Goal: Contribute content: Contribute content

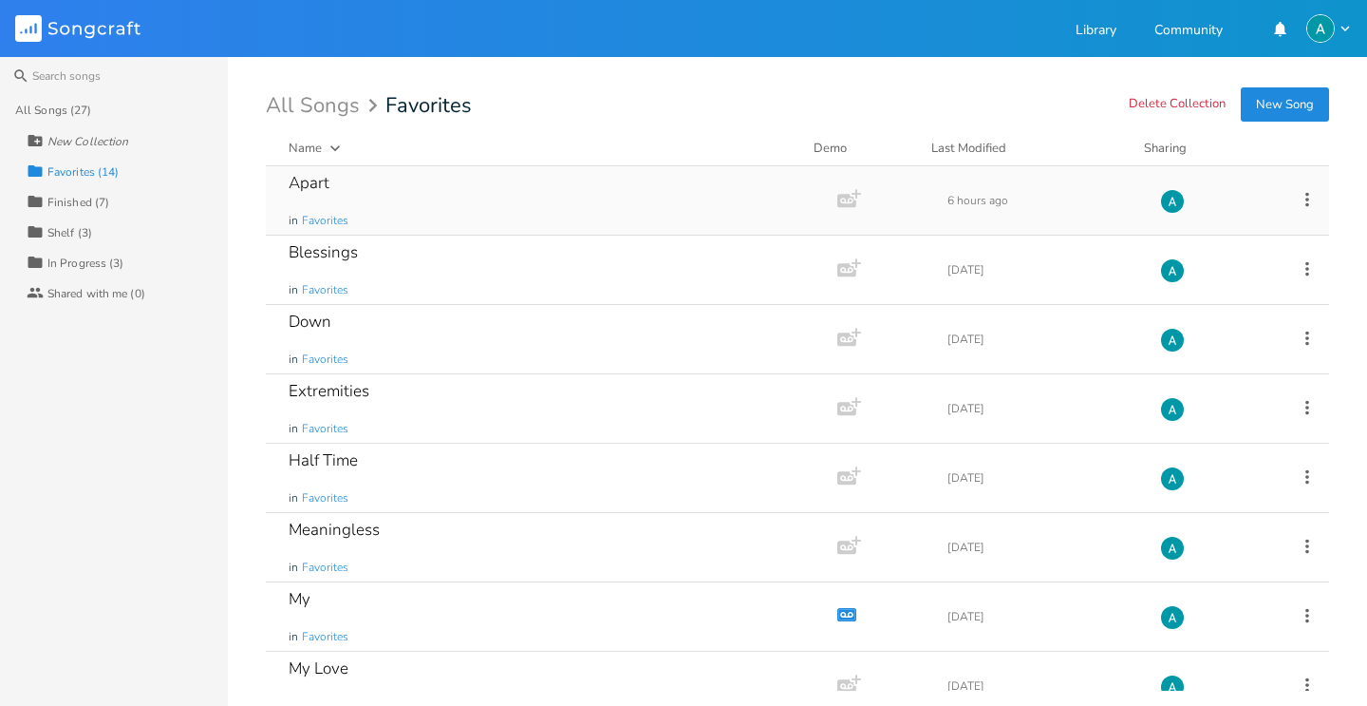
click at [378, 194] on div "Apart in Favorites" at bounding box center [548, 200] width 518 height 68
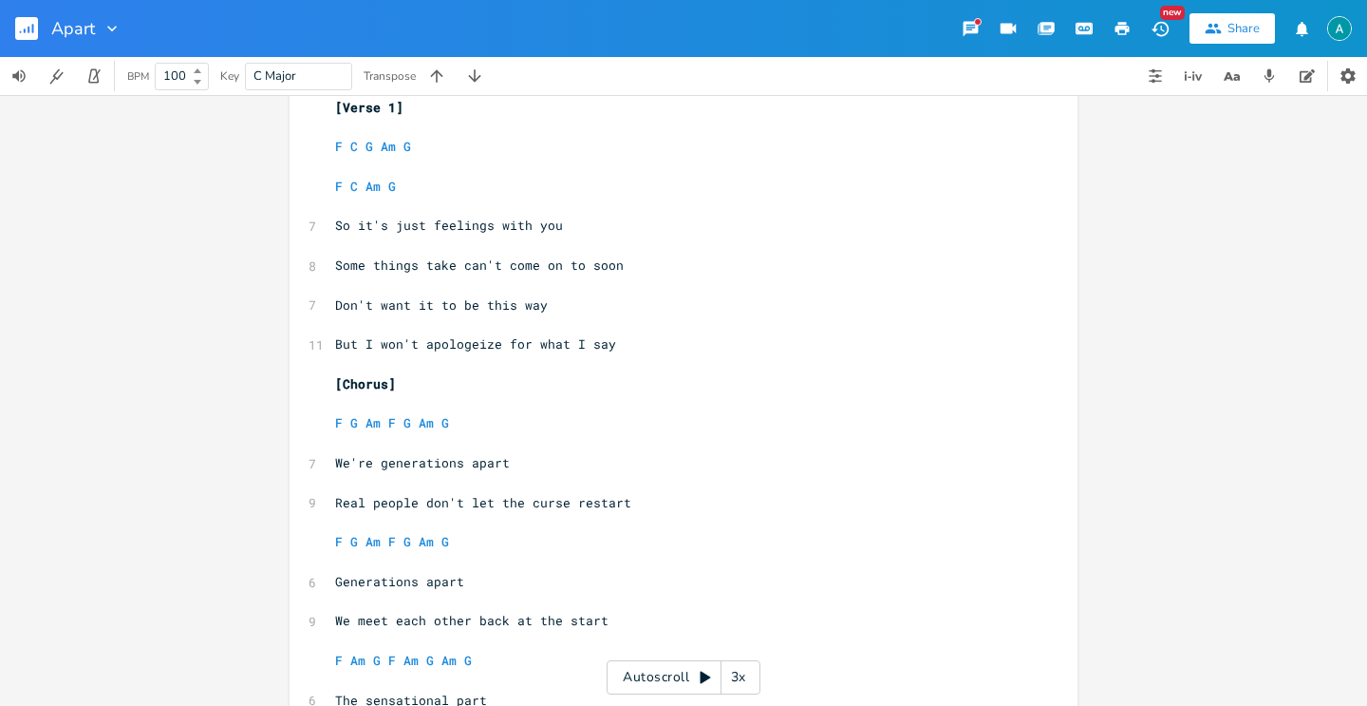
scroll to position [80, 0]
click at [379, 507] on span "Real people don't let the curse restart" at bounding box center [483, 505] width 296 height 17
type textarea "ones"
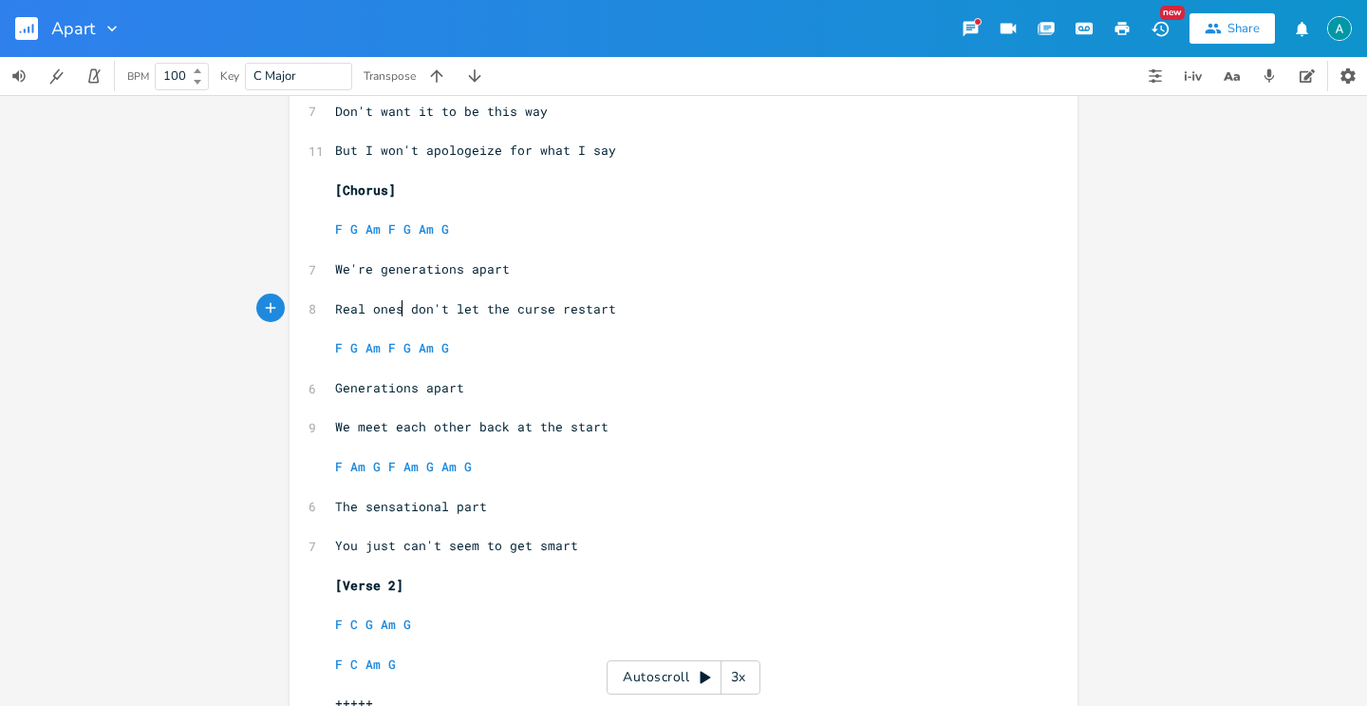
scroll to position [574, 0]
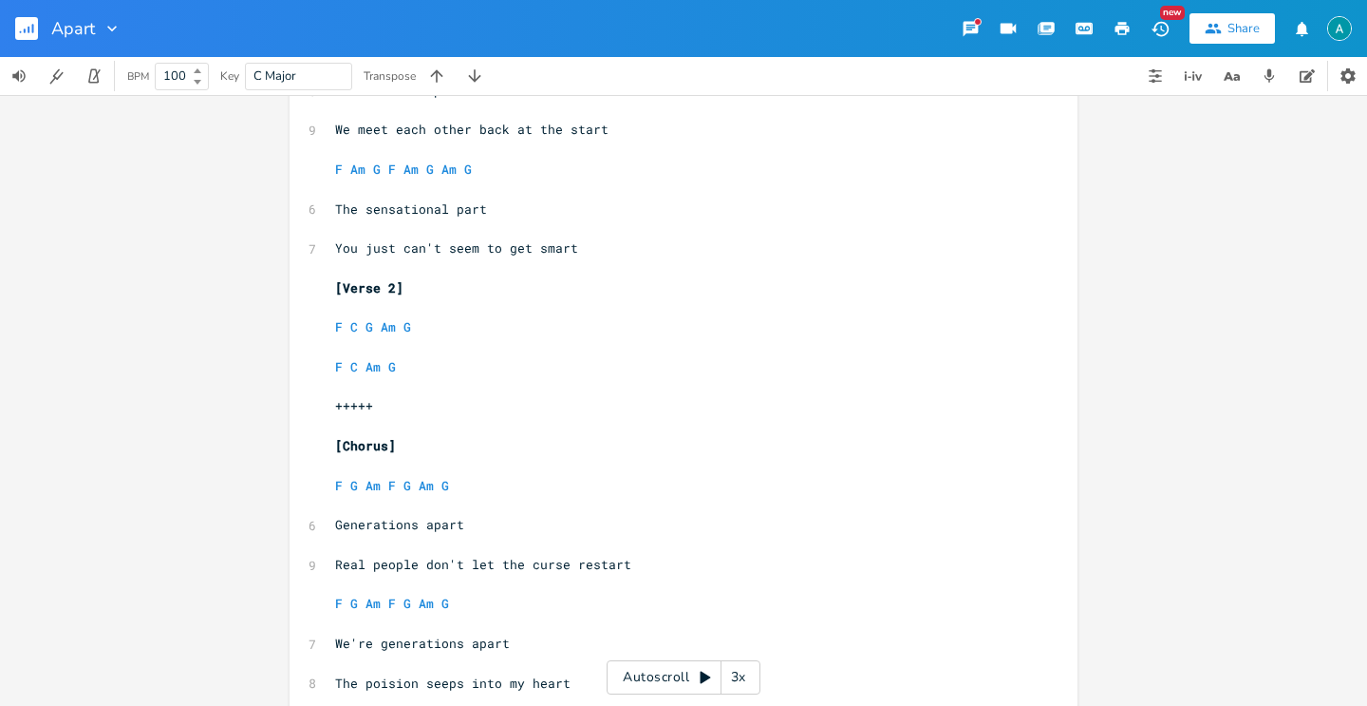
click at [444, 348] on pre "​" at bounding box center [674, 347] width 686 height 20
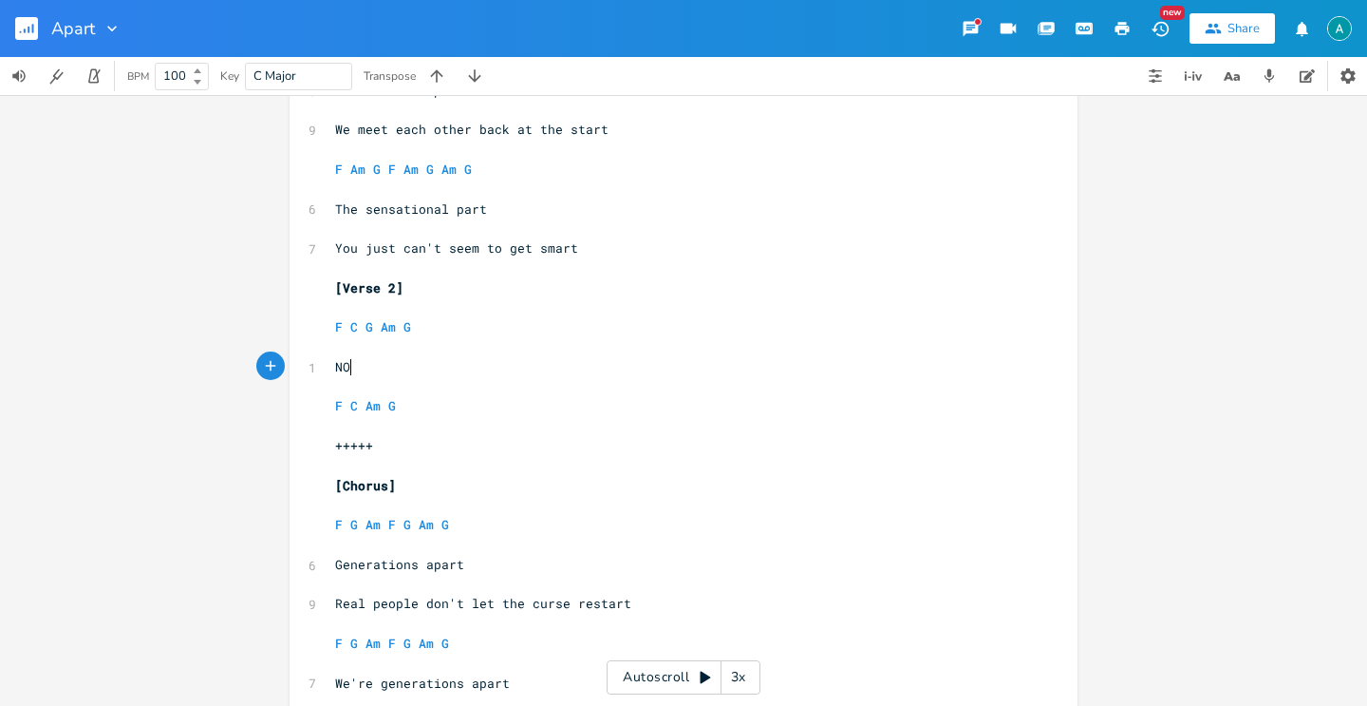
type textarea "NOw"
type textarea "ow I'm taking a different approach"
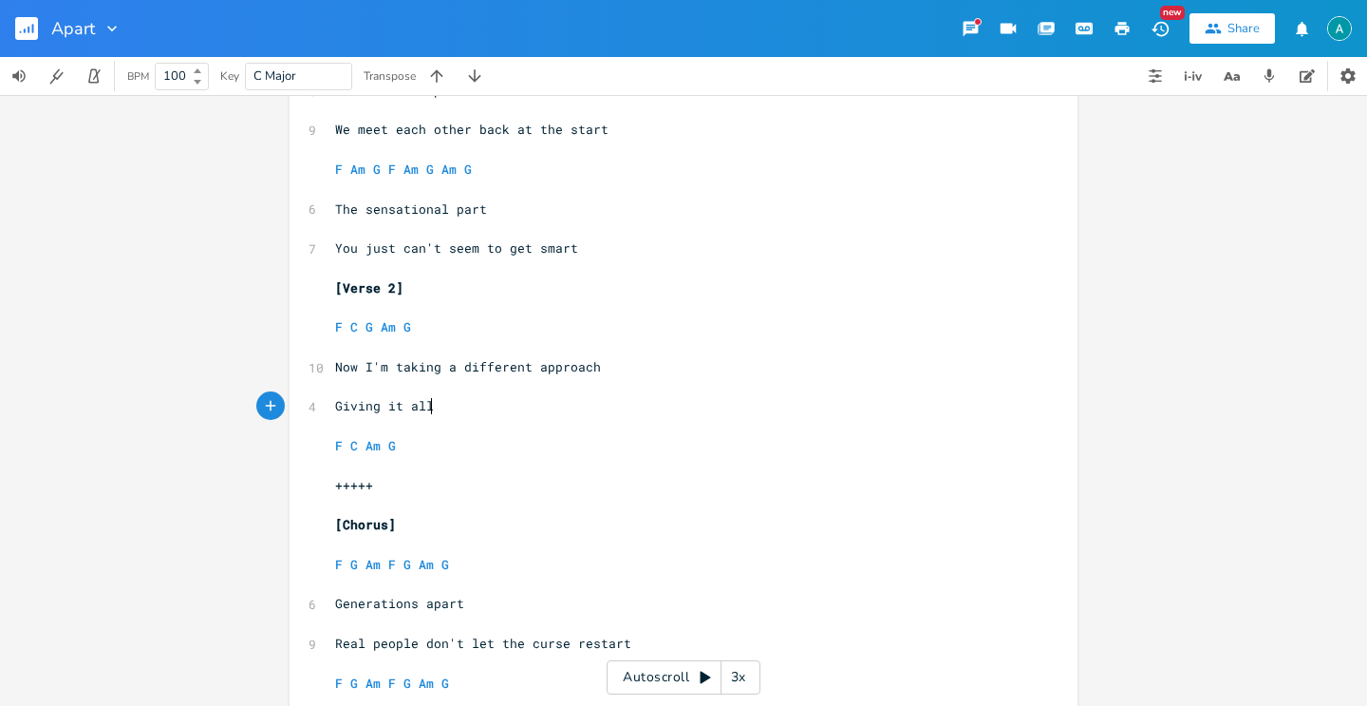
type textarea "Giving it all"
type textarea "no matter the ghost"
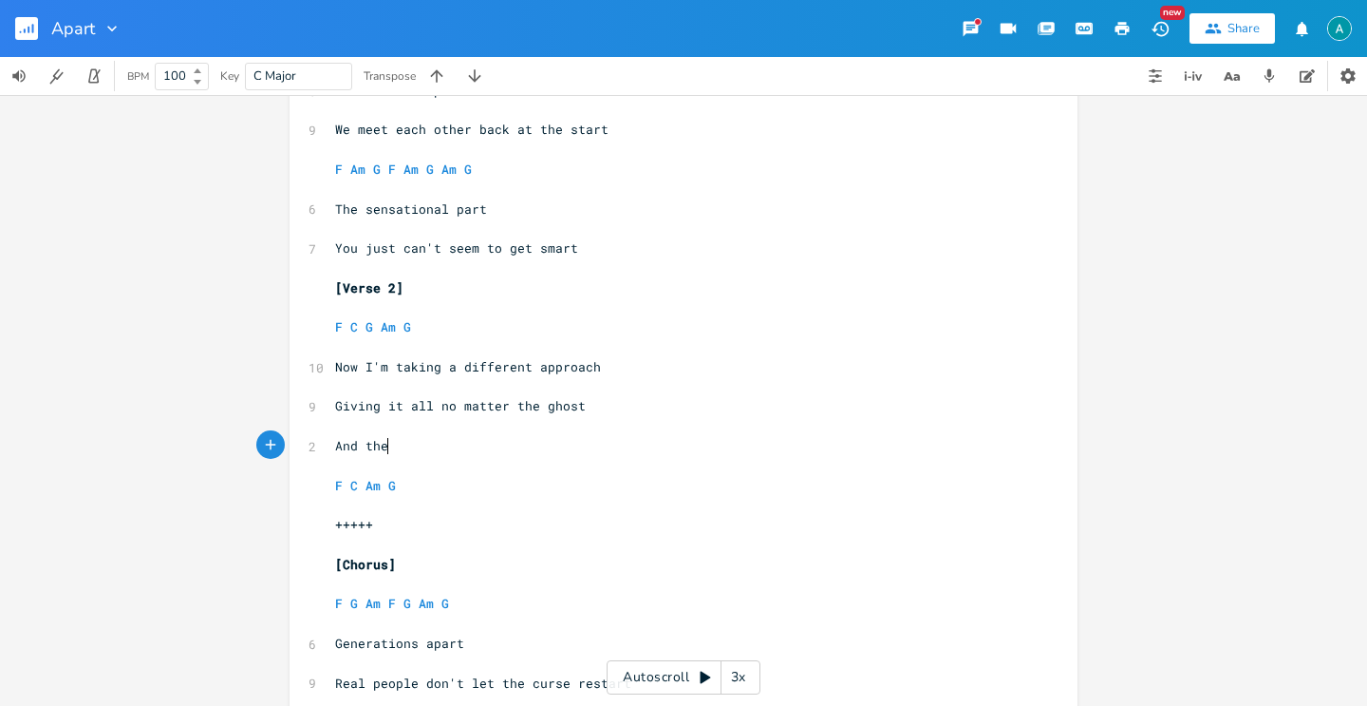
scroll to position [0, 54]
type textarea "And they mesh well with me"
click at [394, 451] on span "And they mesh well with me" at bounding box center [434, 445] width 198 height 17
type textarea "won't"
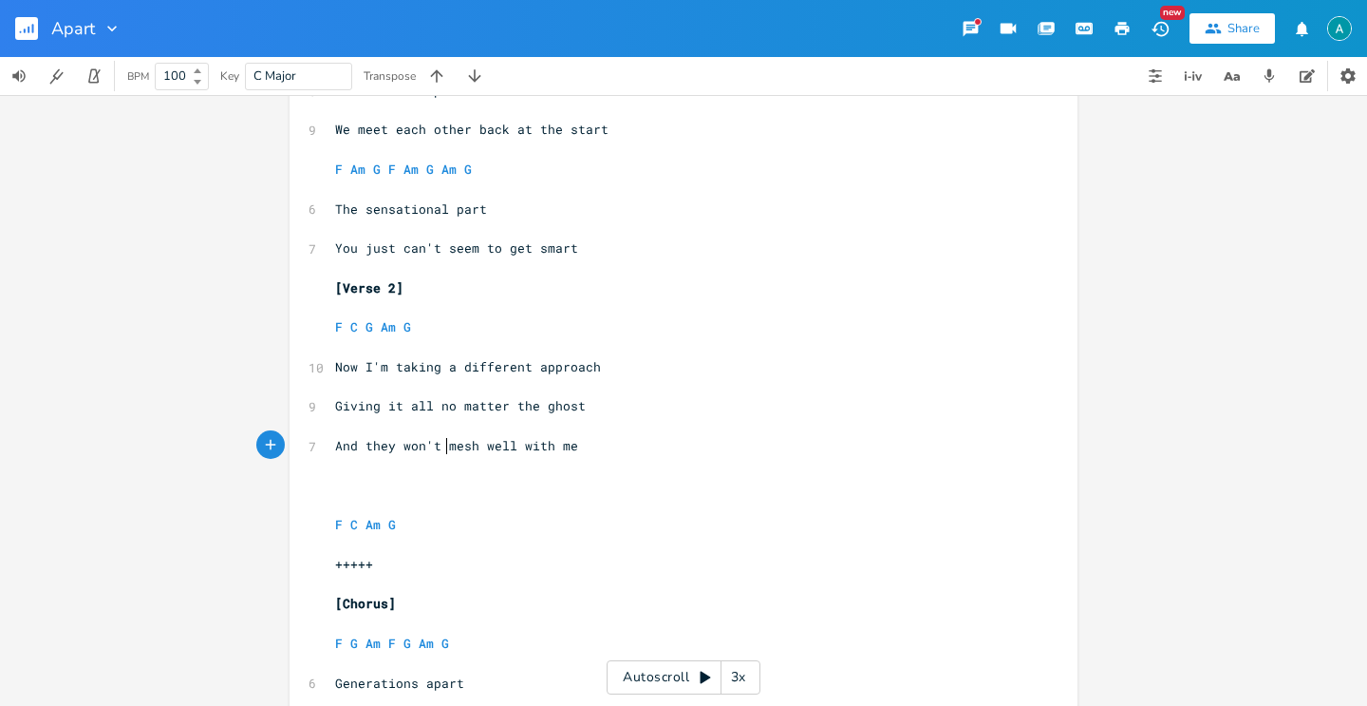
scroll to position [0, 34]
type textarea "Saying."
type textarea "I'm self centered with pity"
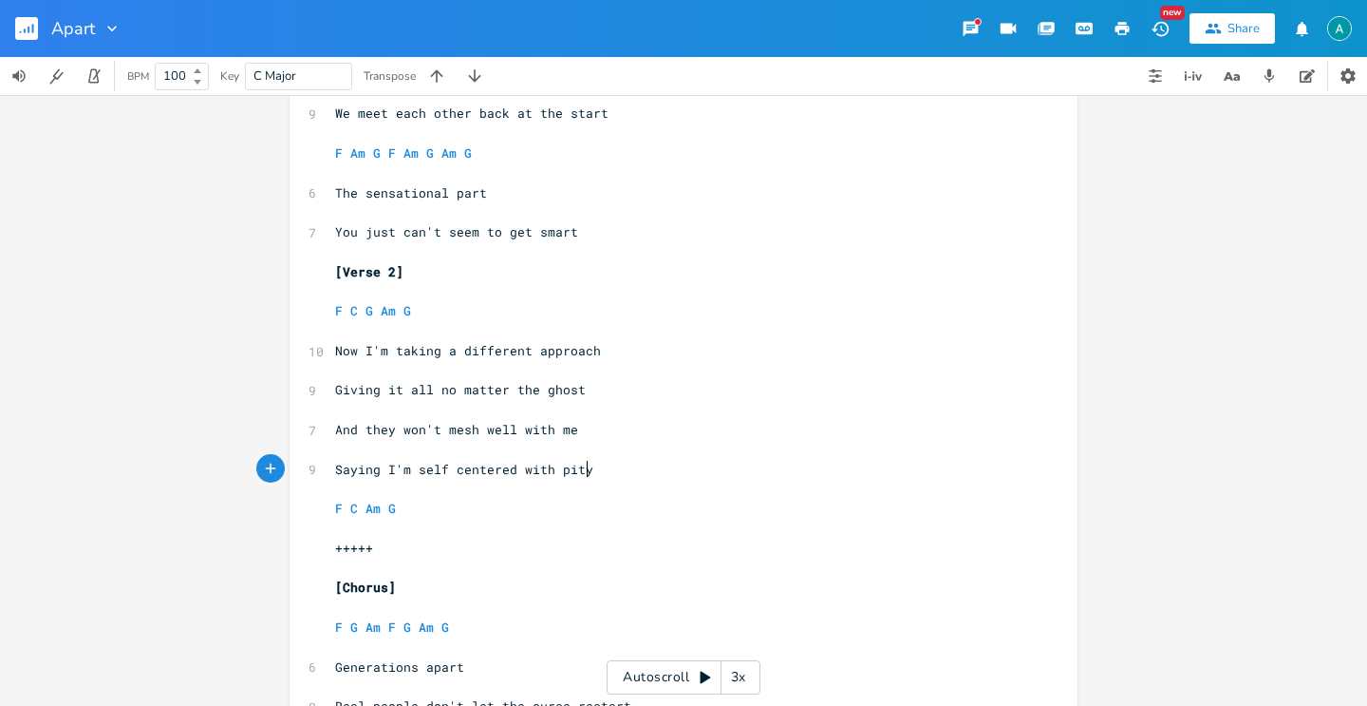
scroll to position [611, 0]
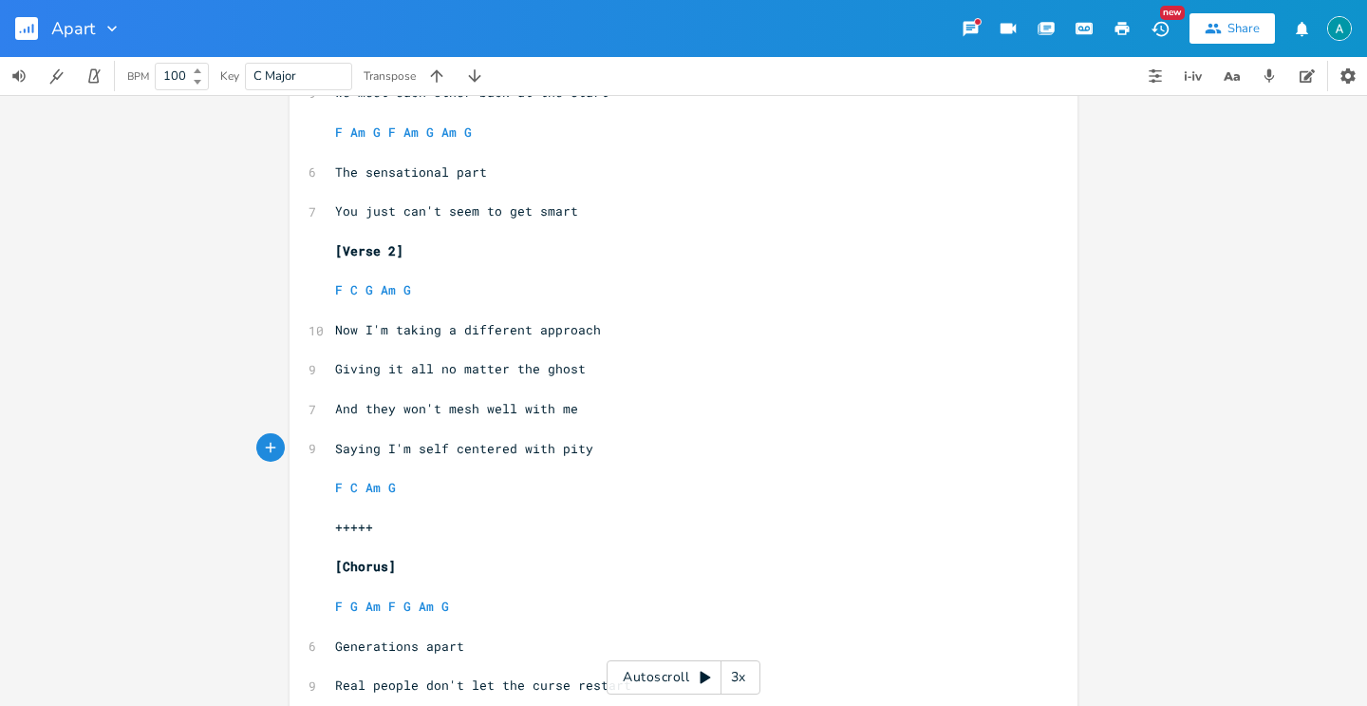
click at [424, 532] on pre "+++++" at bounding box center [674, 528] width 686 height 20
drag, startPoint x: 448, startPoint y: 481, endPoint x: 439, endPoint y: 483, distance: 9.7
click at [439, 483] on pre "F C Am G" at bounding box center [674, 488] width 686 height 20
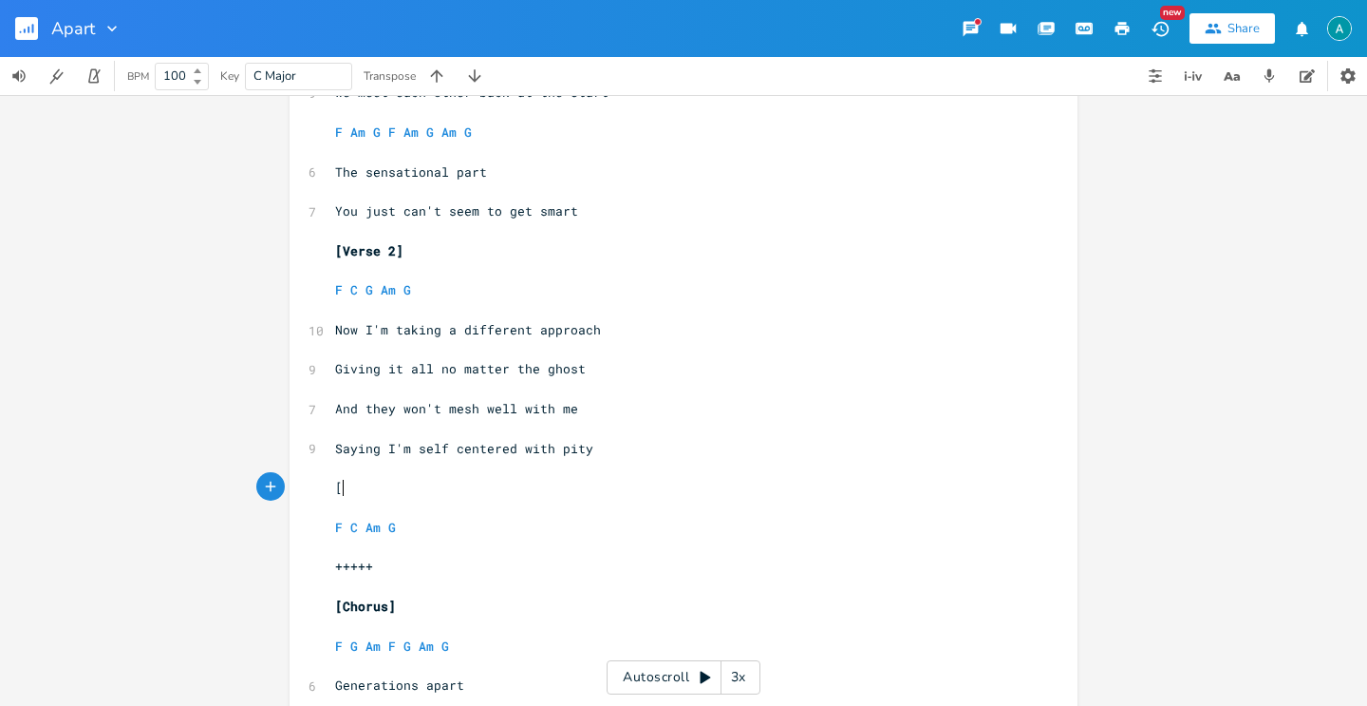
type textarea "[]"
type textarea "Pre-Co"
type textarea "horus"
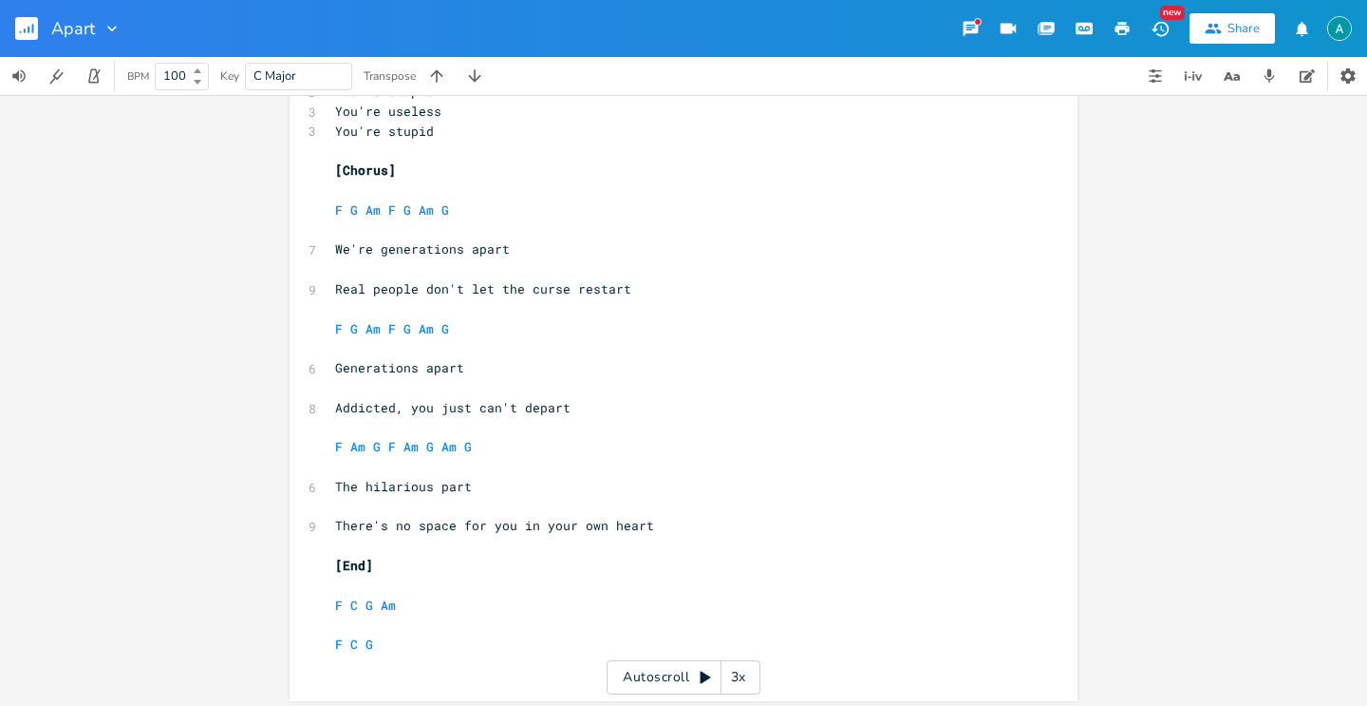
scroll to position [1626, 0]
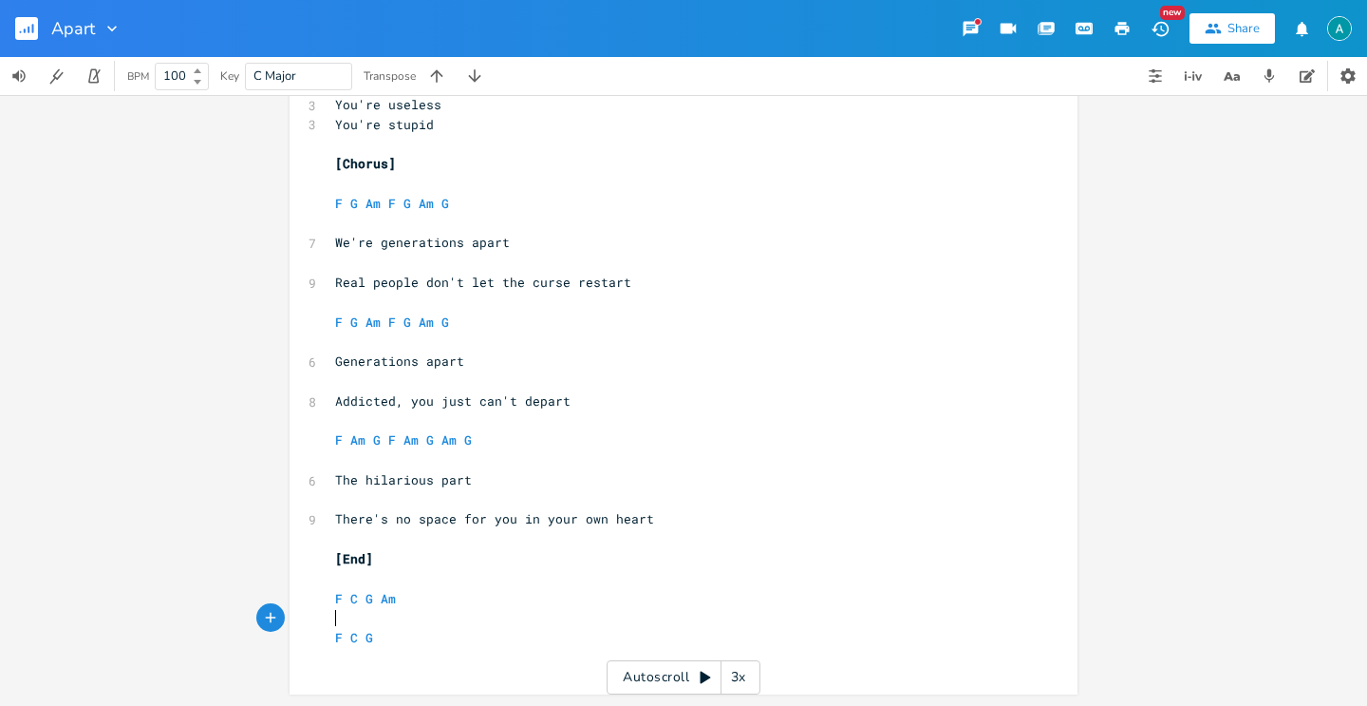
click at [466, 623] on pre "​" at bounding box center [674, 618] width 686 height 20
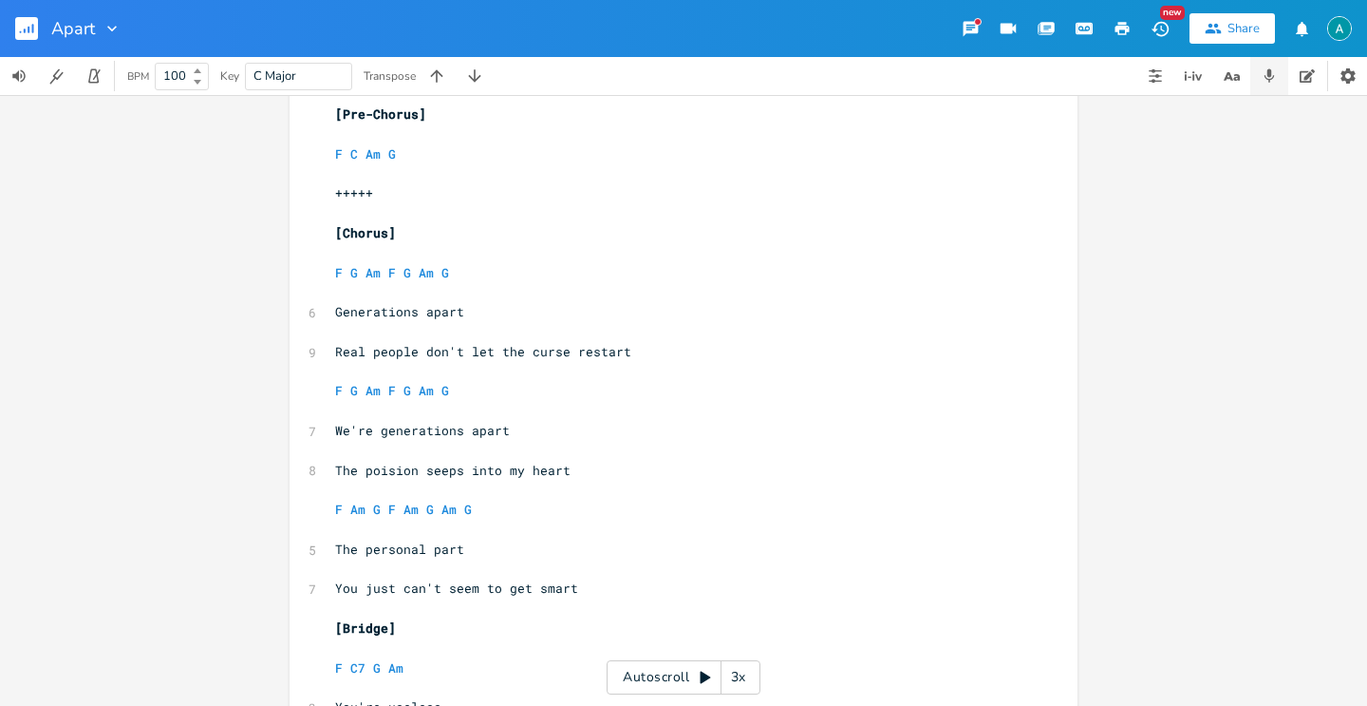
scroll to position [445, 0]
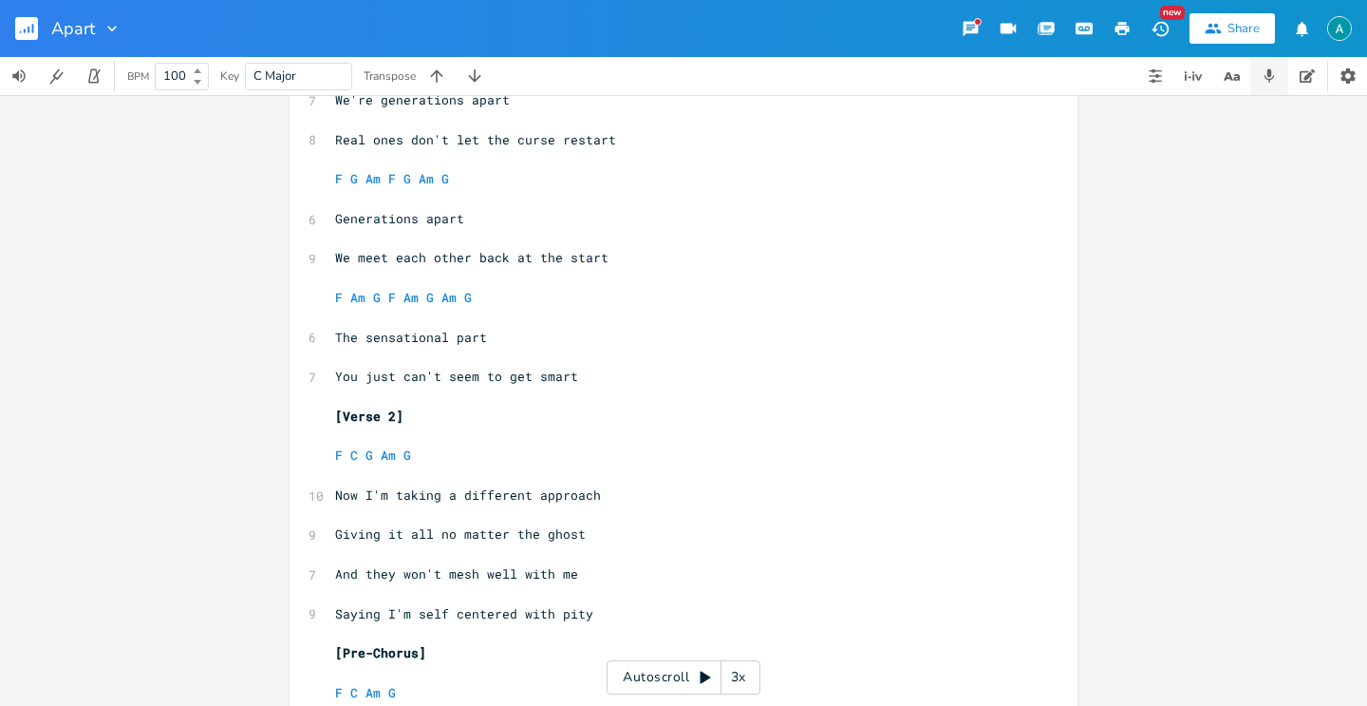
click at [1271, 66] on button "button" at bounding box center [1270, 76] width 38 height 38
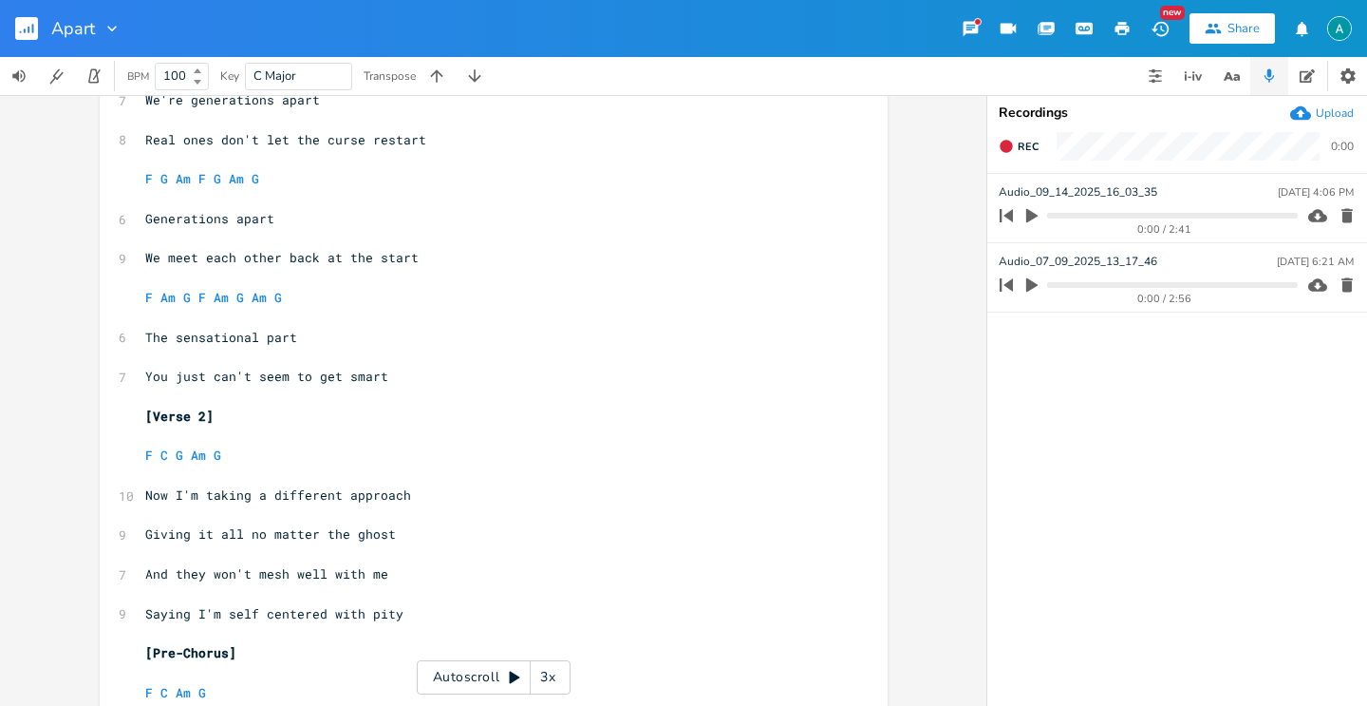
click at [1340, 117] on div "Upload" at bounding box center [1335, 112] width 38 height 15
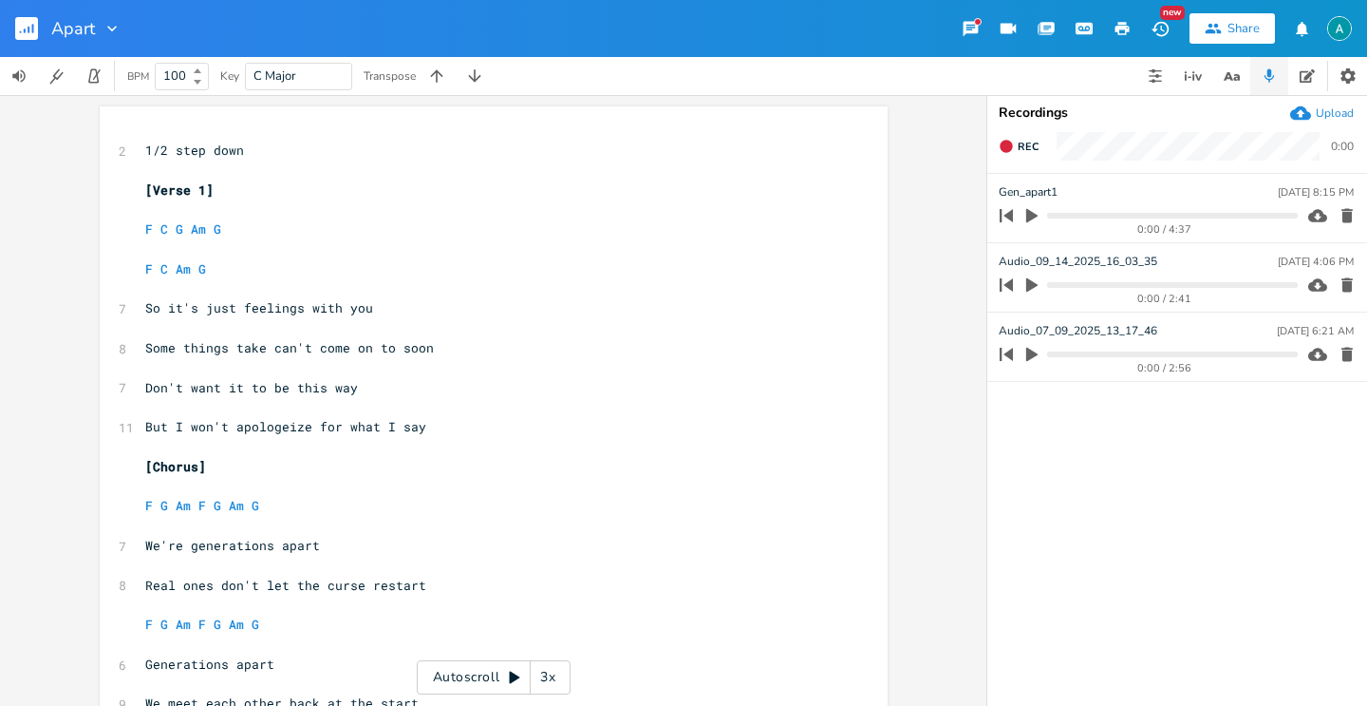
scroll to position [0, 0]
type textarea "Verse 1"
drag, startPoint x: 199, startPoint y: 194, endPoint x: 144, endPoint y: 187, distance: 55.5
click at [145, 187] on span "[Verse 1]" at bounding box center [179, 189] width 68 height 17
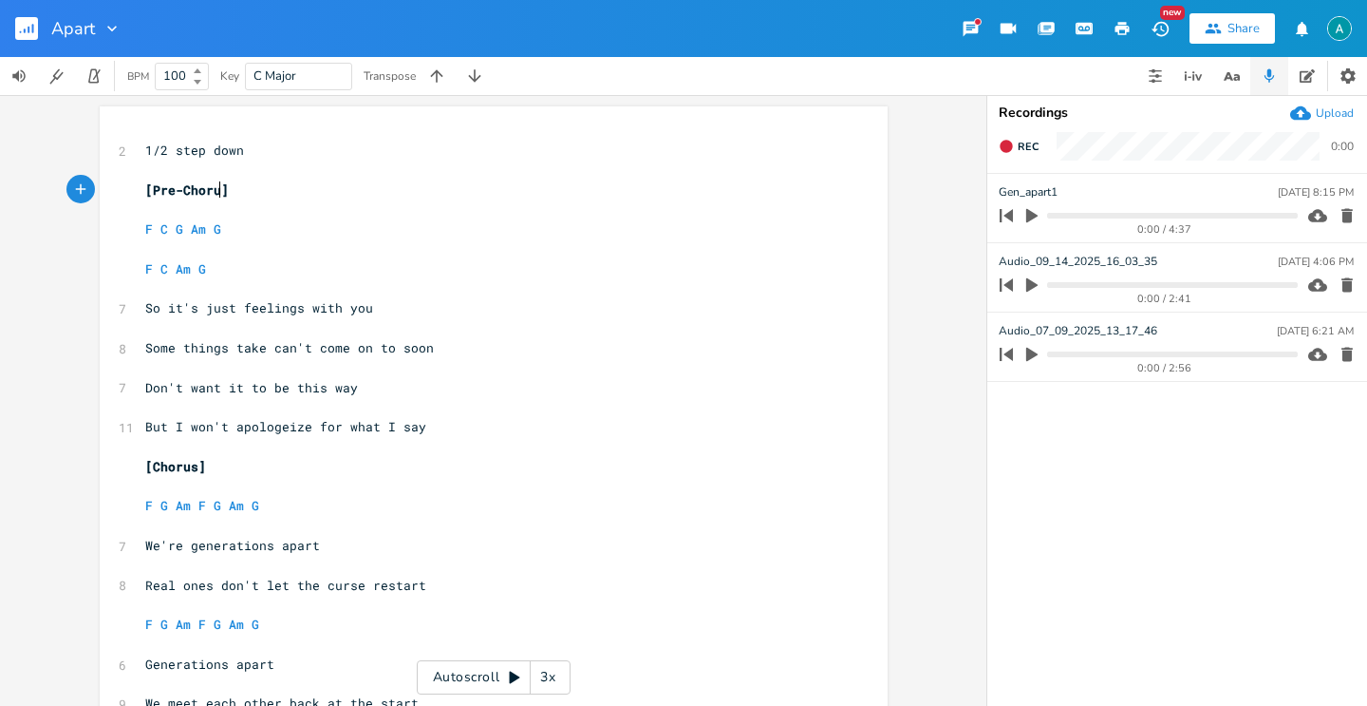
type textarea "Pre-Chorus"
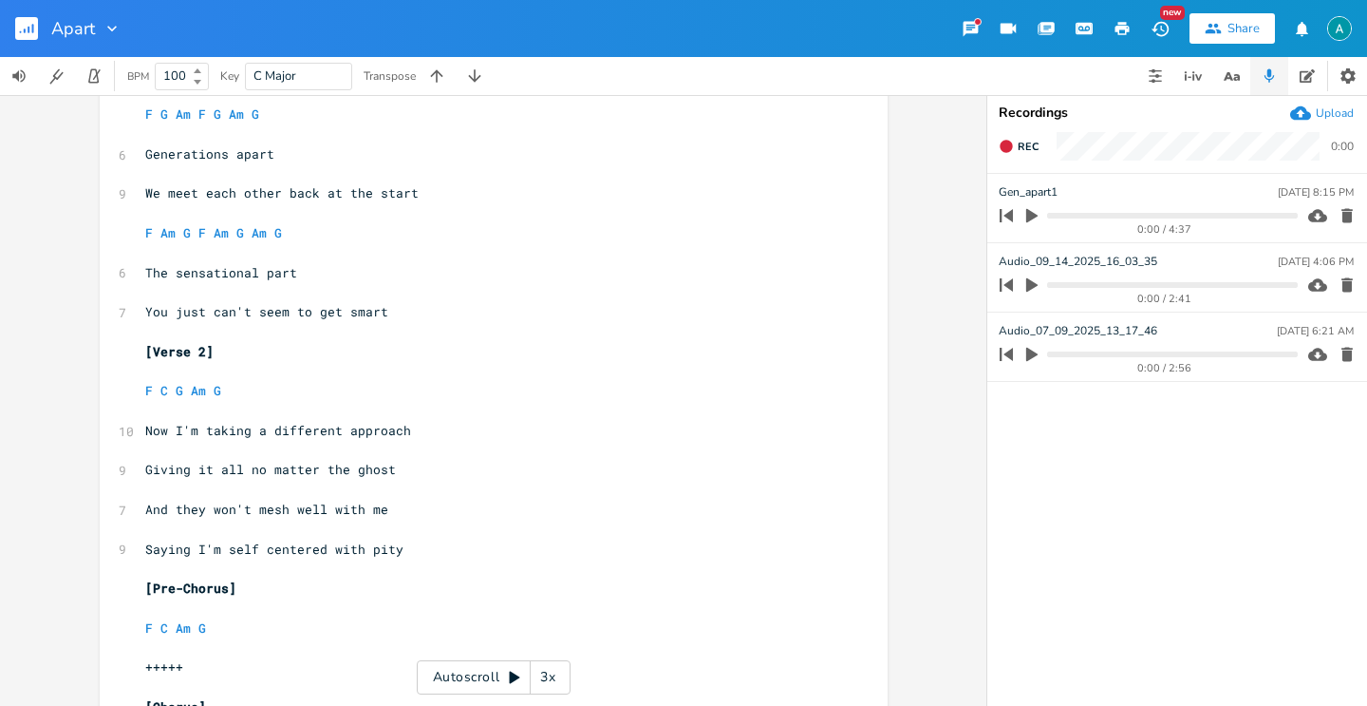
scroll to position [518, 0]
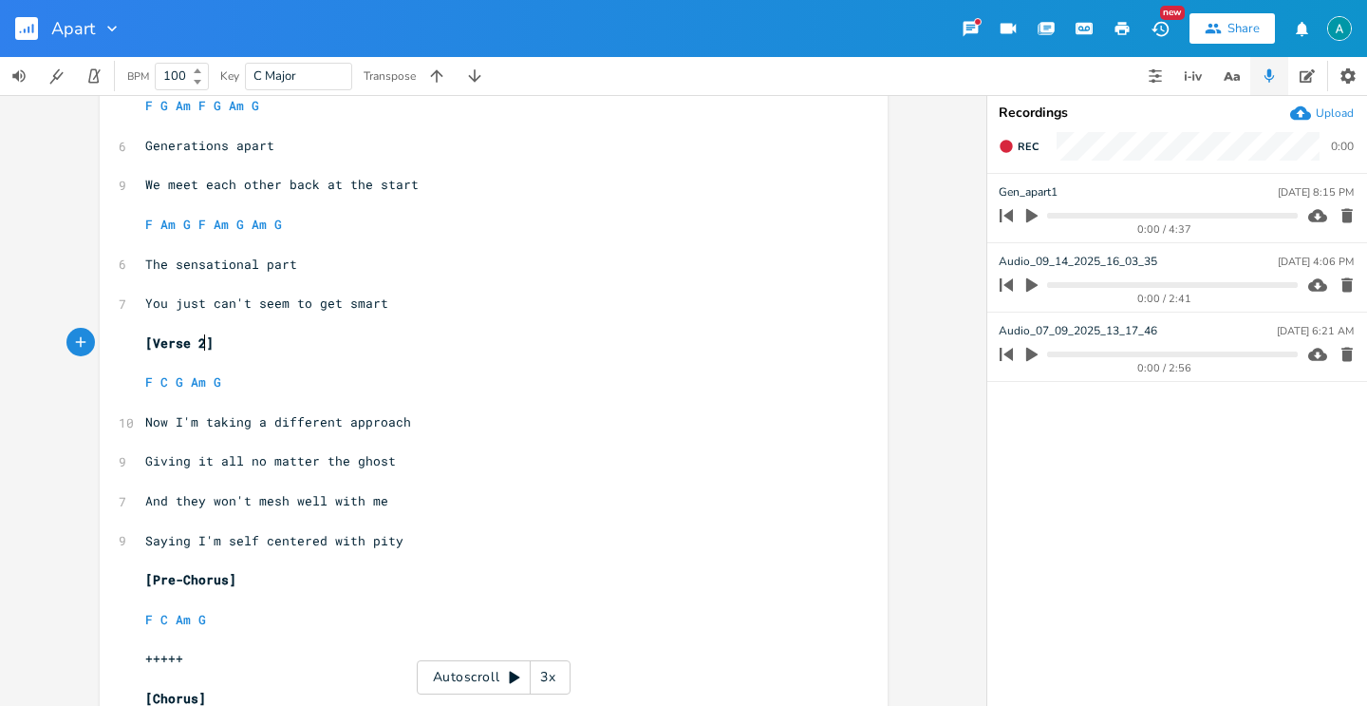
click at [199, 344] on span "[Verse 2]" at bounding box center [179, 342] width 68 height 17
type textarea "1"
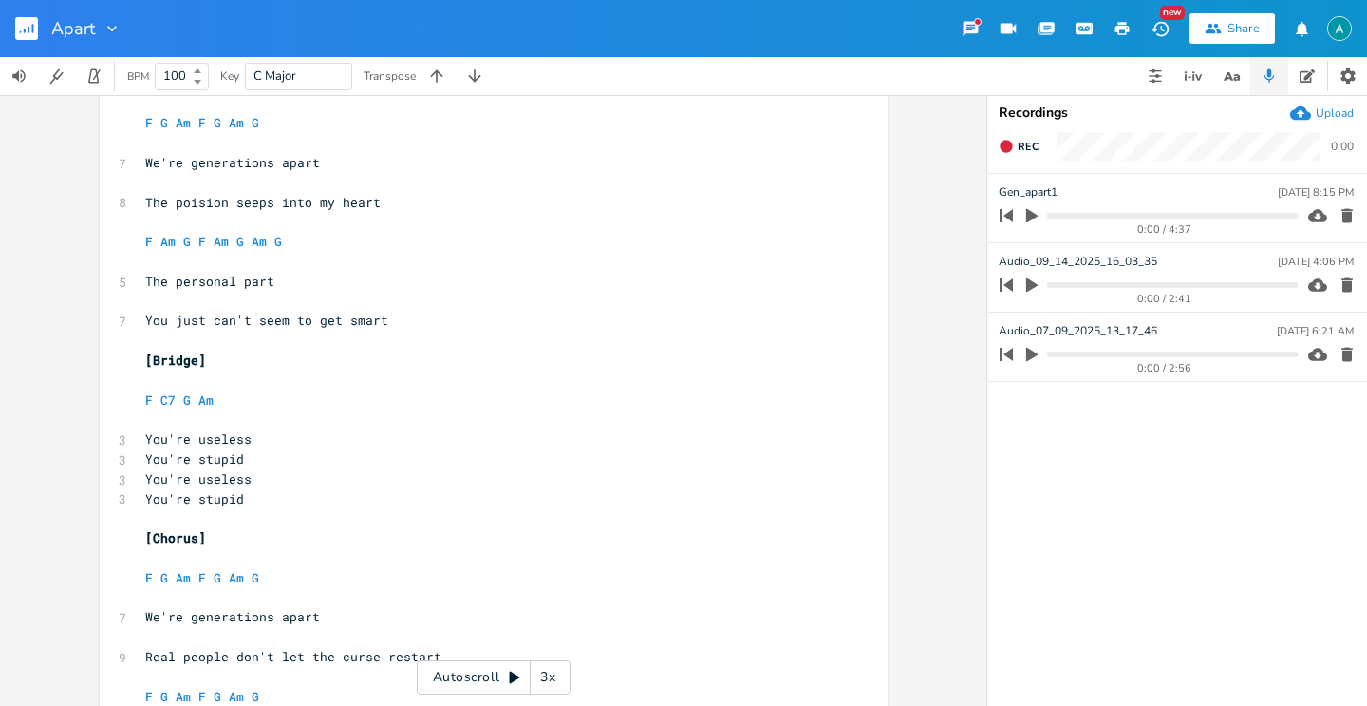
scroll to position [1248, 0]
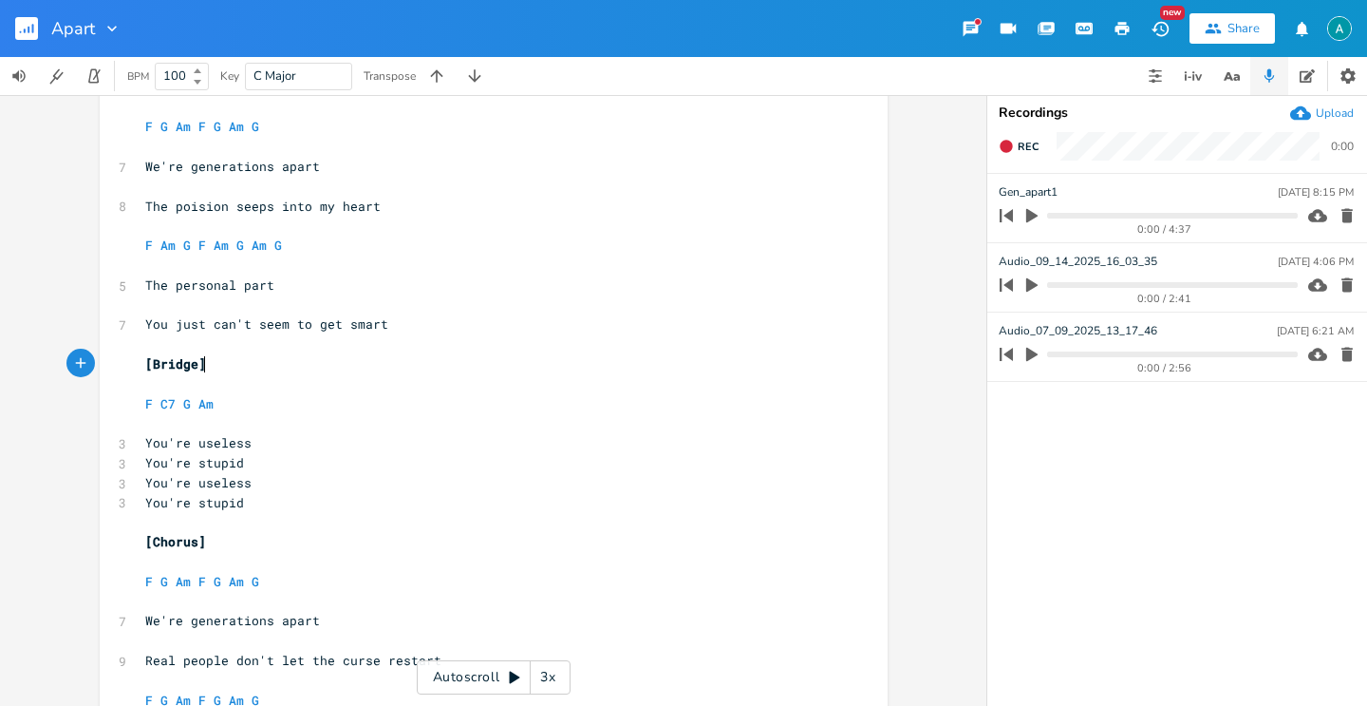
click at [207, 355] on pre "[Bridge]" at bounding box center [484, 364] width 686 height 20
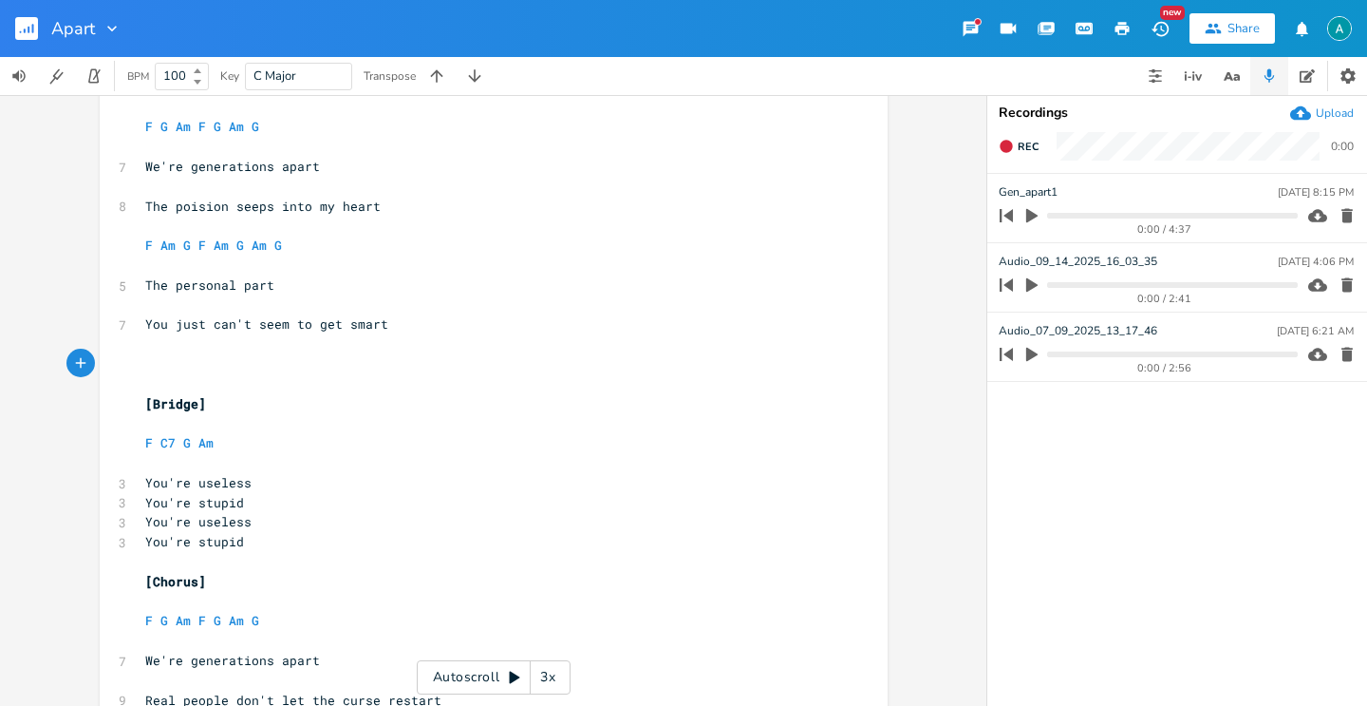
type textarea "[]"
type textarea "Verse 2"
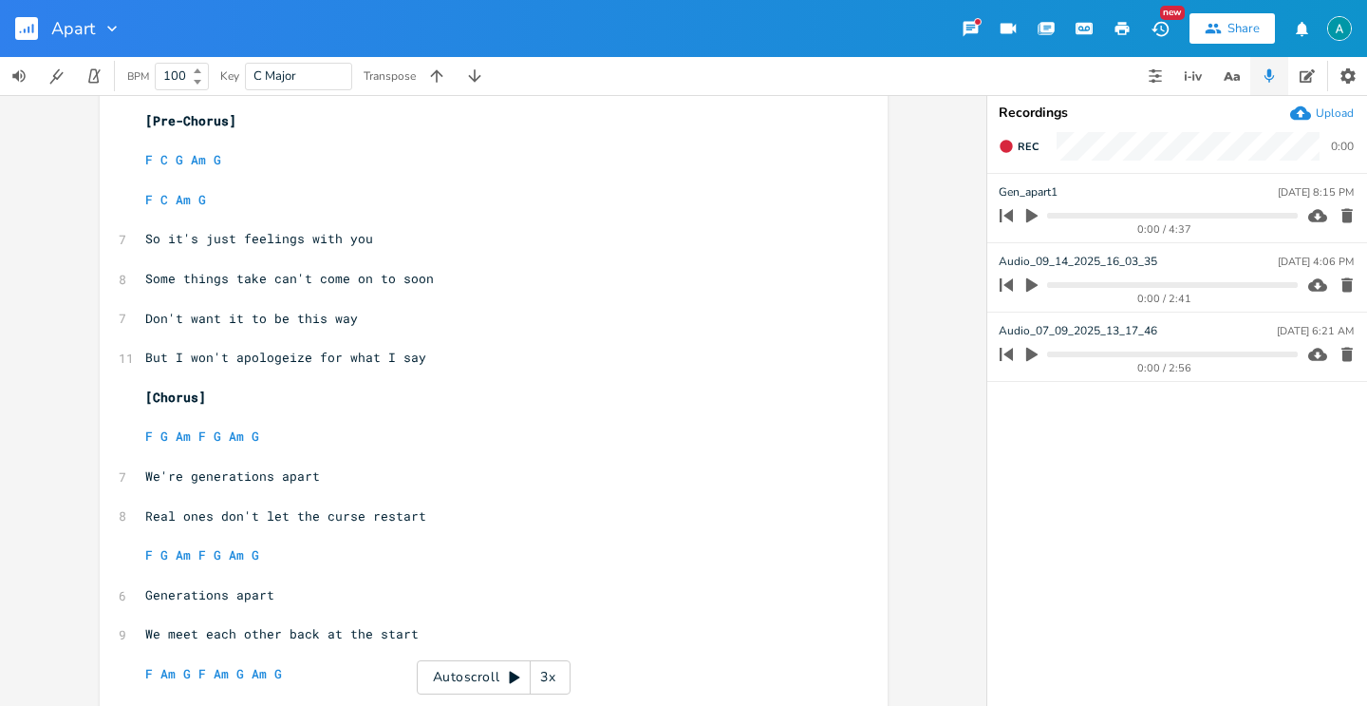
scroll to position [0, 0]
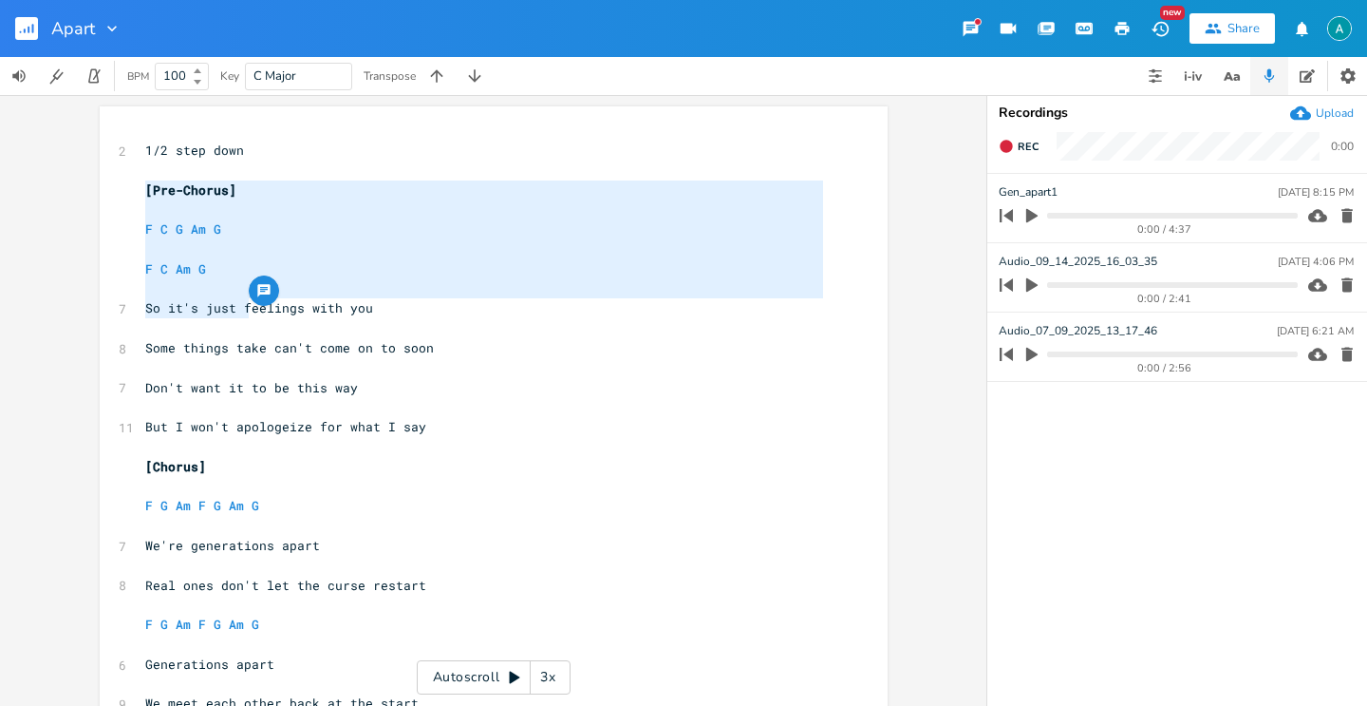
drag, startPoint x: 136, startPoint y: 188, endPoint x: 241, endPoint y: 311, distance: 162.3
type textarea "[Pre-Chorus] F C G Am G F C Am G So it's just f"
click at [329, 255] on pre "​" at bounding box center [484, 249] width 686 height 20
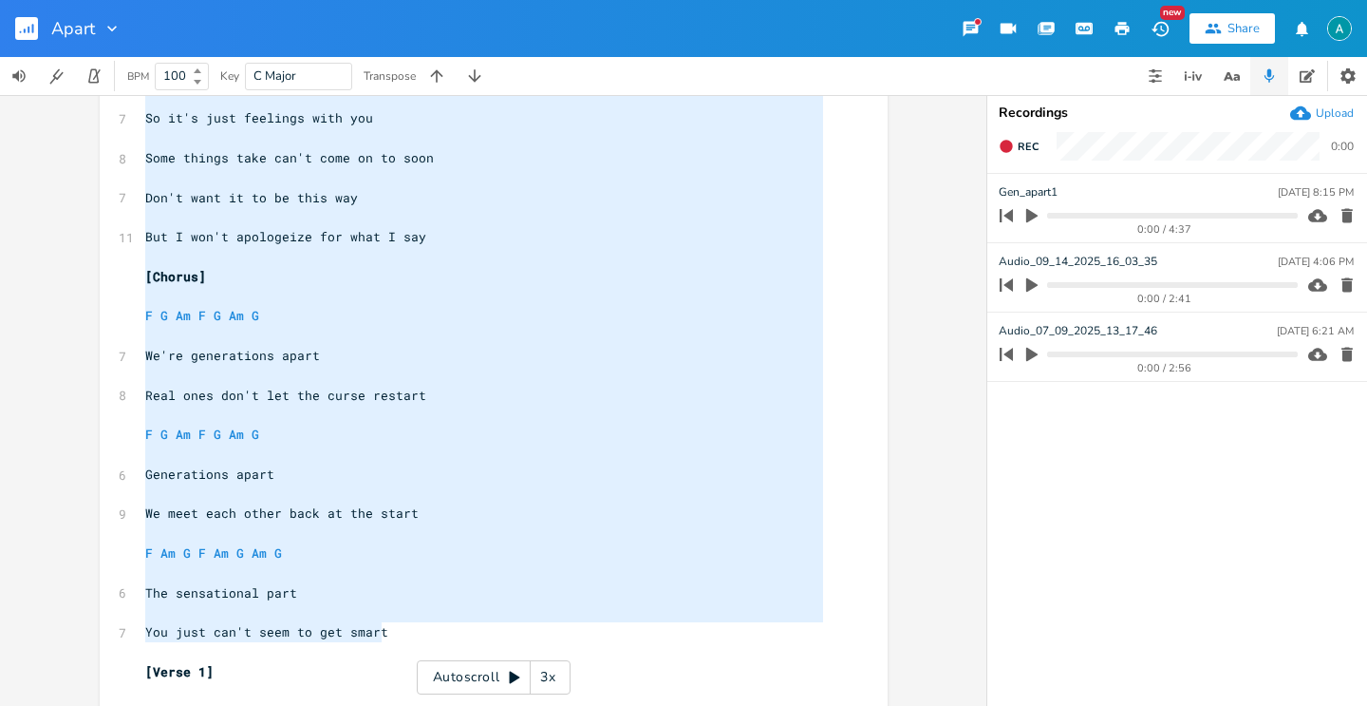
scroll to position [60, 0]
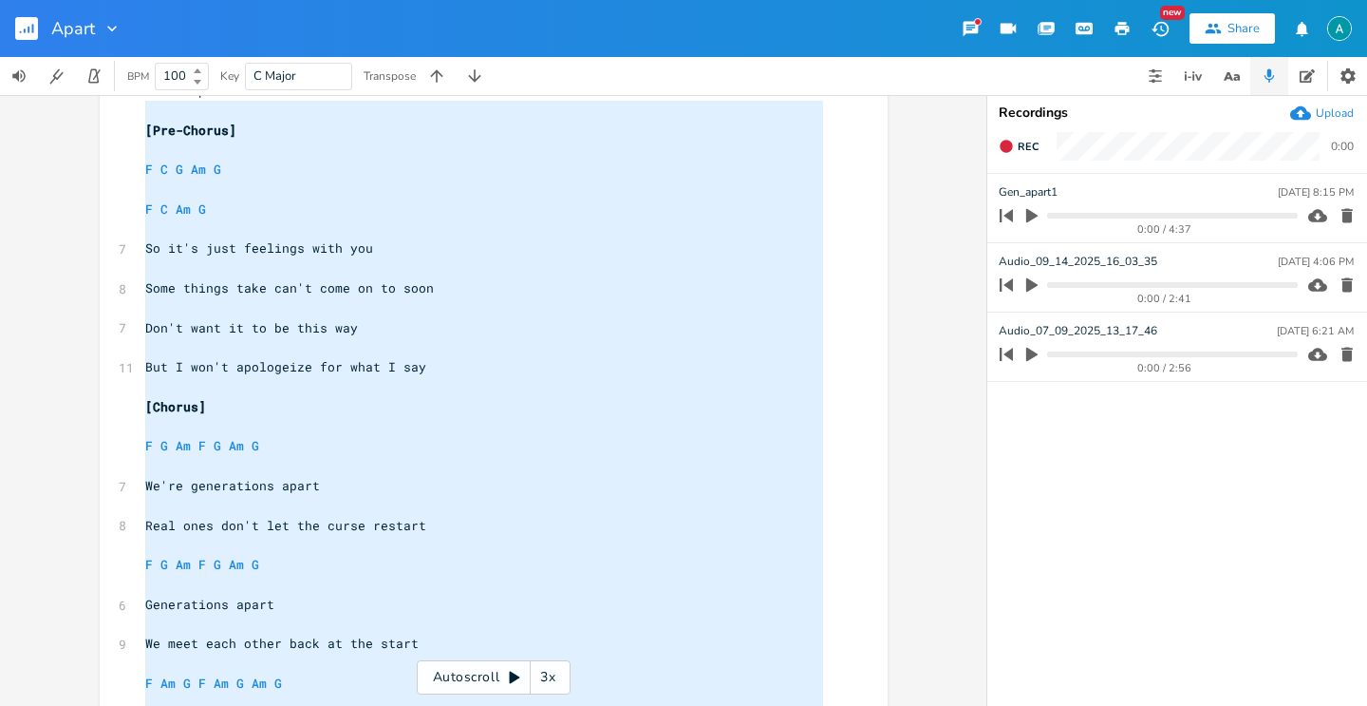
type textarea "[Pre-Chorus] F C G Am G F C Am G So it's just feelings with you Some things tak…"
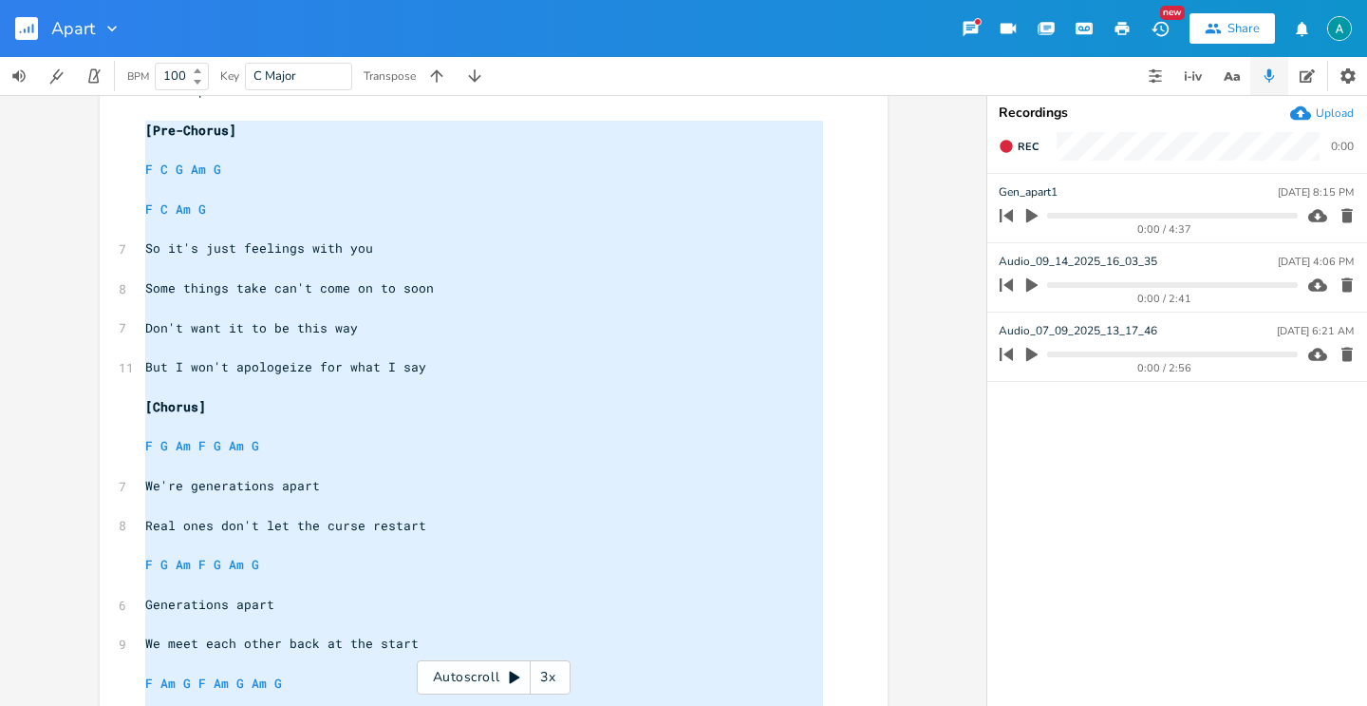
drag, startPoint x: 408, startPoint y: 626, endPoint x: 93, endPoint y: 127, distance: 589.8
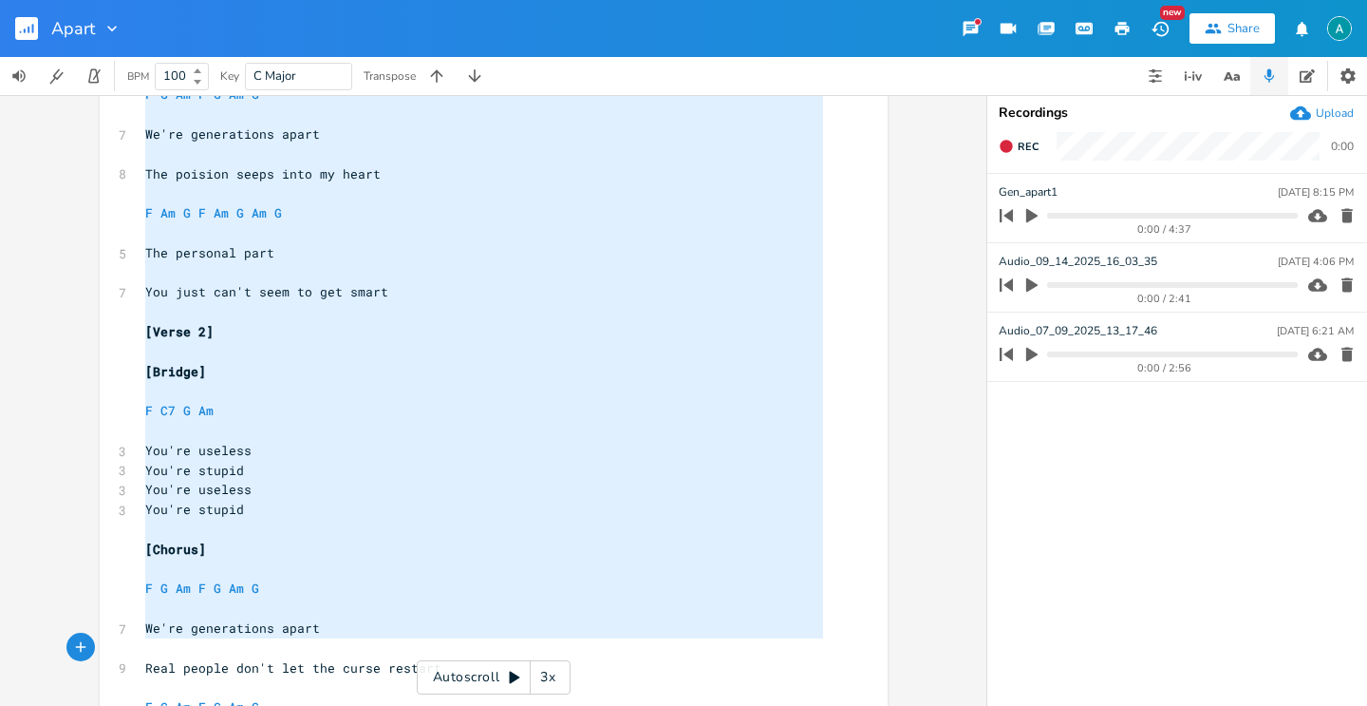
scroll to position [1714, 0]
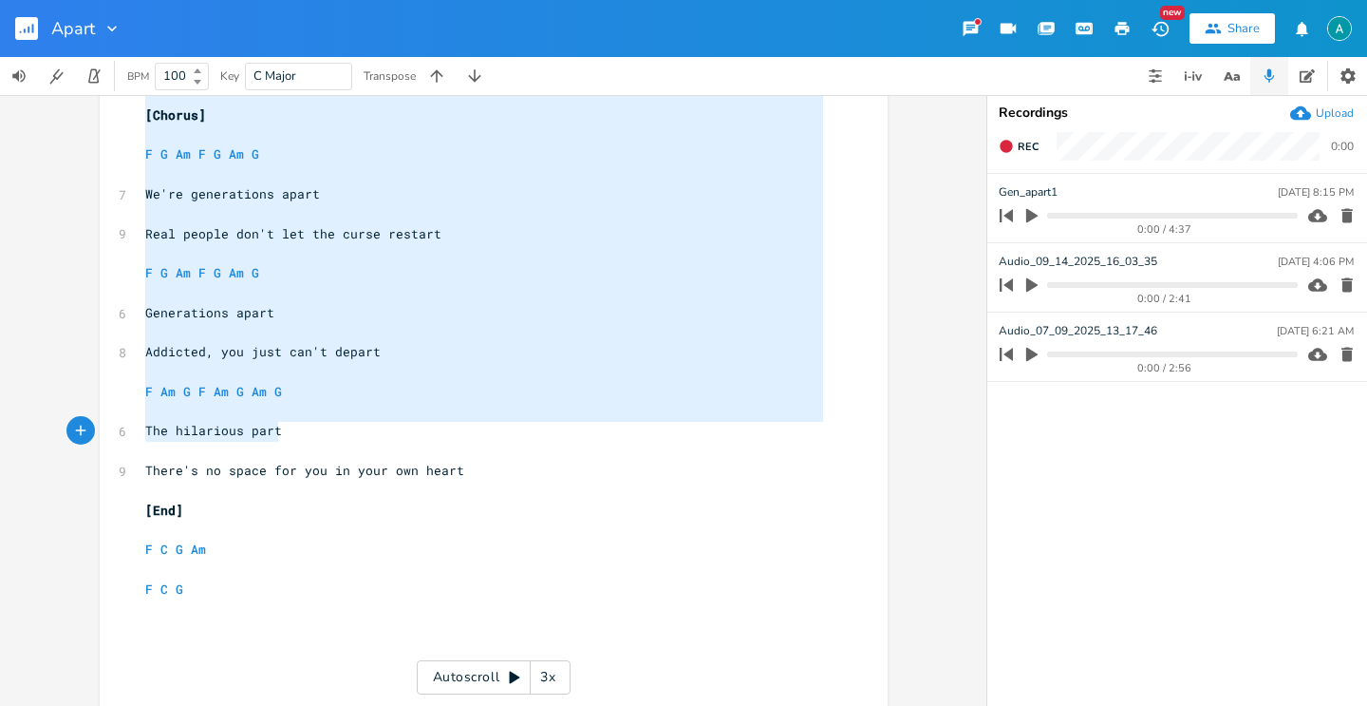
type textarea "[Pre-Chorus] F C Am G +++++ [Chorus] F G Am F G Am G Generations apart Real peo…"
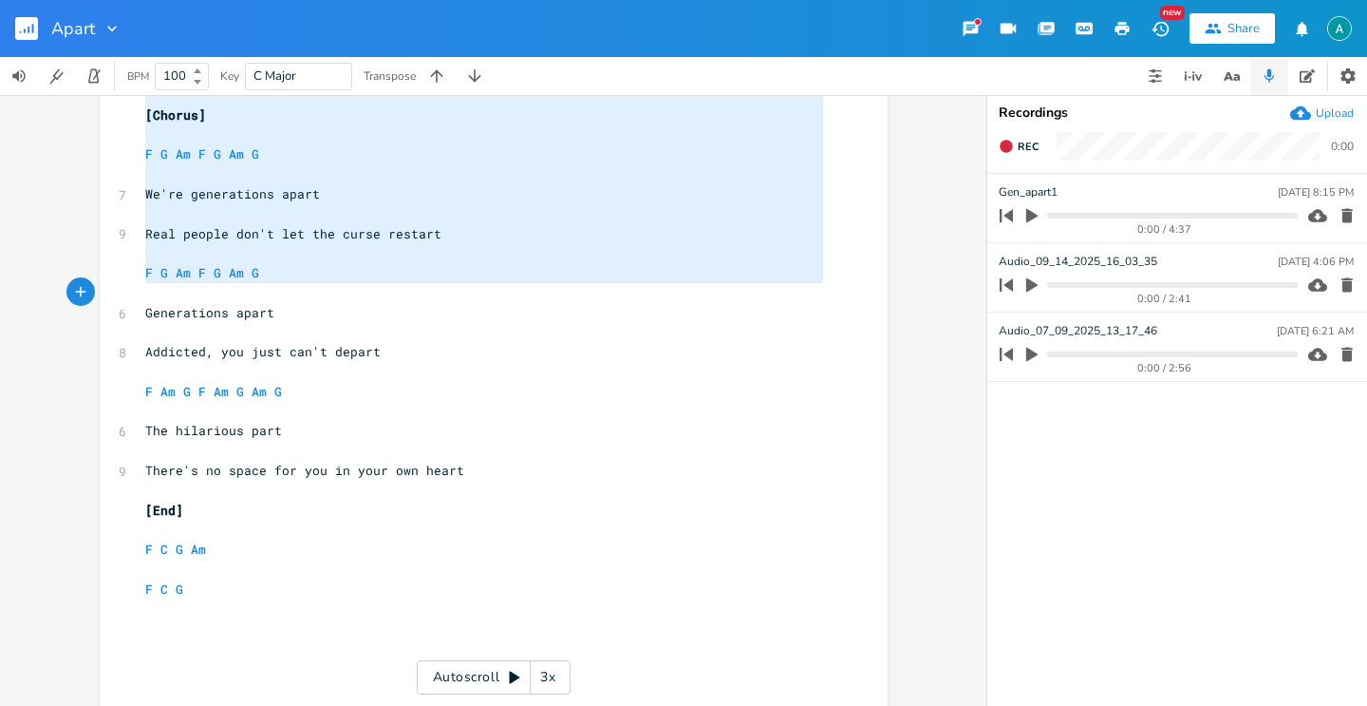
drag, startPoint x: 135, startPoint y: 198, endPoint x: 445, endPoint y: 292, distance: 324.4
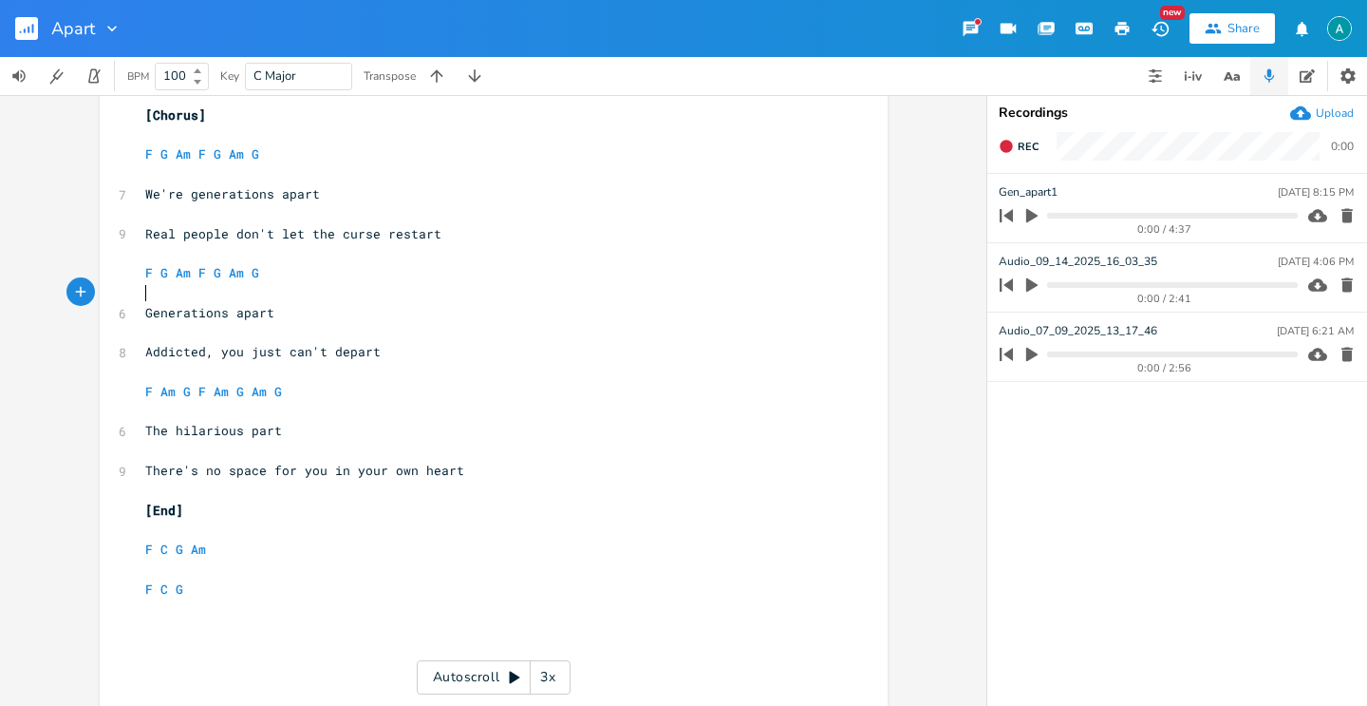
click at [446, 292] on pre "​" at bounding box center [484, 293] width 686 height 20
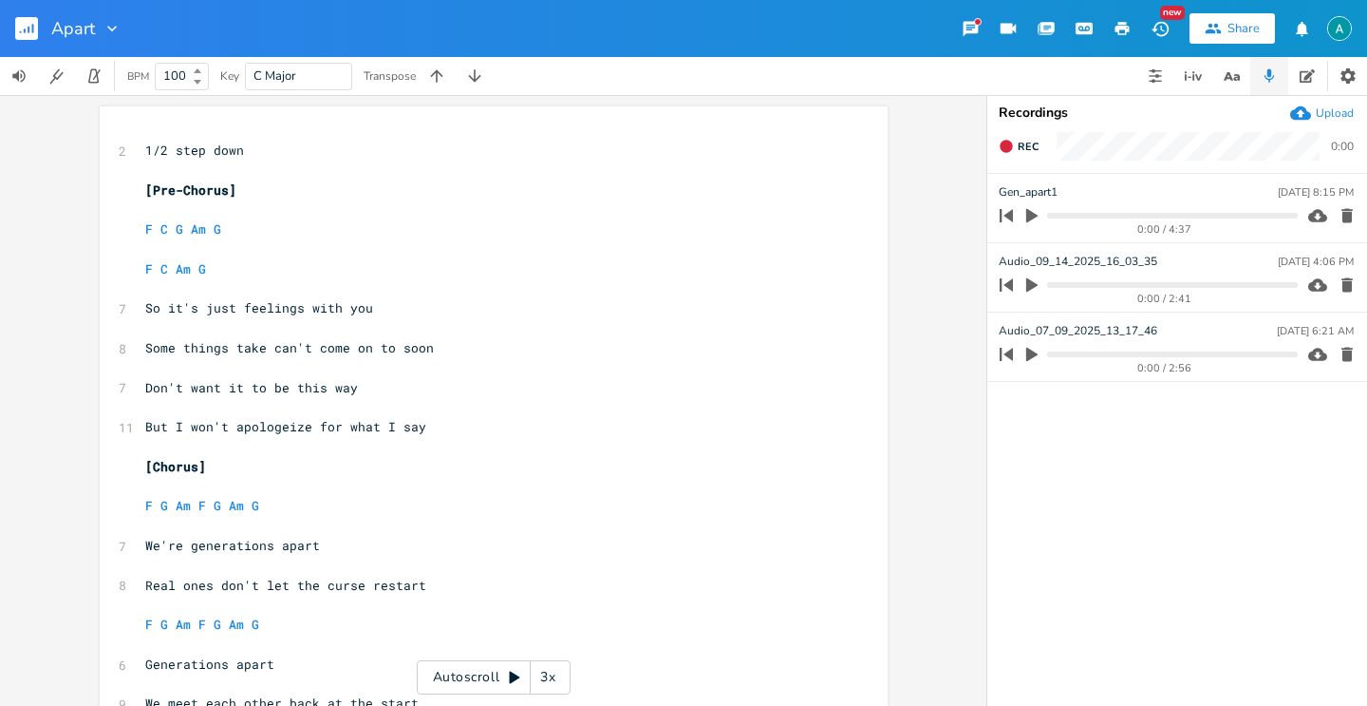
scroll to position [0, 0]
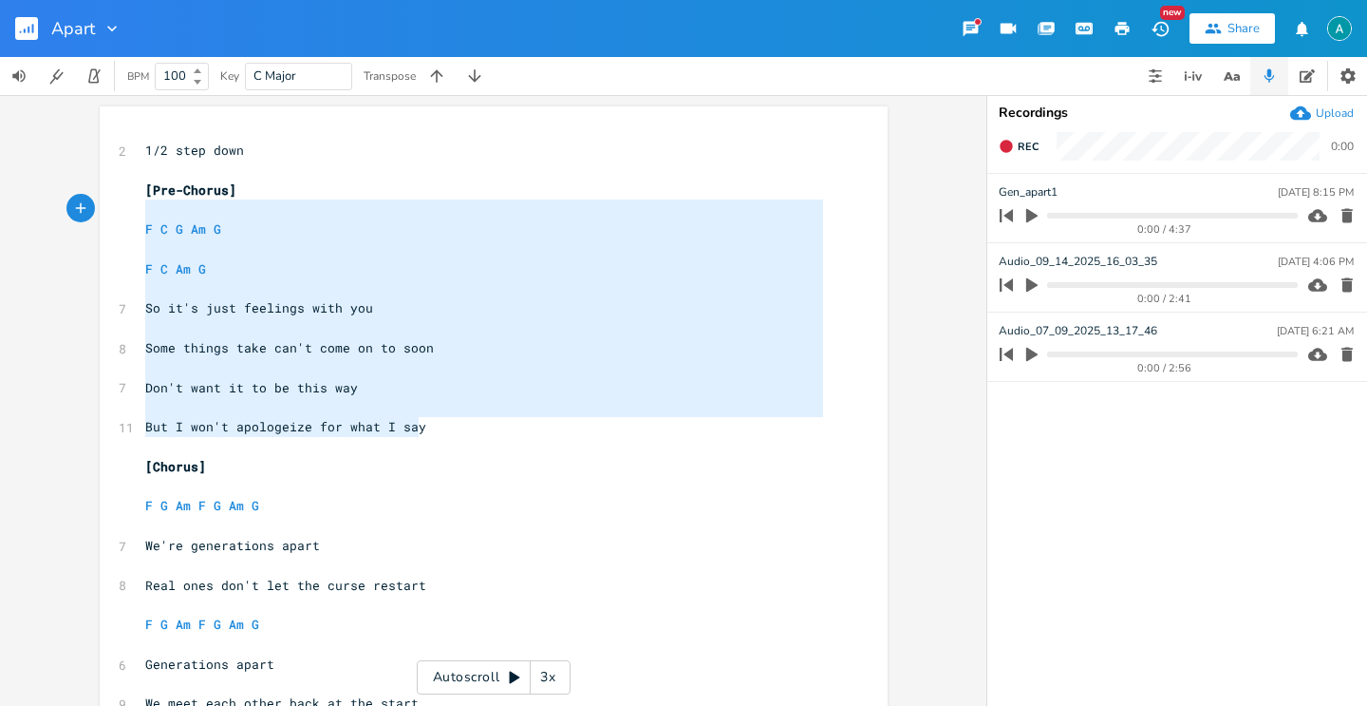
type textarea "[Pre-Chorus] F C G Am G F C Am G So it's just feelings with you Some things tak…"
drag, startPoint x: 392, startPoint y: 420, endPoint x: 112, endPoint y: 185, distance: 365.3
click at [335, 455] on pre "​" at bounding box center [484, 447] width 686 height 20
type textarea "[Pre-Chorus] F C G Am G F C Am G So it's just feelings with you Some things tak…"
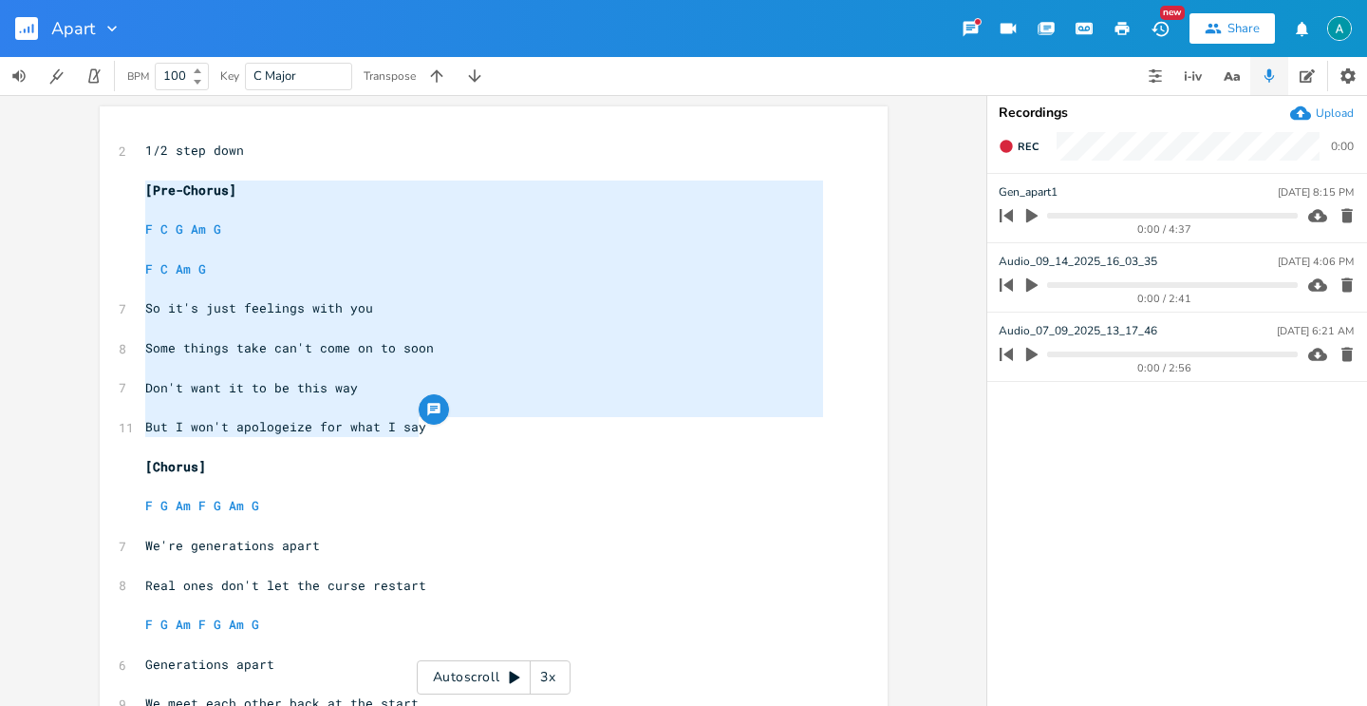
drag, startPoint x: 477, startPoint y: 438, endPoint x: 114, endPoint y: 187, distance: 440.9
click at [300, 388] on span "Don't want it to be this way" at bounding box center [251, 386] width 213 height 17
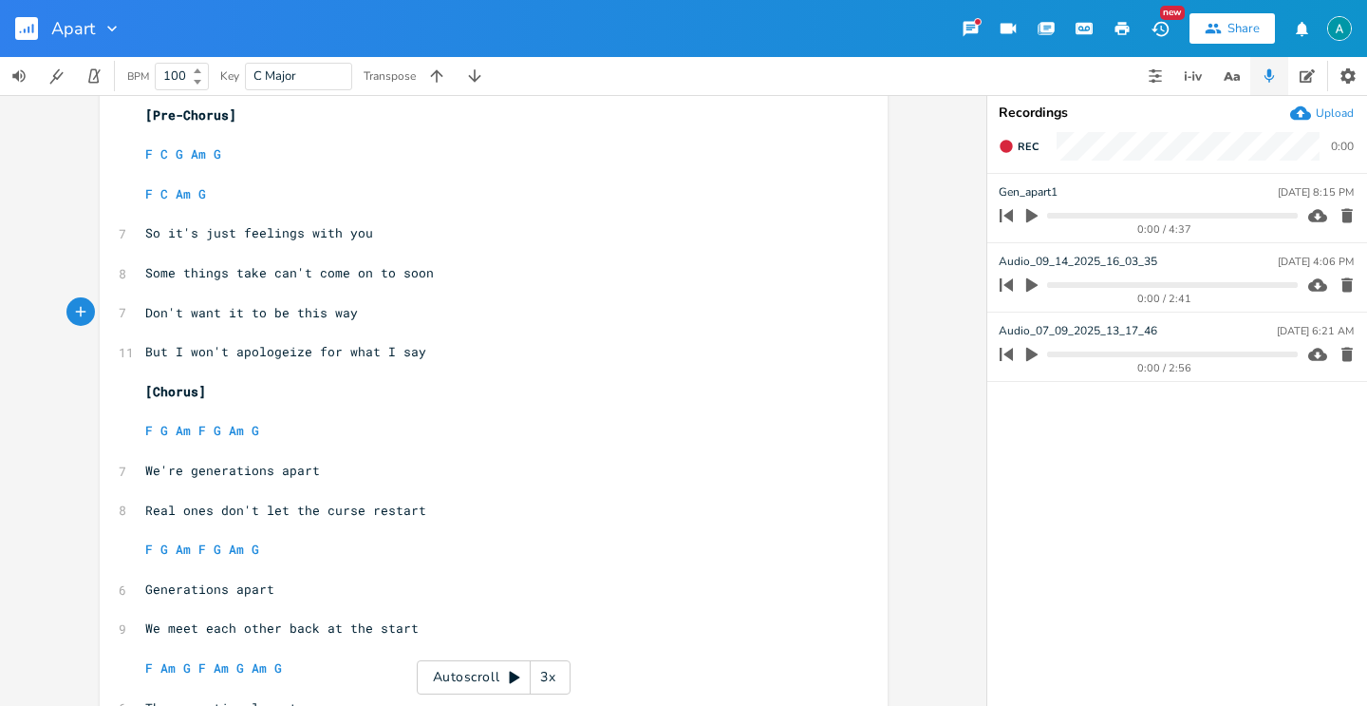
scroll to position [105, 0]
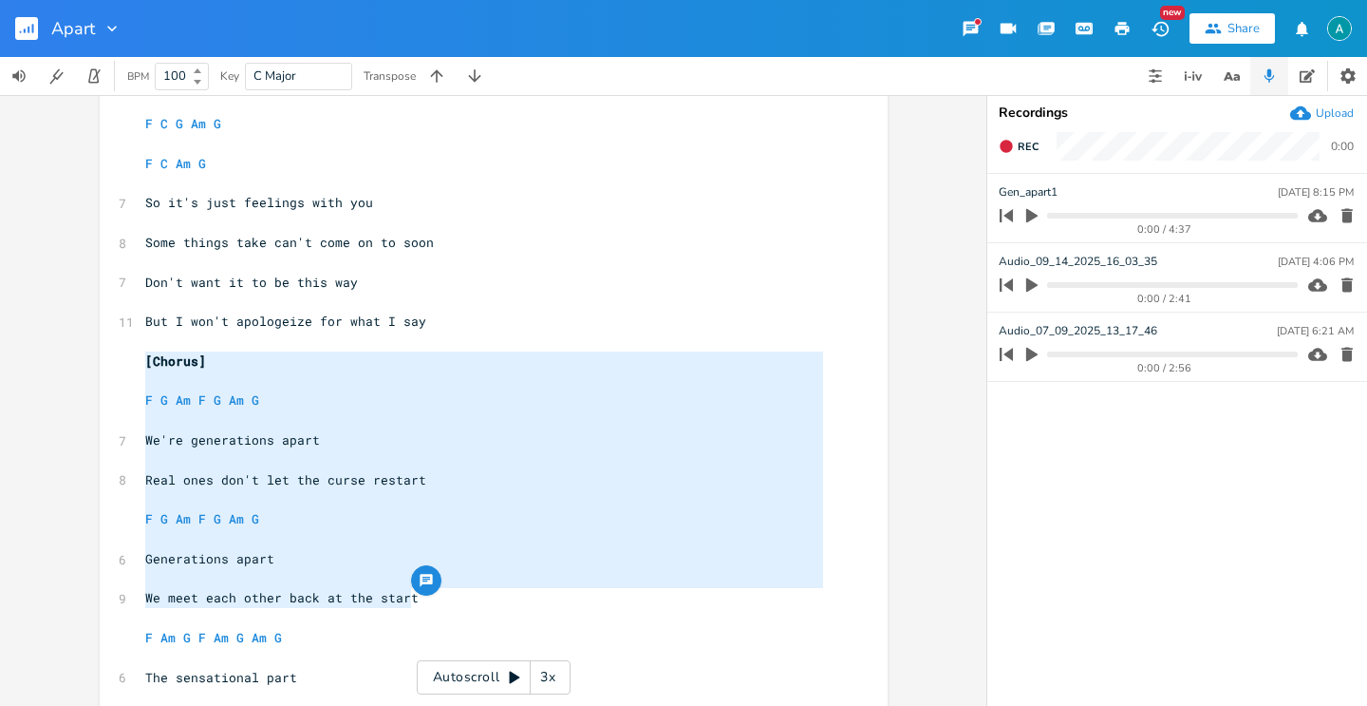
type textarea "F G Am F G Am G We're generations apart Real ones don't let the curse restart F…"
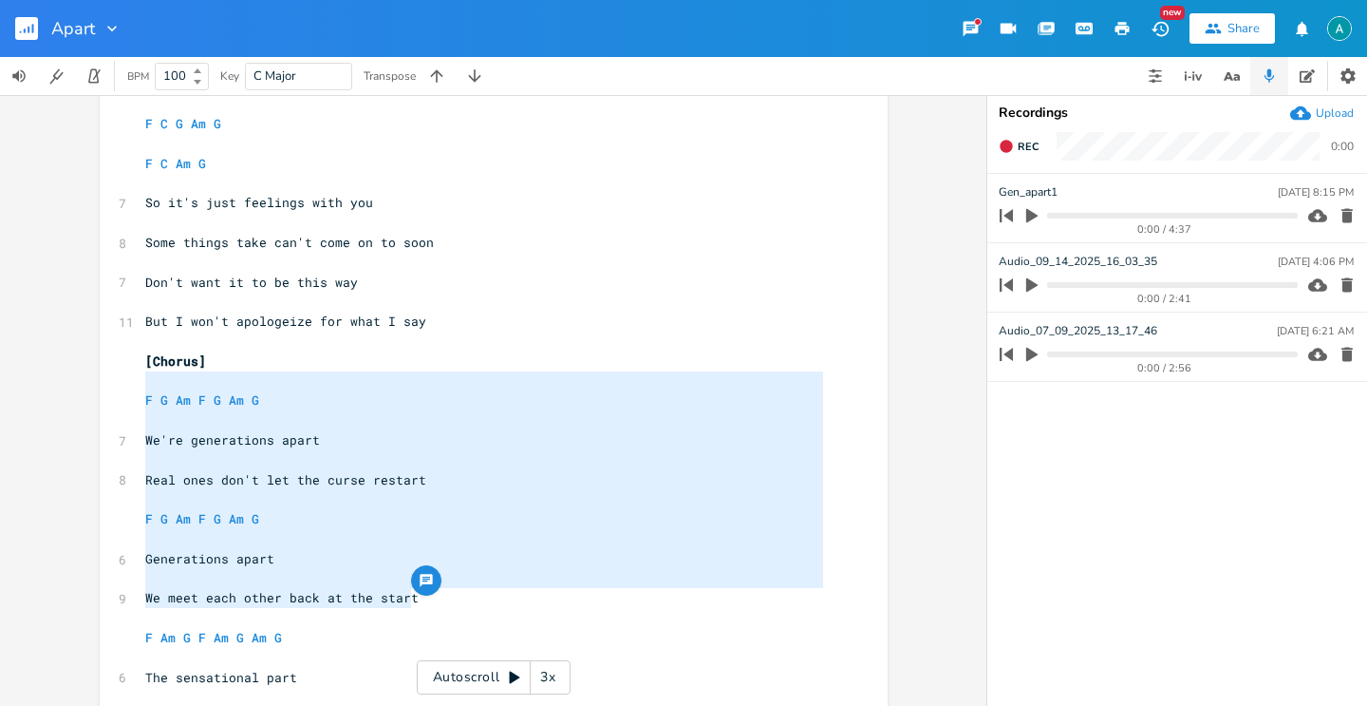
drag, startPoint x: 433, startPoint y: 598, endPoint x: 49, endPoint y: 373, distance: 444.8
click at [49, 373] on div "F G Am F G Am G We're generations apart Real ones don't let the curse restart F…" at bounding box center [493, 400] width 987 height 611
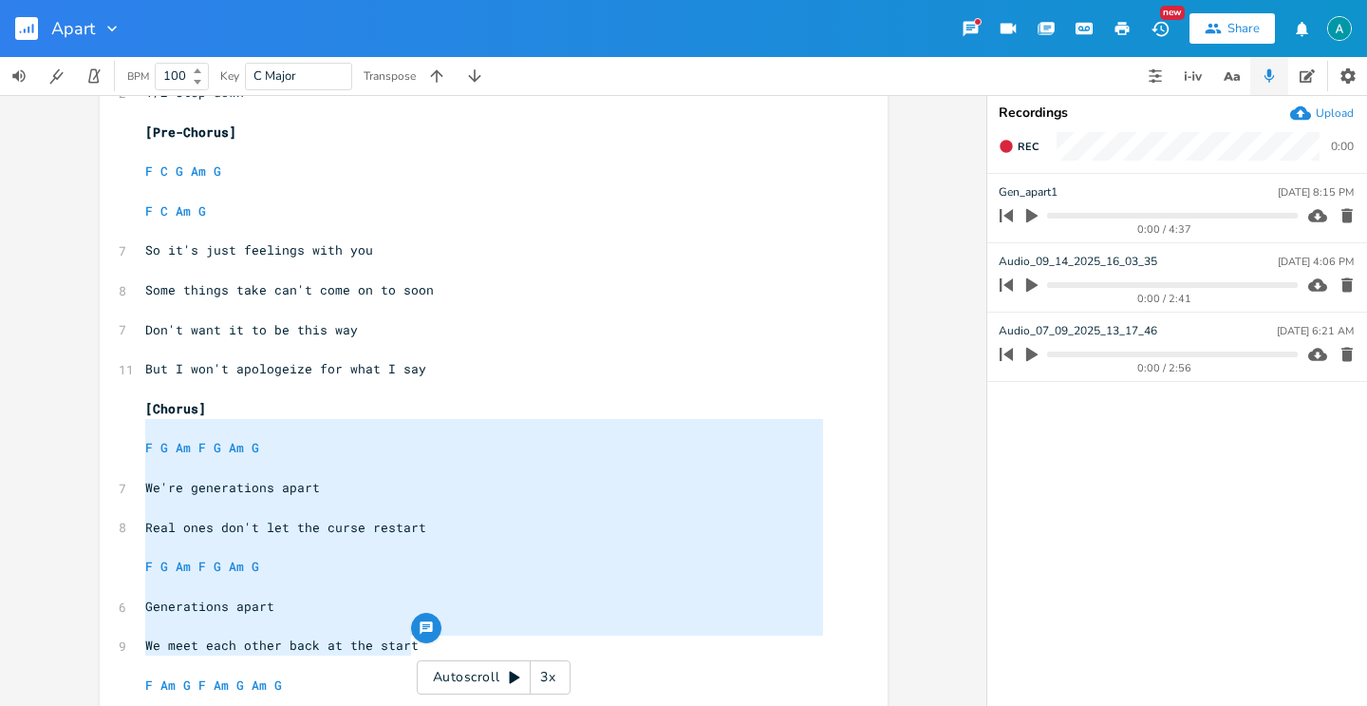
scroll to position [58, 0]
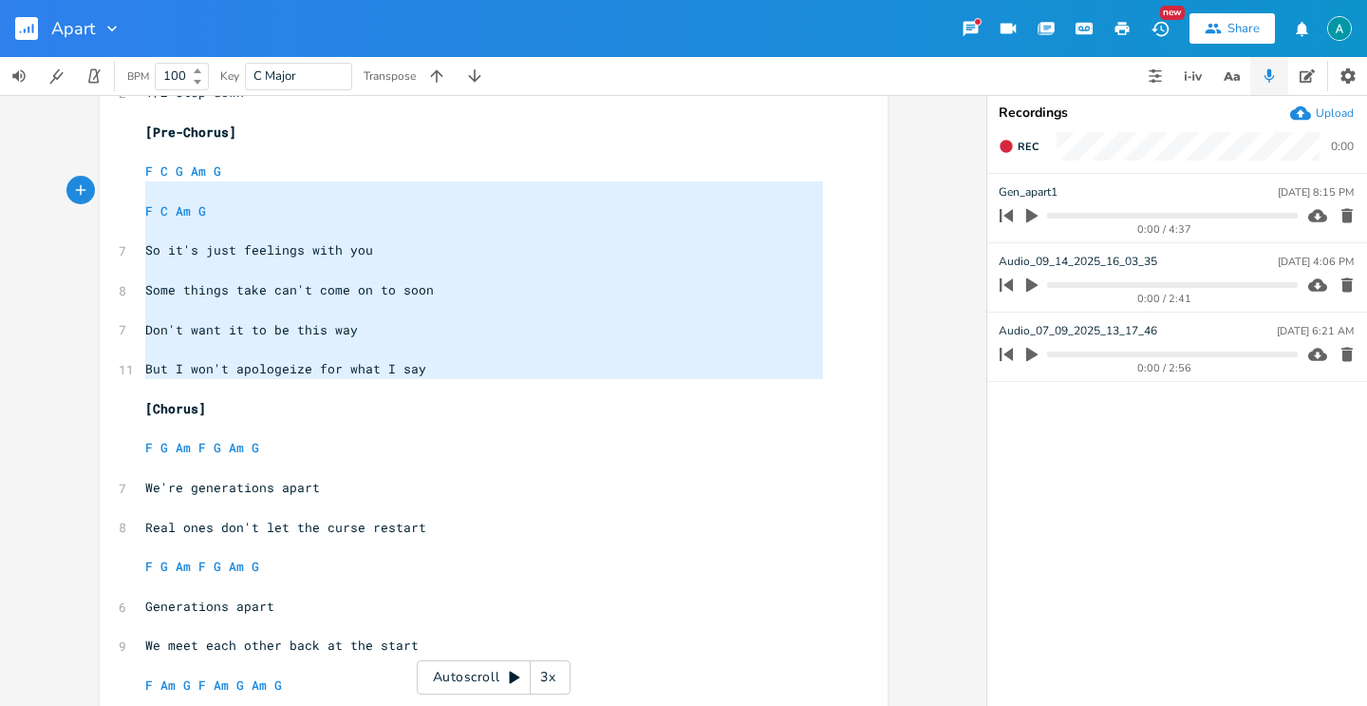
type textarea "F C G Am G F C Am G So it's just feelings with you Some things take can't come …"
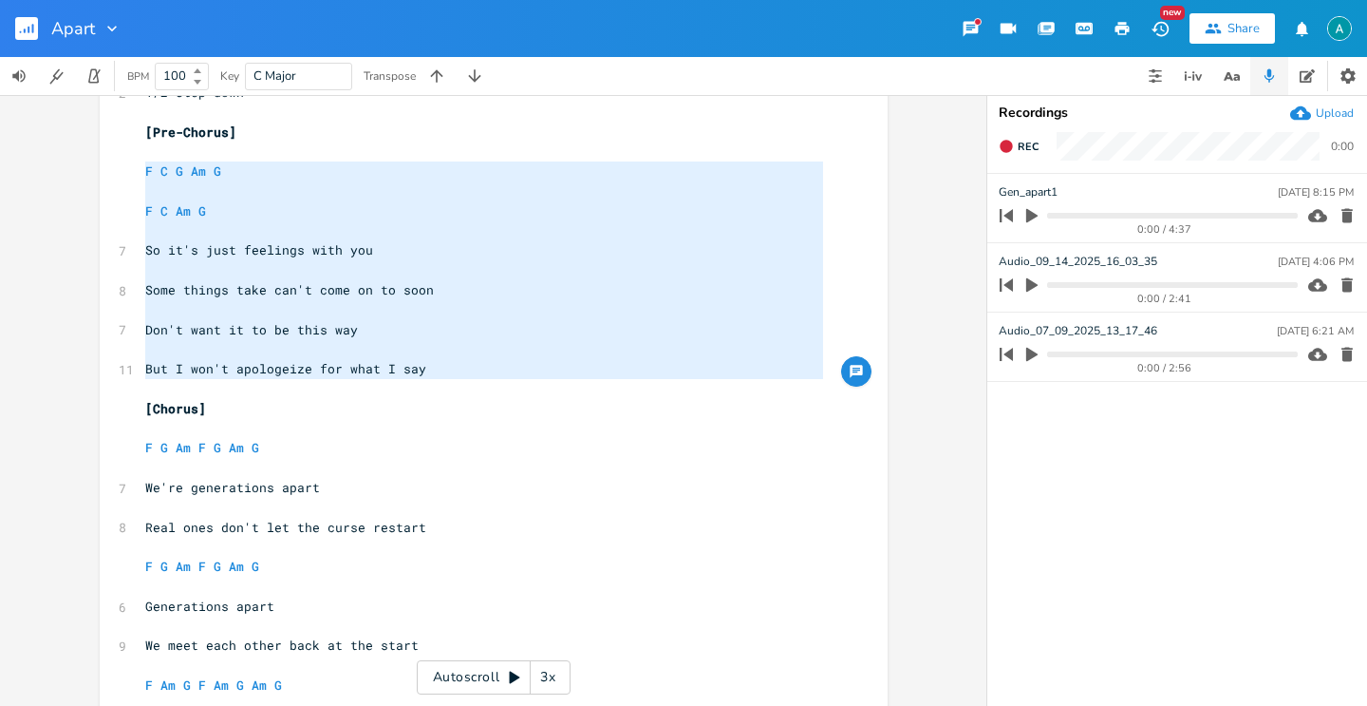
drag, startPoint x: 475, startPoint y: 380, endPoint x: 114, endPoint y: 169, distance: 417.9
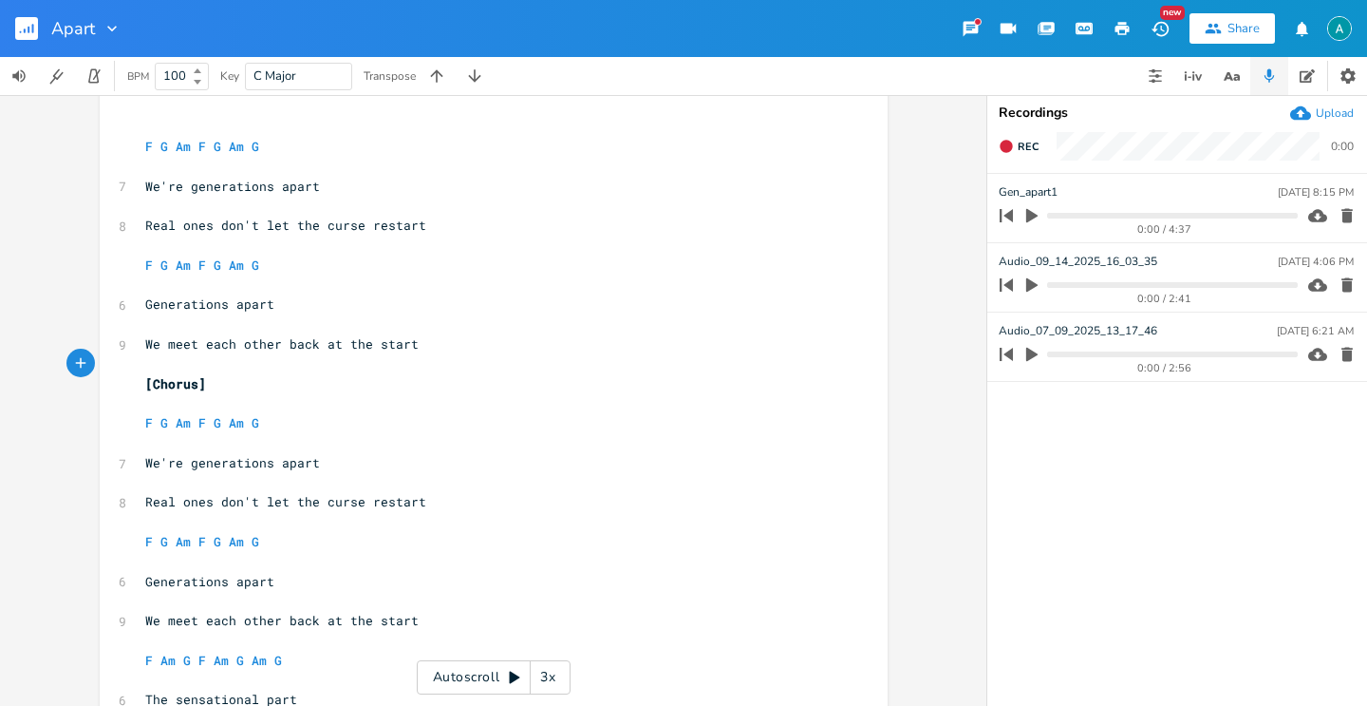
scroll to position [140, 0]
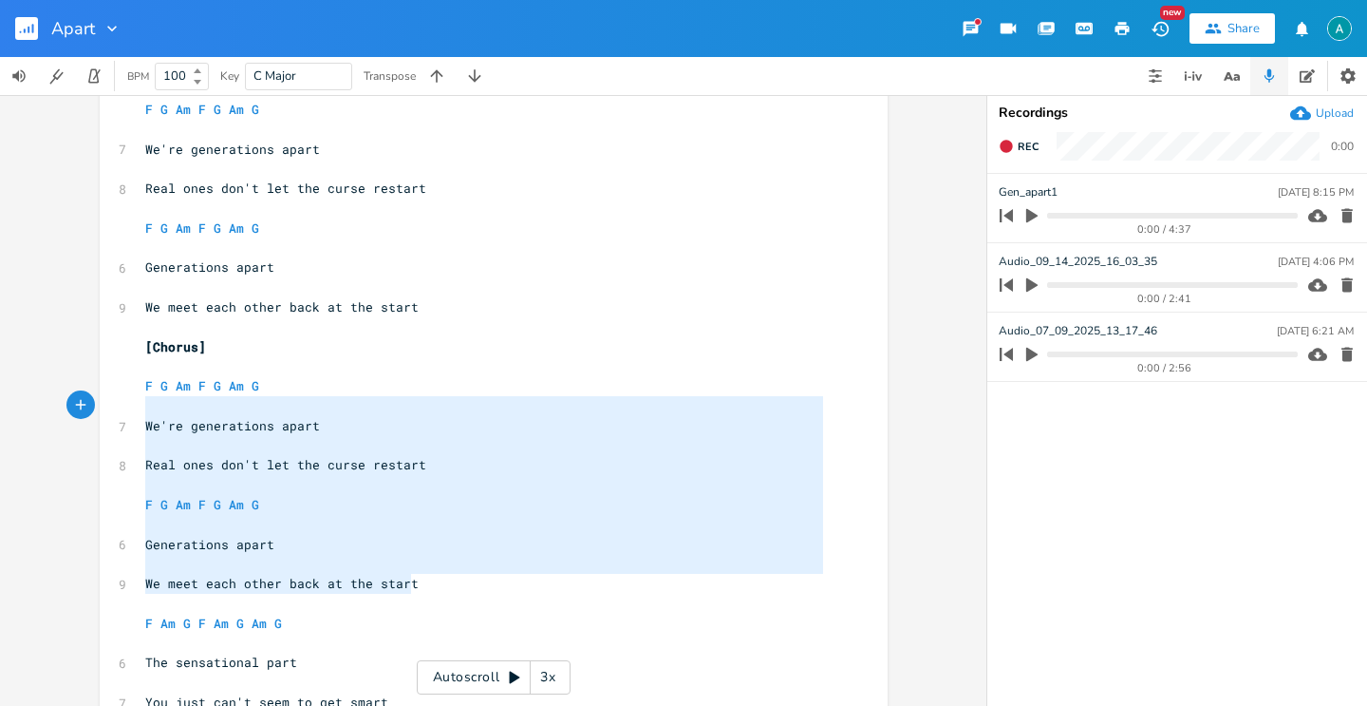
type textarea "F G Am F G Am G We're generations apart Real ones don't let the curse restart F…"
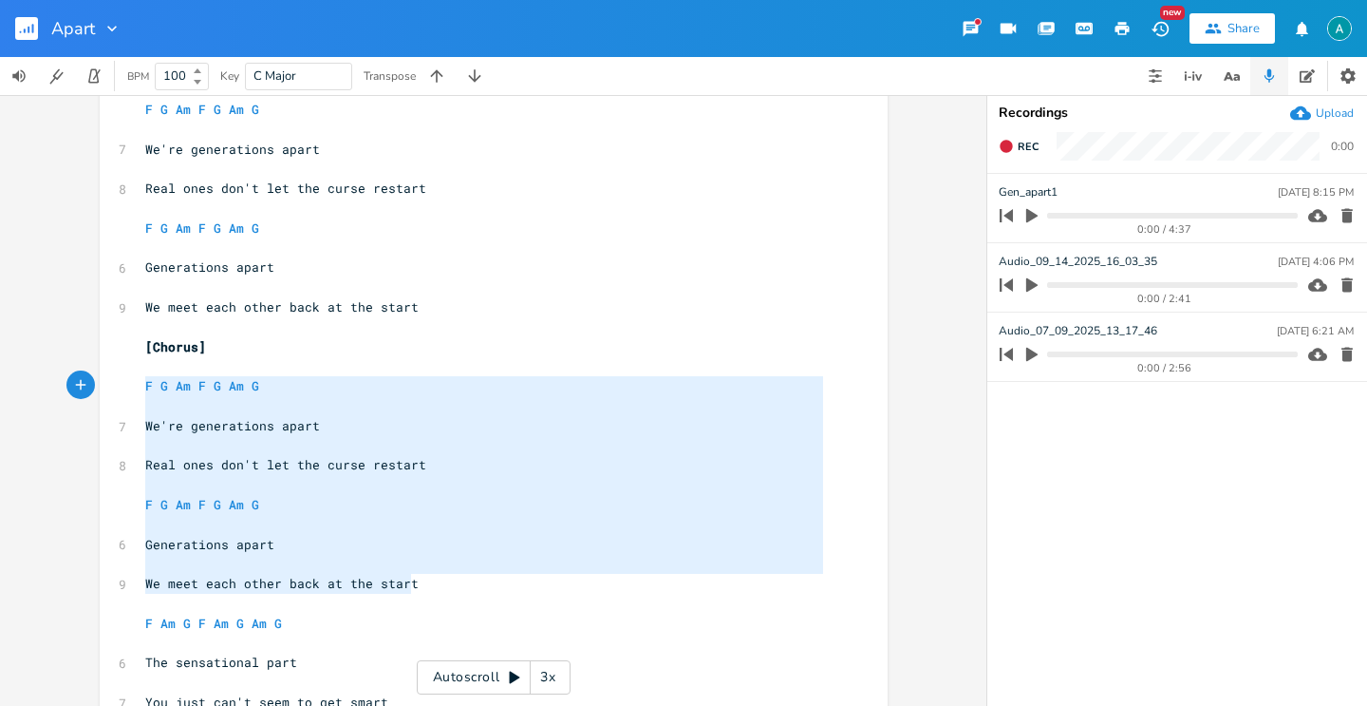
drag, startPoint x: 431, startPoint y: 582, endPoint x: 129, endPoint y: 394, distance: 355.7
click at [186, 492] on pre "​" at bounding box center [484, 485] width 686 height 20
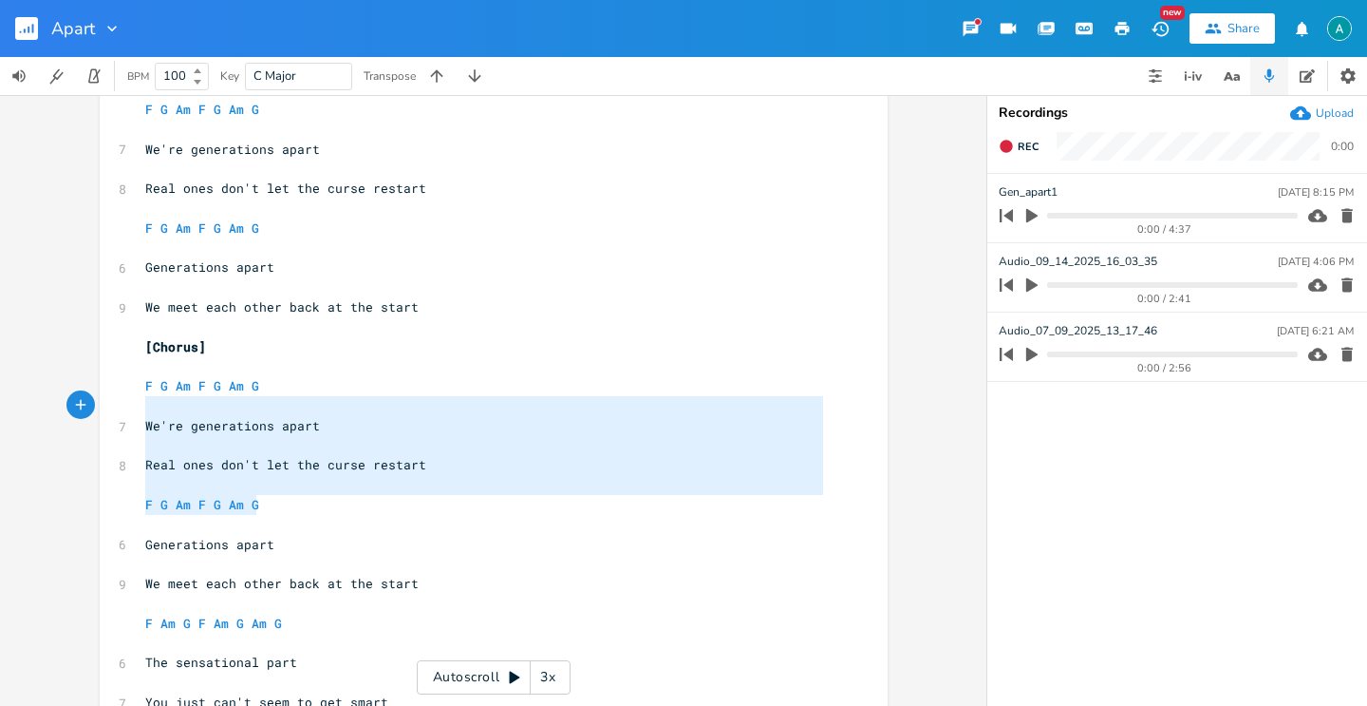
type textarea "F G Am F G Am G We're generations apart Real ones don't let the curse restart F…"
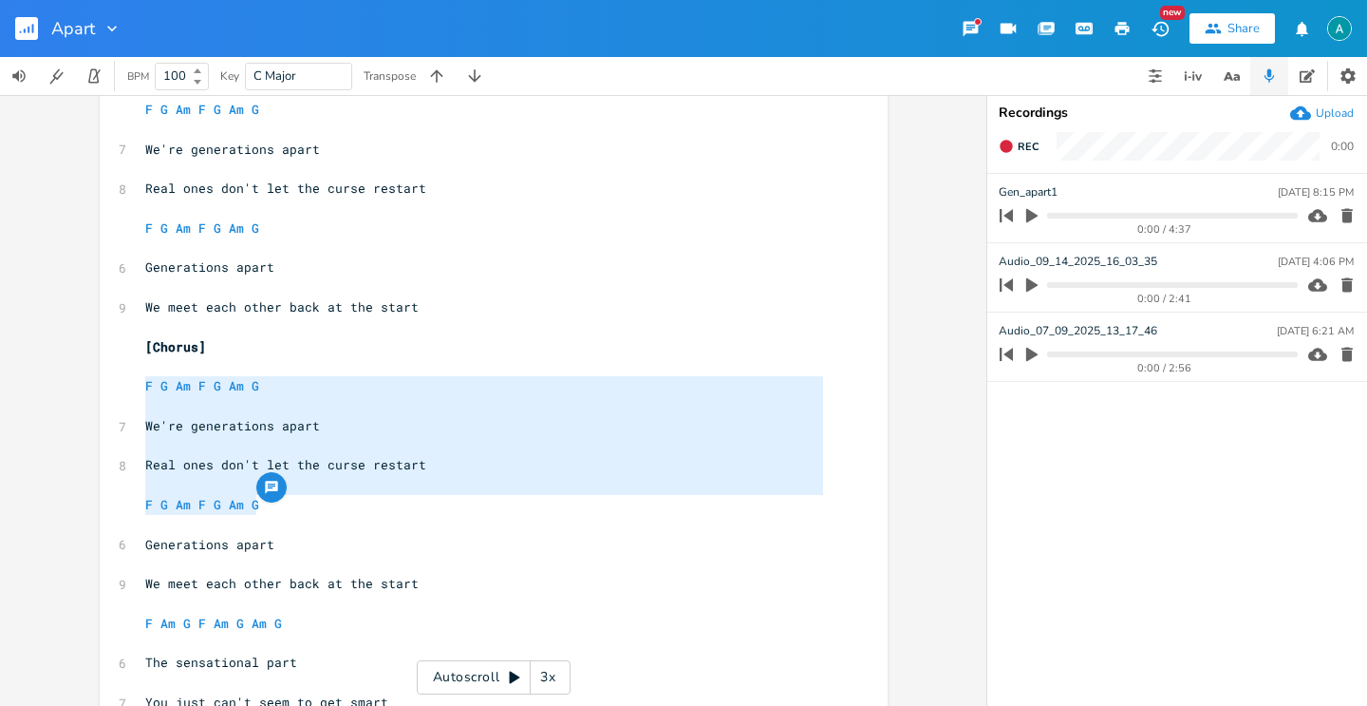
drag, startPoint x: 268, startPoint y: 498, endPoint x: 100, endPoint y: 379, distance: 205.8
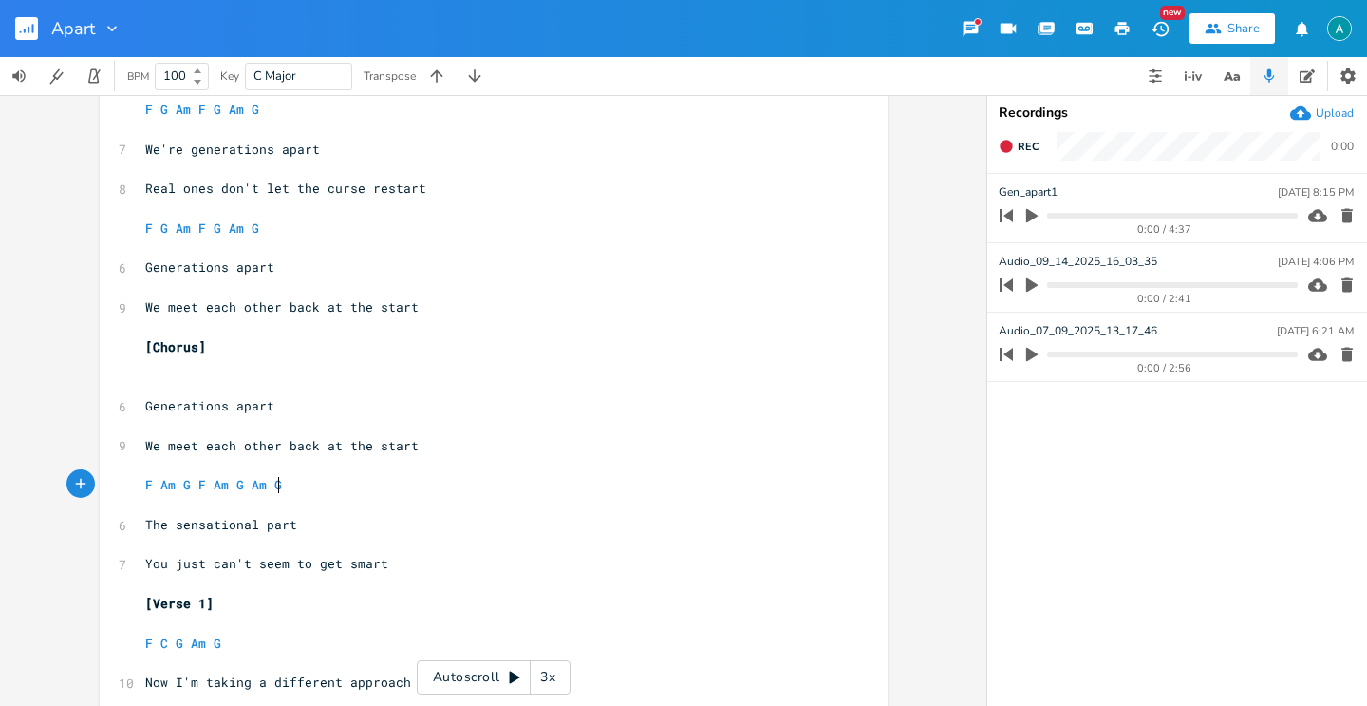
click at [313, 480] on pre "F Am G F Am G Am G" at bounding box center [484, 485] width 686 height 20
type textarea "F Am G F Am G Am G"
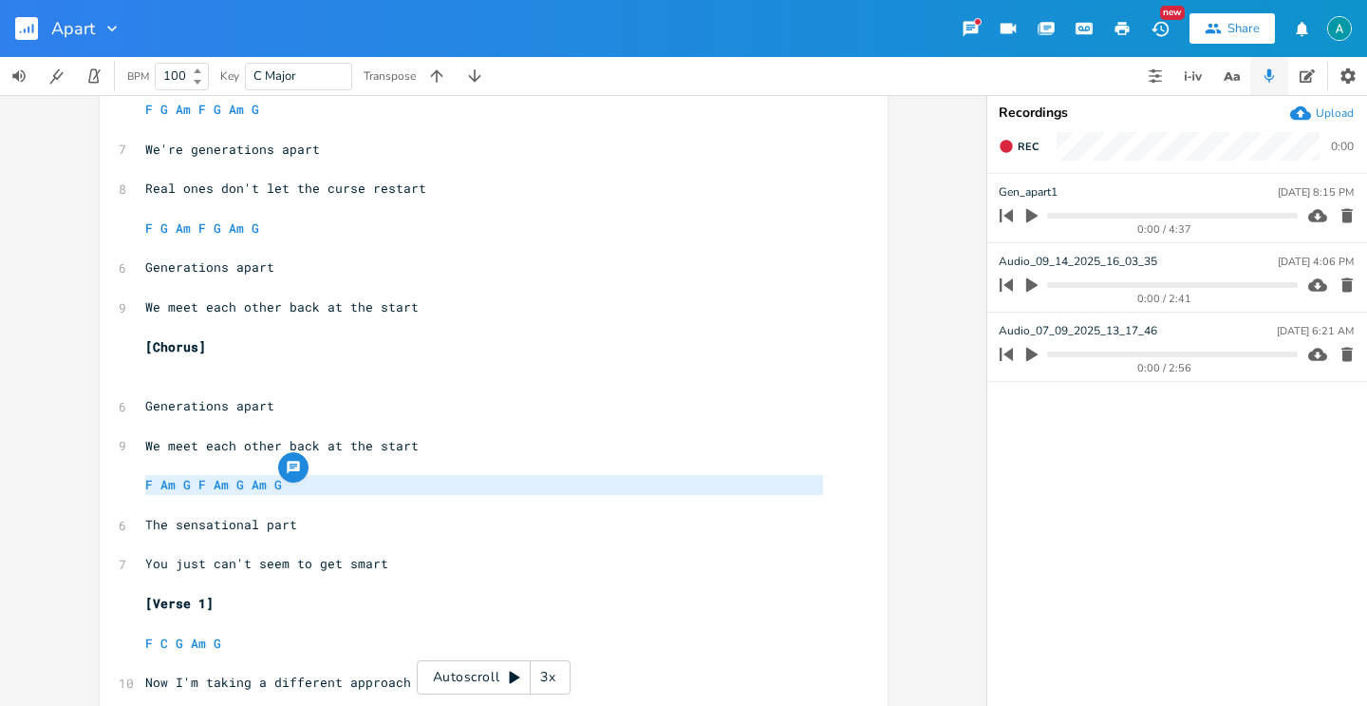
click at [313, 480] on pre "F Am G F Am G Am G" at bounding box center [484, 485] width 686 height 20
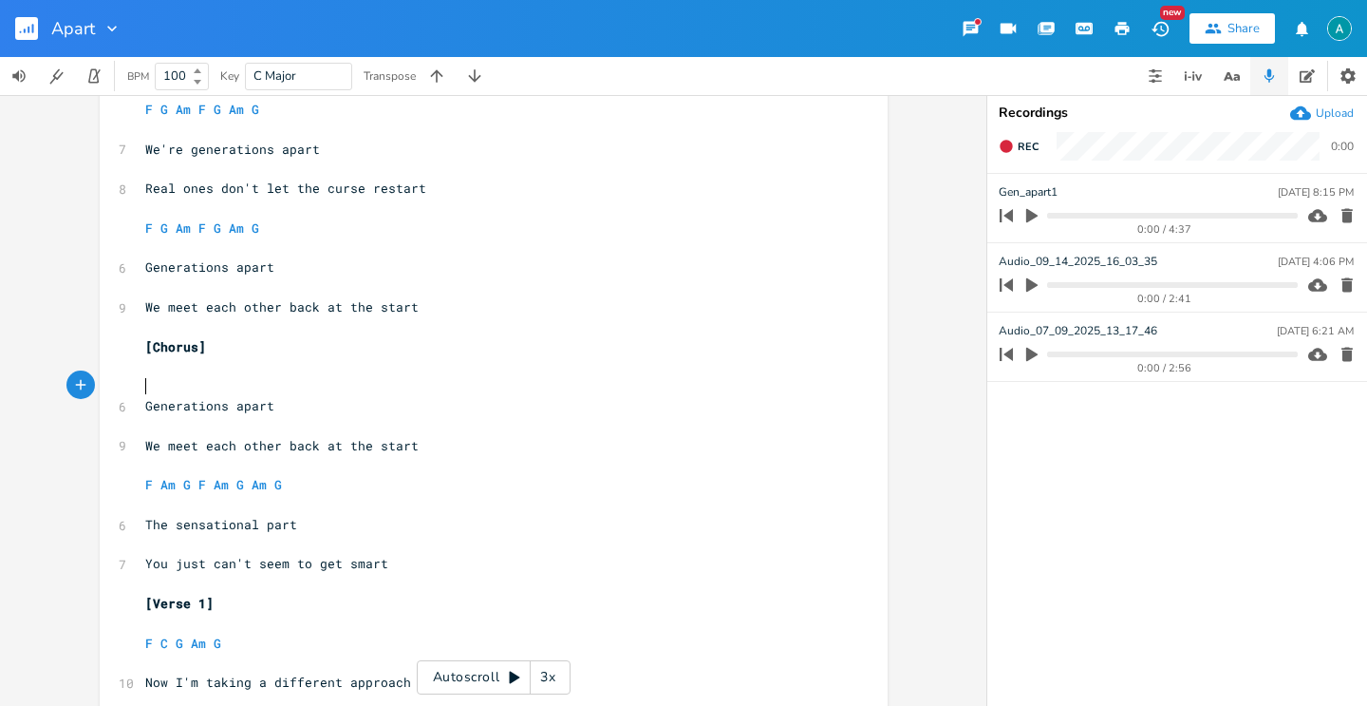
click at [180, 391] on pre "​" at bounding box center [484, 386] width 686 height 20
click at [180, 381] on pre "​" at bounding box center [484, 386] width 686 height 20
click at [186, 377] on pre "​" at bounding box center [484, 386] width 686 height 20
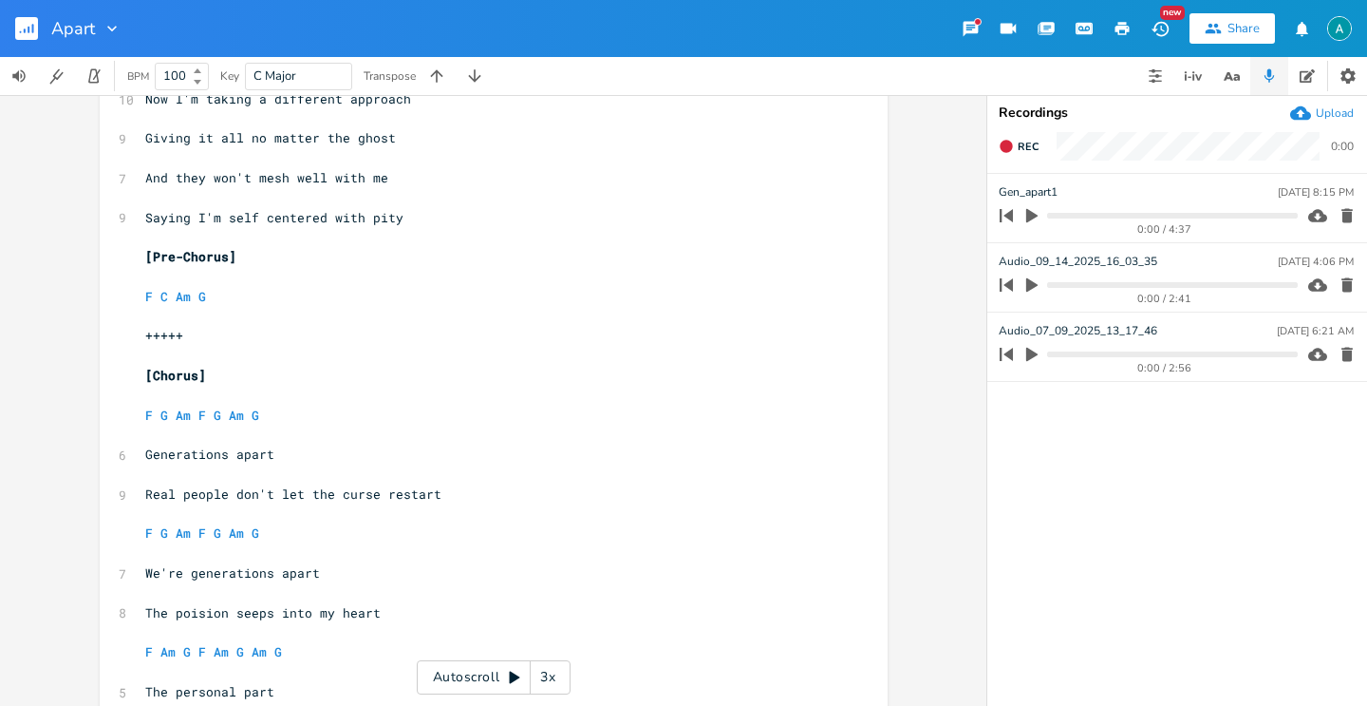
scroll to position [810, 0]
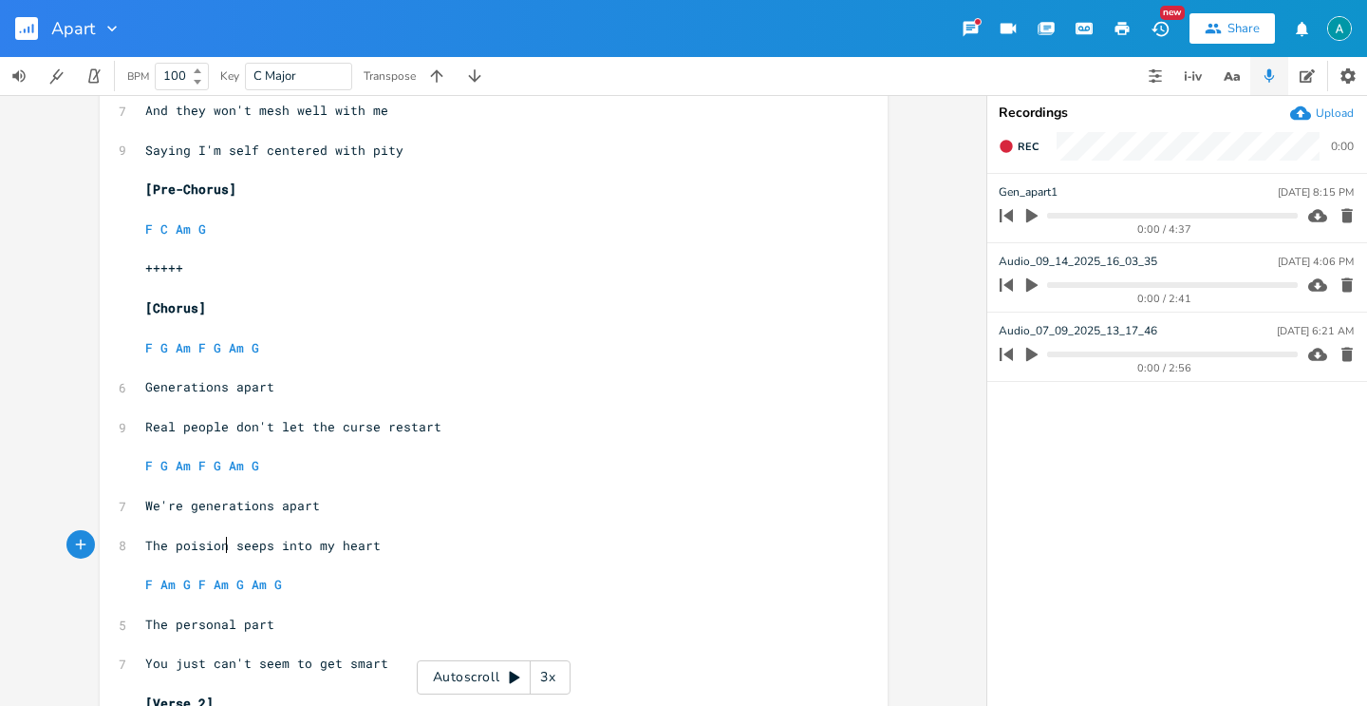
click at [218, 541] on span "The poision seeps into my heart" at bounding box center [262, 544] width 235 height 17
type textarea "The poision seeps into my heart"
click at [218, 541] on span "The poision seeps into my heart" at bounding box center [262, 544] width 235 height 17
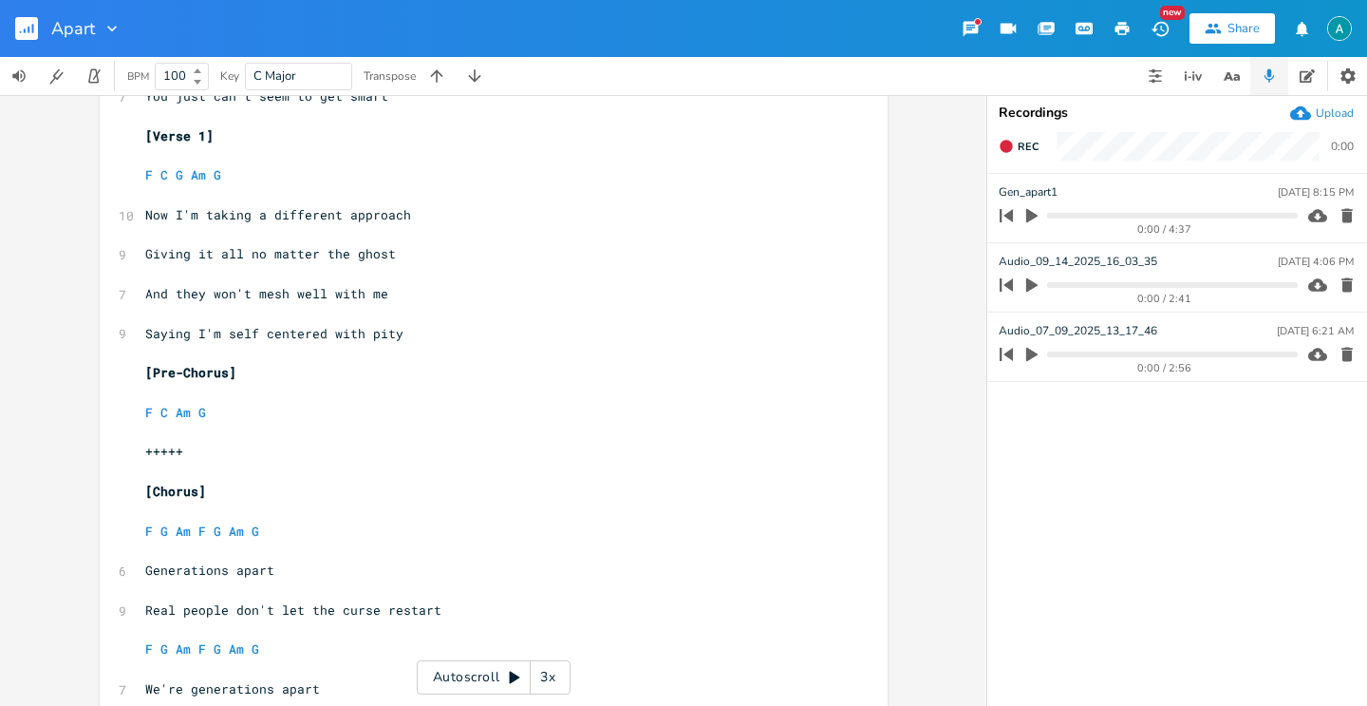
scroll to position [293, 0]
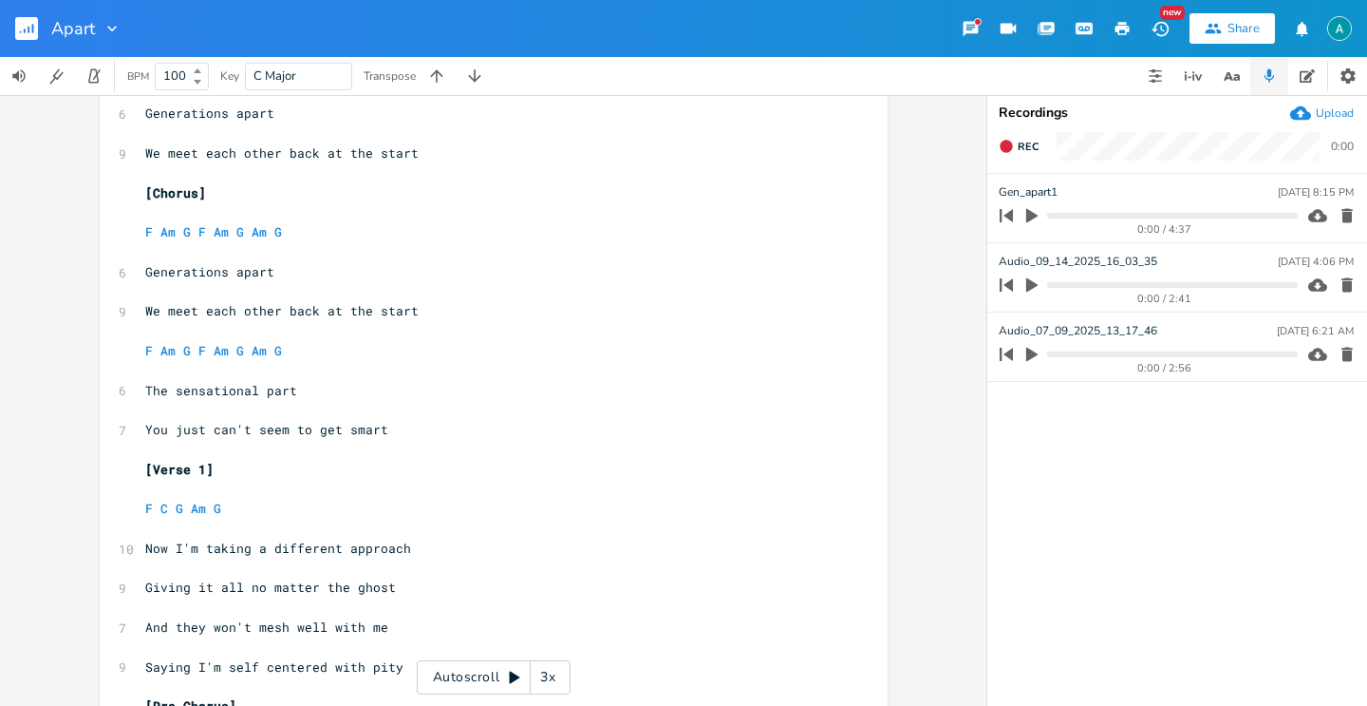
click at [195, 317] on span "We meet each other back at the start" at bounding box center [281, 310] width 273 height 17
type textarea "We meet each other back at the start"
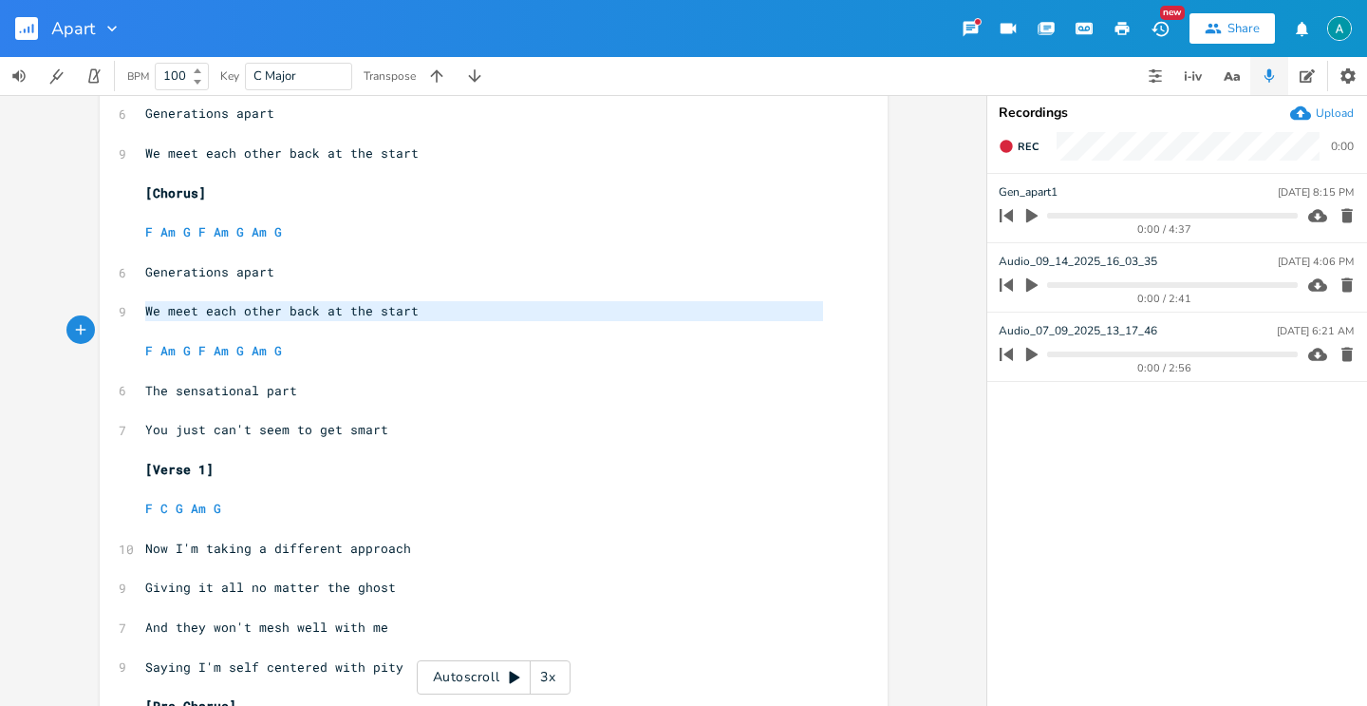
click at [195, 317] on span "We meet each other back at the start" at bounding box center [281, 310] width 273 height 17
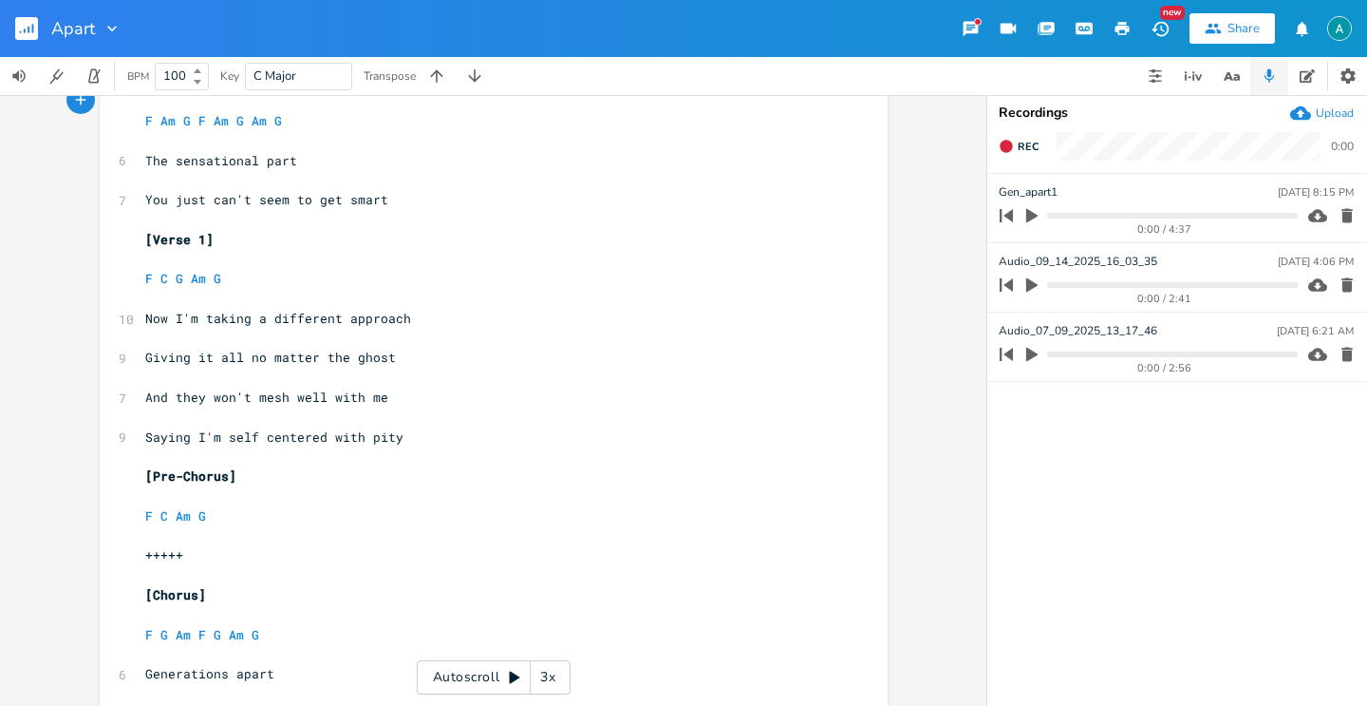
scroll to position [524, 0]
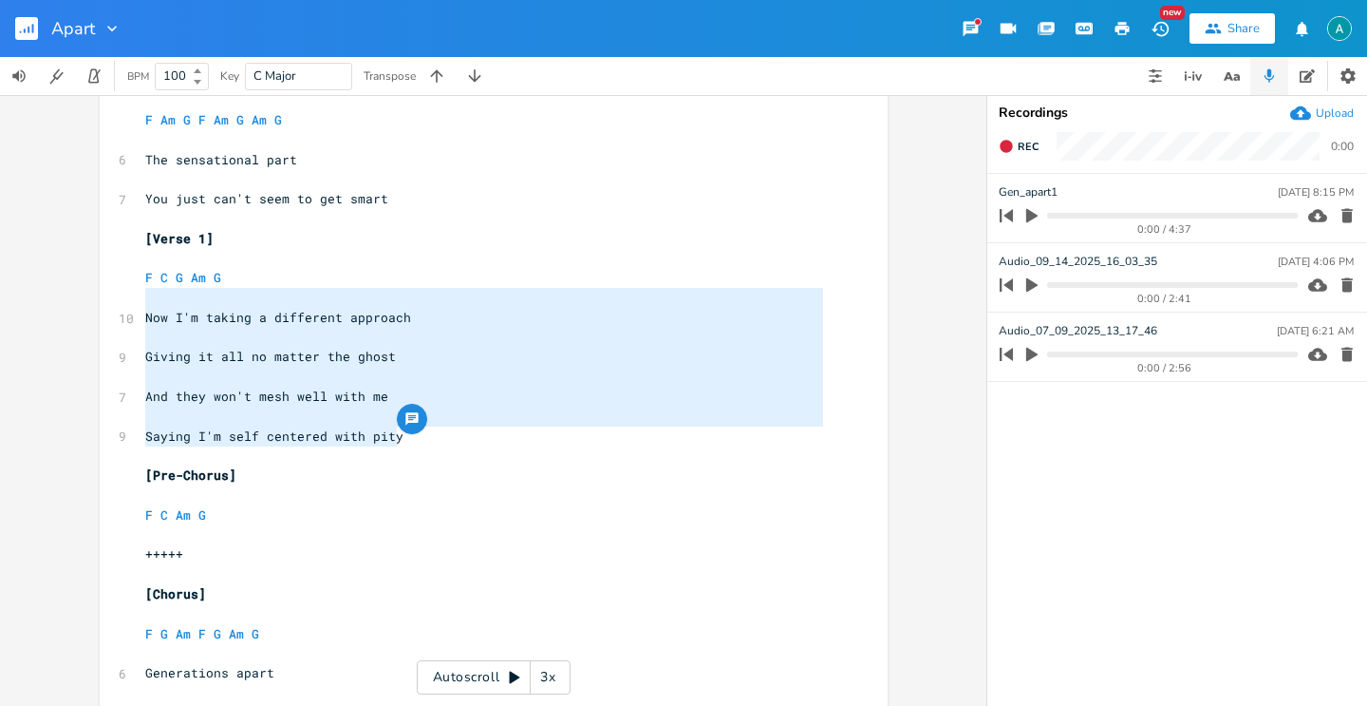
drag, startPoint x: 425, startPoint y: 438, endPoint x: 103, endPoint y: 309, distance: 347.7
type textarea "Now I'm taking a different approach Giving it all no matter the ghost And they …"
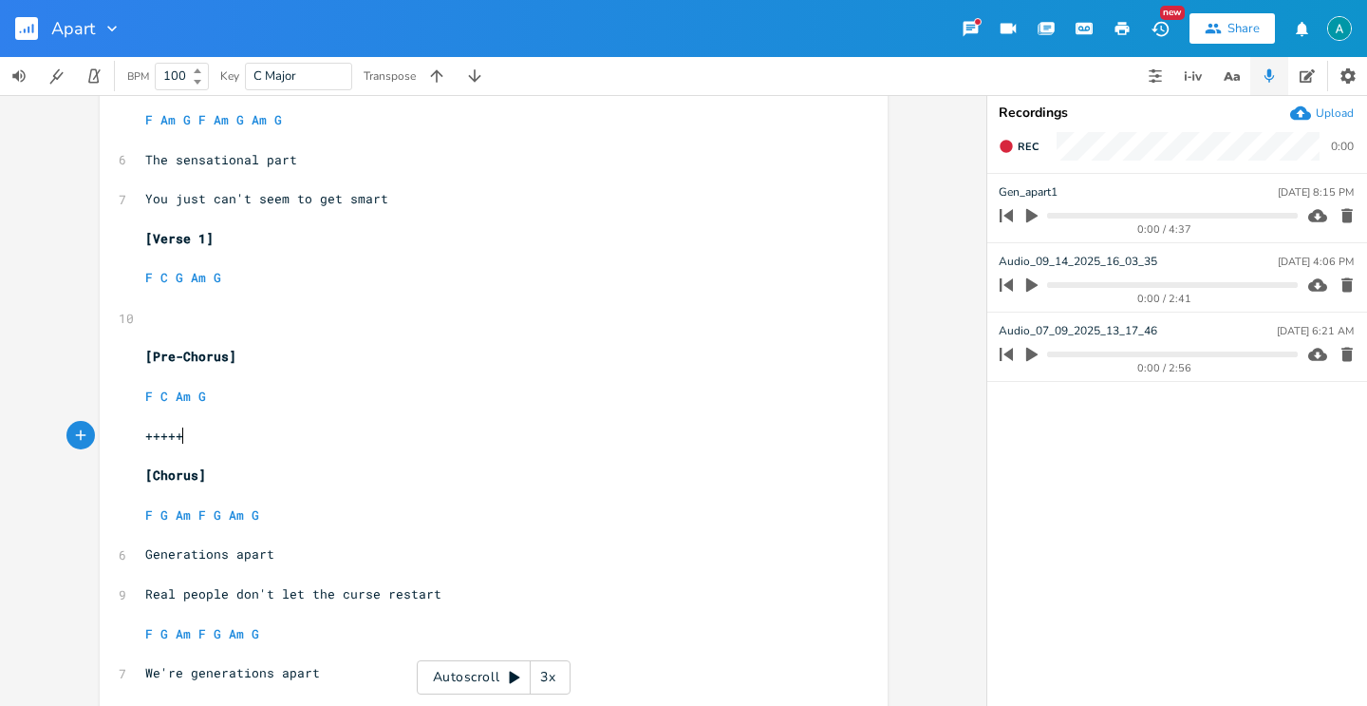
click at [186, 440] on pre "+++++" at bounding box center [484, 436] width 686 height 20
type textarea "+++++"
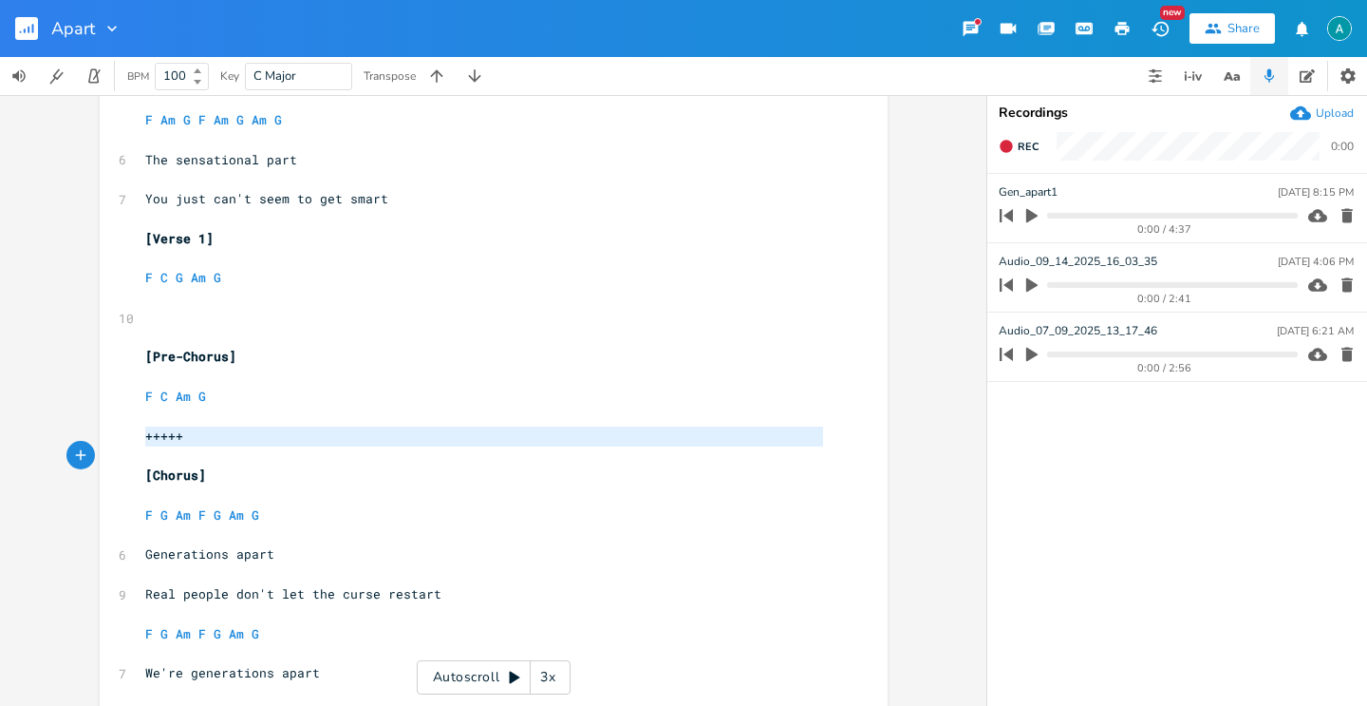
click at [186, 440] on pre "+++++" at bounding box center [484, 436] width 686 height 20
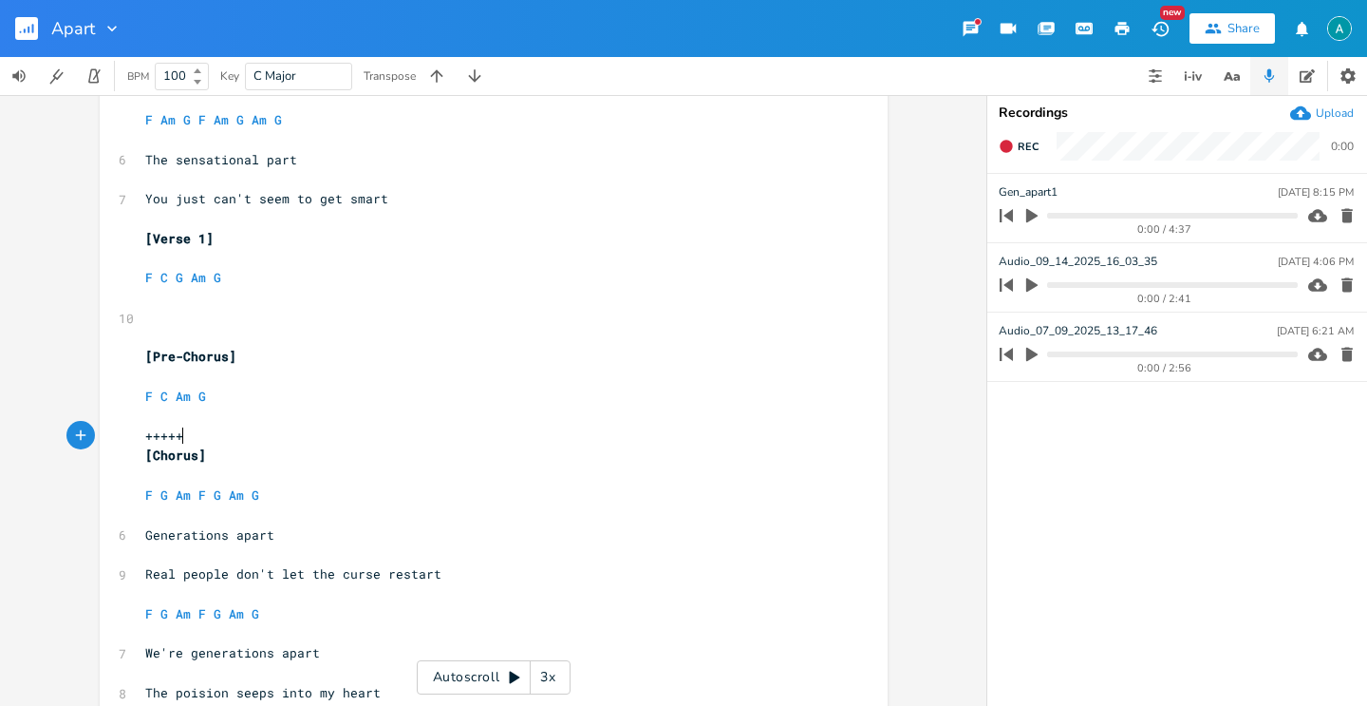
click at [214, 429] on pre "+++++" at bounding box center [484, 436] width 686 height 20
type textarea "+++++"
click at [214, 429] on pre "+++++" at bounding box center [484, 436] width 686 height 20
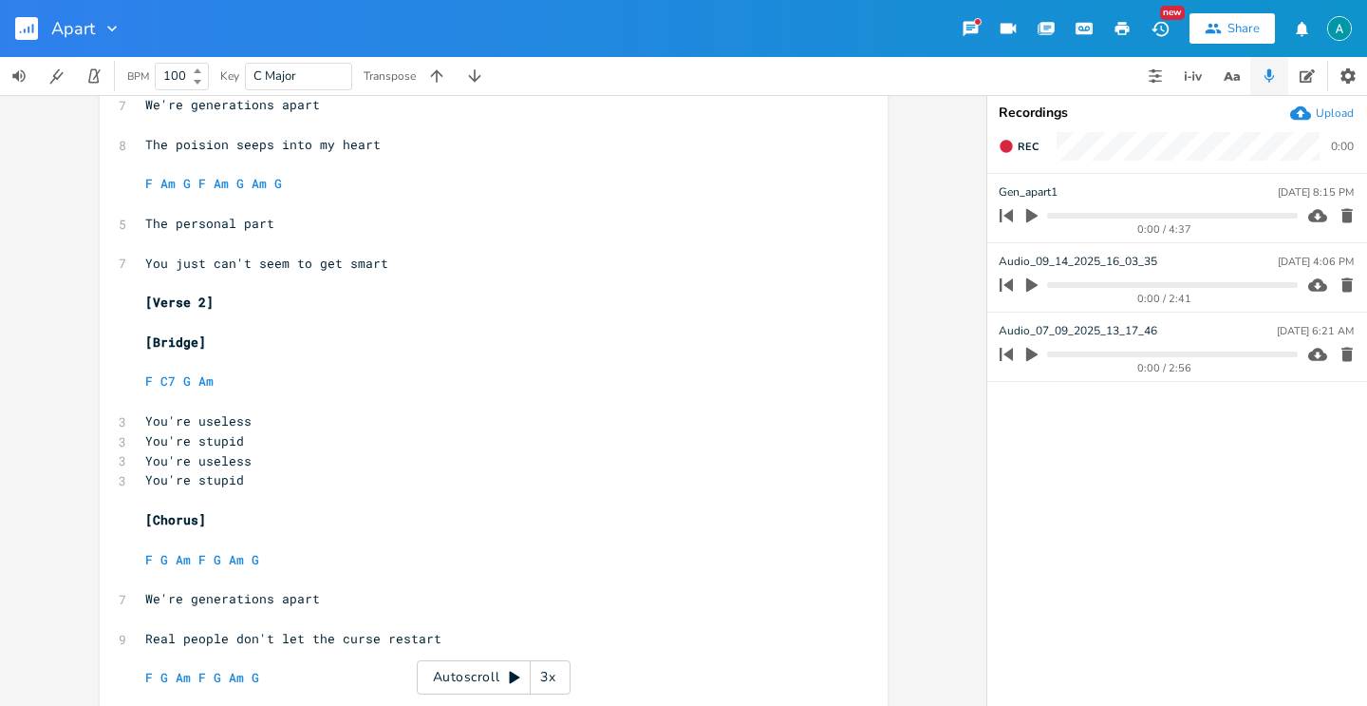
scroll to position [1587, 0]
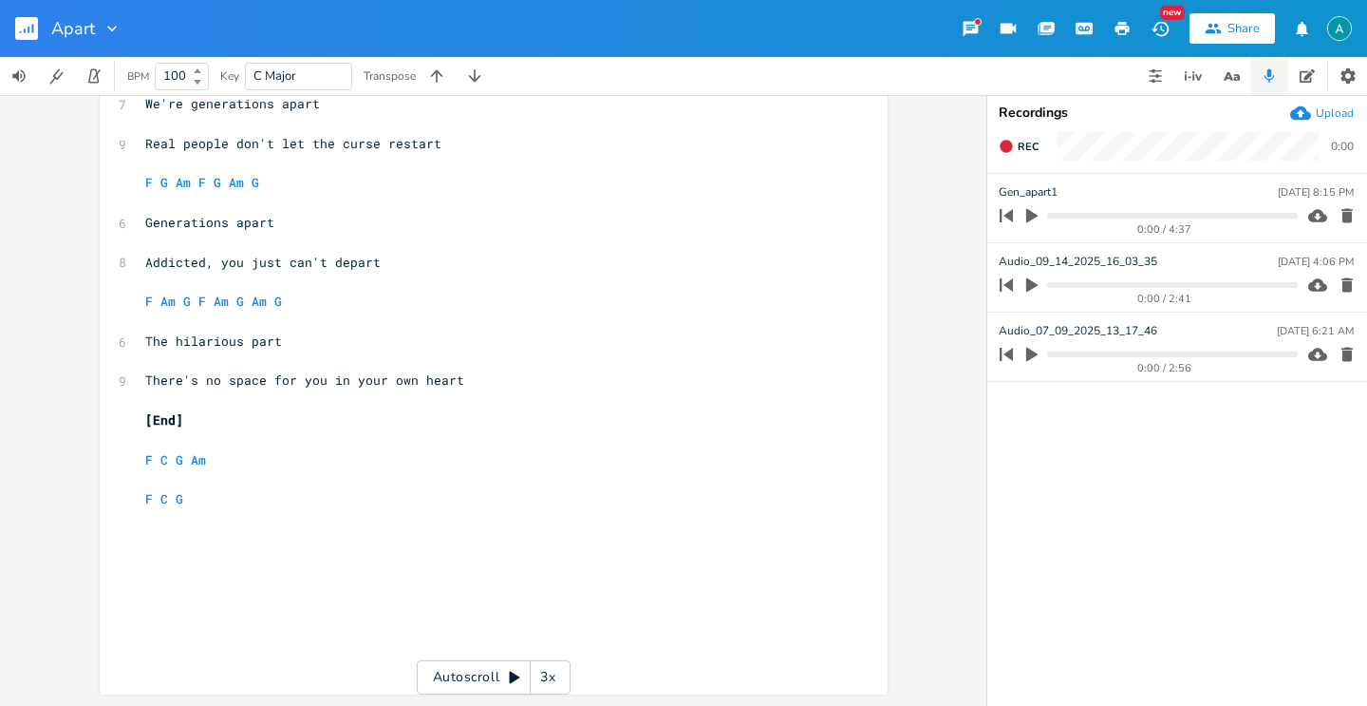
click at [254, 379] on span "There's no space for you in your own heart" at bounding box center [304, 379] width 319 height 17
type textarea "There's no space for you in your own heart"
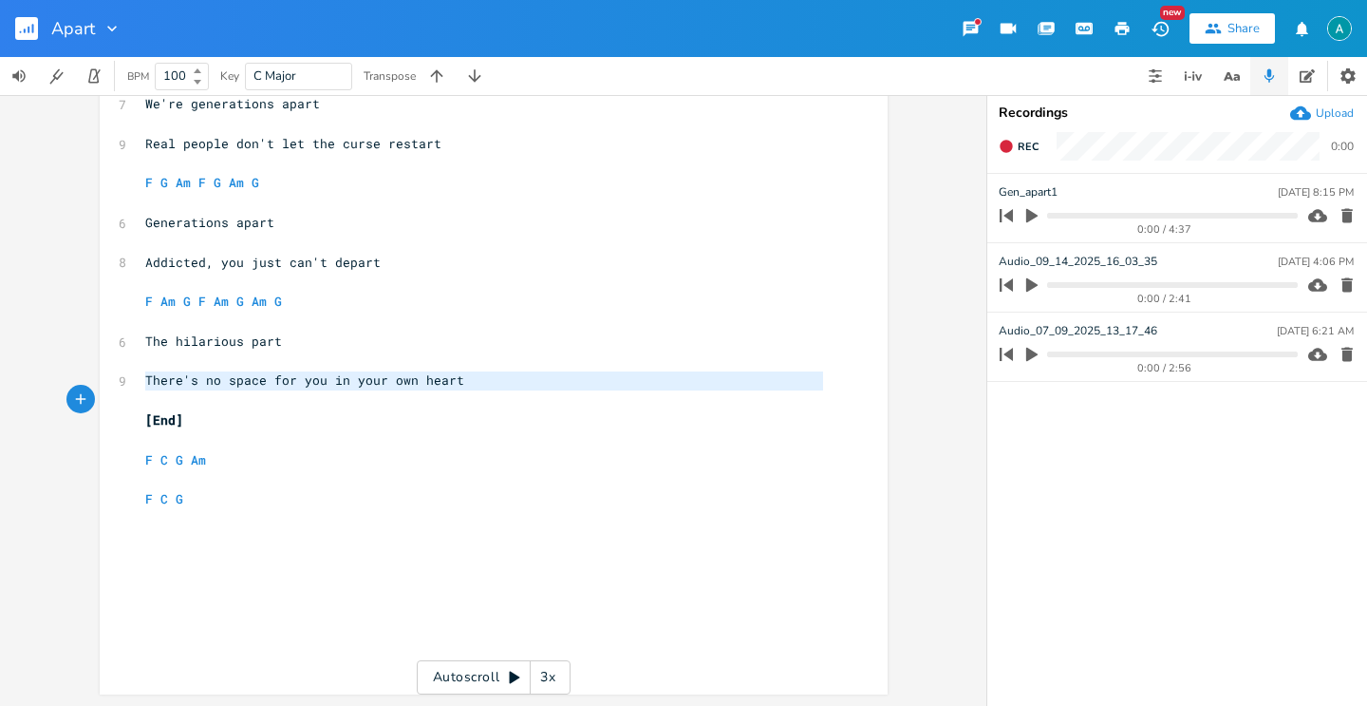
click at [254, 379] on span "There's no space for you in your own heart" at bounding box center [304, 379] width 319 height 17
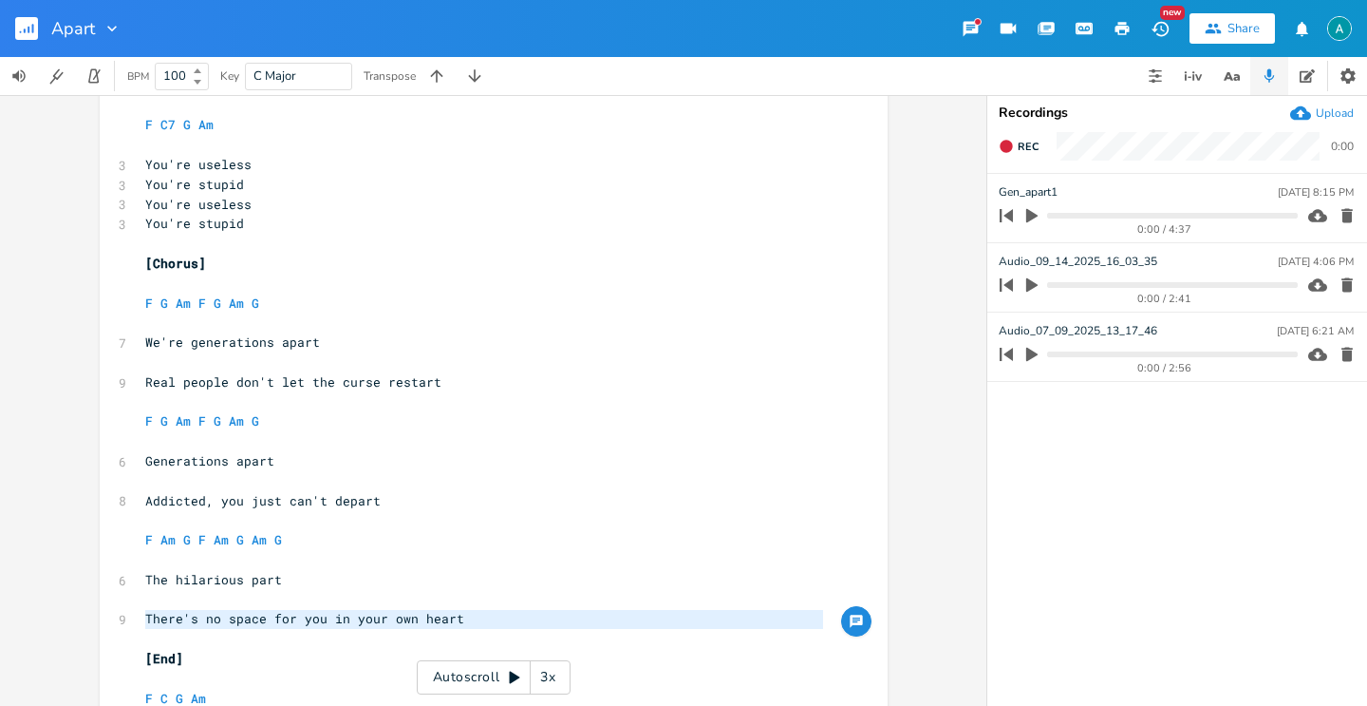
scroll to position [1350, 0]
click at [332, 508] on pre "​" at bounding box center [484, 518] width 686 height 20
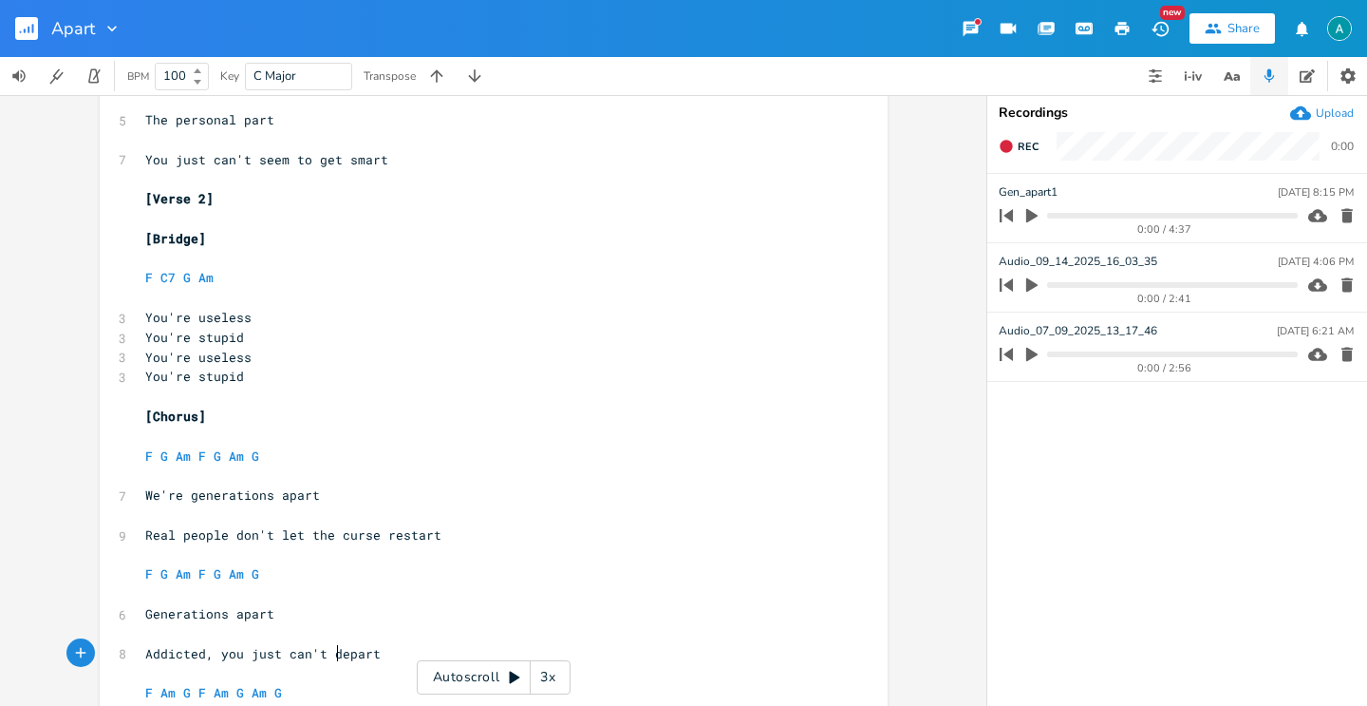
scroll to position [1211, 0]
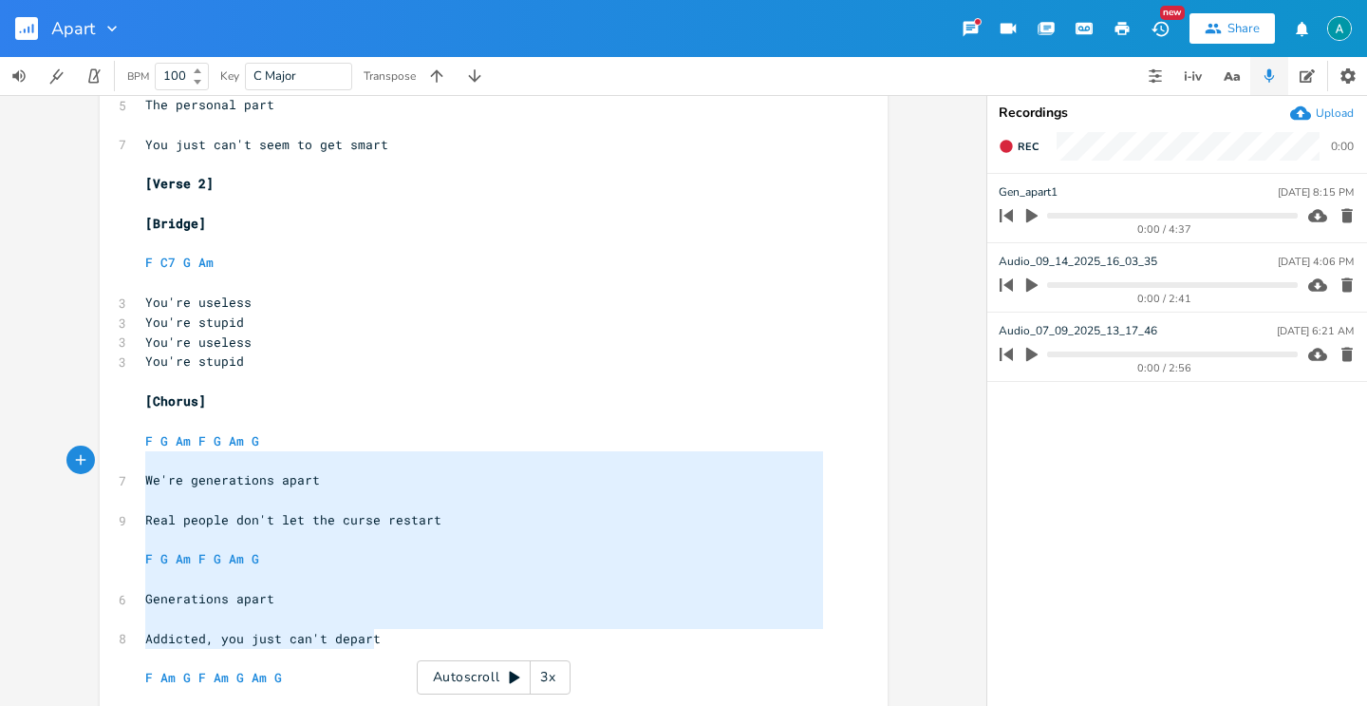
type textarea "F G Am F G Am G We're generations apart Real people don't let the curse restart…"
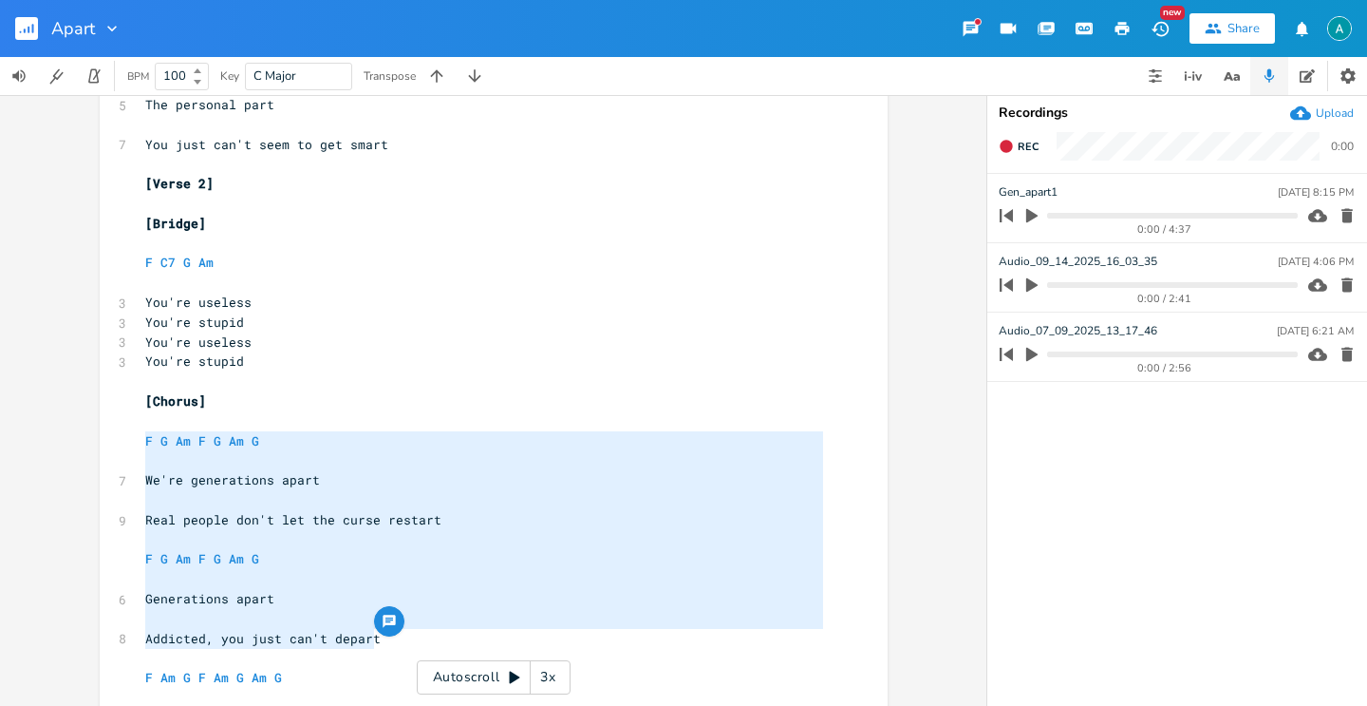
drag, startPoint x: 381, startPoint y: 633, endPoint x: 110, endPoint y: 436, distance: 335.0
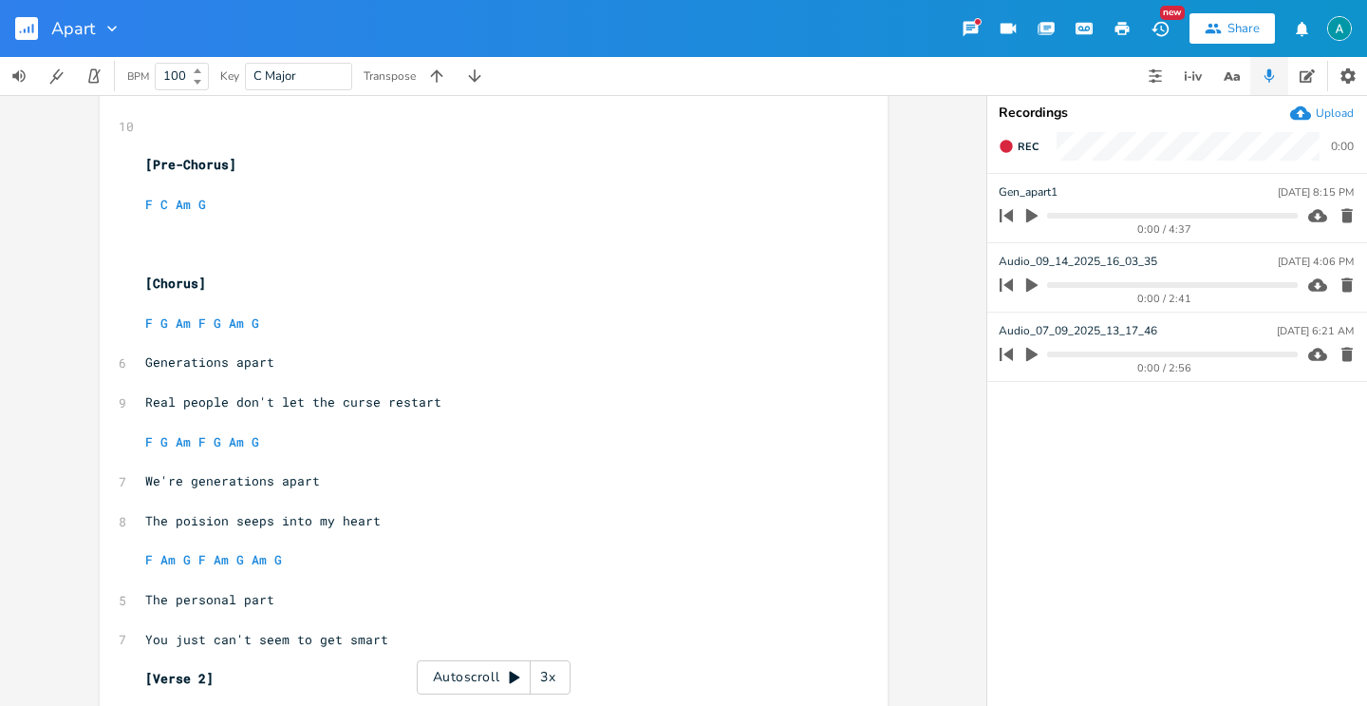
scroll to position [560, 0]
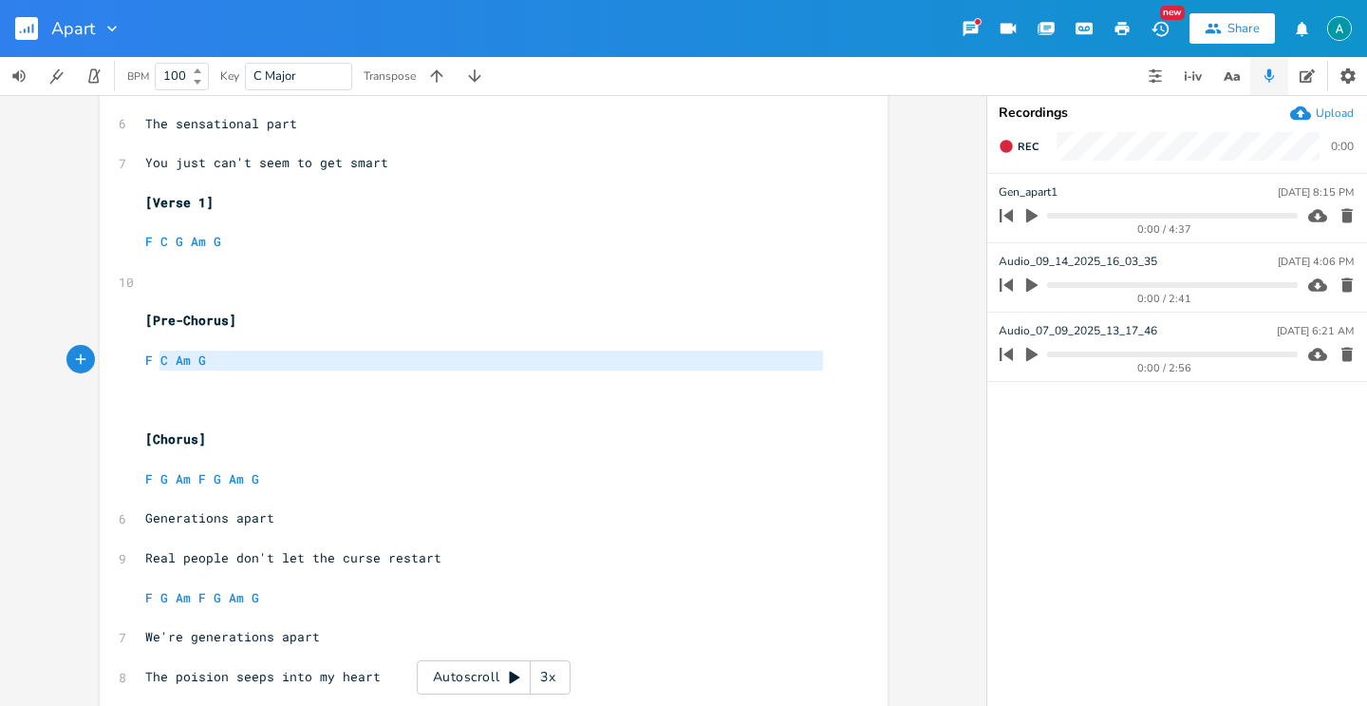
type textarea "F C Am G"
drag, startPoint x: 223, startPoint y: 371, endPoint x: 120, endPoint y: 355, distance: 104.8
click at [120, 355] on div "F C Am G x 2 1/2 step down ​ [Pre-Chorus] ​ ​ F G Am F G Am G ​ 7 We're generat…" at bounding box center [494, 534] width 788 height 1977
paste textarea
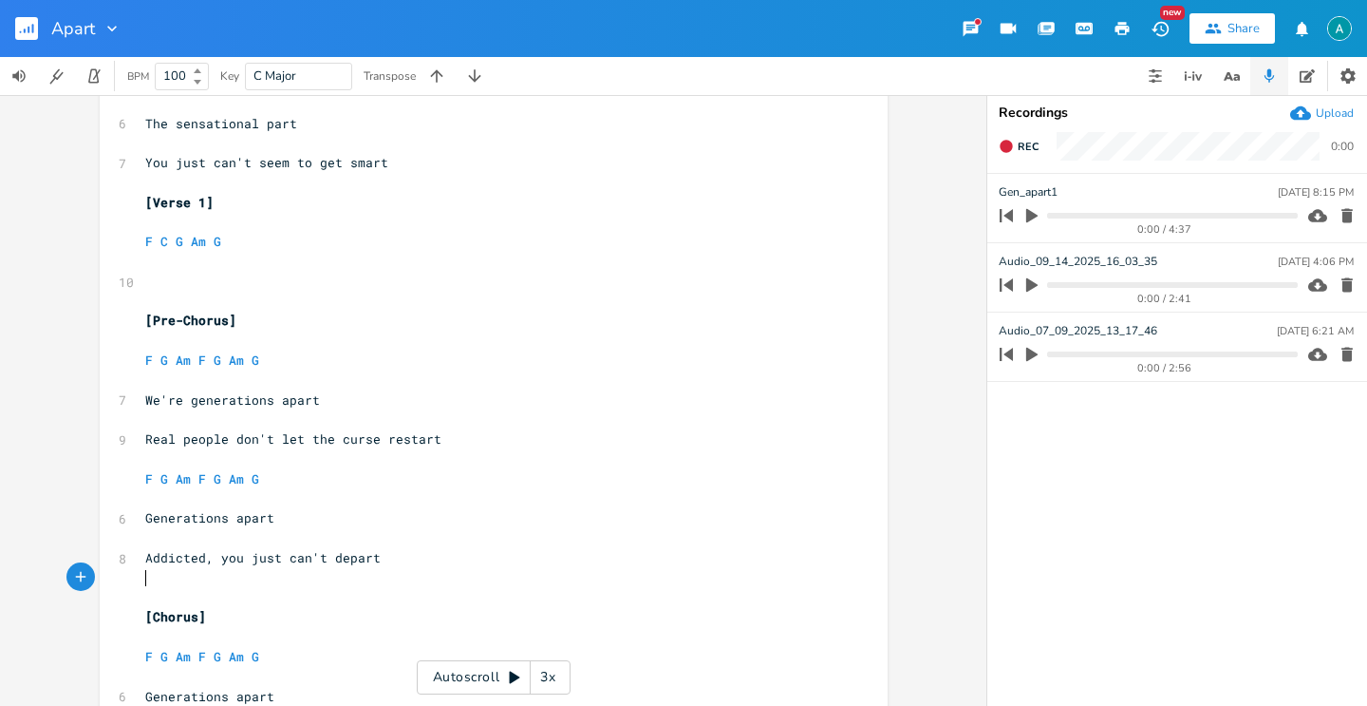
click at [186, 582] on pre "​" at bounding box center [484, 578] width 686 height 20
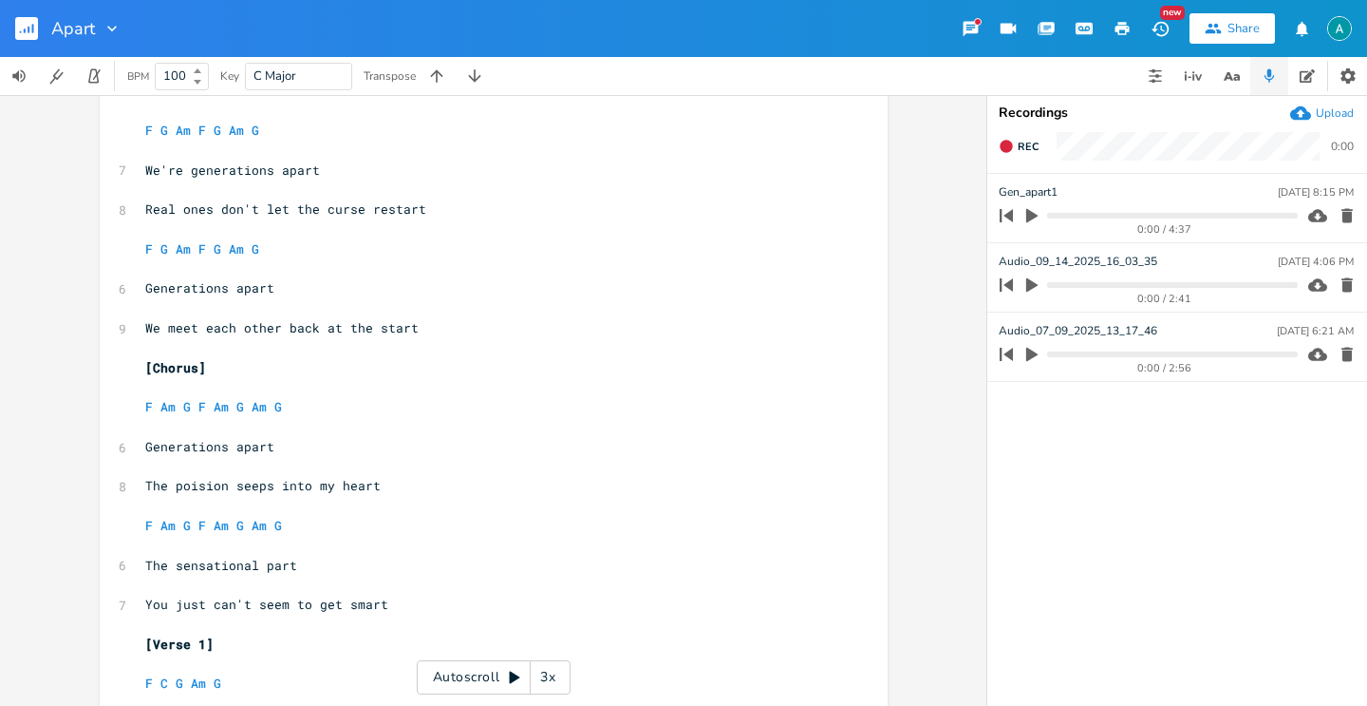
scroll to position [0, 0]
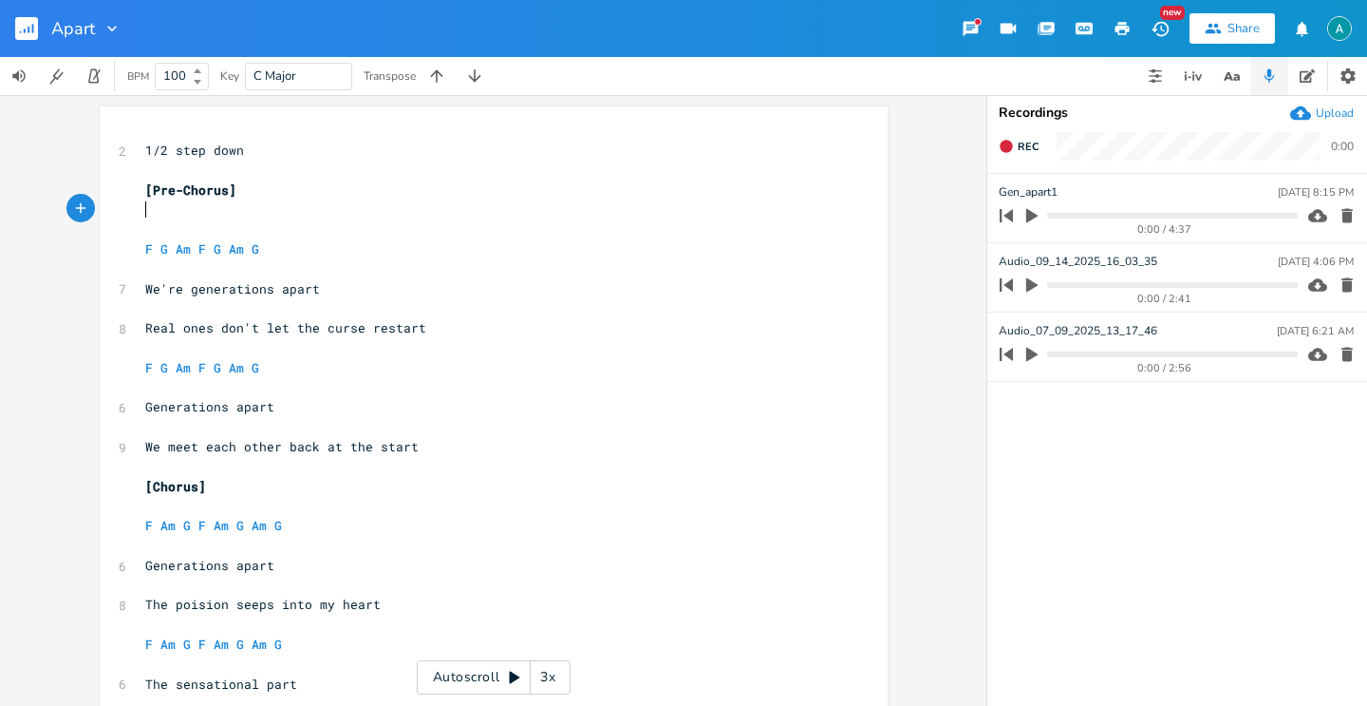
click at [160, 214] on pre "​" at bounding box center [484, 209] width 686 height 20
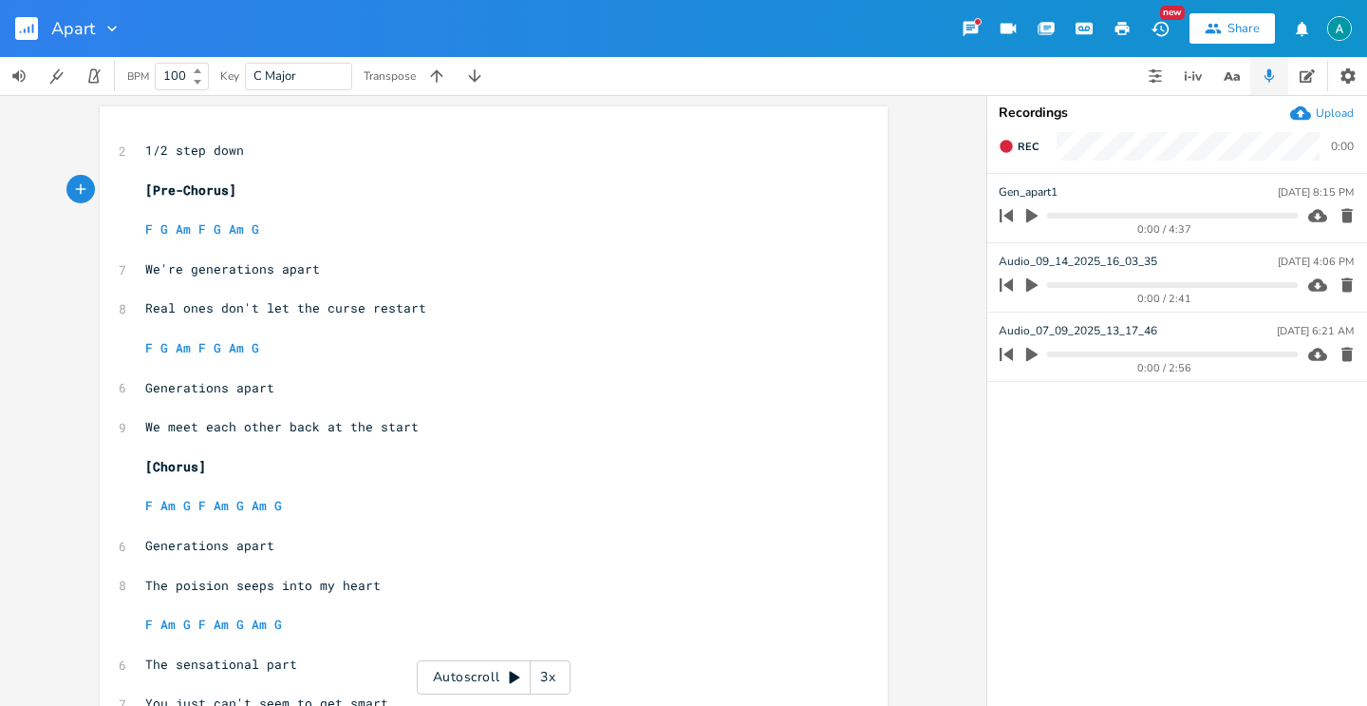
click at [250, 176] on pre "​" at bounding box center [484, 170] width 686 height 20
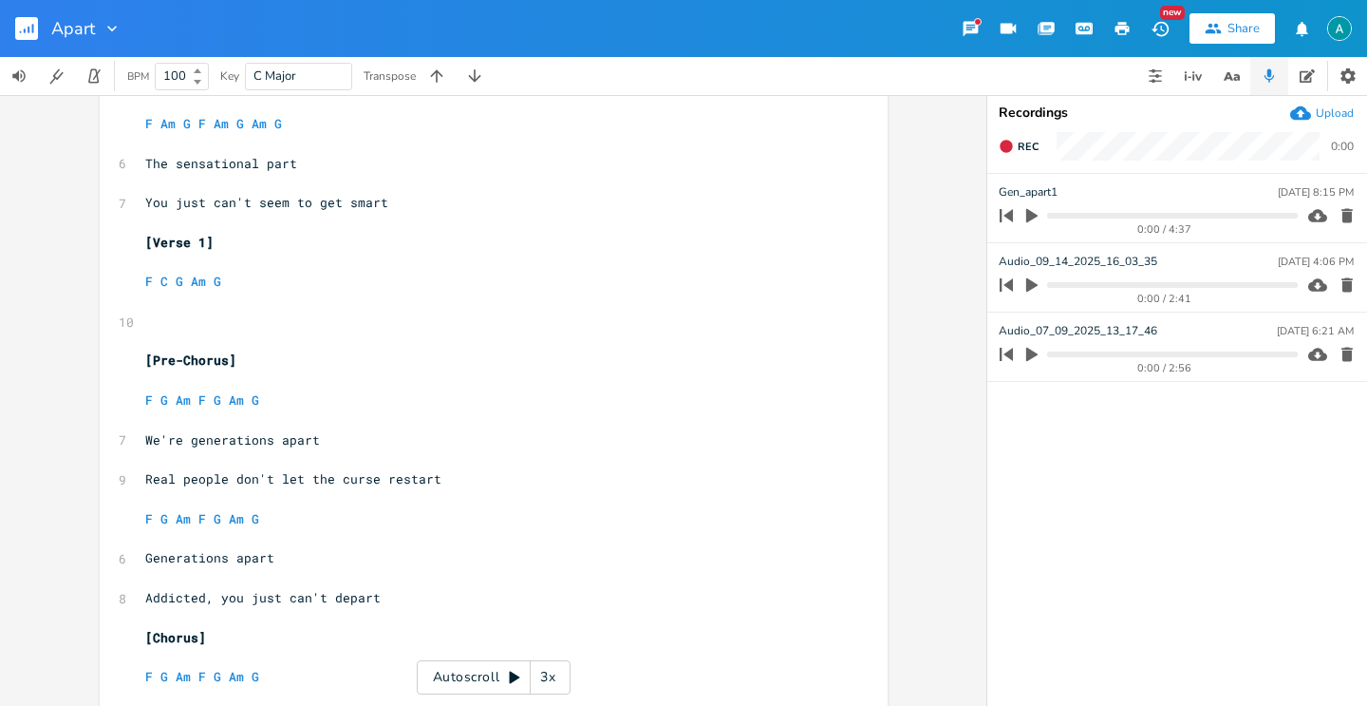
scroll to position [619, 0]
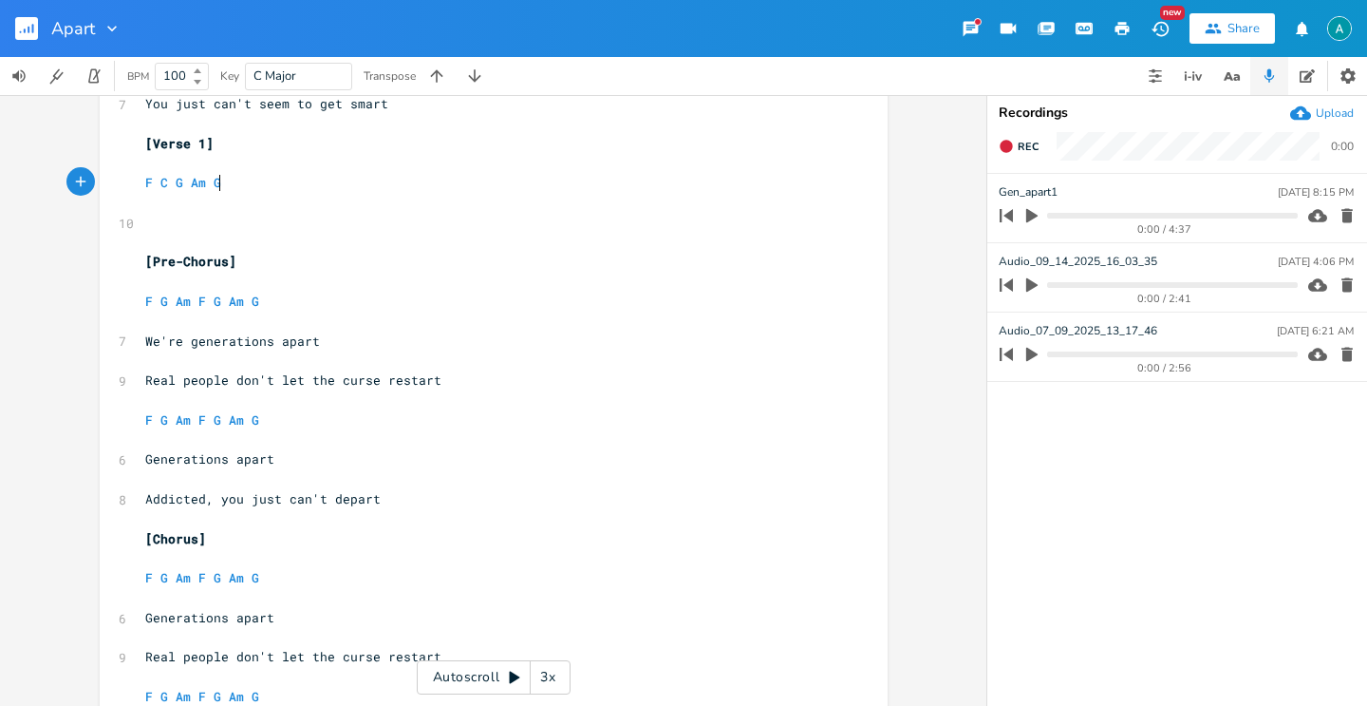
click at [234, 179] on pre "F C G Am G" at bounding box center [484, 183] width 686 height 20
click at [233, 179] on pre "F C G Am G" at bounding box center [484, 183] width 686 height 20
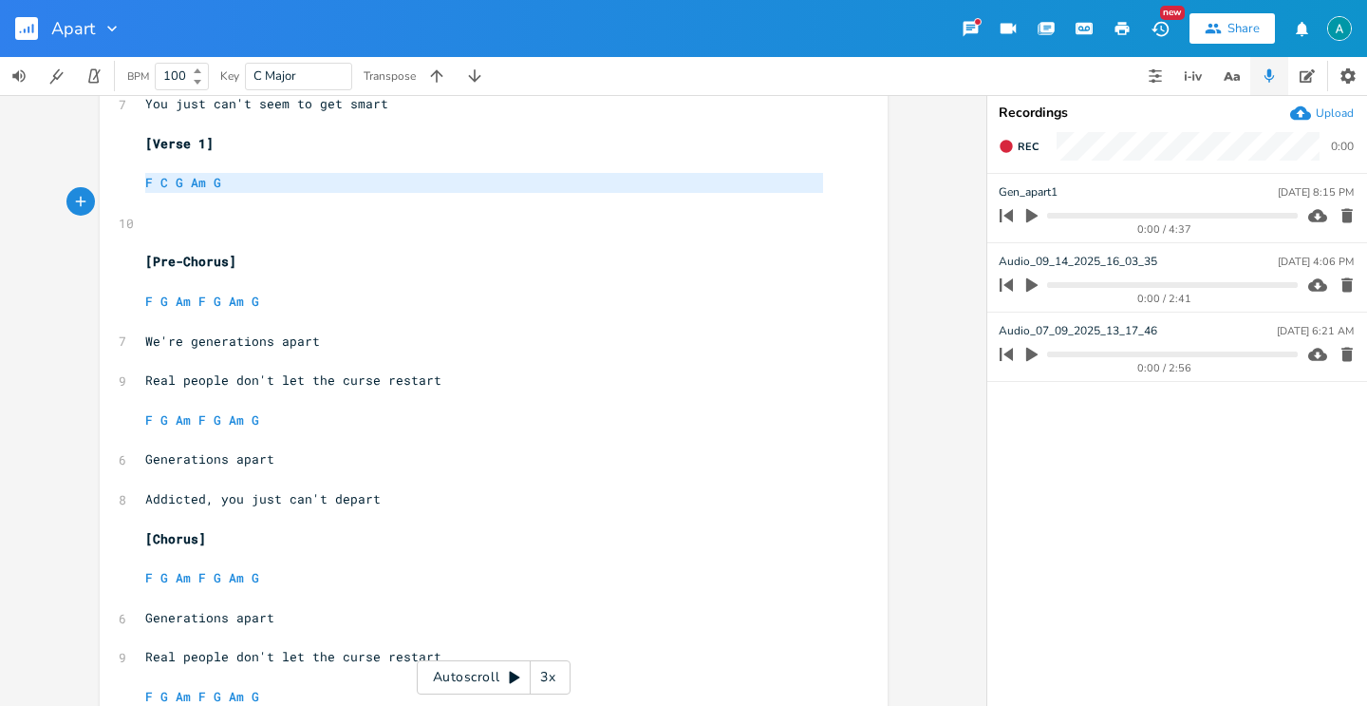
click at [233, 179] on pre "F C G Am G" at bounding box center [484, 183] width 686 height 20
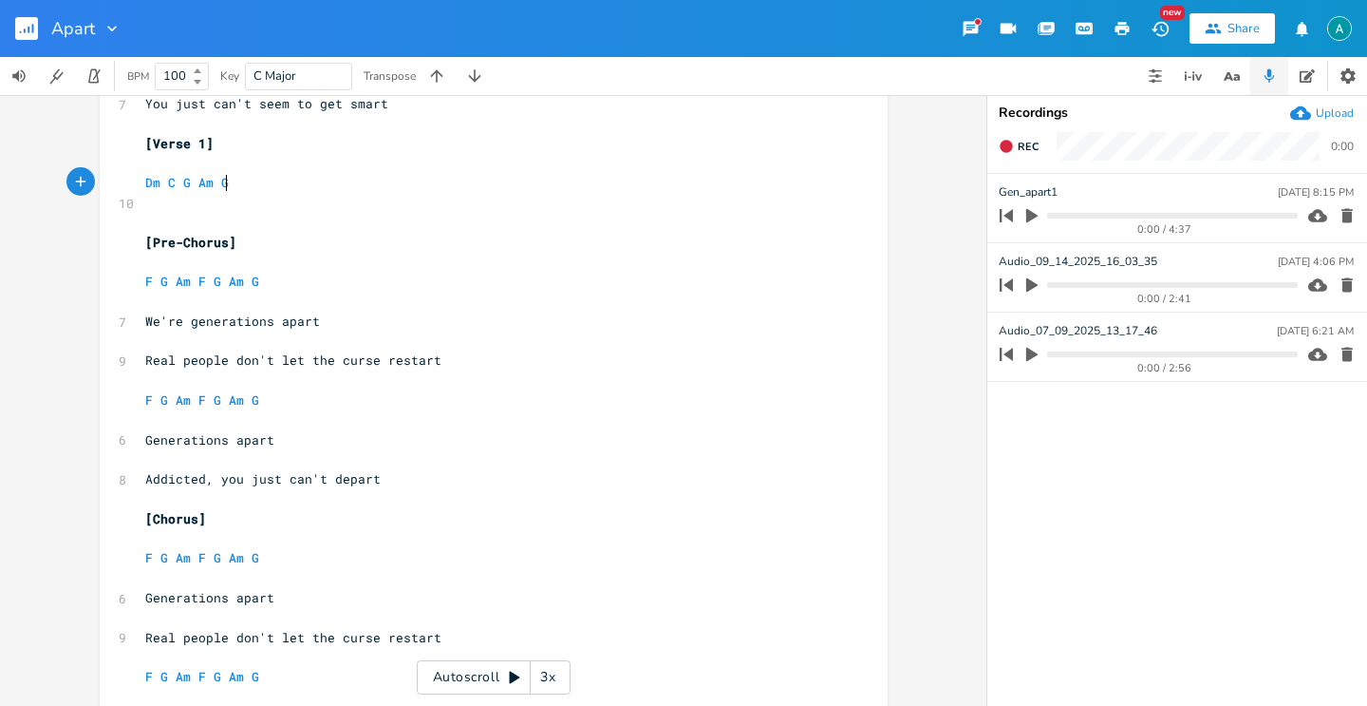
type textarea "Dm C G Am G"
click at [568, 280] on pre "F G Am F G Am G" at bounding box center [484, 282] width 686 height 20
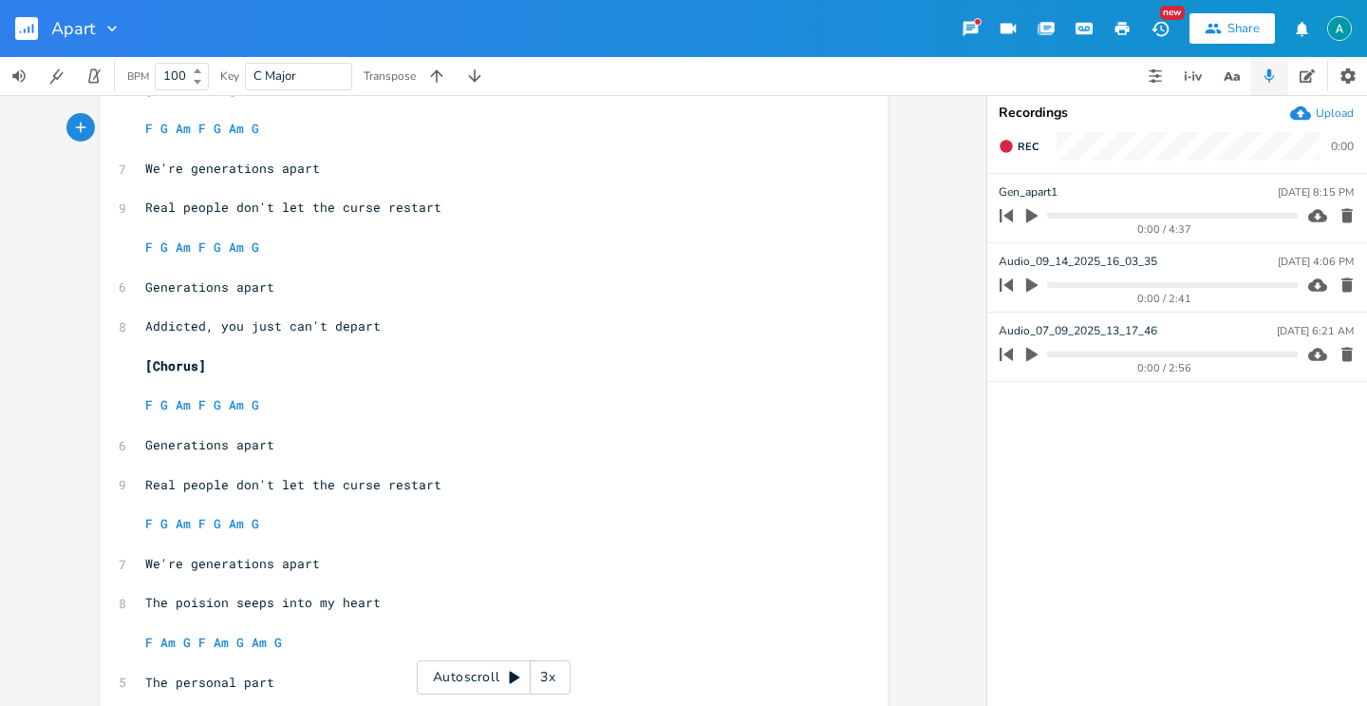
scroll to position [773, 0]
click at [271, 517] on pre "F G Am F G Am G" at bounding box center [484, 523] width 686 height 20
type textarea "F G Am F G Am G"
click at [271, 517] on pre "F G Am F G Am G" at bounding box center [484, 523] width 686 height 20
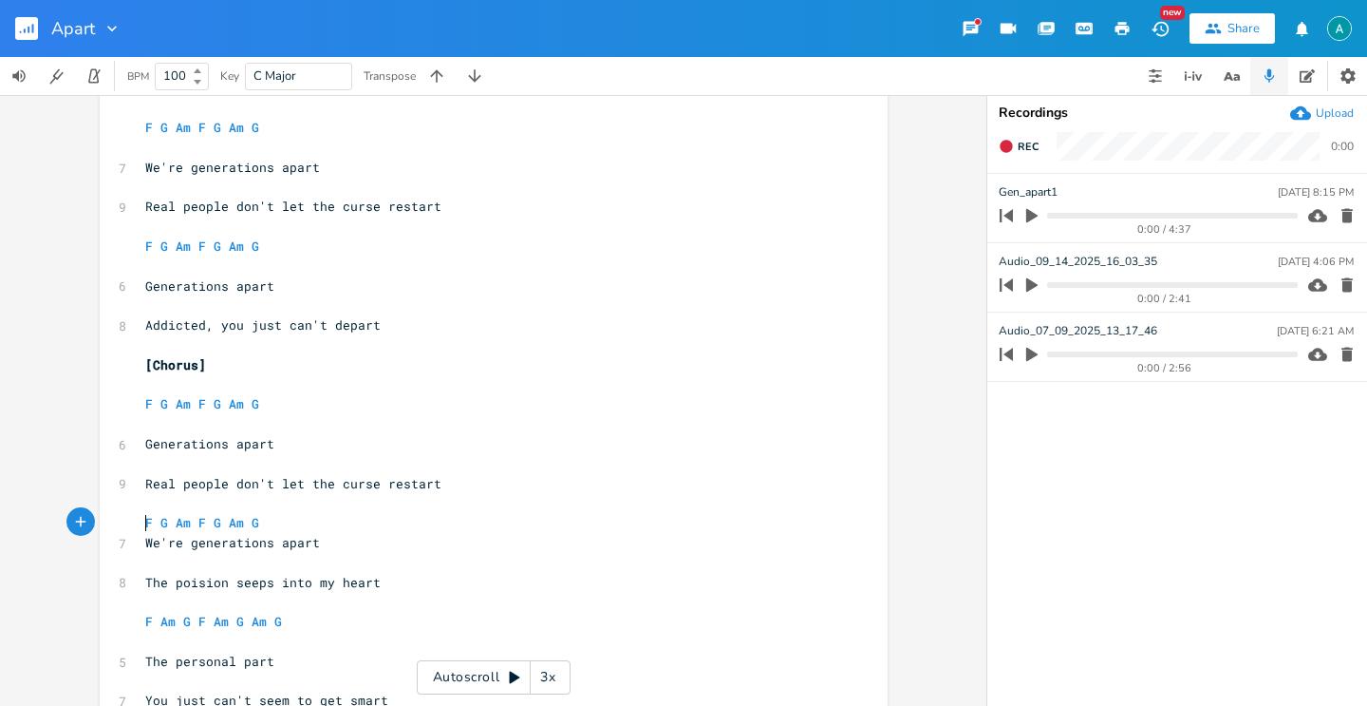
click at [317, 518] on pre "F G Am F G Am G" at bounding box center [484, 523] width 686 height 20
type textarea "F G Am F G Am G"
click at [317, 518] on pre "F G Am F G Am G" at bounding box center [484, 523] width 686 height 20
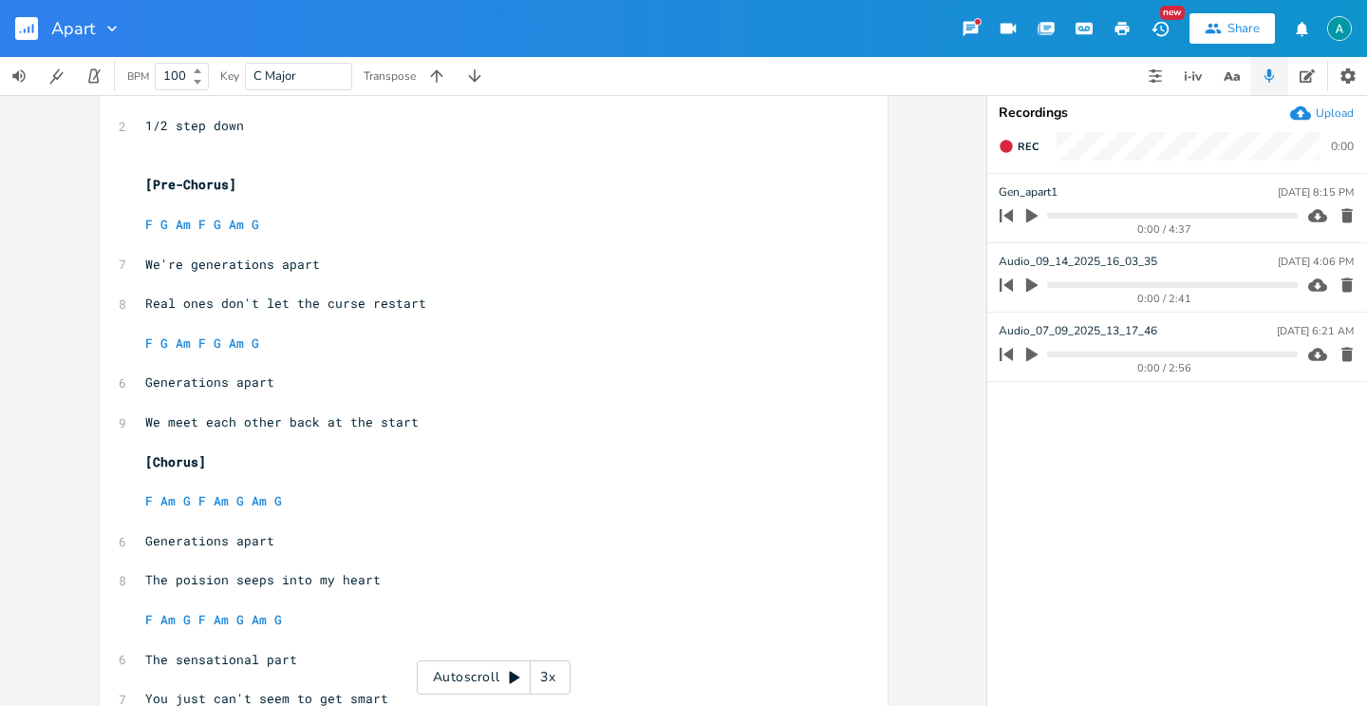
scroll to position [0, 0]
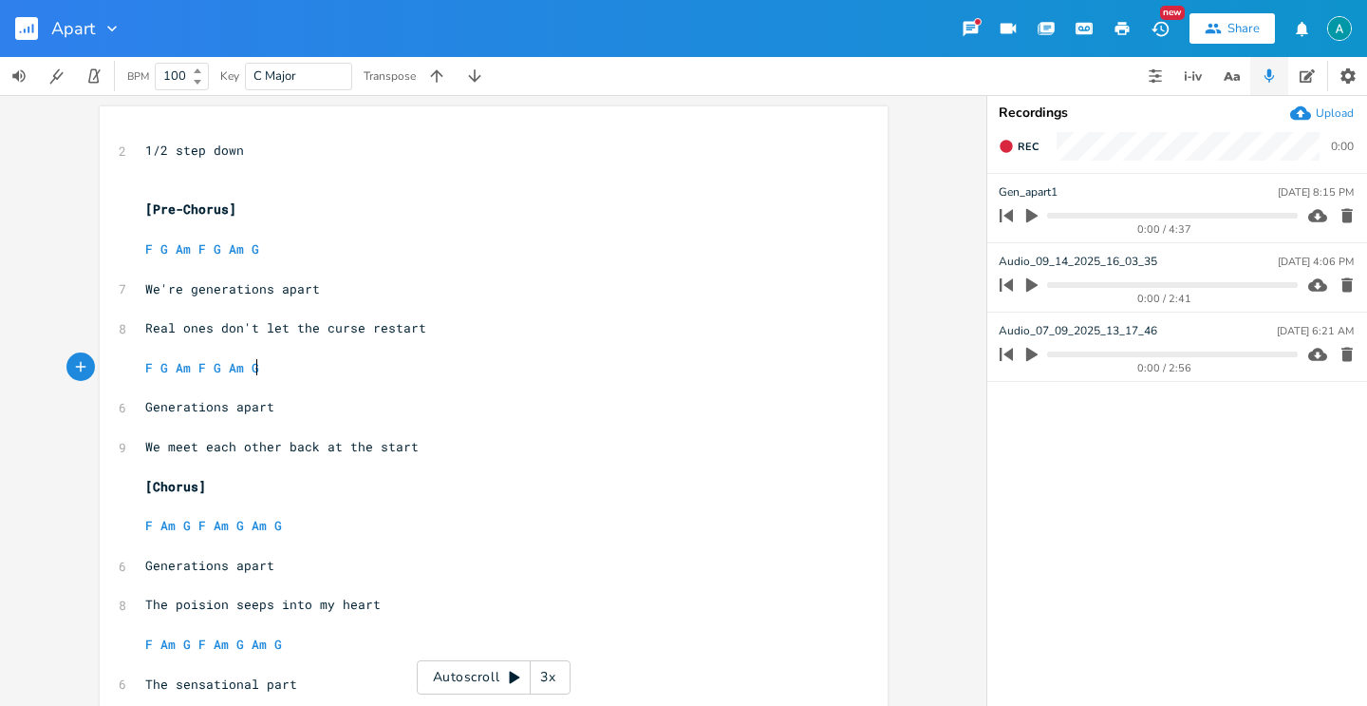
click at [265, 368] on pre "F G Am F G Am G" at bounding box center [484, 368] width 686 height 20
click at [265, 367] on pre "F G Am F G Am G" at bounding box center [484, 368] width 686 height 20
type textarea "F G Am F G Am G"
click at [265, 367] on pre "F G Am F G Am G" at bounding box center [484, 368] width 686 height 20
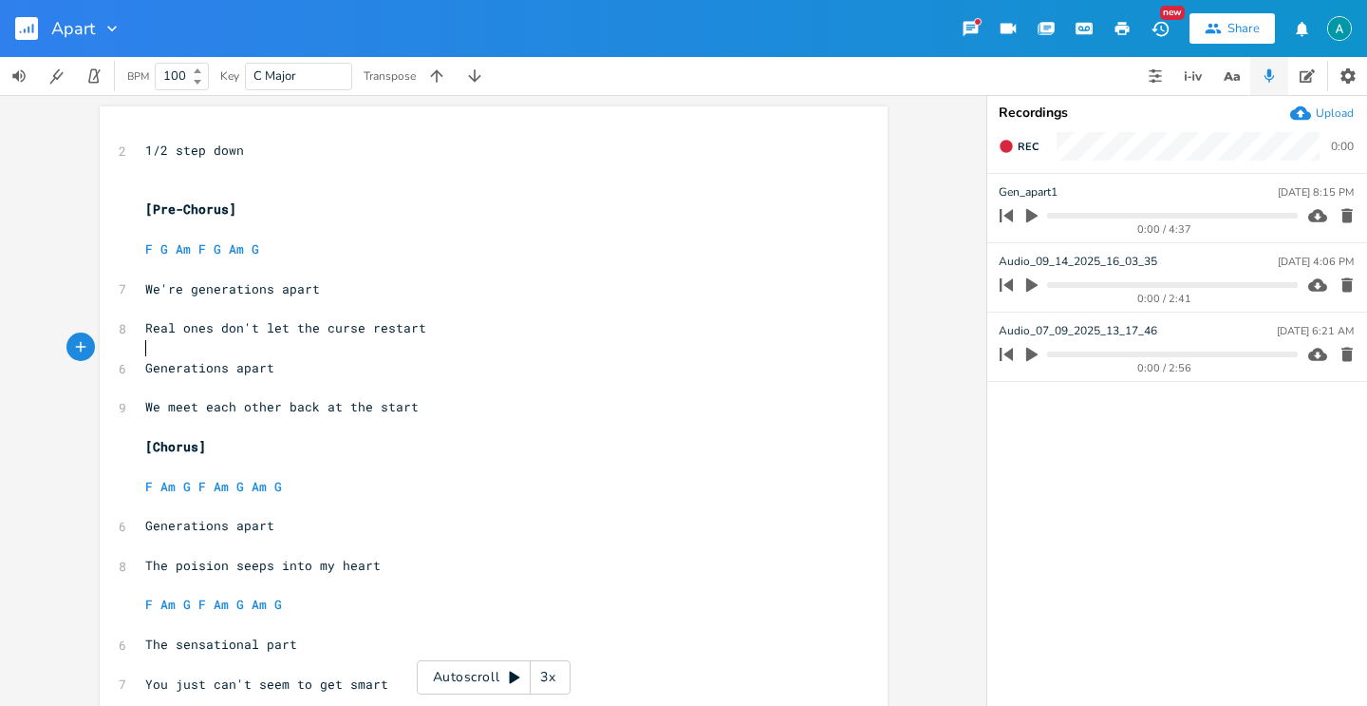
scroll to position [35, 0]
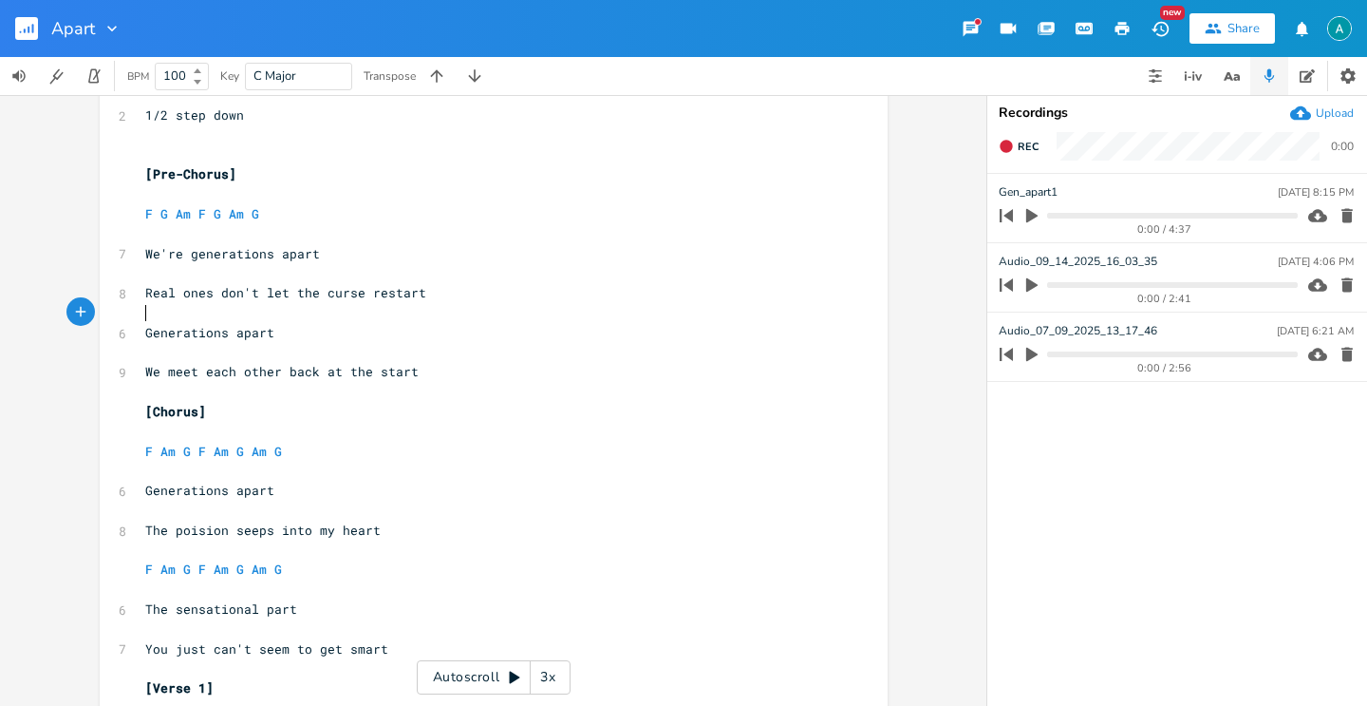
click at [293, 562] on pre "F Am G F Am G Am G" at bounding box center [484, 569] width 686 height 20
click at [292, 563] on pre "F Am G F Am G Am G" at bounding box center [484, 569] width 686 height 20
type textarea "F Am G F Am G Am G"
click at [292, 563] on pre "F Am G F Am G Am G" at bounding box center [484, 569] width 686 height 20
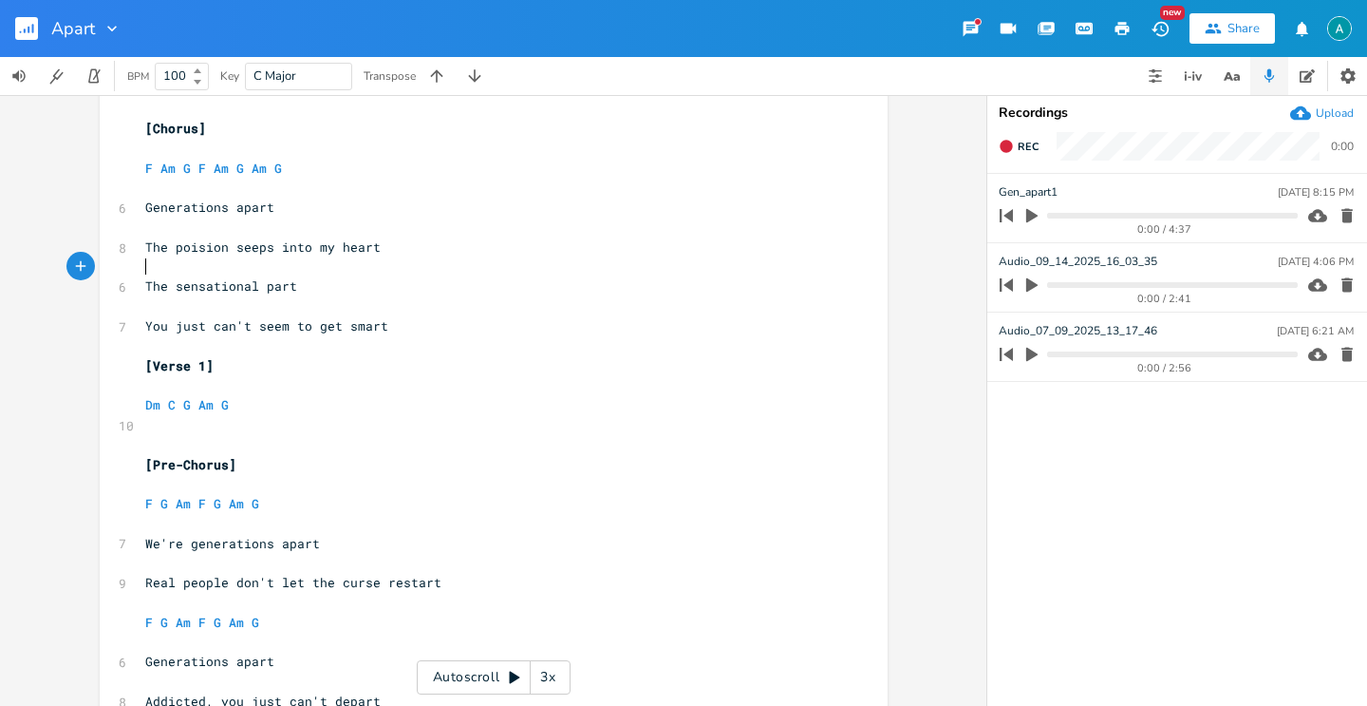
scroll to position [335, 0]
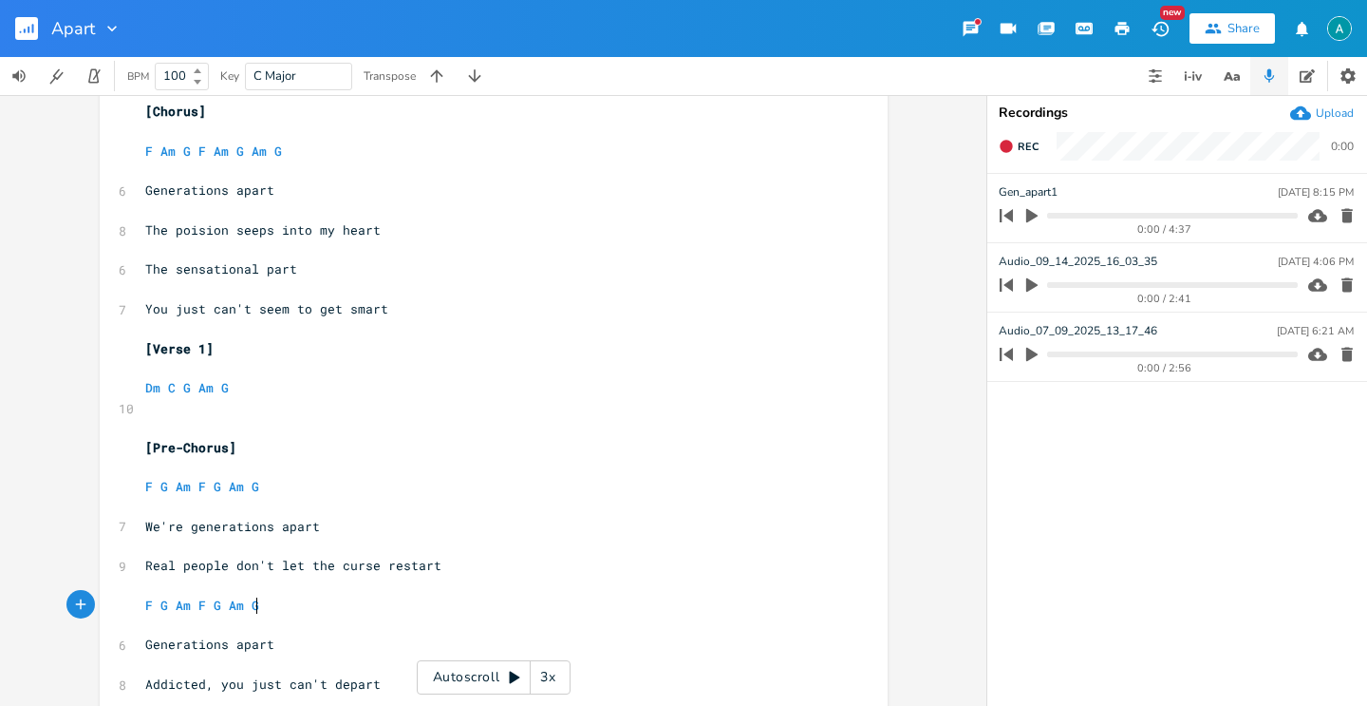
click at [274, 604] on pre "F G Am F G Am G" at bounding box center [484, 605] width 686 height 20
type textarea "G"
click at [279, 602] on div at bounding box center [271, 588] width 30 height 30
click at [291, 599] on pre "F G Am F G Am G" at bounding box center [484, 605] width 686 height 20
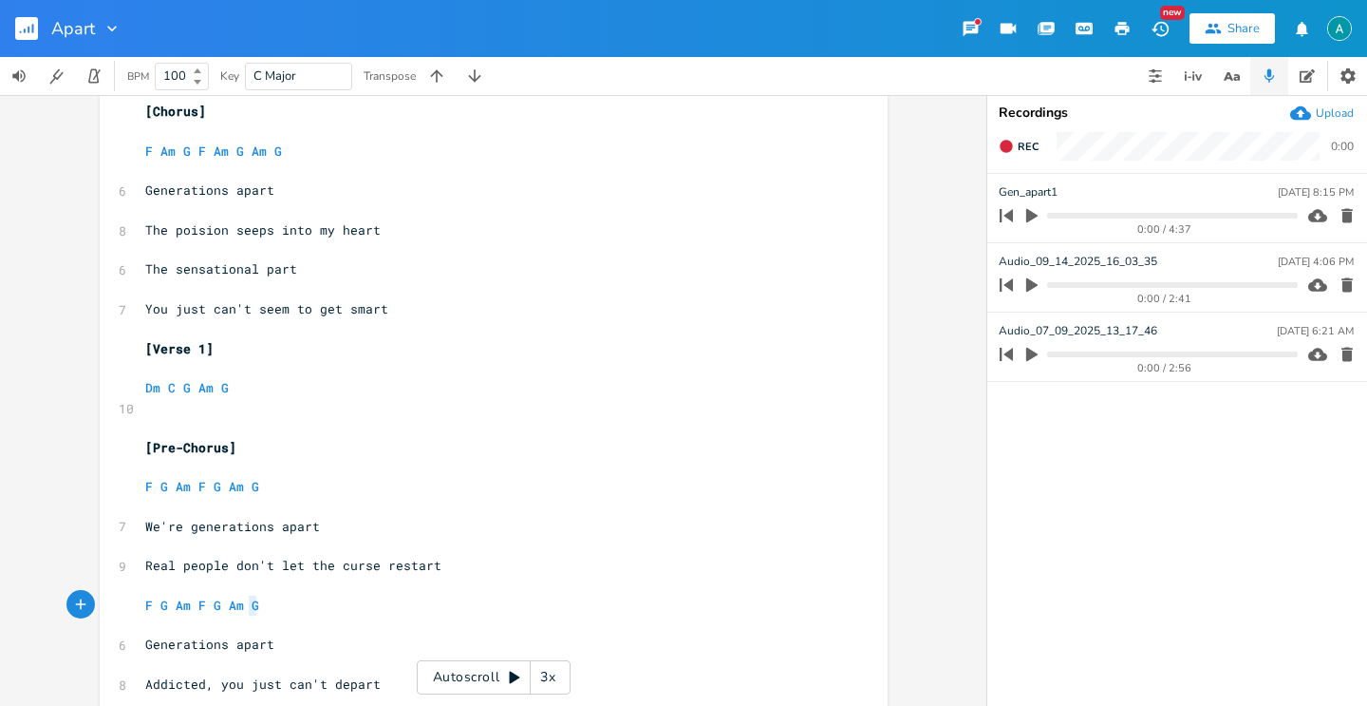
click at [291, 599] on pre "F G Am F G Am G" at bounding box center [484, 605] width 686 height 20
type textarea "F G Am F G Am G"
click at [291, 599] on pre "F G Am F G Am G" at bounding box center [484, 605] width 686 height 20
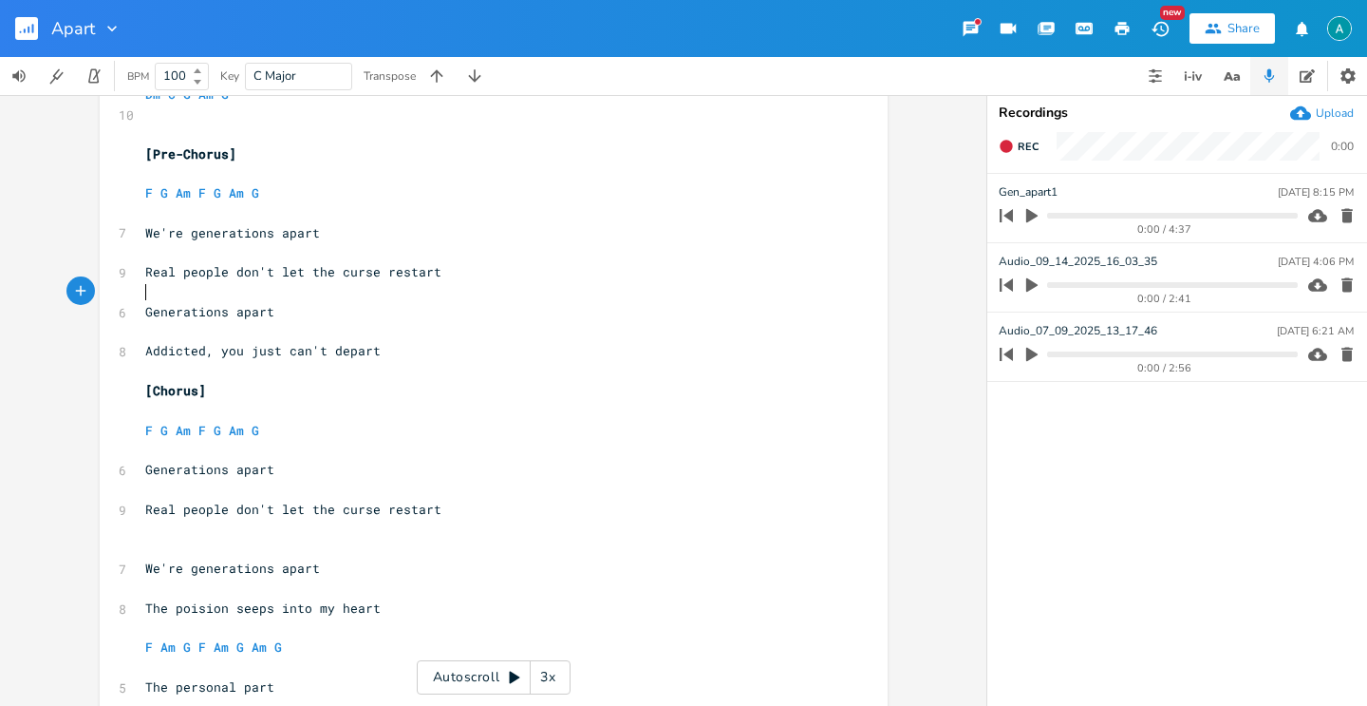
scroll to position [630, 0]
click at [173, 538] on pre "​" at bounding box center [484, 547] width 686 height 20
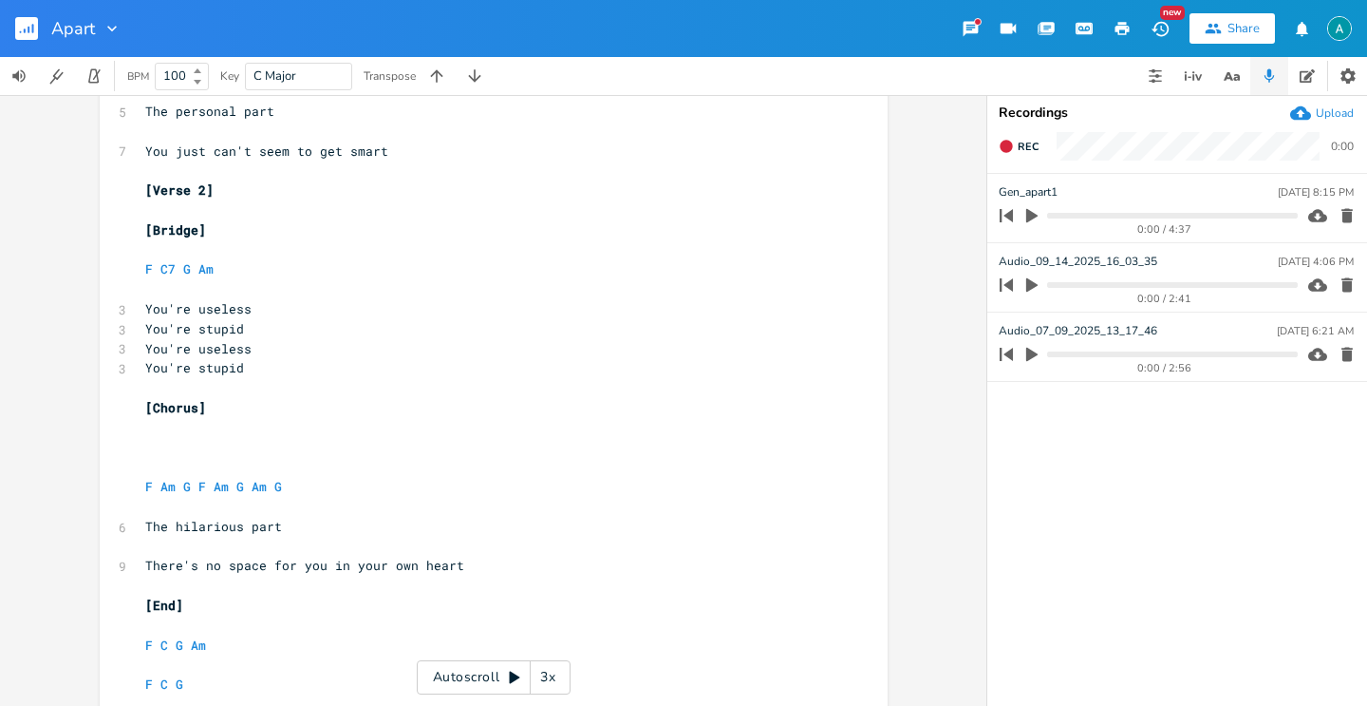
scroll to position [1224, 0]
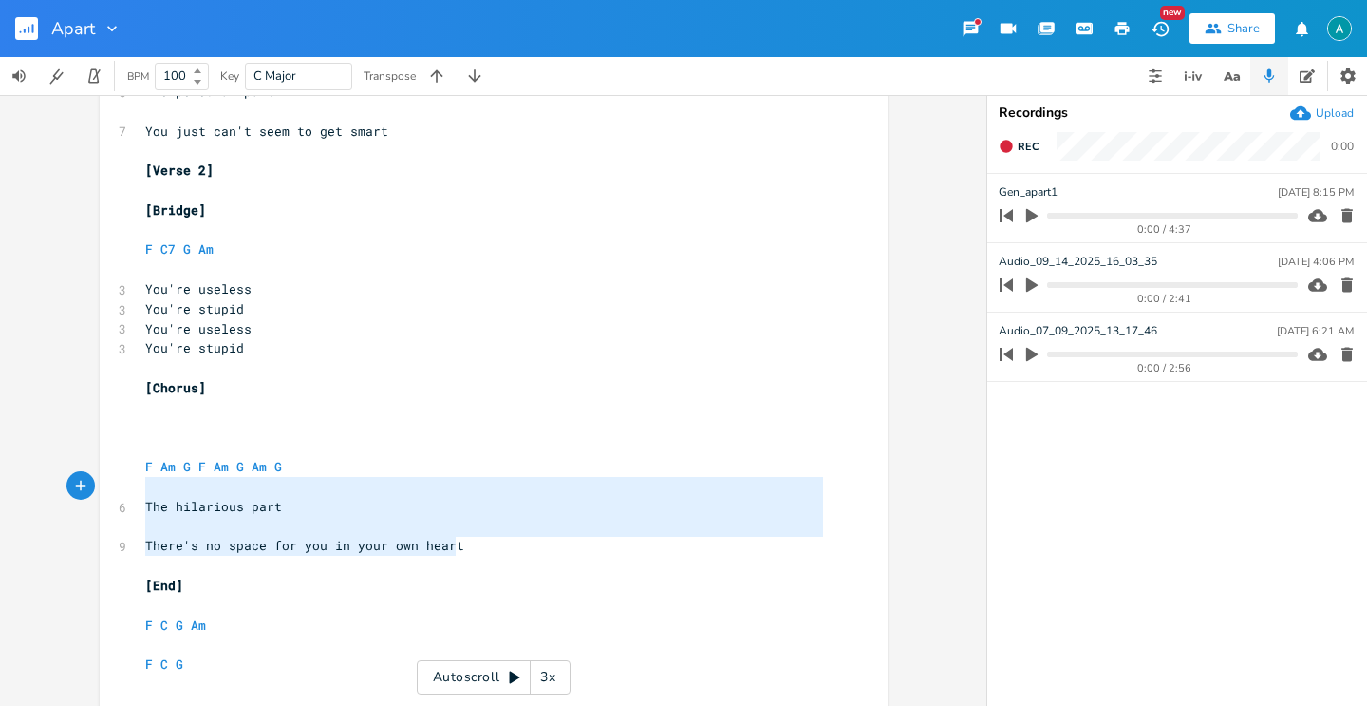
type textarea "F Am G F Am G Am G The hilarious part There's no space for you in your own heart"
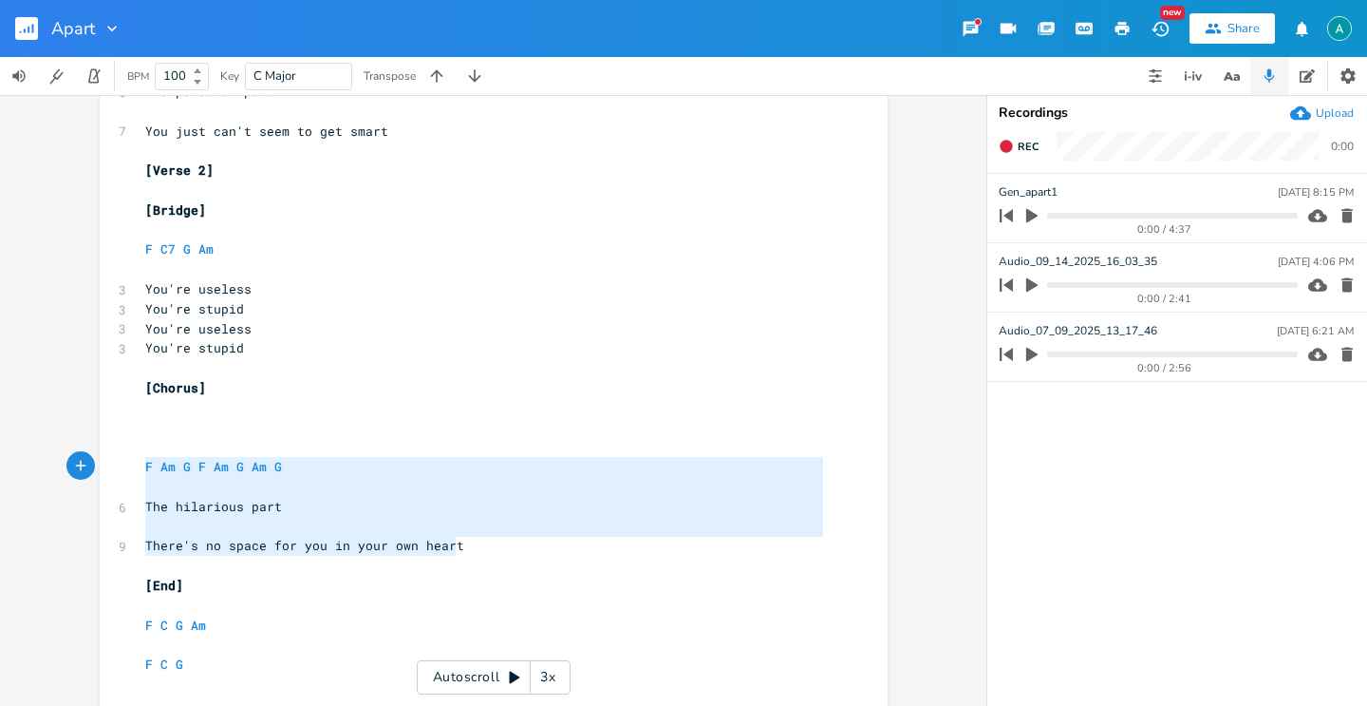
drag, startPoint x: 463, startPoint y: 551, endPoint x: 89, endPoint y: 461, distance: 384.8
click at [87, 461] on div "F Am G F Am G Am G The hilarious part There's no space for you in your own hear…" at bounding box center [493, 400] width 987 height 611
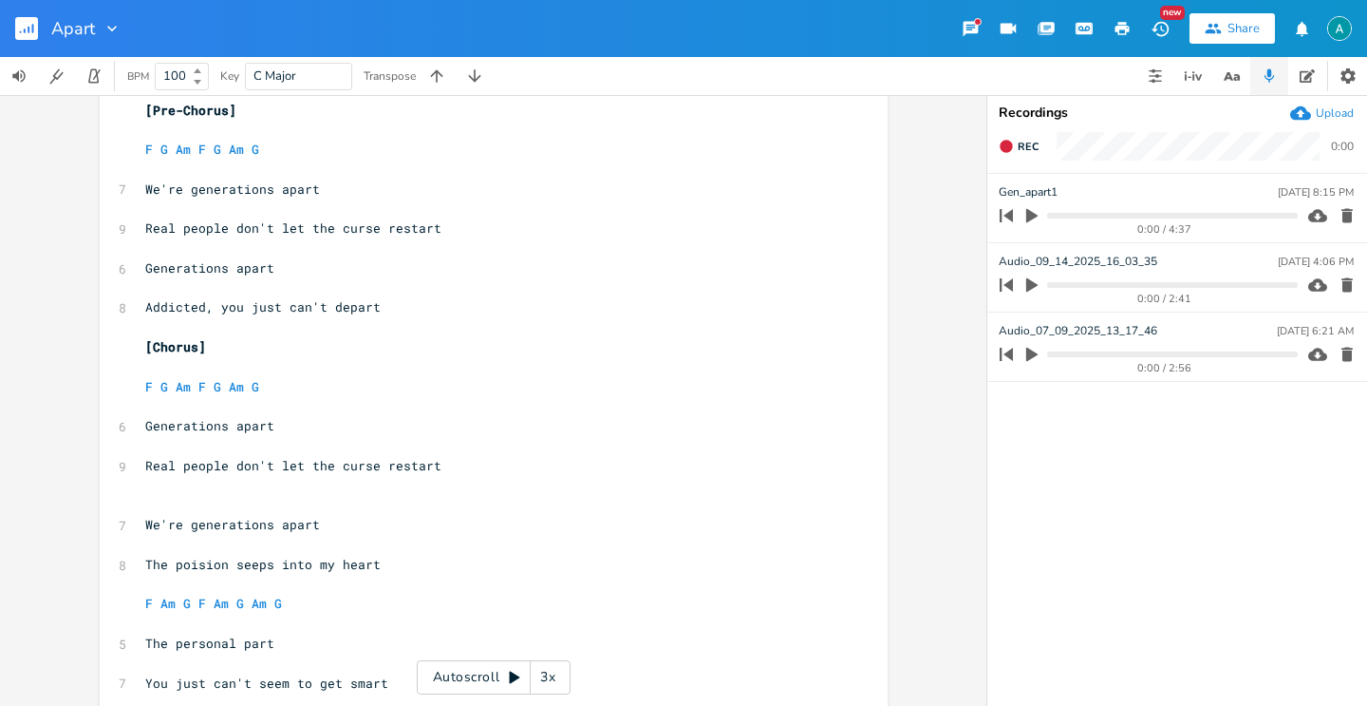
scroll to position [578, 0]
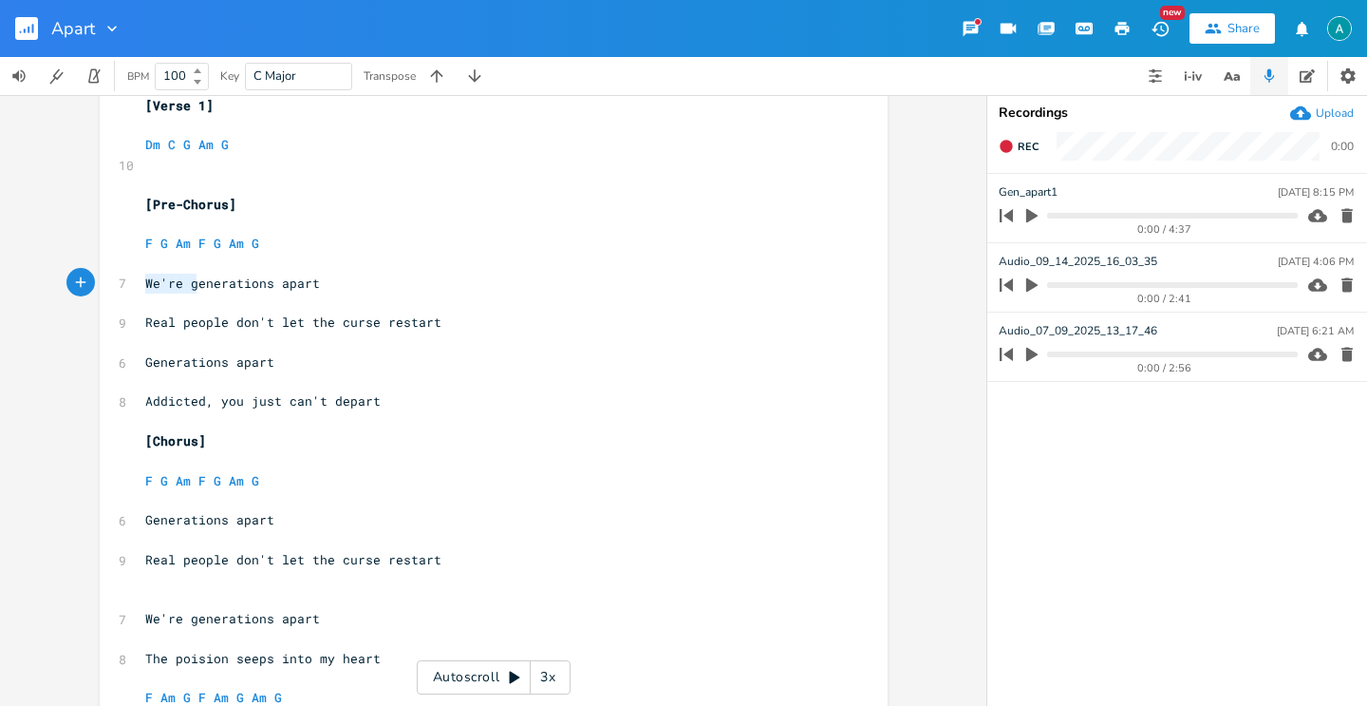
drag, startPoint x: 190, startPoint y: 282, endPoint x: 129, endPoint y: 288, distance: 61.0
click at [129, 288] on div "We're g x 2 1/2 step down ​ ​ [Pre-Chorus] ​ F G Am F G Am G ​ 7 We're generati…" at bounding box center [494, 516] width 788 height 1977
type textarea "G"
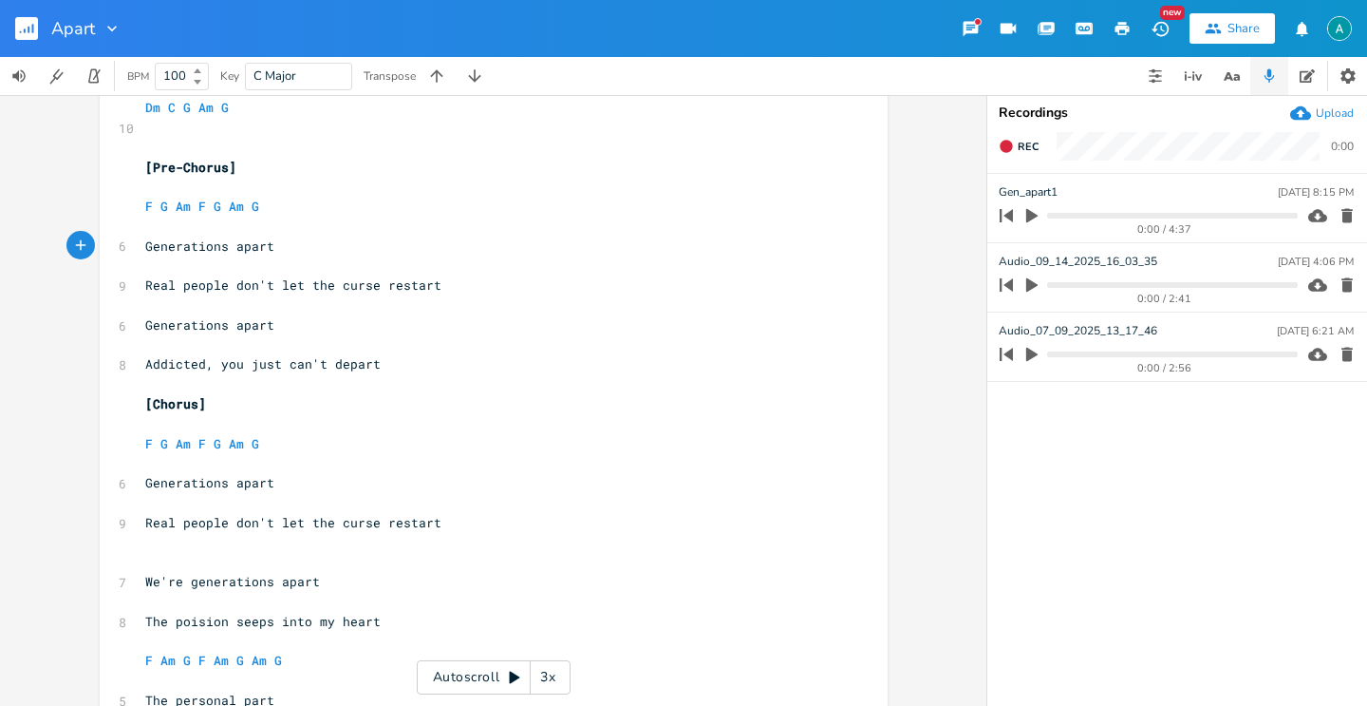
scroll to position [128, 0]
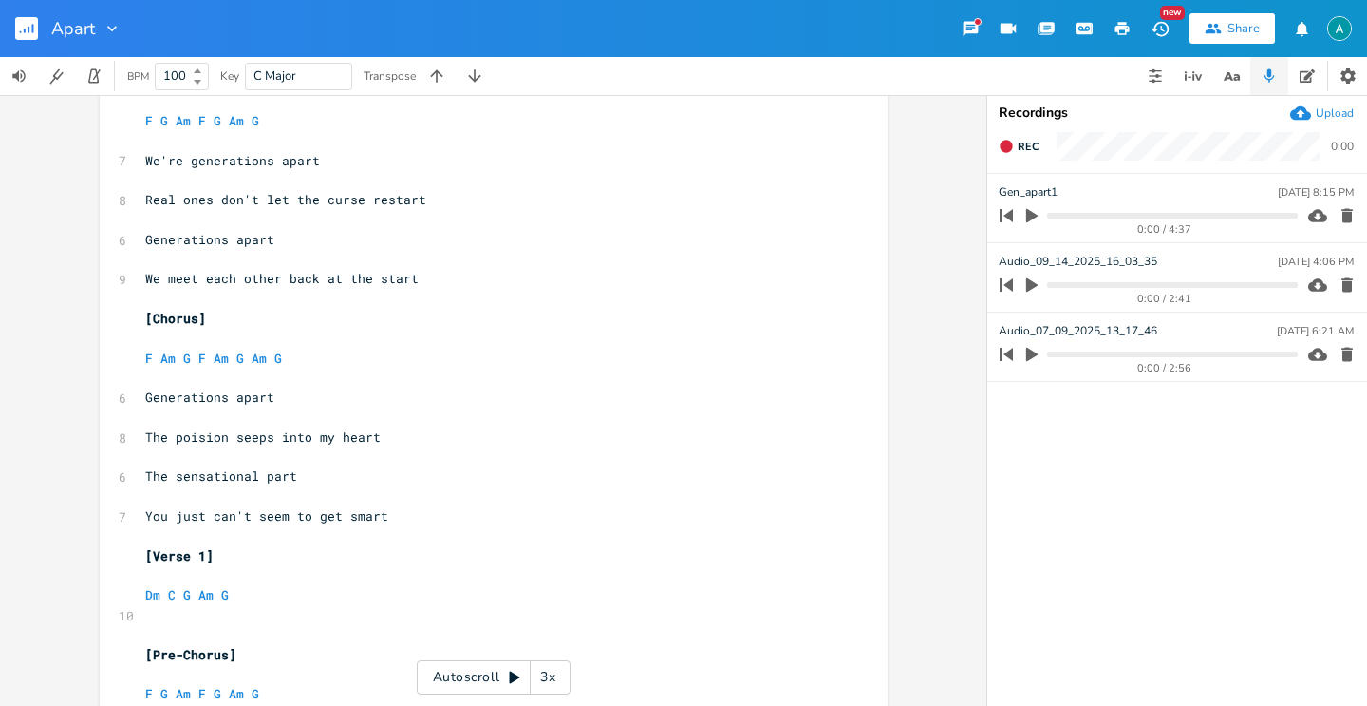
click at [398, 441] on pre "The poision seeps into my heart" at bounding box center [484, 437] width 686 height 20
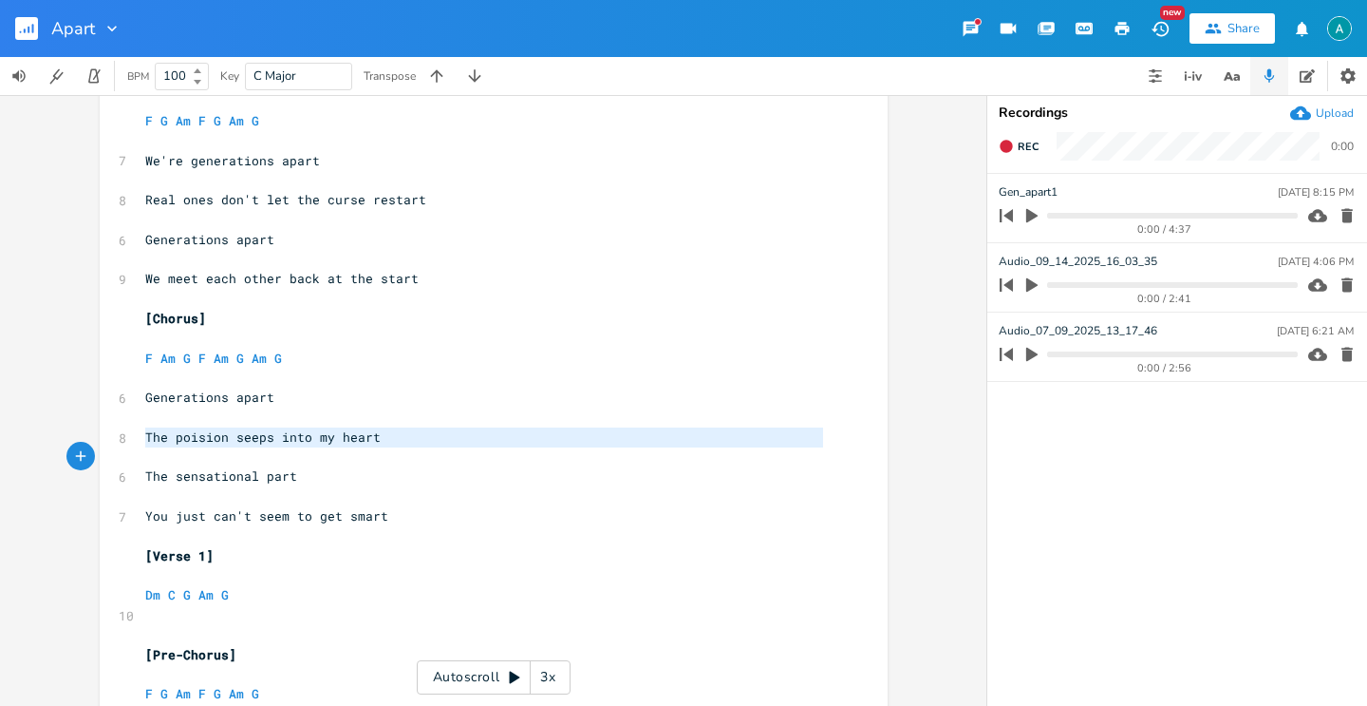
type textarea "The poision seeps into my heart"
click at [398, 441] on pre "The poision seeps into my heart" at bounding box center [484, 437] width 686 height 20
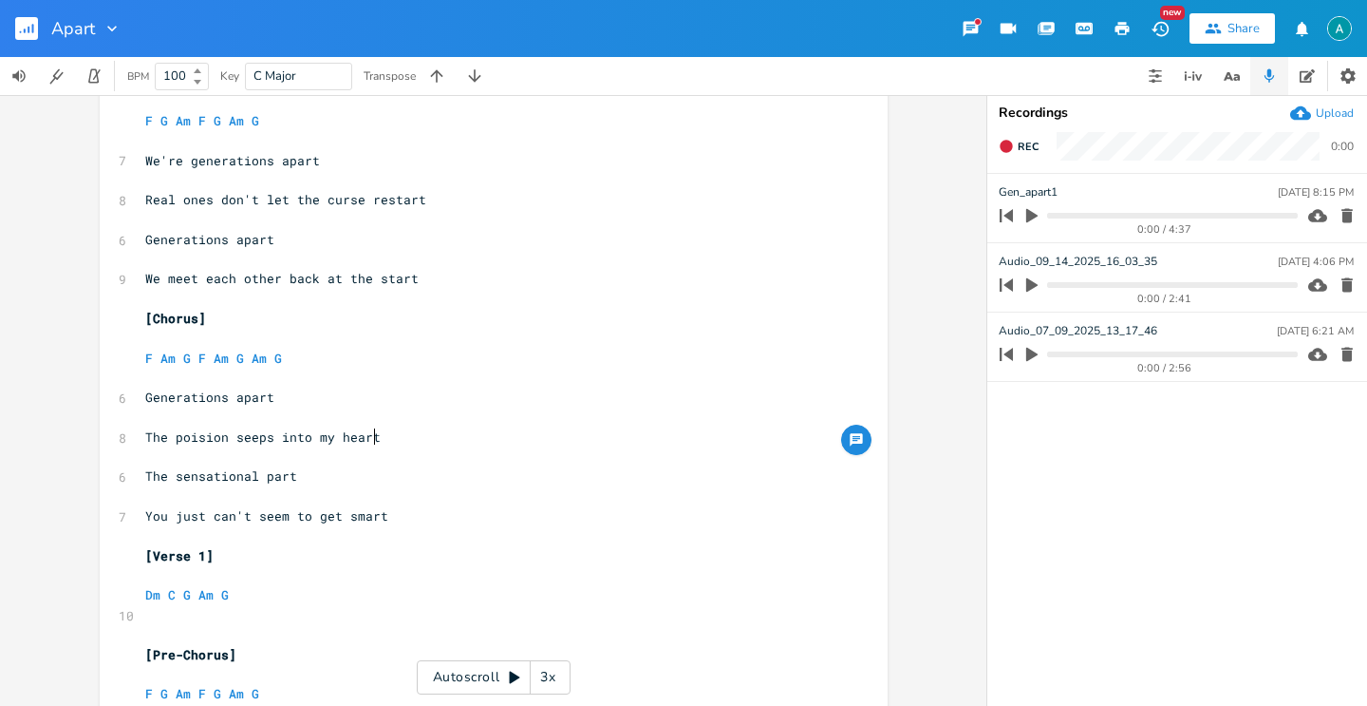
click at [394, 425] on pre "​" at bounding box center [484, 417] width 686 height 20
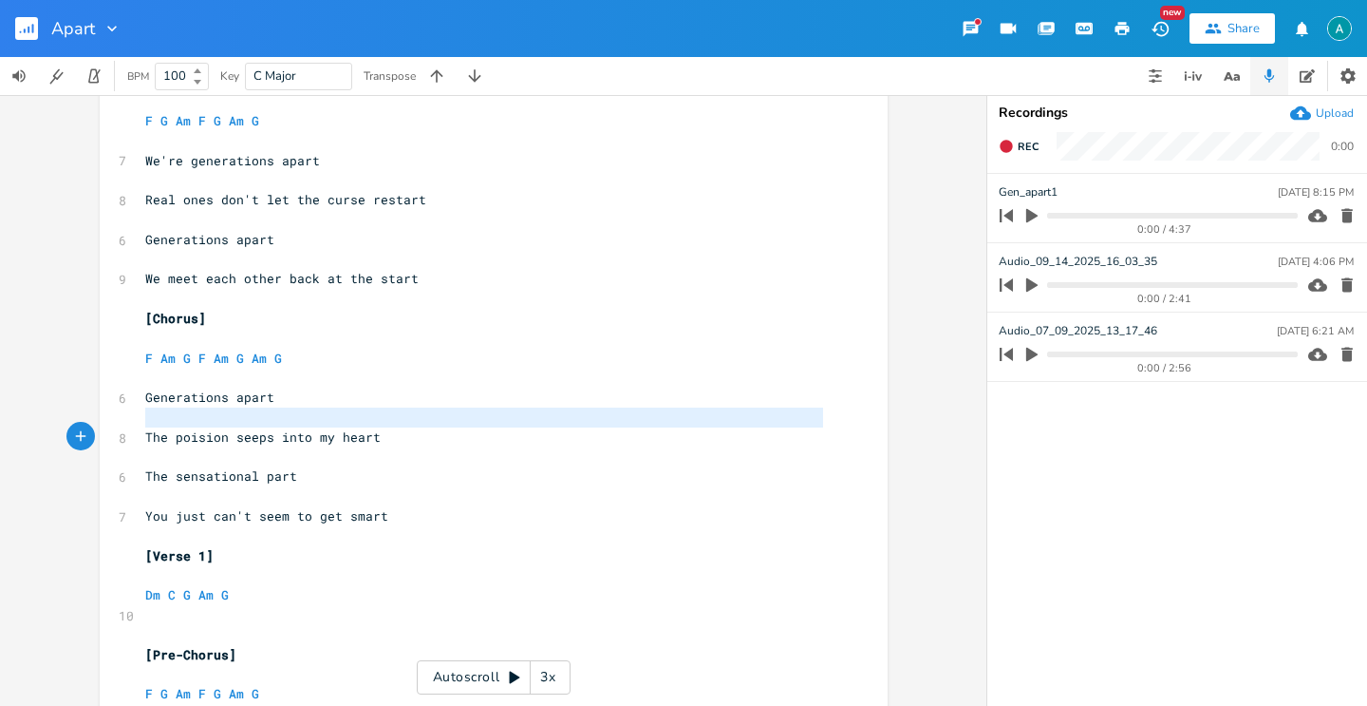
click at [394, 427] on pre "The poision seeps into my heart" at bounding box center [484, 437] width 686 height 20
click at [387, 431] on pre "The poision seeps into my heart" at bounding box center [484, 437] width 686 height 20
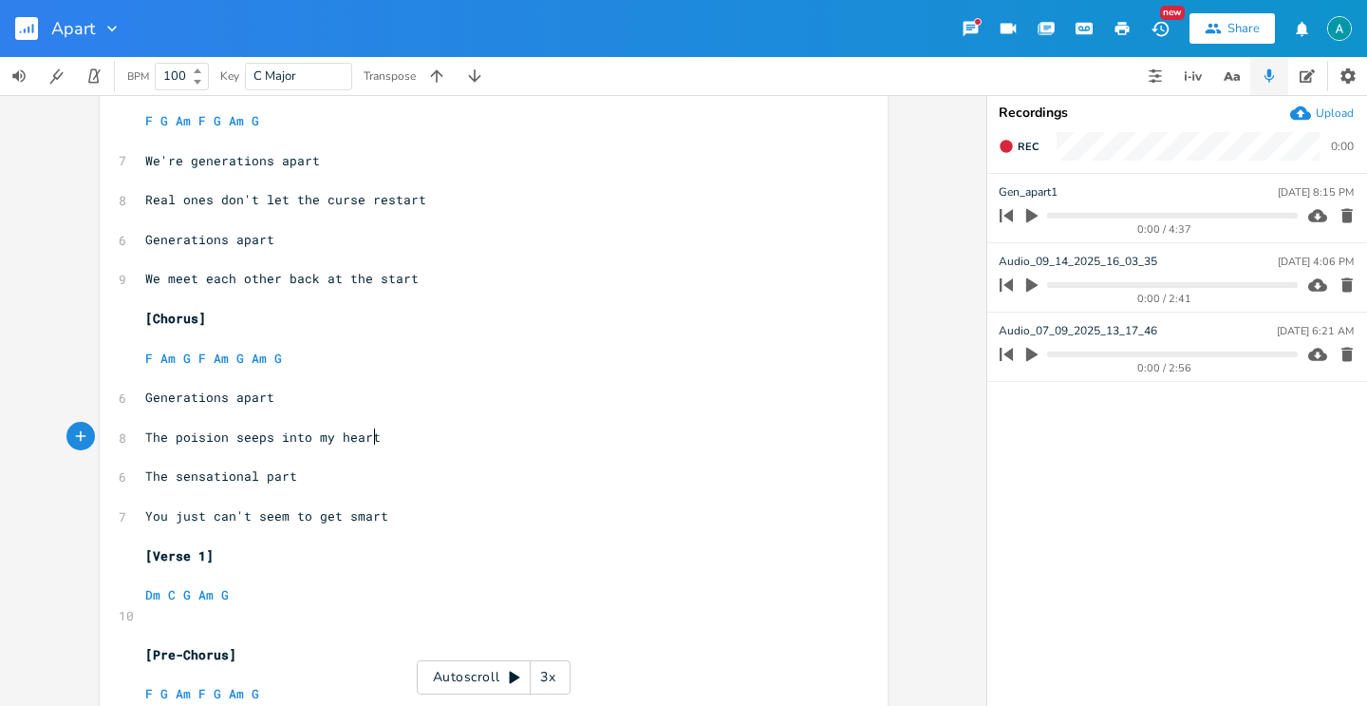
click at [387, 431] on pre "The poision seeps into my heart" at bounding box center [484, 437] width 686 height 20
type textarea "The poision seeps into my heart"
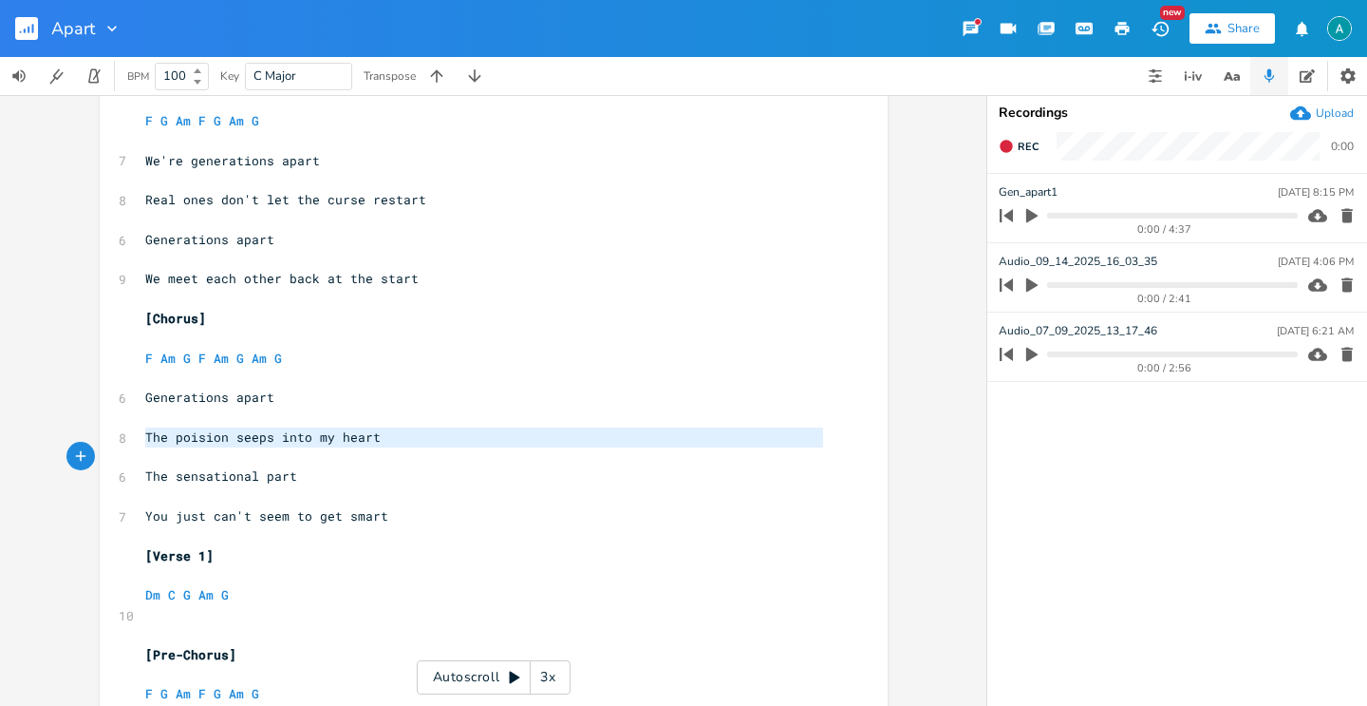
click at [387, 431] on pre "The poision seeps into my heart" at bounding box center [484, 437] width 686 height 20
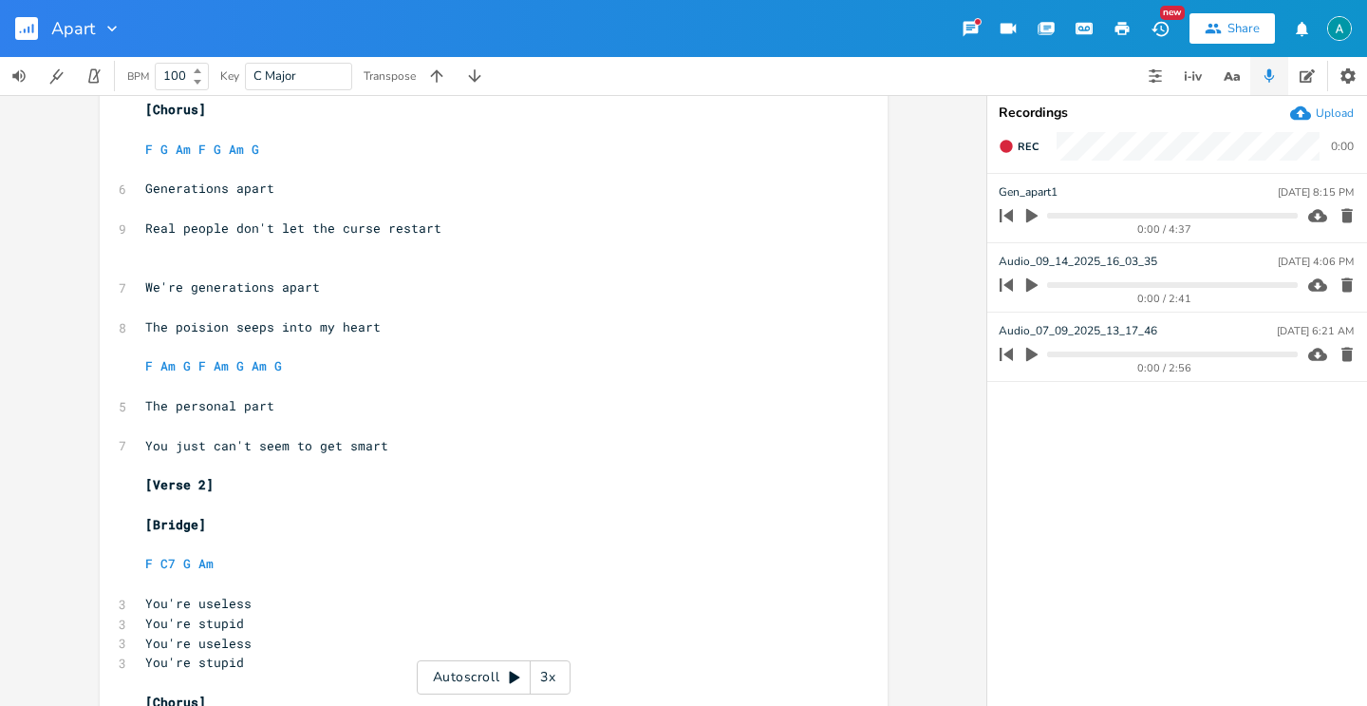
scroll to position [870, 0]
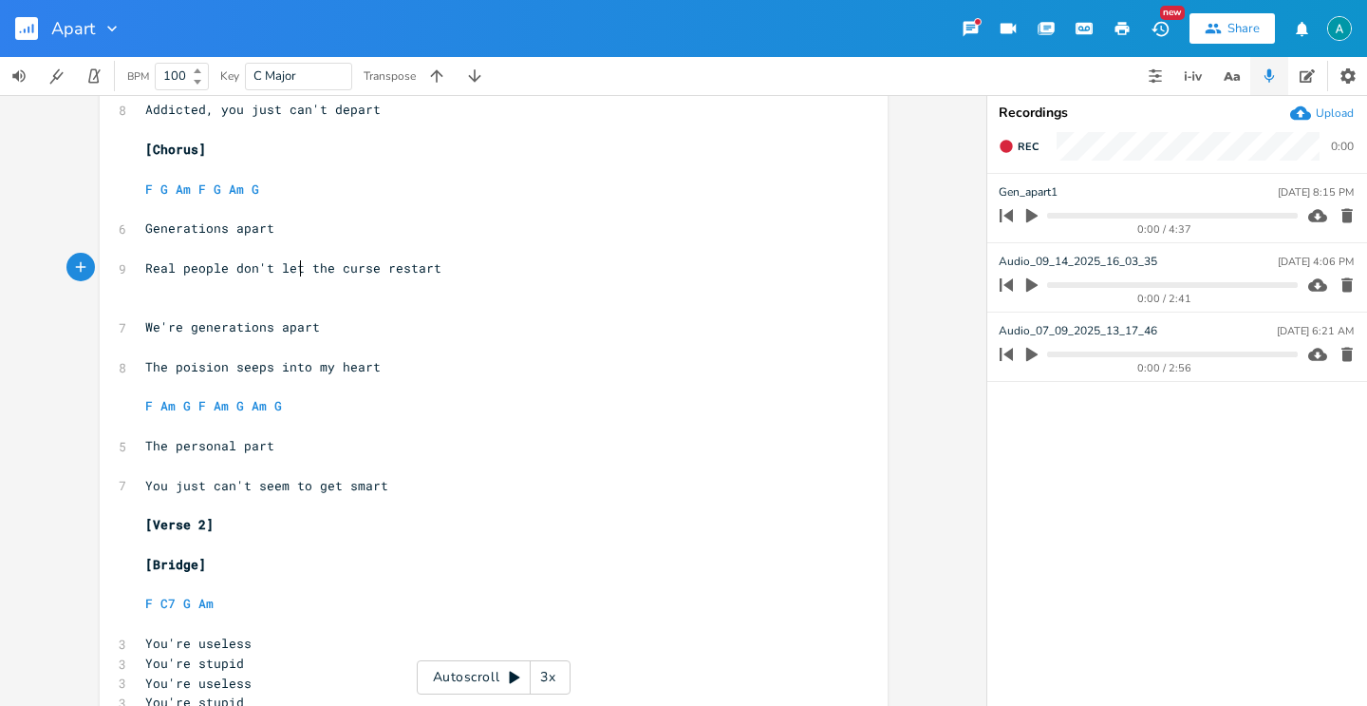
click at [292, 273] on span "Real people don't let the curse restart" at bounding box center [293, 267] width 296 height 17
type textarea "Real people don't let the curse restart"
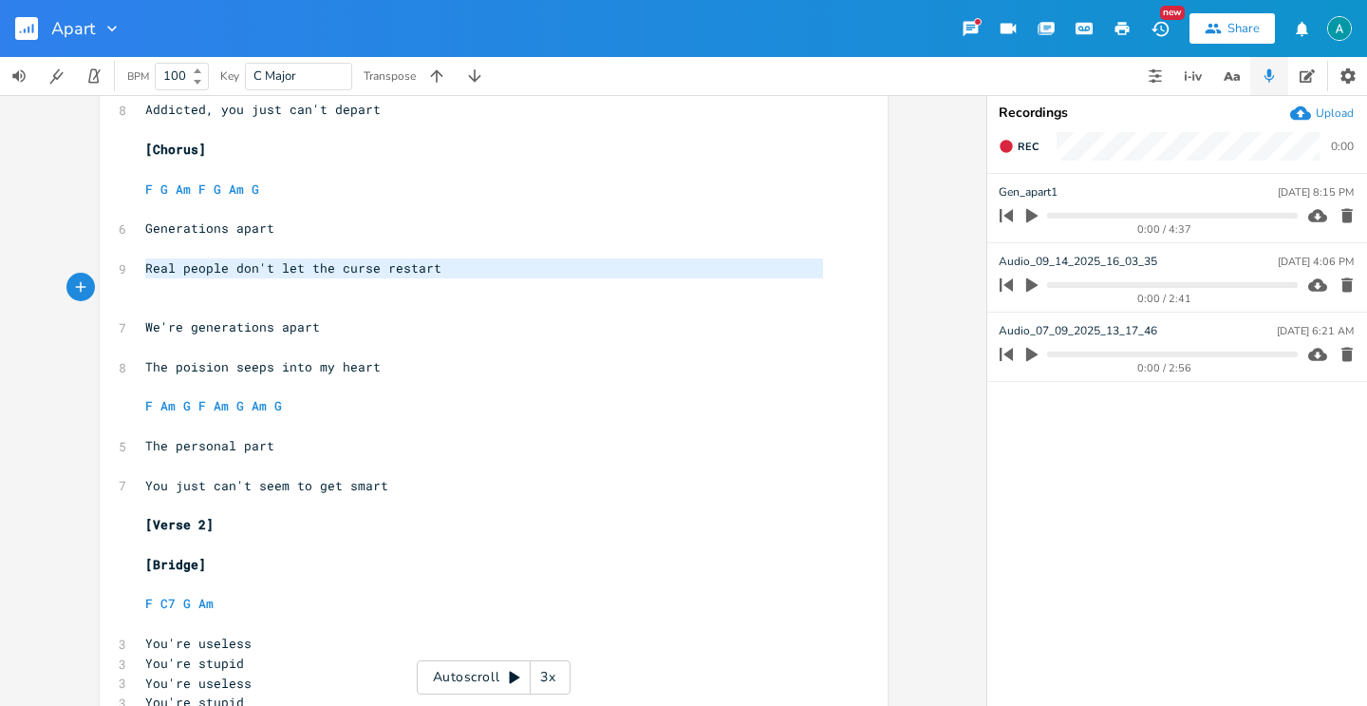
click at [292, 273] on span "Real people don't let the curse restart" at bounding box center [293, 267] width 296 height 17
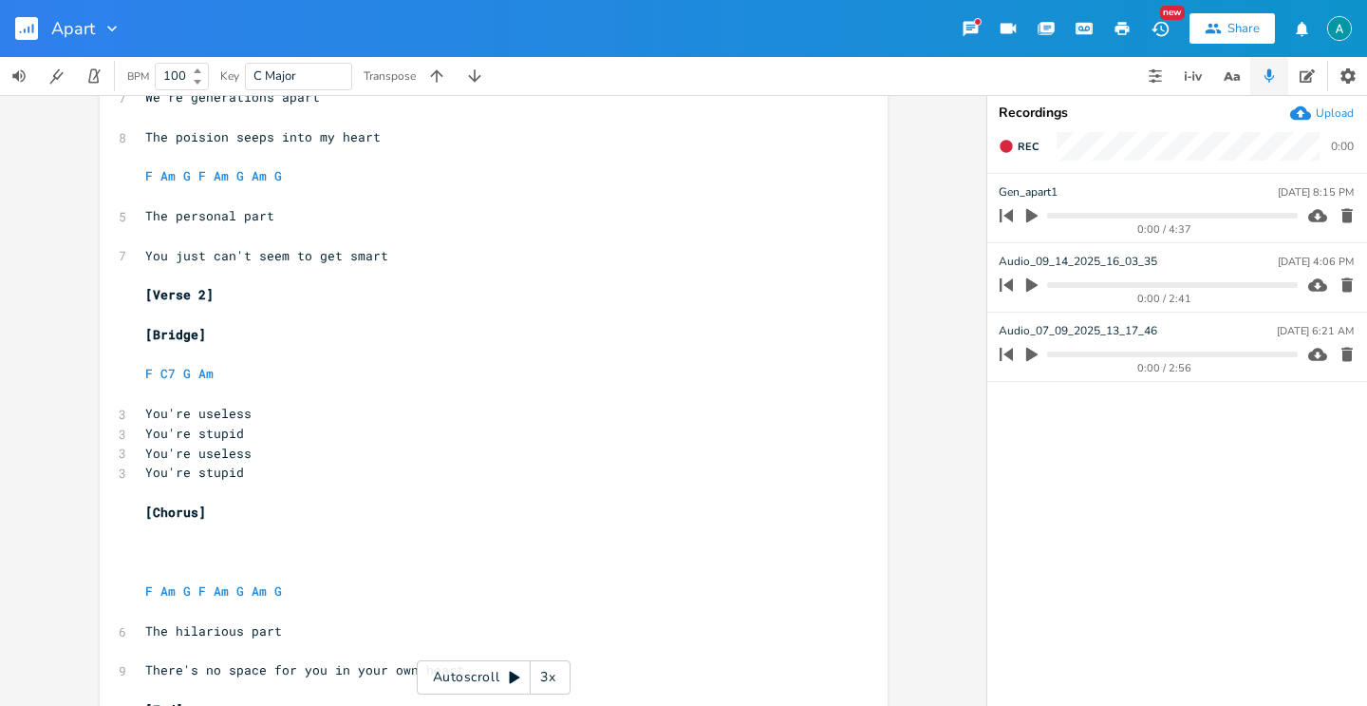
scroll to position [1212, 0]
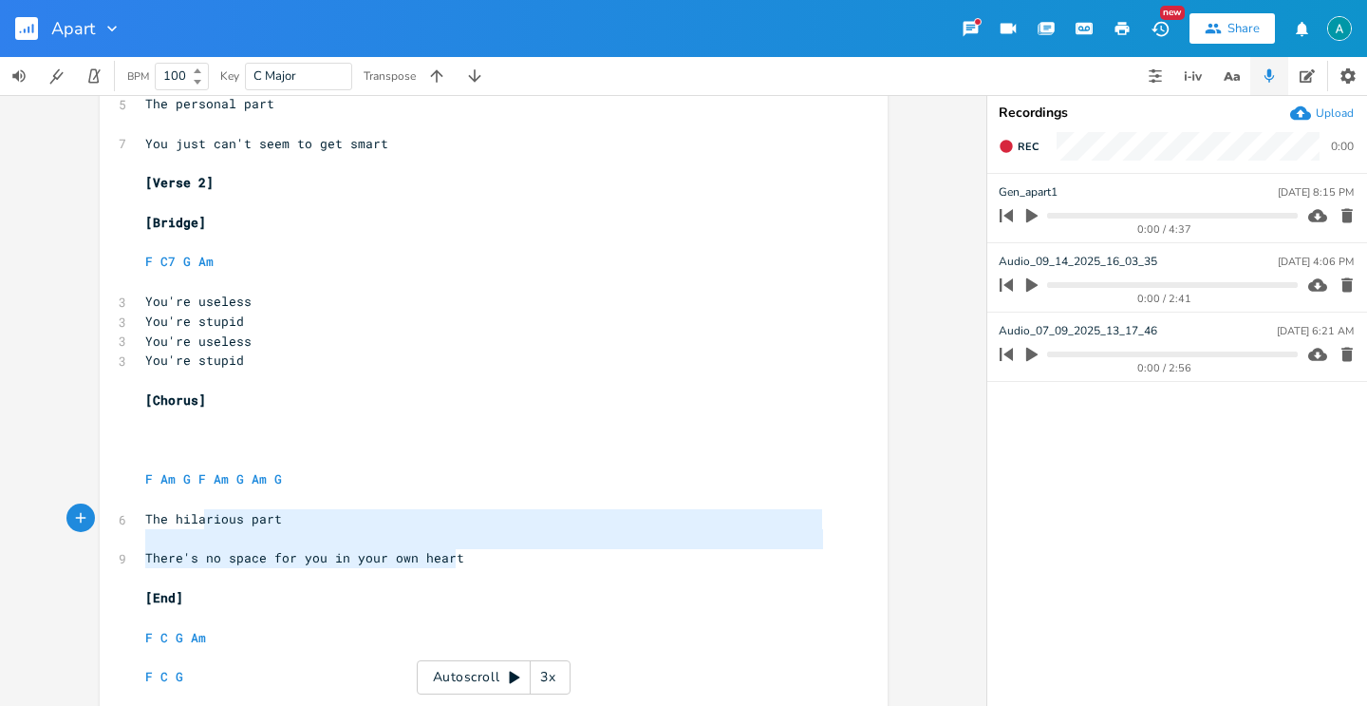
type textarea "The hilarious part There's no space for you in your own heart"
drag, startPoint x: 485, startPoint y: 567, endPoint x: 112, endPoint y: 518, distance: 376.4
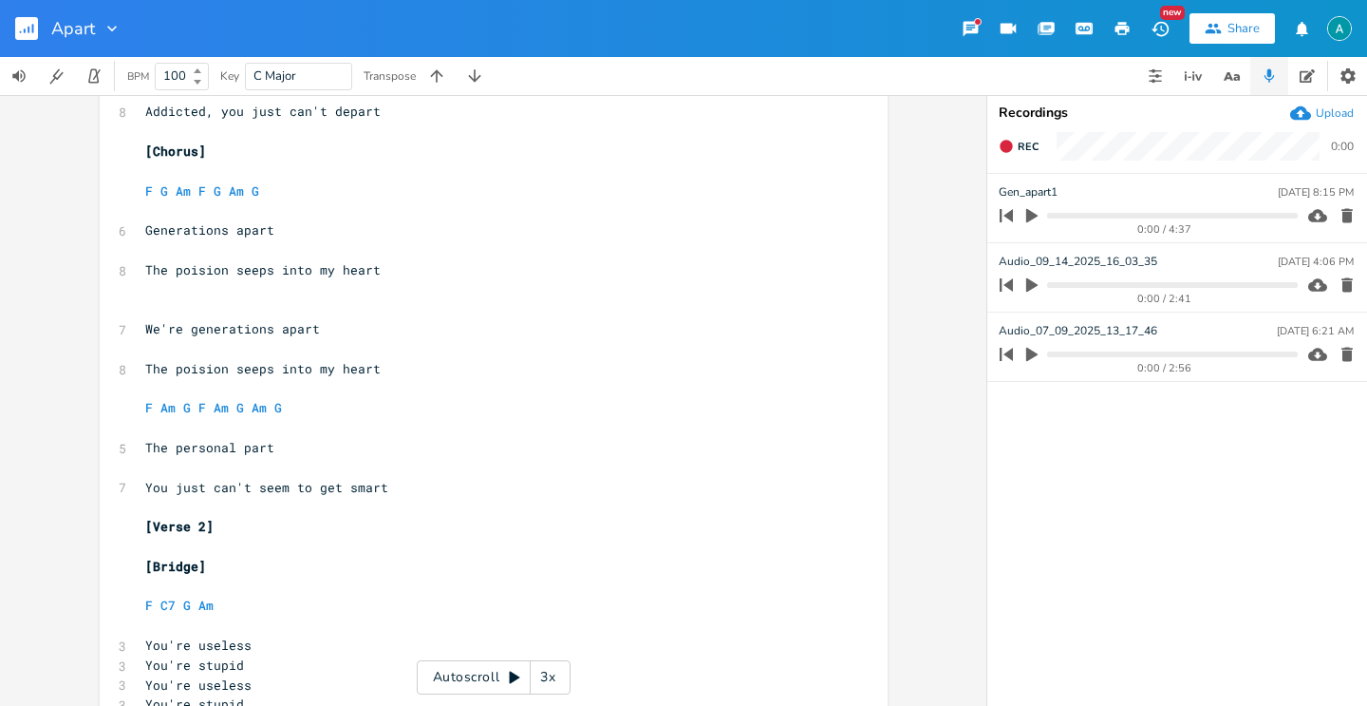
scroll to position [865, 0]
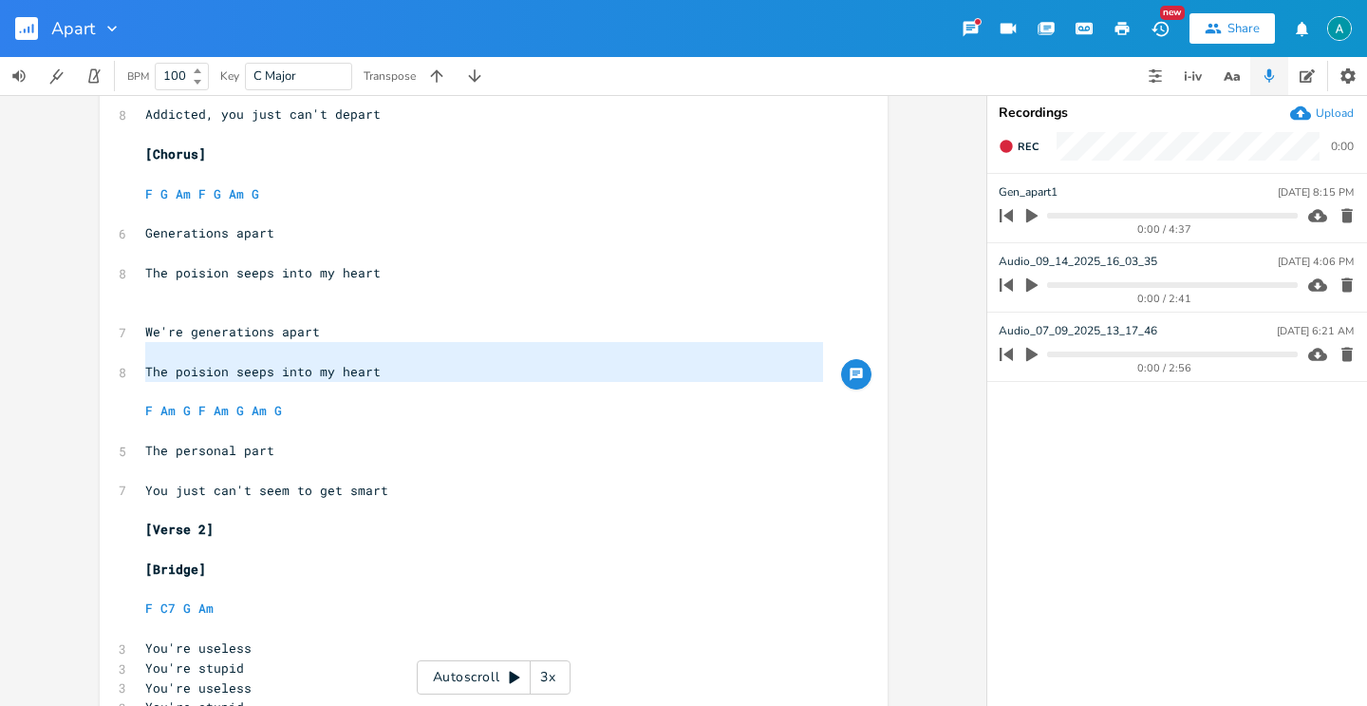
type textarea "We're generations apart The poision seeps into my heart"
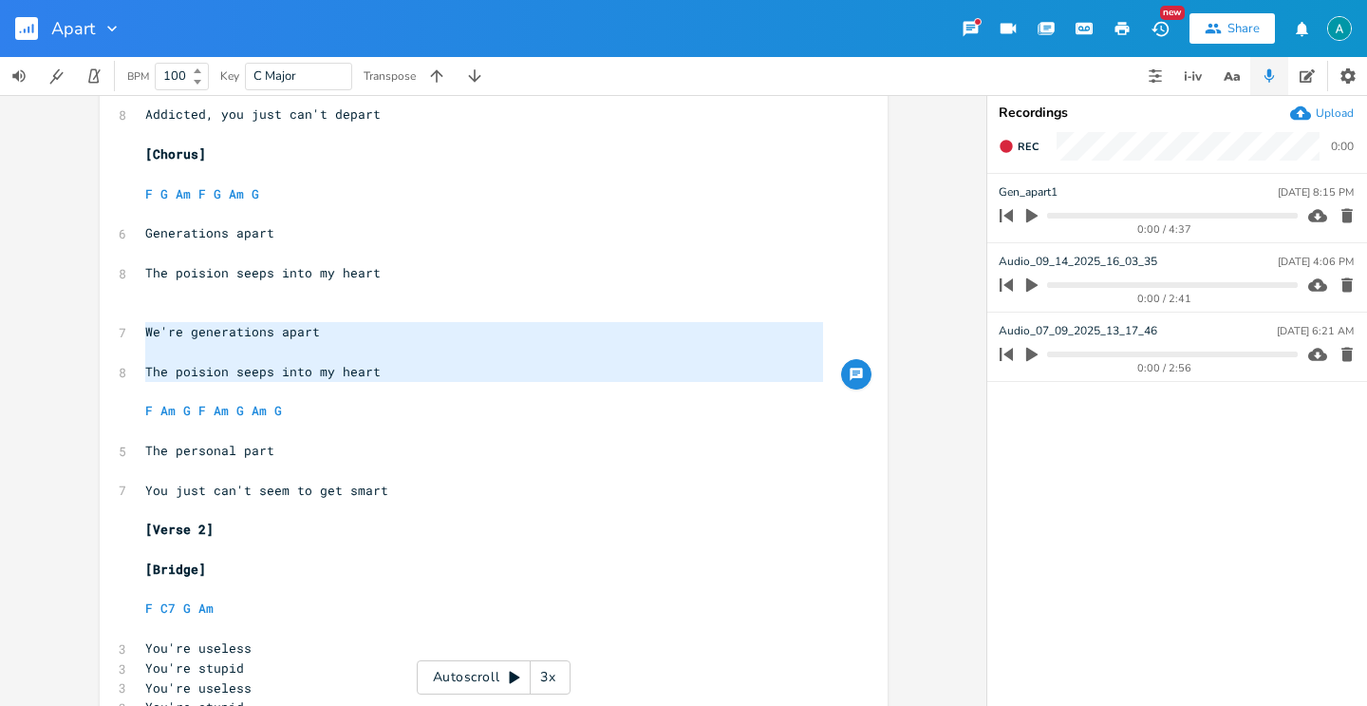
drag, startPoint x: 388, startPoint y: 382, endPoint x: 121, endPoint y: 336, distance: 271.6
click at [121, 336] on div "We're generations apart The poision seeps into my heart x 2 1/2 step down ​ ​ […" at bounding box center [494, 229] width 788 height 1977
paste textarea
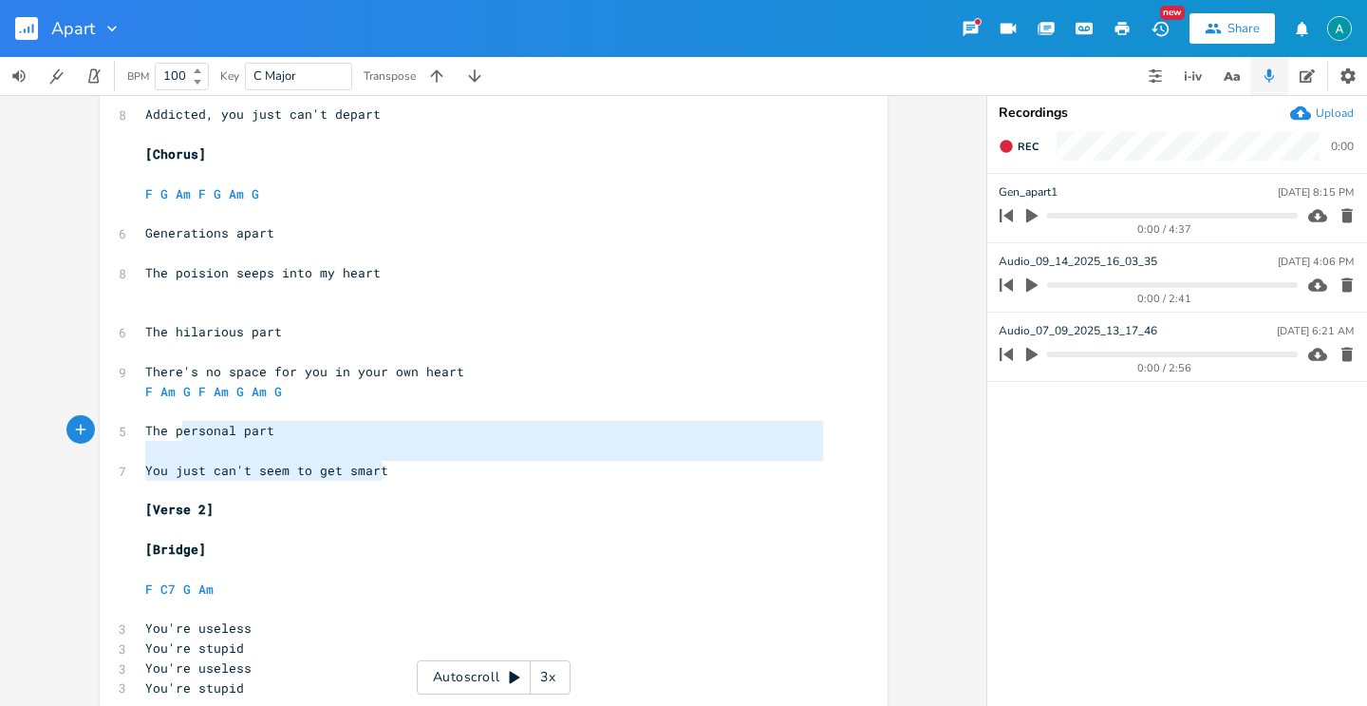
type textarea "personal part You just can't seem to get smart"
drag, startPoint x: 404, startPoint y: 481, endPoint x: 159, endPoint y: 425, distance: 251.3
click at [159, 425] on div "2 1/2 step down ​ ​ [Pre-Chorus] ​ F G Am F G Am G ​ 7 We're generations apart …" at bounding box center [484, 223] width 686 height 1896
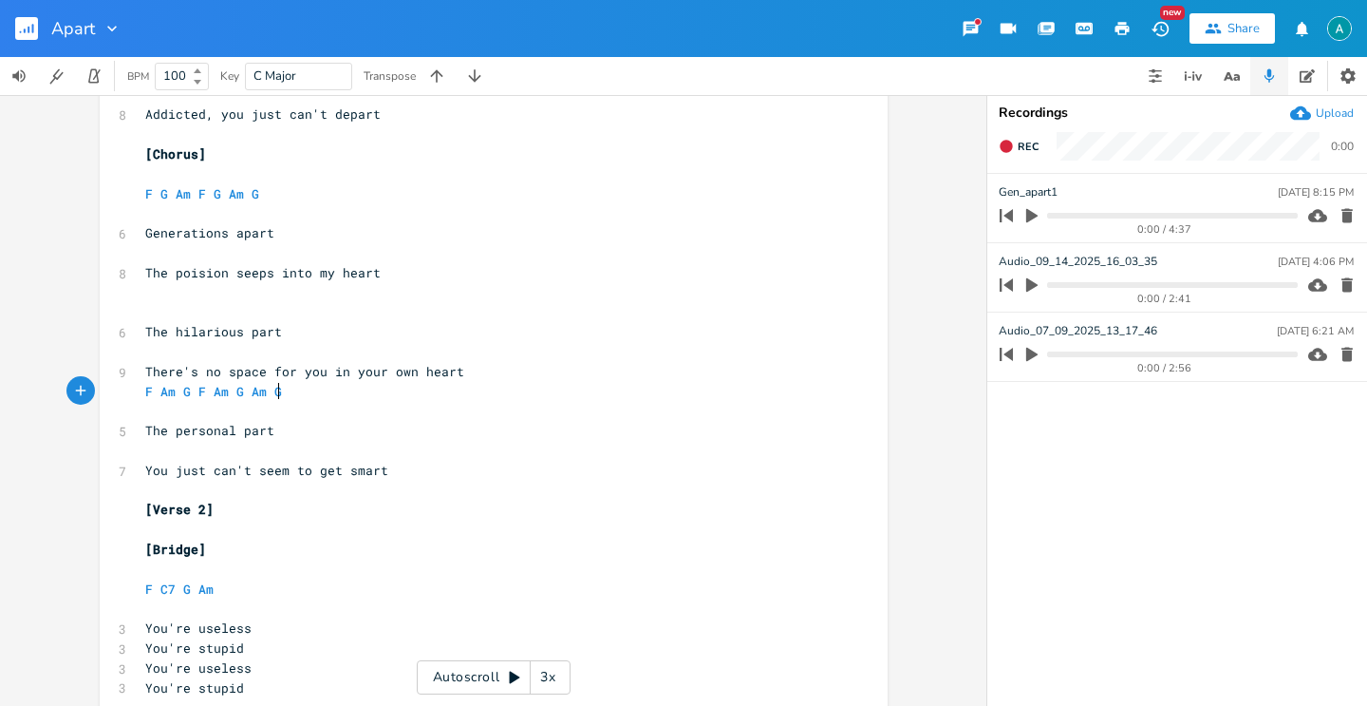
click at [313, 395] on pre "F Am G F Am G Am G" at bounding box center [484, 392] width 686 height 20
type textarea "F Am G F Am G Am G"
click at [313, 395] on pre "F Am G F Am G Am G" at bounding box center [484, 392] width 686 height 20
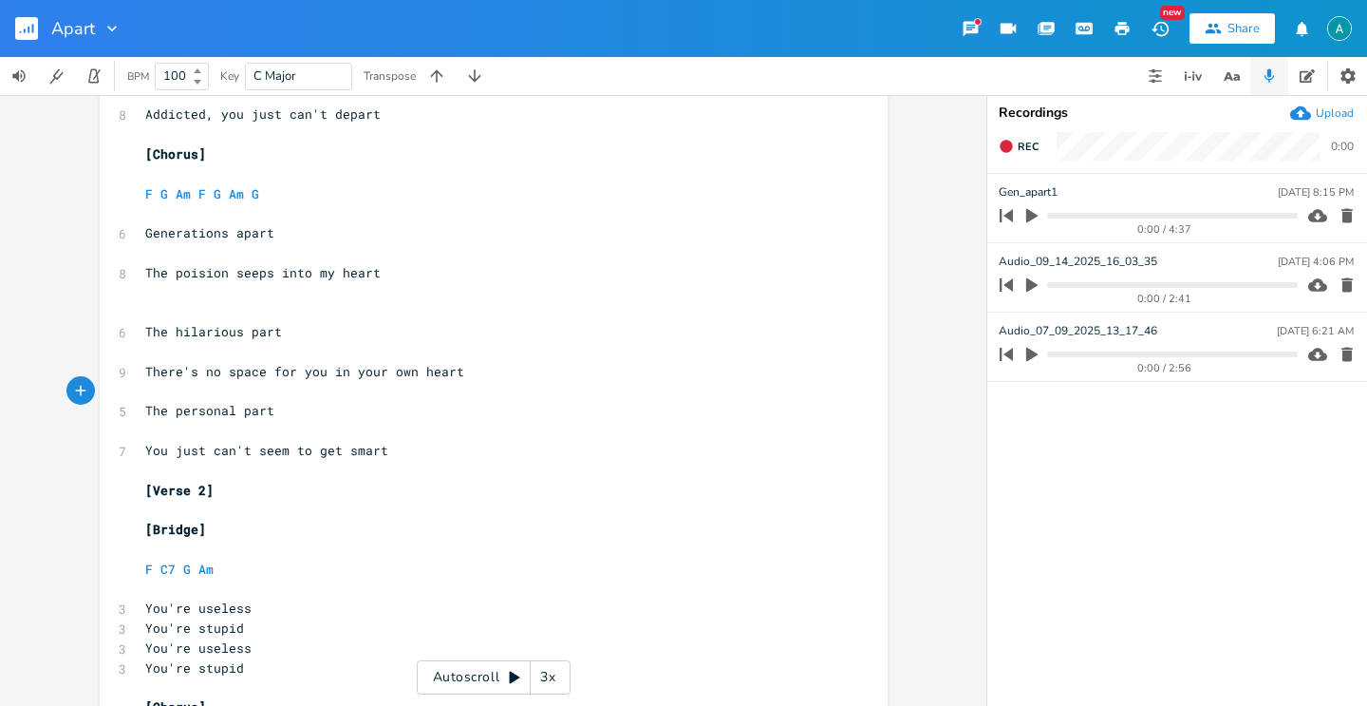
click at [261, 198] on pre "F G Am F G Am G" at bounding box center [484, 194] width 686 height 20
type textarea "F G Am F G Am G"
click at [261, 198] on pre "F G Am F G Am G" at bounding box center [484, 194] width 686 height 20
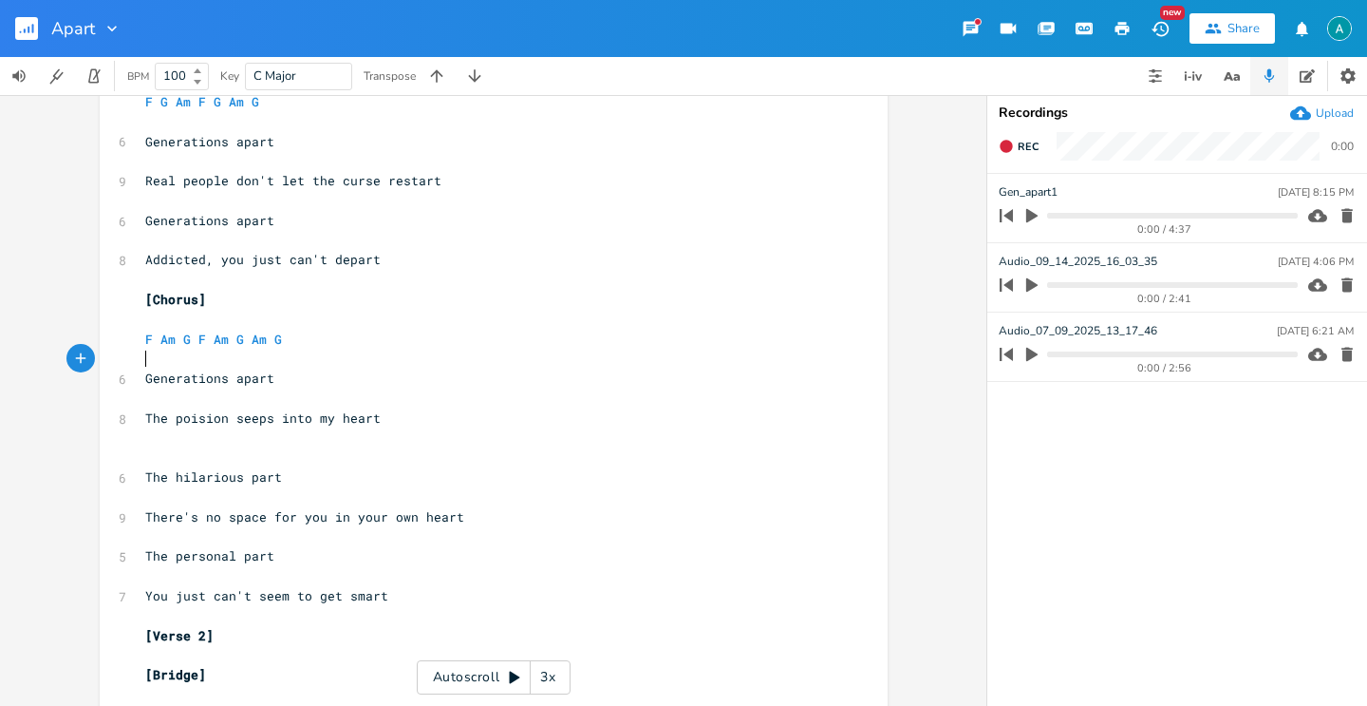
scroll to position [822, 0]
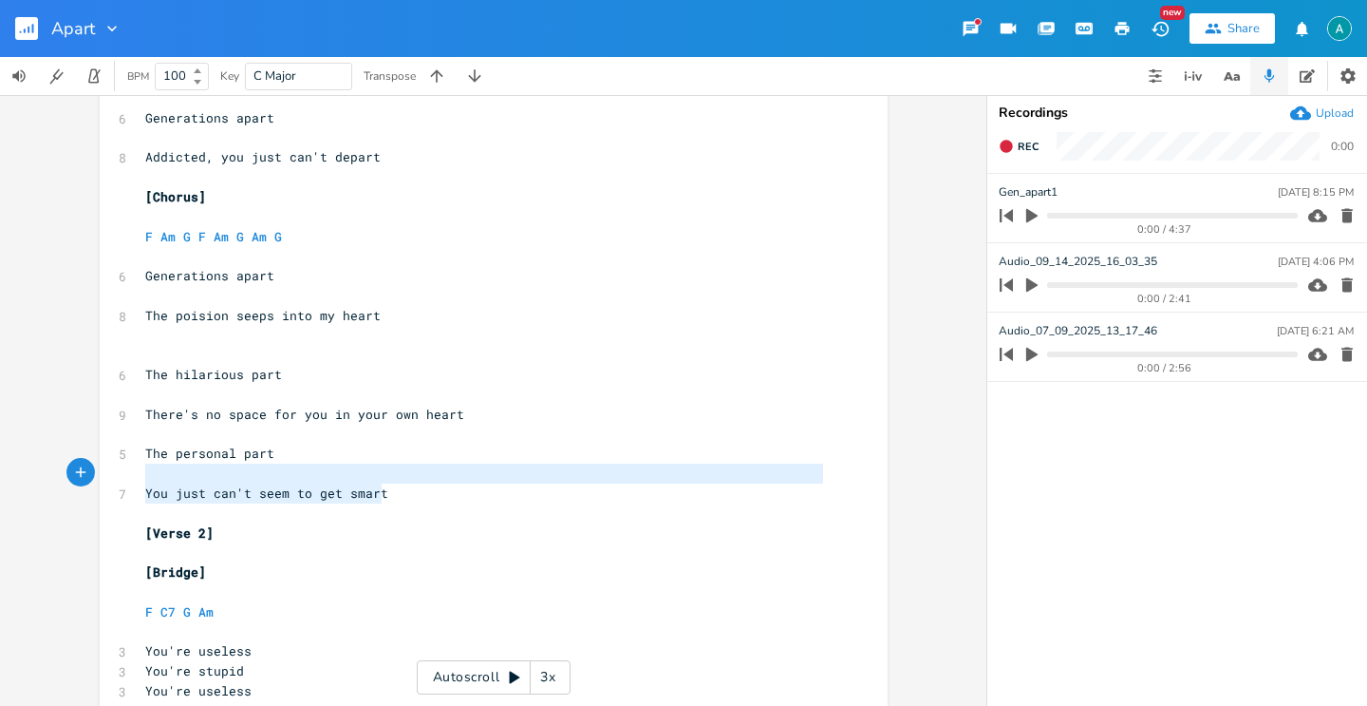
type textarea "The personal part You just can't seem to get smart"
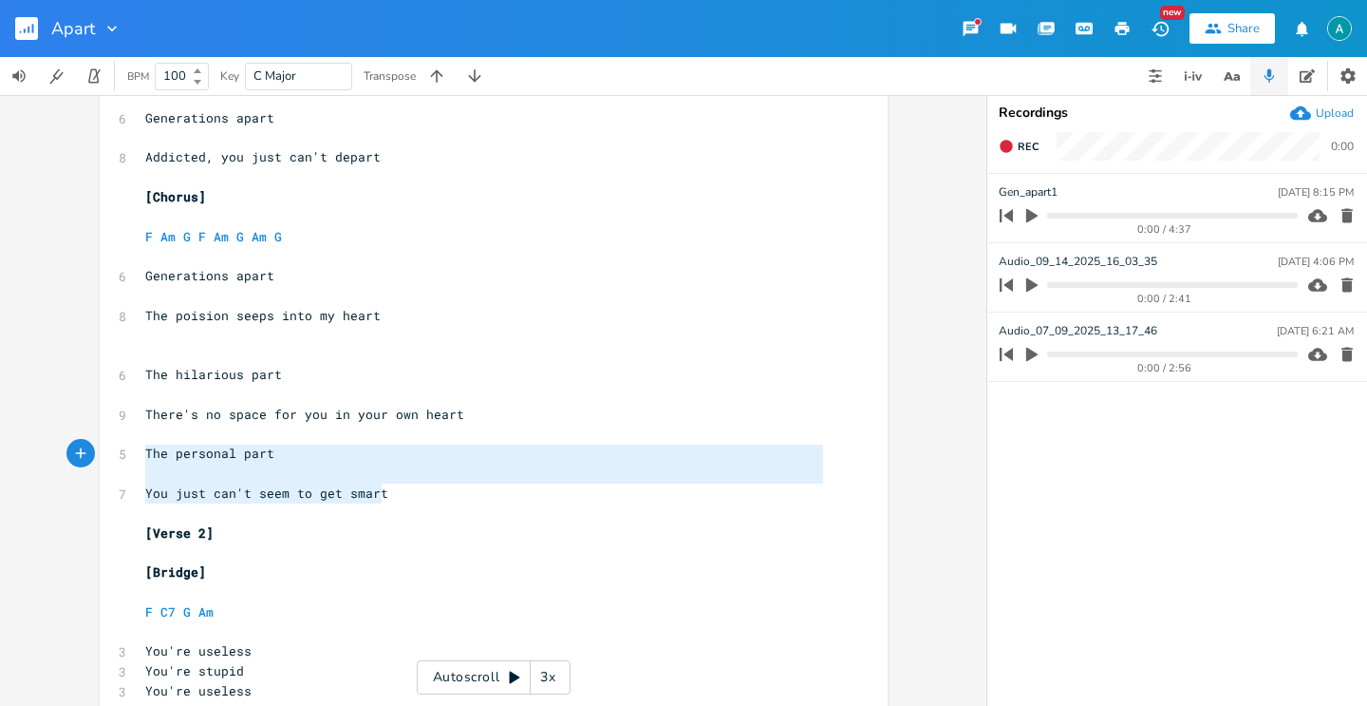
drag, startPoint x: 399, startPoint y: 500, endPoint x: 130, endPoint y: 454, distance: 272.7
click at [130, 454] on div "The personal part You just can't seem to get smart x 2 1/2 step down ​ ​ [Pre-C…" at bounding box center [494, 252] width 788 height 1937
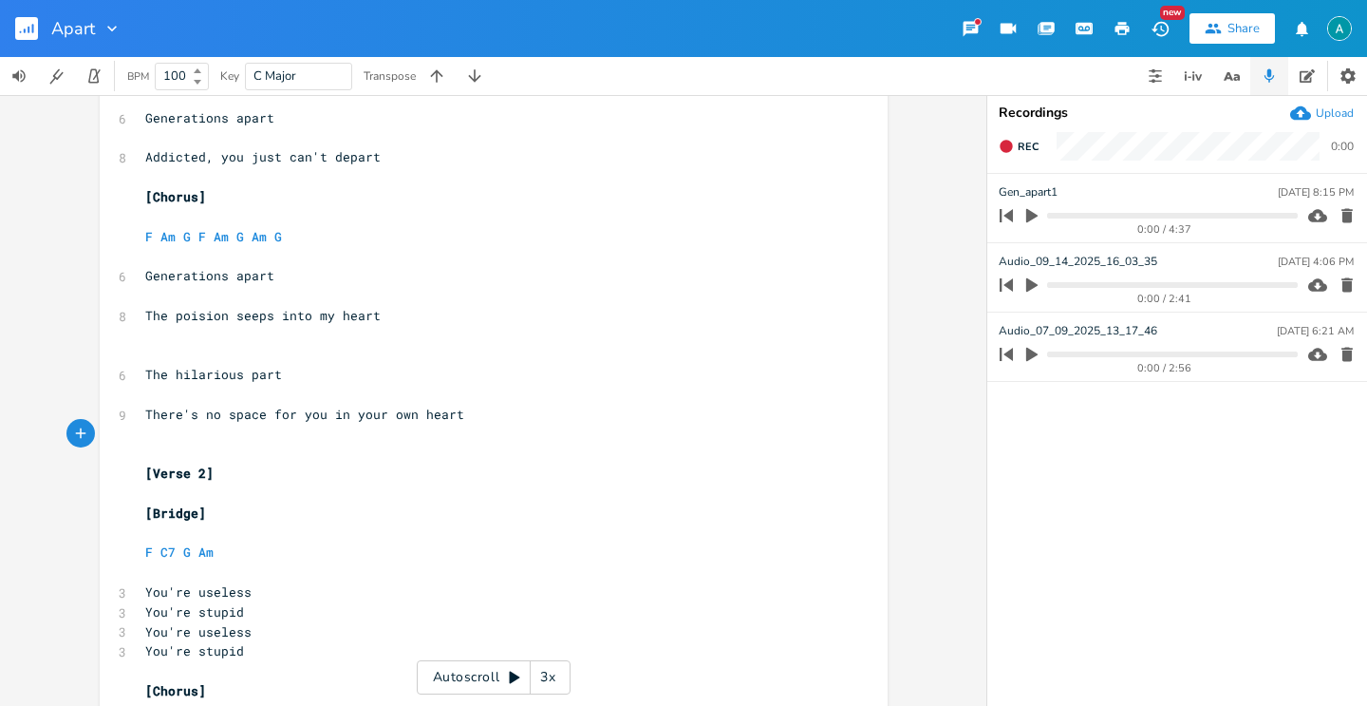
click at [159, 341] on pre "​" at bounding box center [484, 336] width 686 height 20
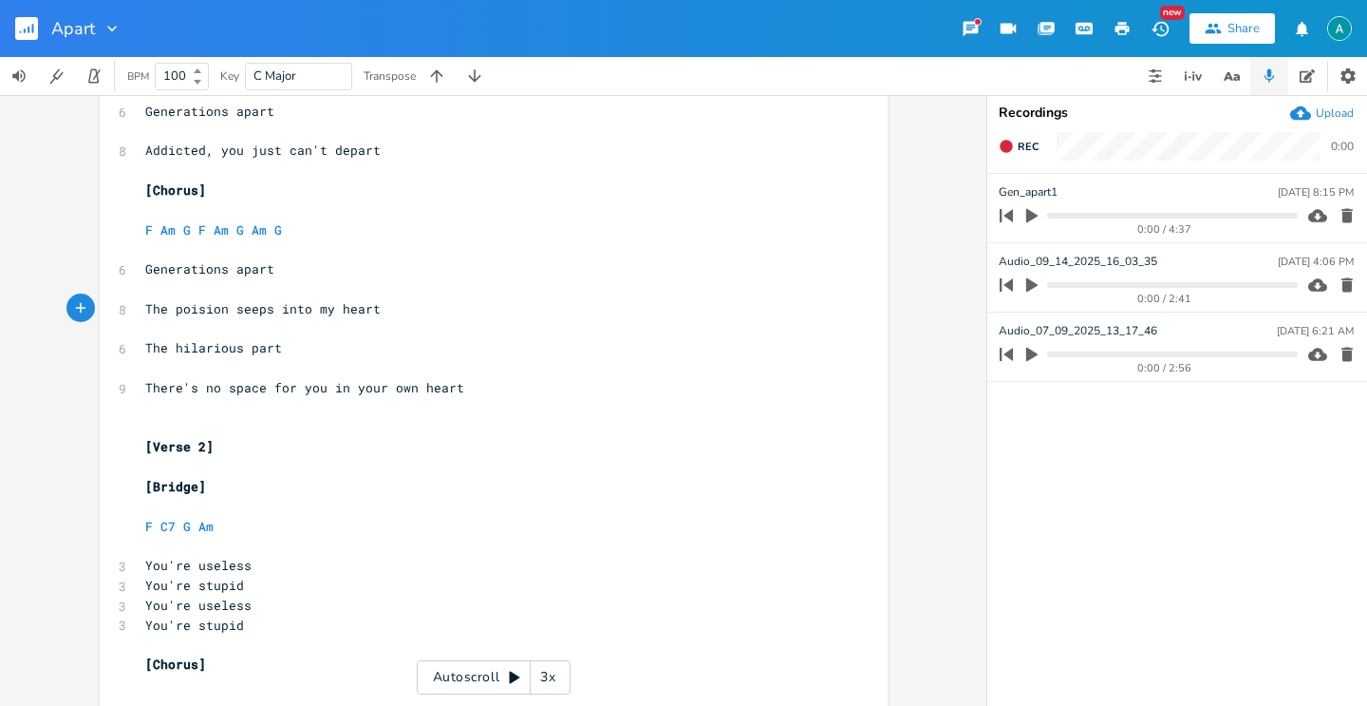
scroll to position [843, 0]
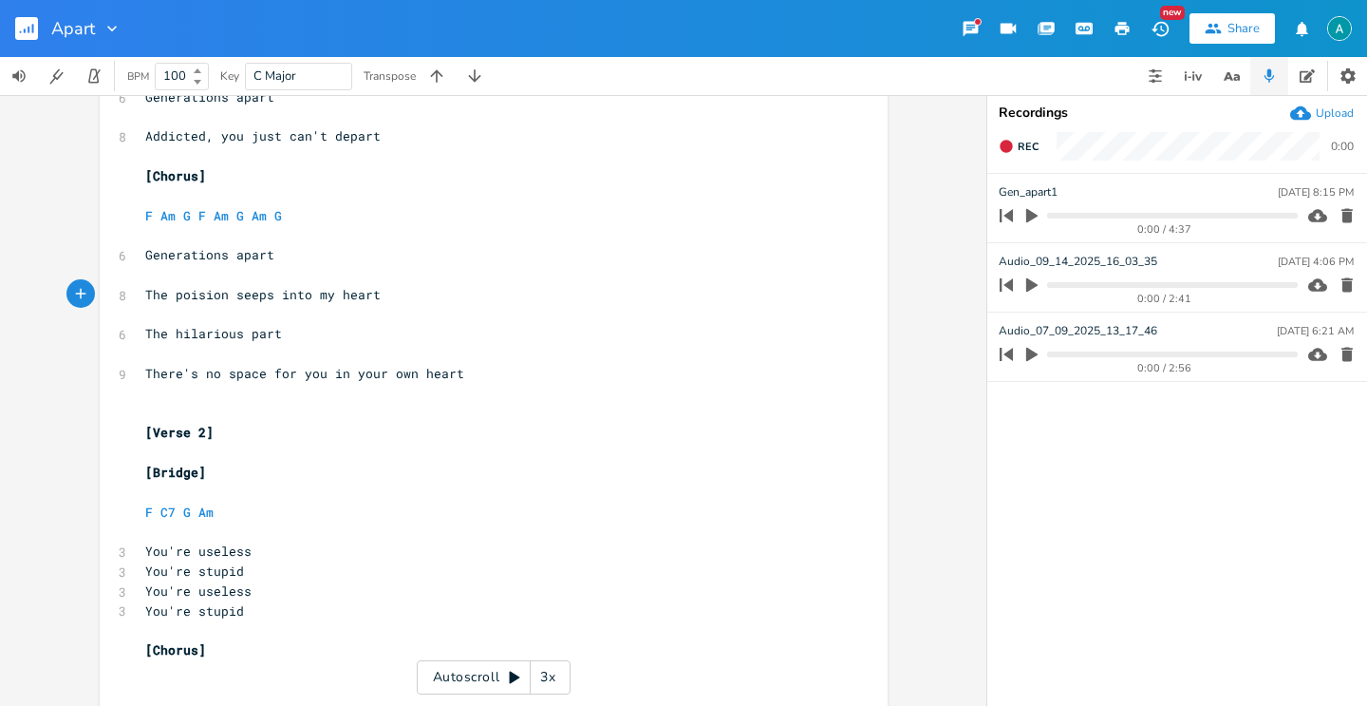
type textarea "[Verse 2]"
drag, startPoint x: 236, startPoint y: 440, endPoint x: 124, endPoint y: 436, distance: 112.1
click at [124, 436] on div "[Verse 2] x 2 1/2 step down ​ ​ [Pre-Chorus] ​ F G Am F G Am G ​ 7 We're genera…" at bounding box center [494, 192] width 788 height 1858
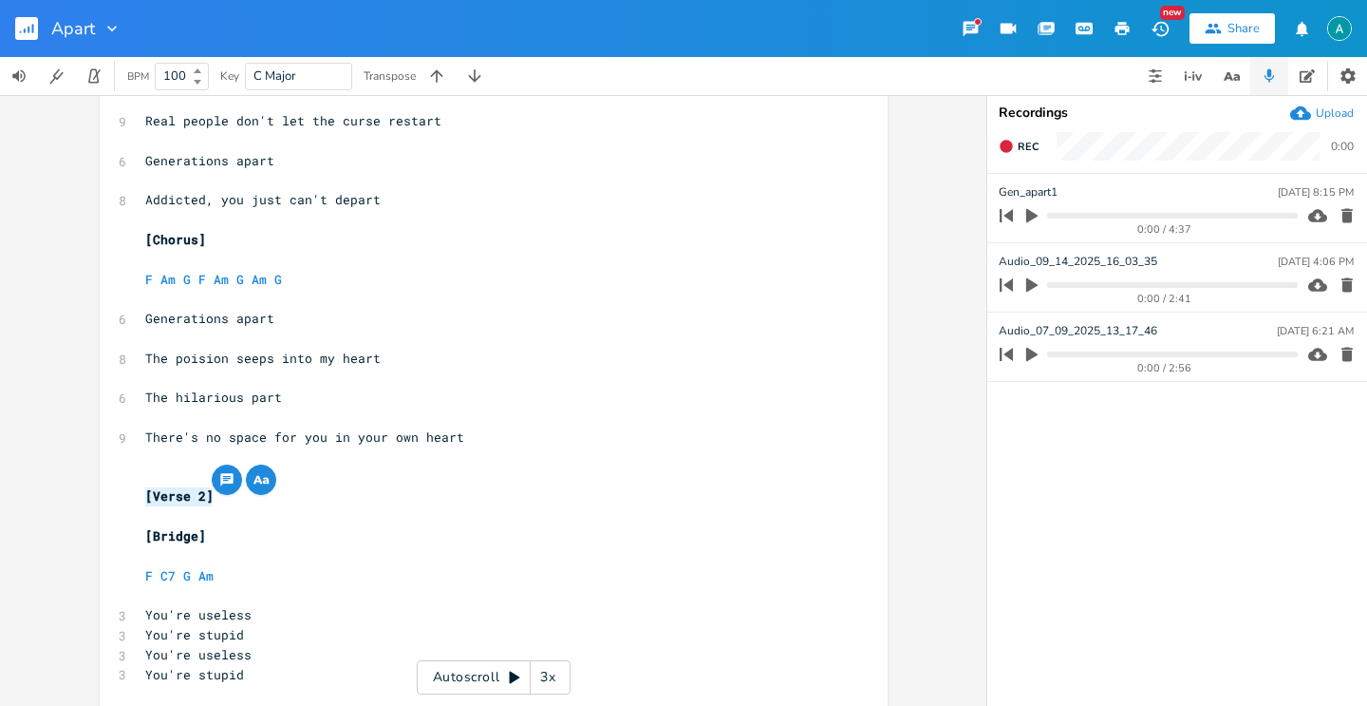
scroll to position [895, 0]
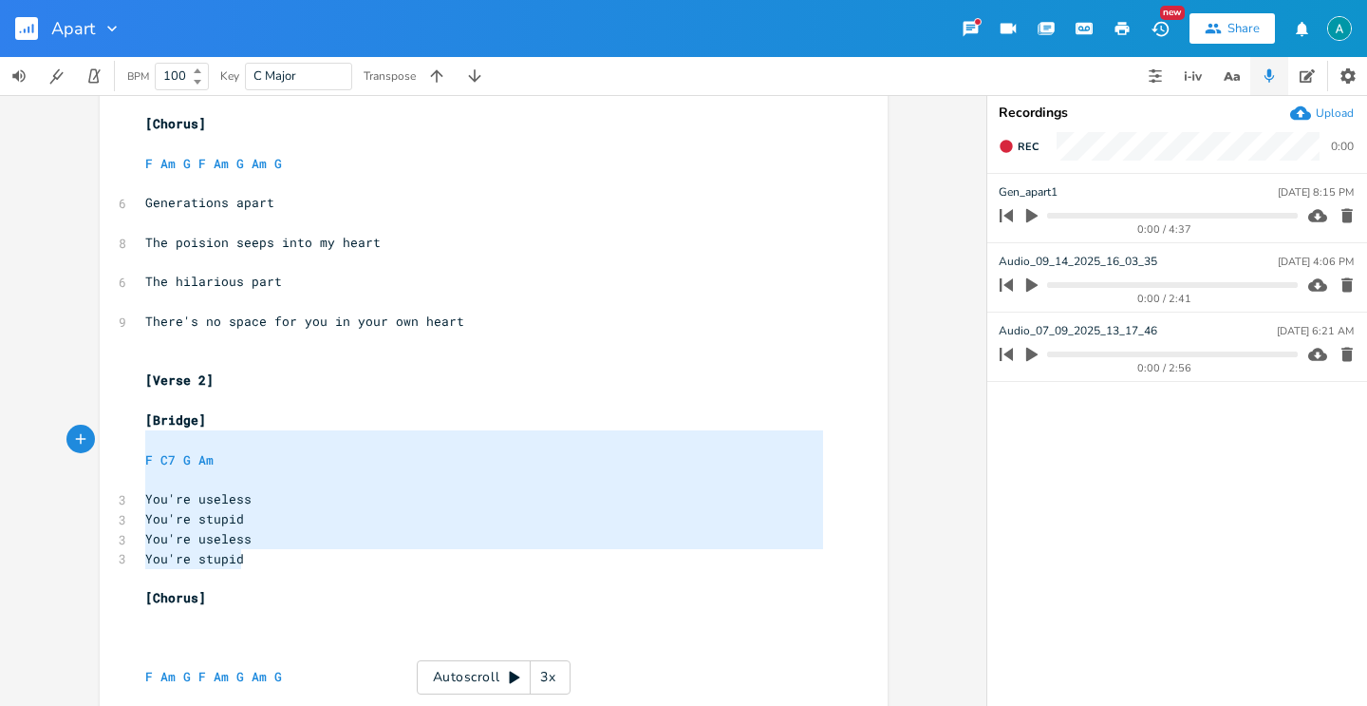
type textarea "[Bridge] F C7 G Am You're useless You're stupid You're useless You're stupid"
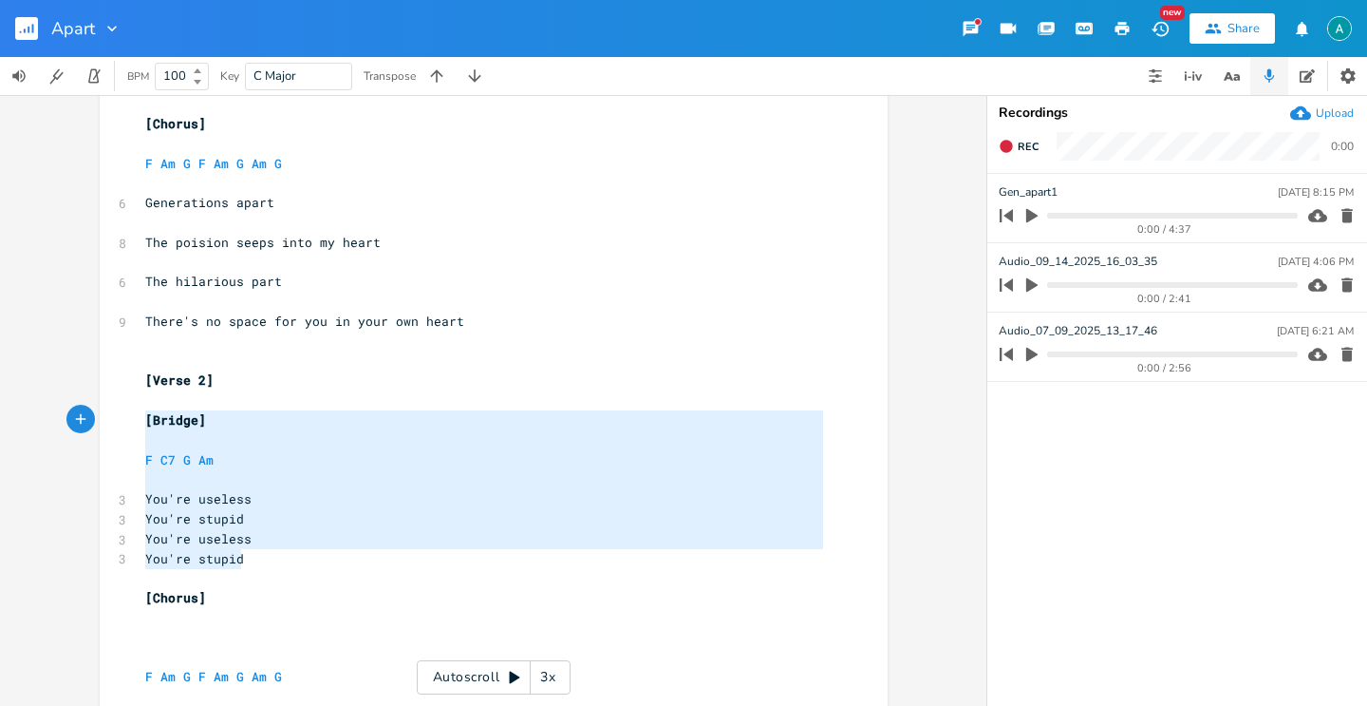
drag, startPoint x: 261, startPoint y: 555, endPoint x: 99, endPoint y: 426, distance: 207.5
click at [100, 426] on div "[Bridge] F C7 G Am You're useless You're stupid You're useless You're stupid x …" at bounding box center [494, 140] width 788 height 1858
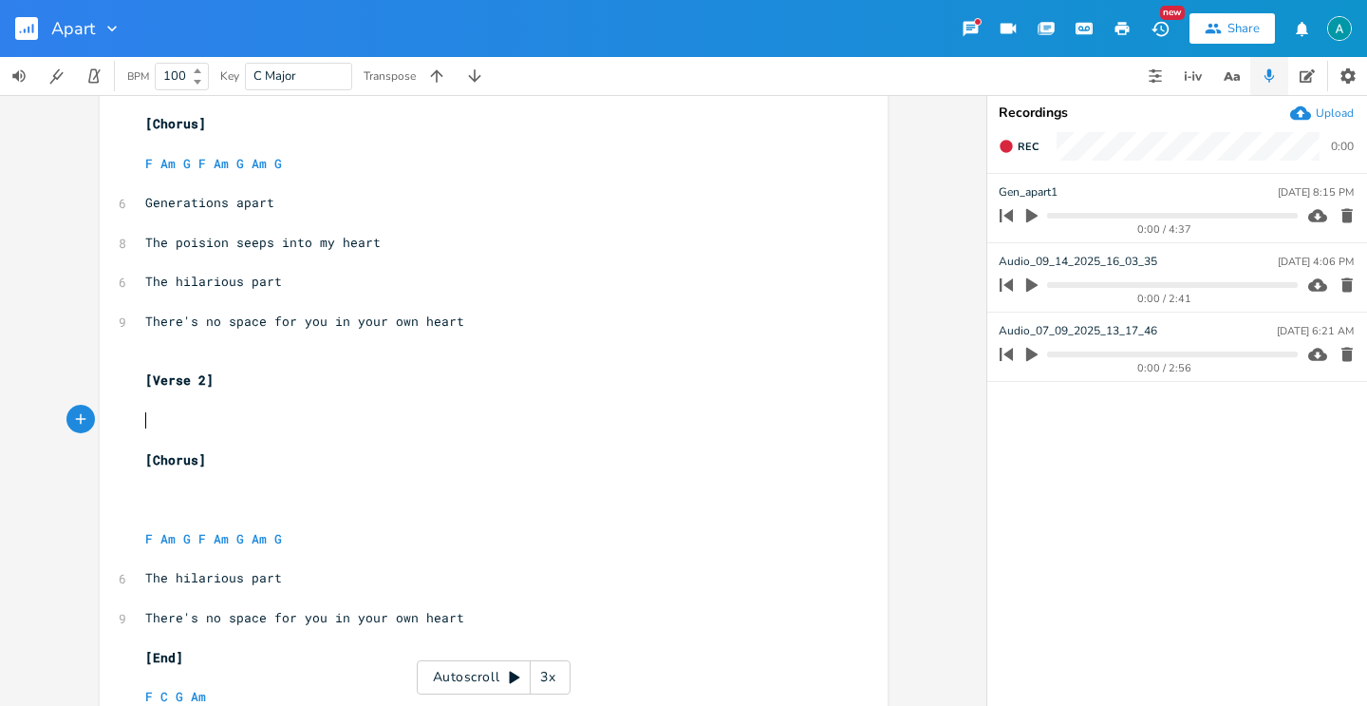
scroll to position [1132, 0]
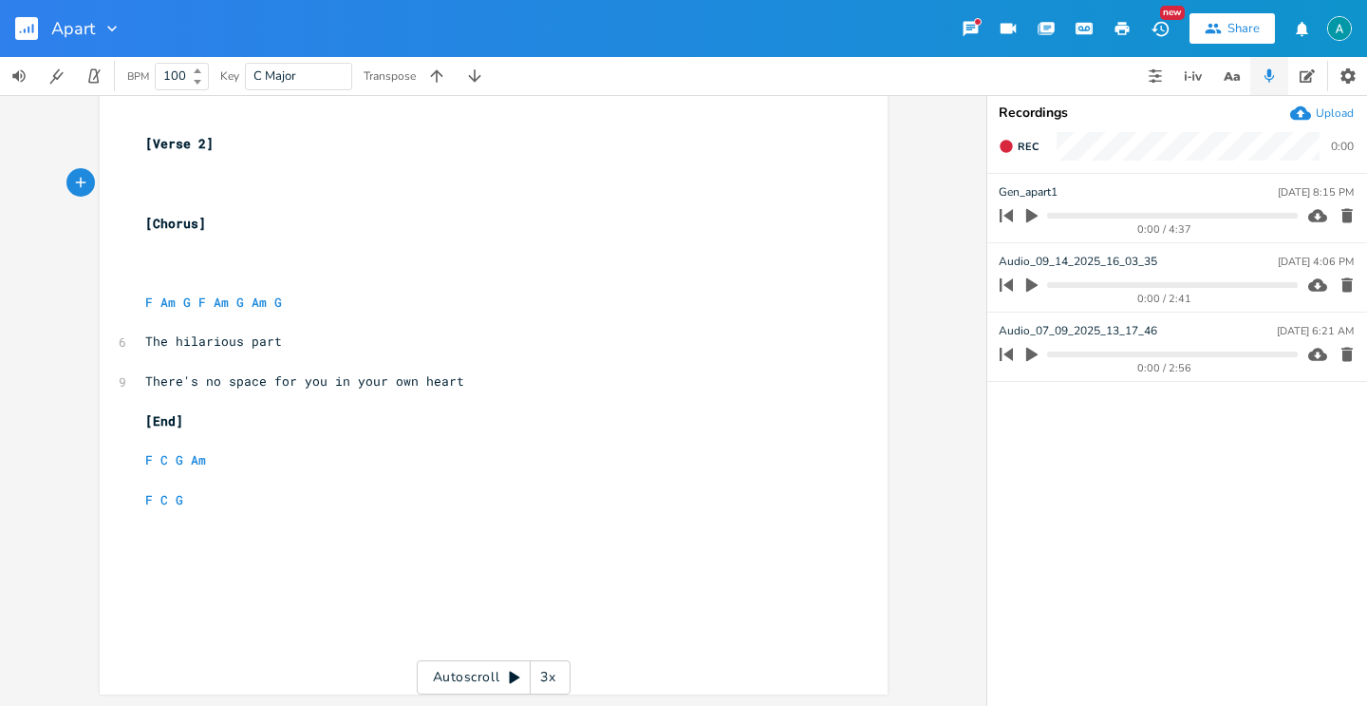
click at [341, 536] on pre "​" at bounding box center [484, 539] width 686 height 20
click at [210, 407] on pre "​" at bounding box center [484, 401] width 686 height 20
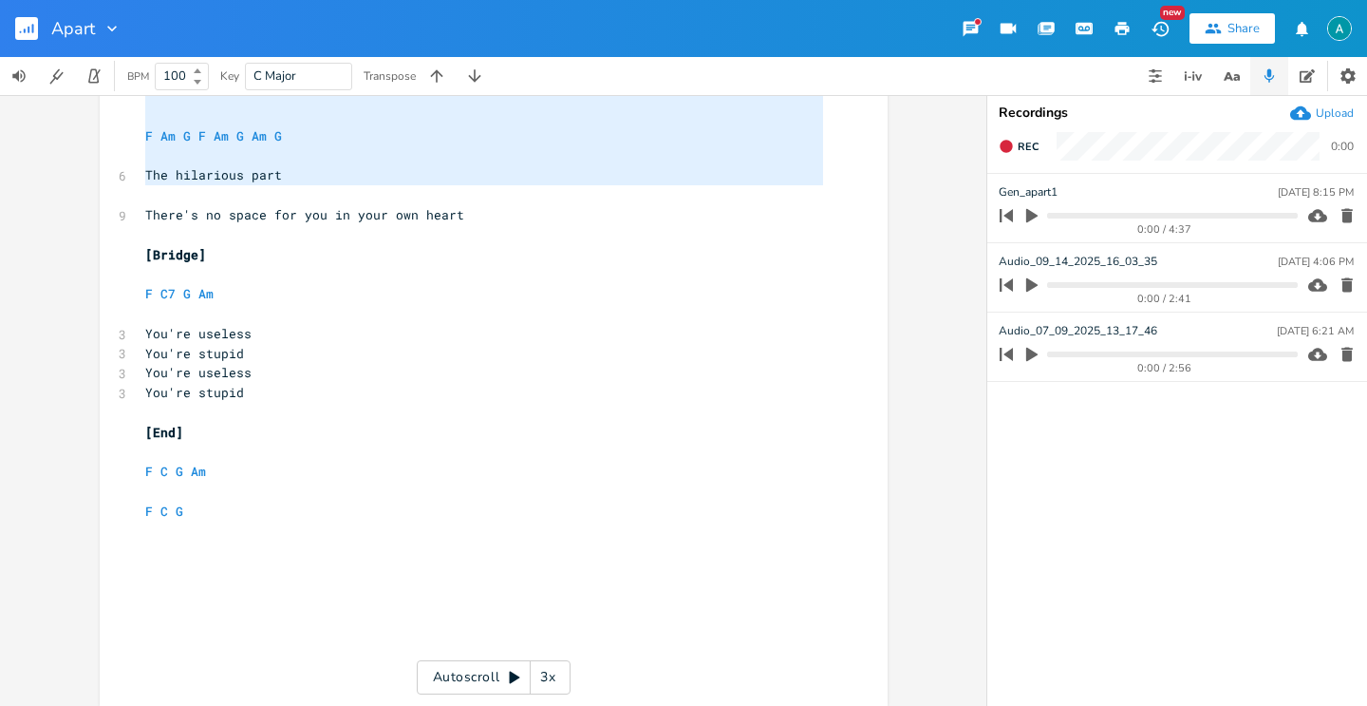
scroll to position [767, 0]
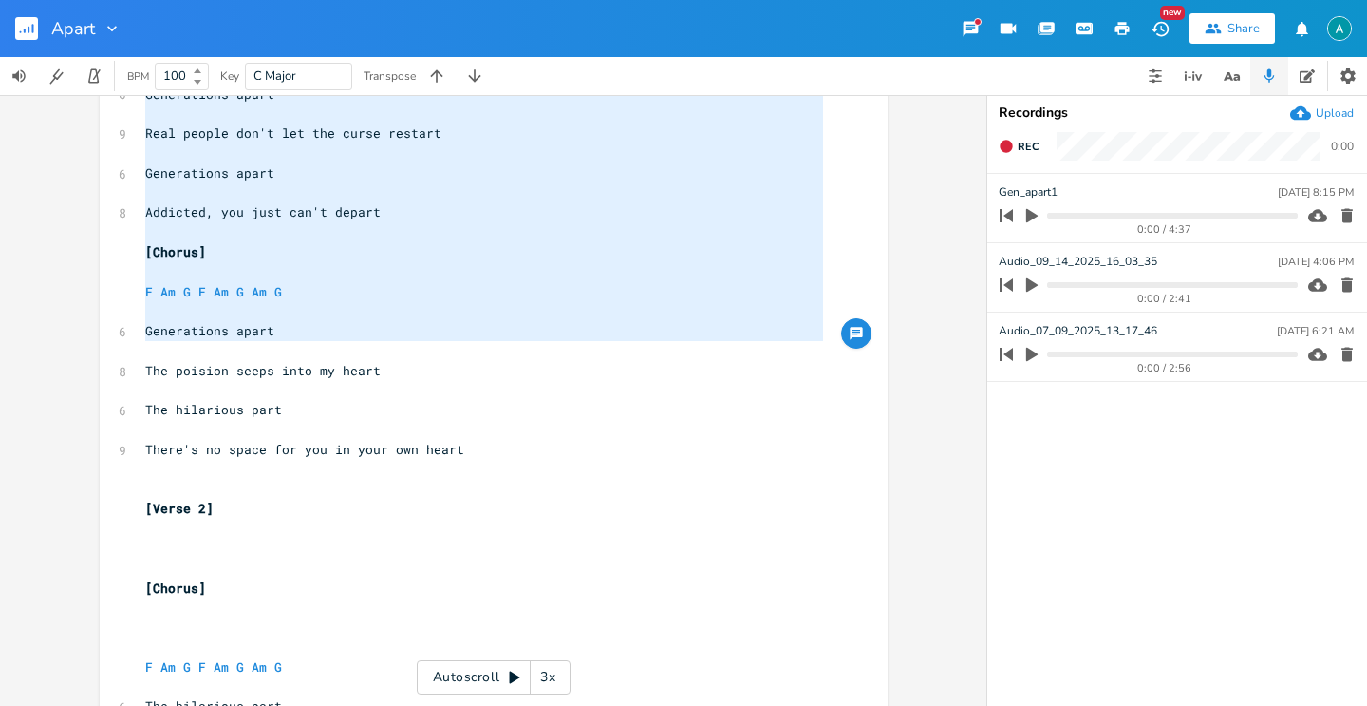
type textarea "[Pre-Chorus] F G Am F G Am G Generations apart Real people don't let the curse …"
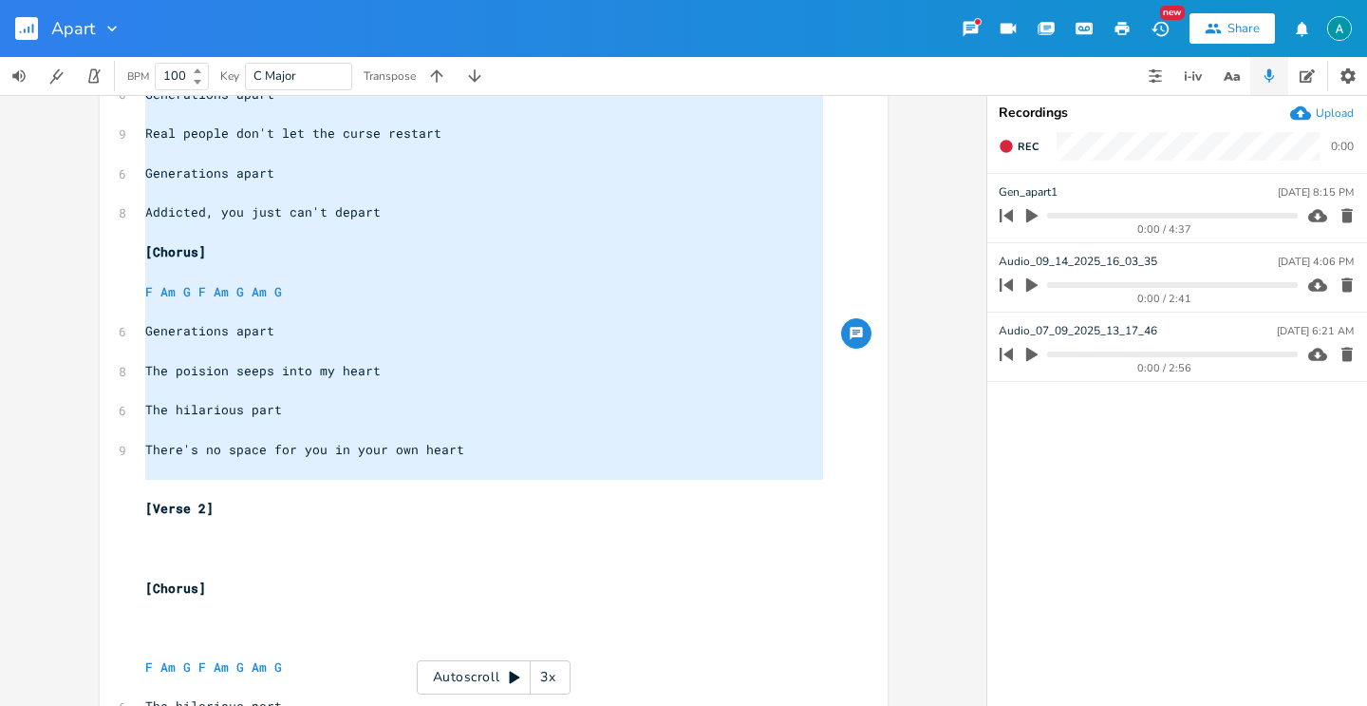
drag, startPoint x: 141, startPoint y: 291, endPoint x: 307, endPoint y: 484, distance: 255.2
click at [307, 484] on div "2 1/2 step down ​ ​ [Pre-Chorus] ​ F G Am F G Am G ​ 7 We're generations apart …" at bounding box center [484, 291] width 686 height 1836
click at [361, 511] on pre "[Verse 2]" at bounding box center [484, 509] width 686 height 20
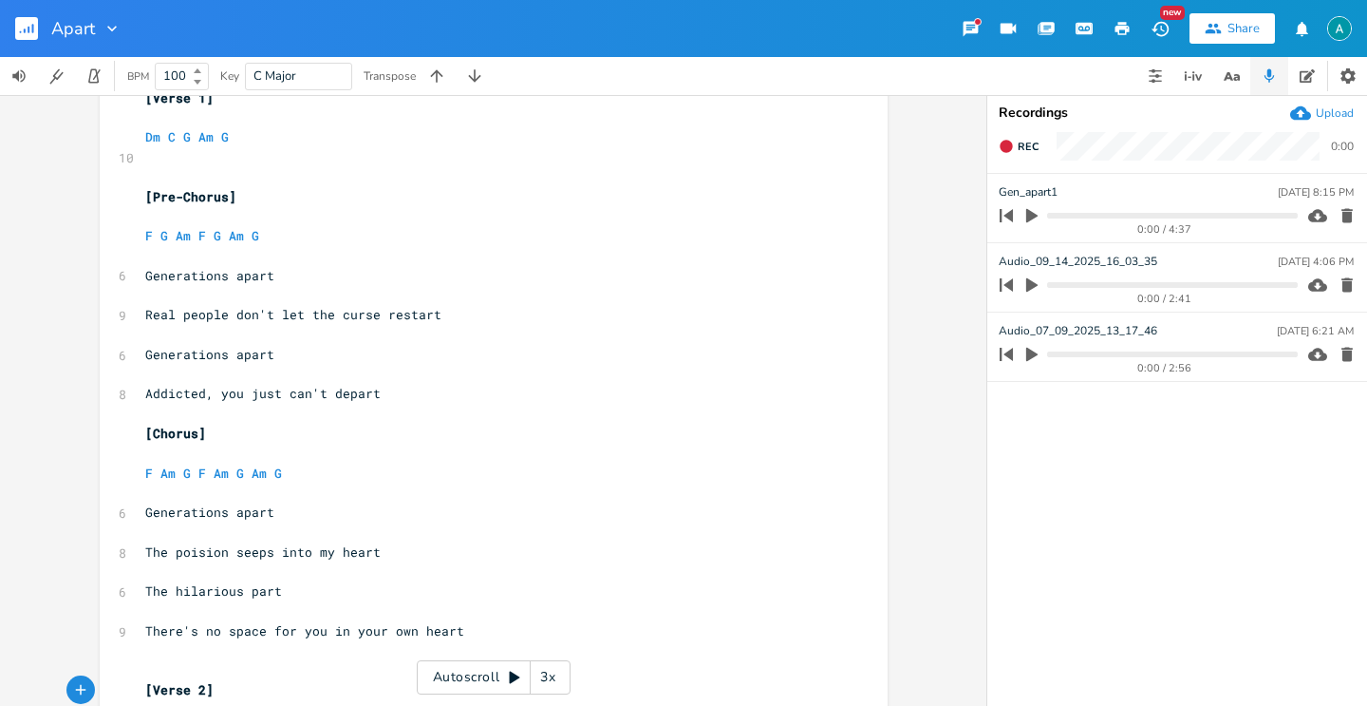
scroll to position [556, 0]
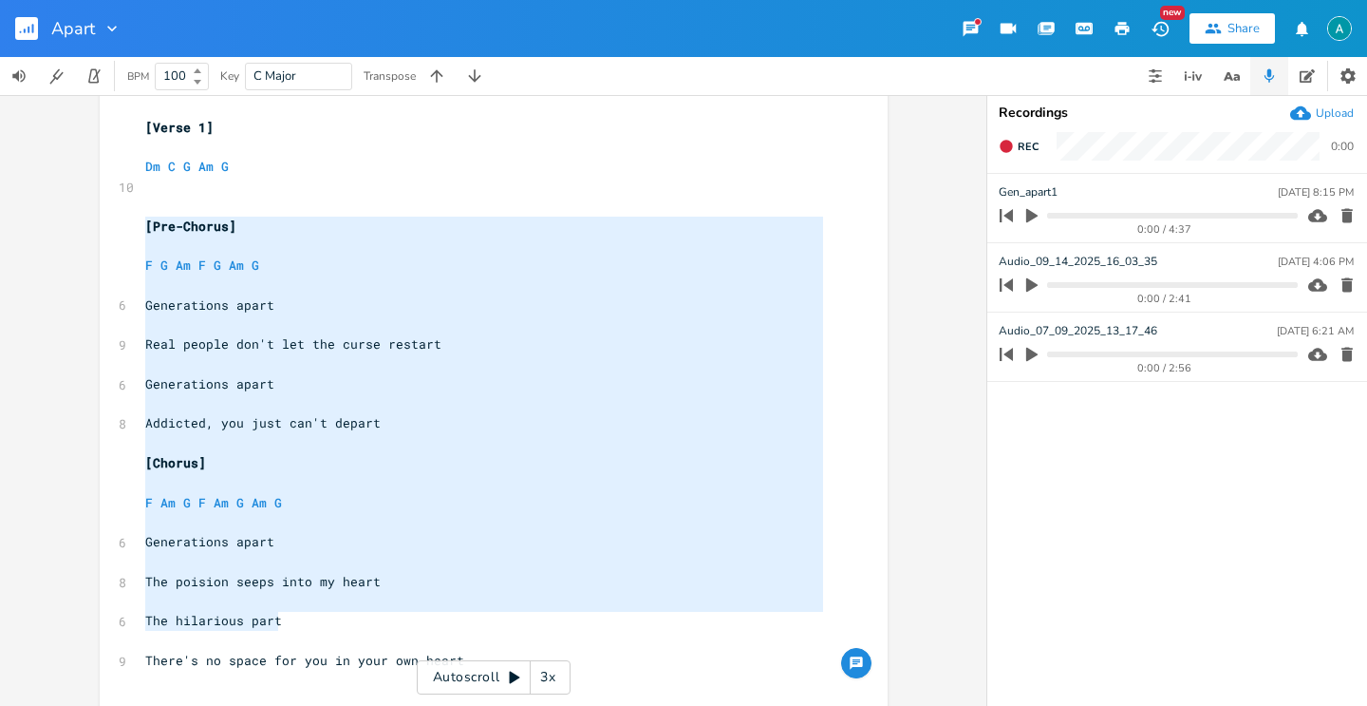
type textarea "[Pre-Chorus] F G Am F G Am G Generations apart Real people don't let the curse …"
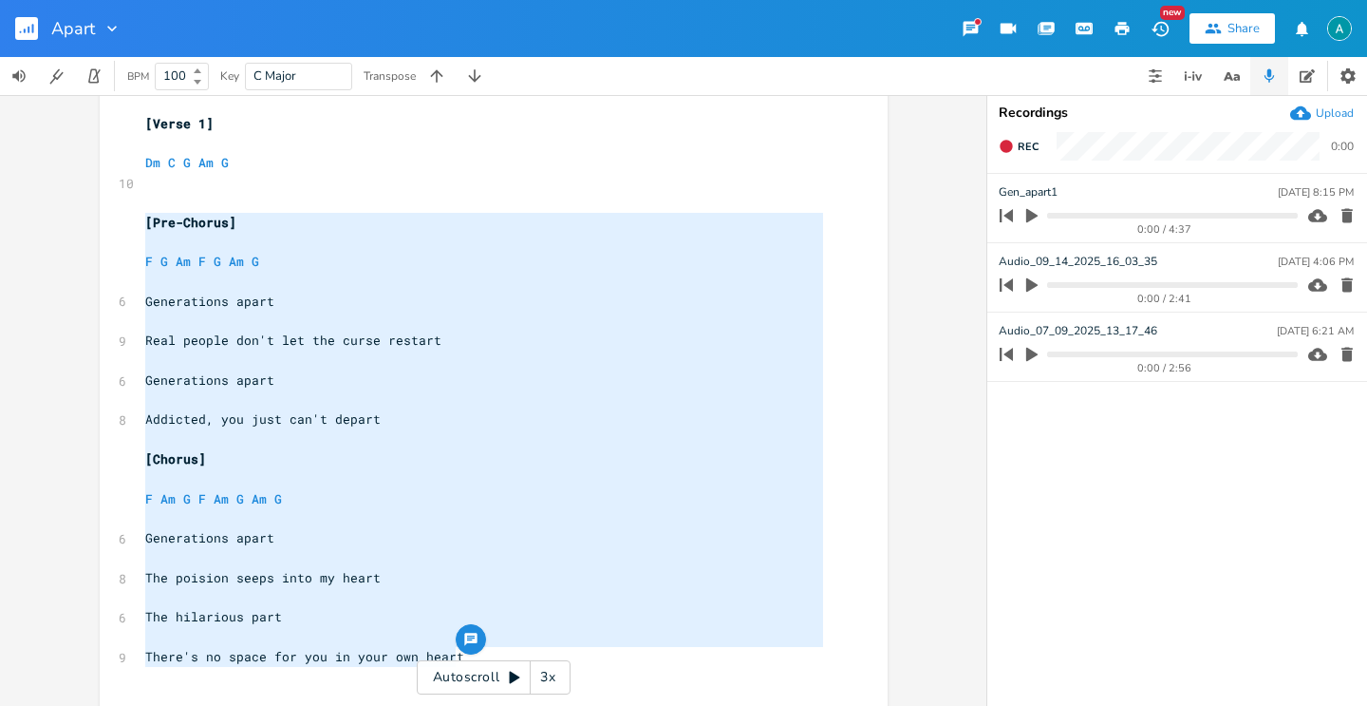
drag, startPoint x: 136, startPoint y: 227, endPoint x: 618, endPoint y: 661, distance: 648.8
click at [618, 661] on div "2 1/2 step down ​ ​ [Pre-Chorus] ​ F G Am F G Am G ​ 7 We're generations apart …" at bounding box center [484, 498] width 686 height 1836
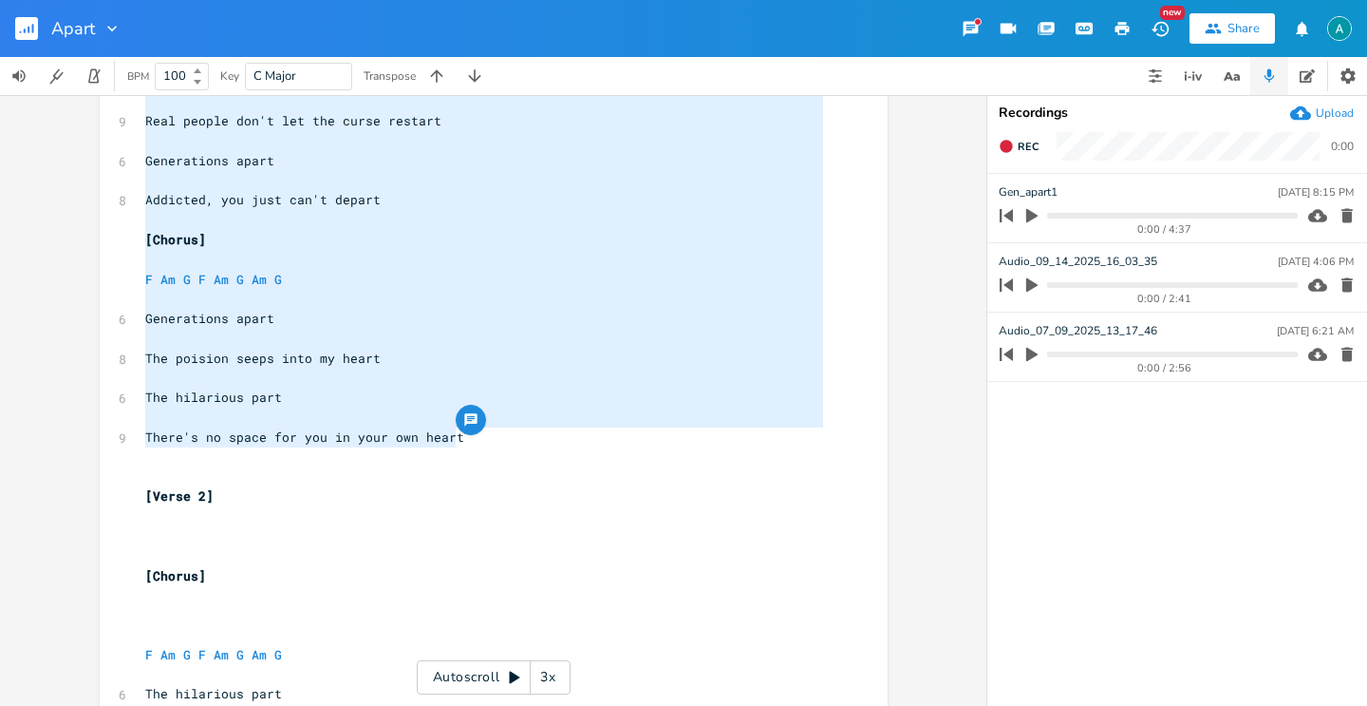
scroll to position [983, 0]
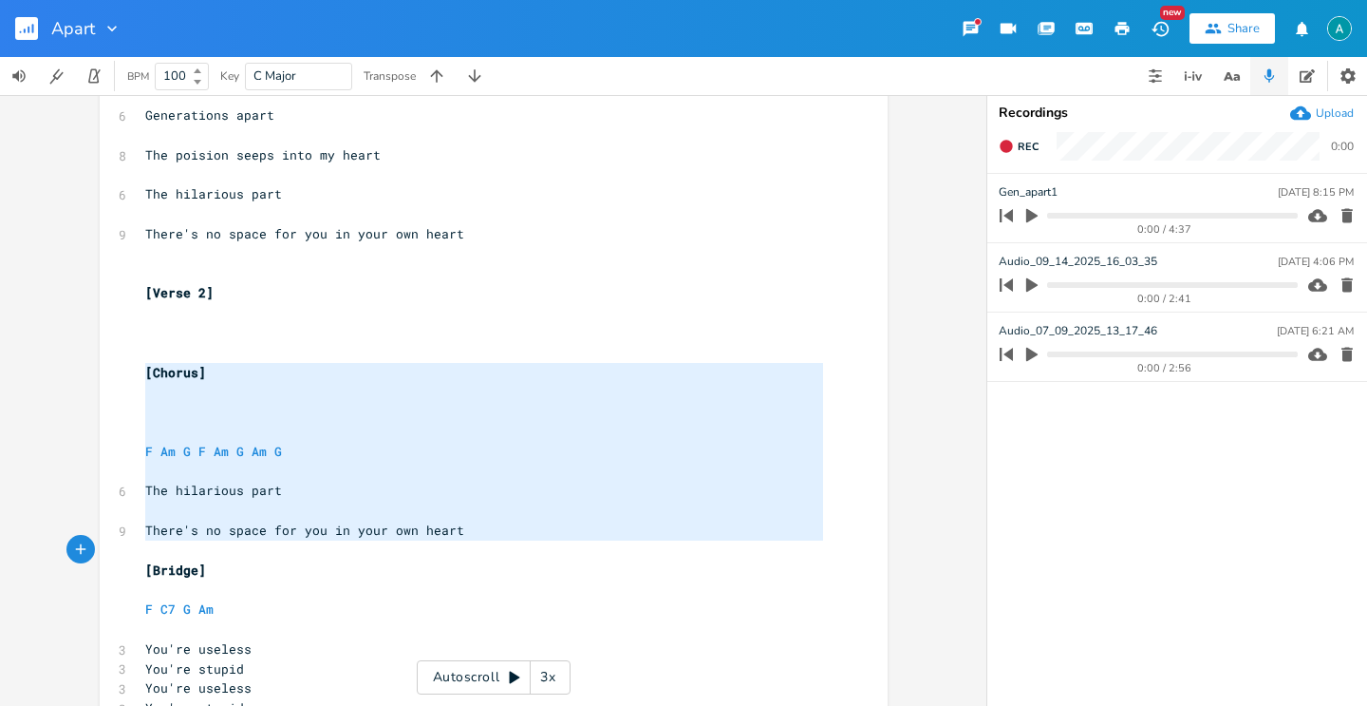
type textarea "[Chorus] F Am G F Am G Am G The hilarious part There's no space for you in your…"
drag, startPoint x: 140, startPoint y: 374, endPoint x: 530, endPoint y: 527, distance: 419.1
click at [530, 527] on div "2 1/2 step down ​ ​ [Pre-Chorus] ​ F G Am F G Am G ​ 7 We're generations apart …" at bounding box center [484, 76] width 686 height 1836
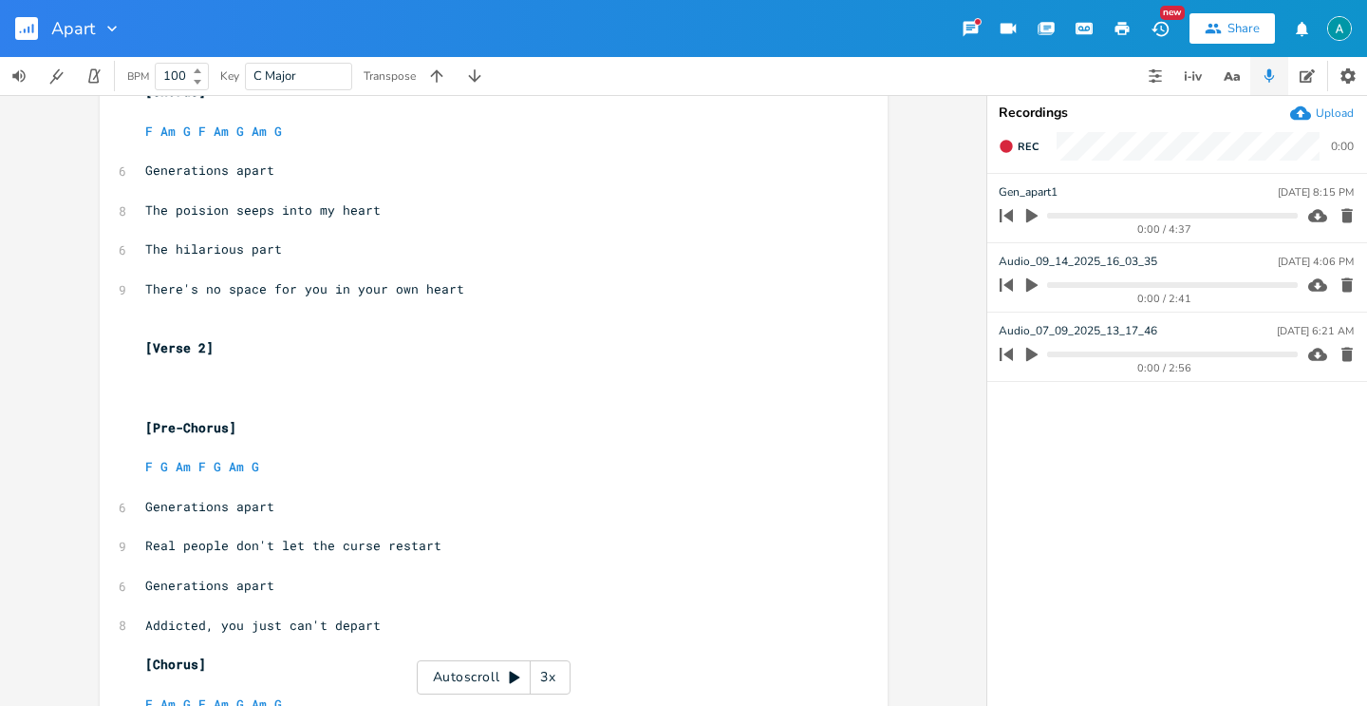
scroll to position [909, 0]
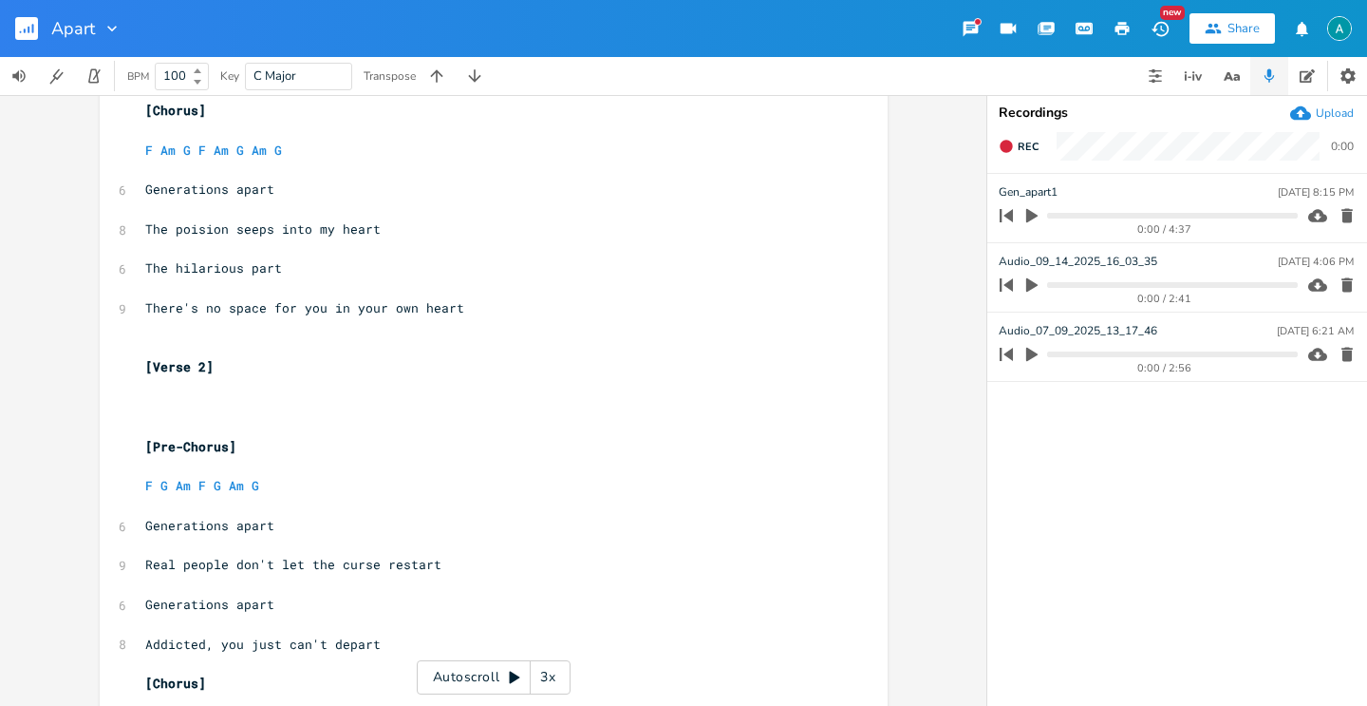
click at [199, 412] on pre "​" at bounding box center [484, 407] width 686 height 20
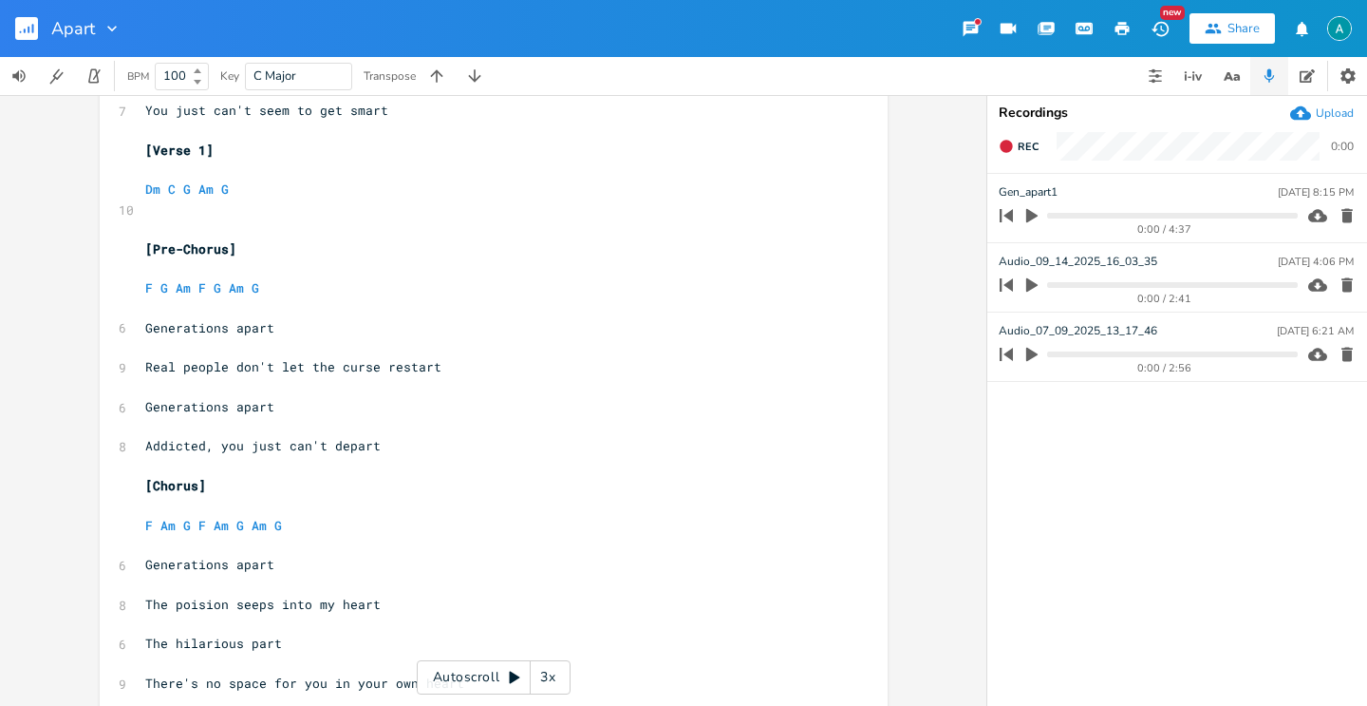
scroll to position [472, 0]
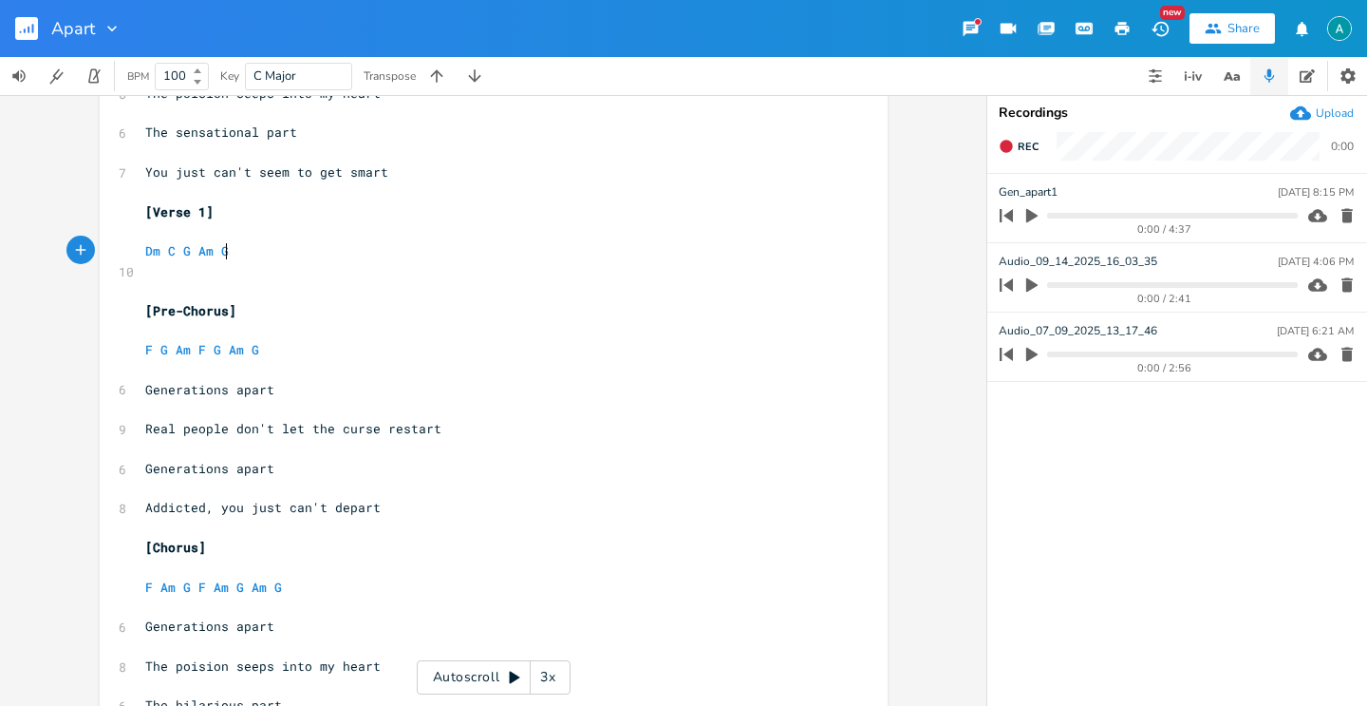
click at [259, 256] on pre "Dm C G Am G" at bounding box center [484, 251] width 686 height 20
type textarea "G"
click at [259, 257] on pre "Dm C G Am G" at bounding box center [484, 251] width 686 height 20
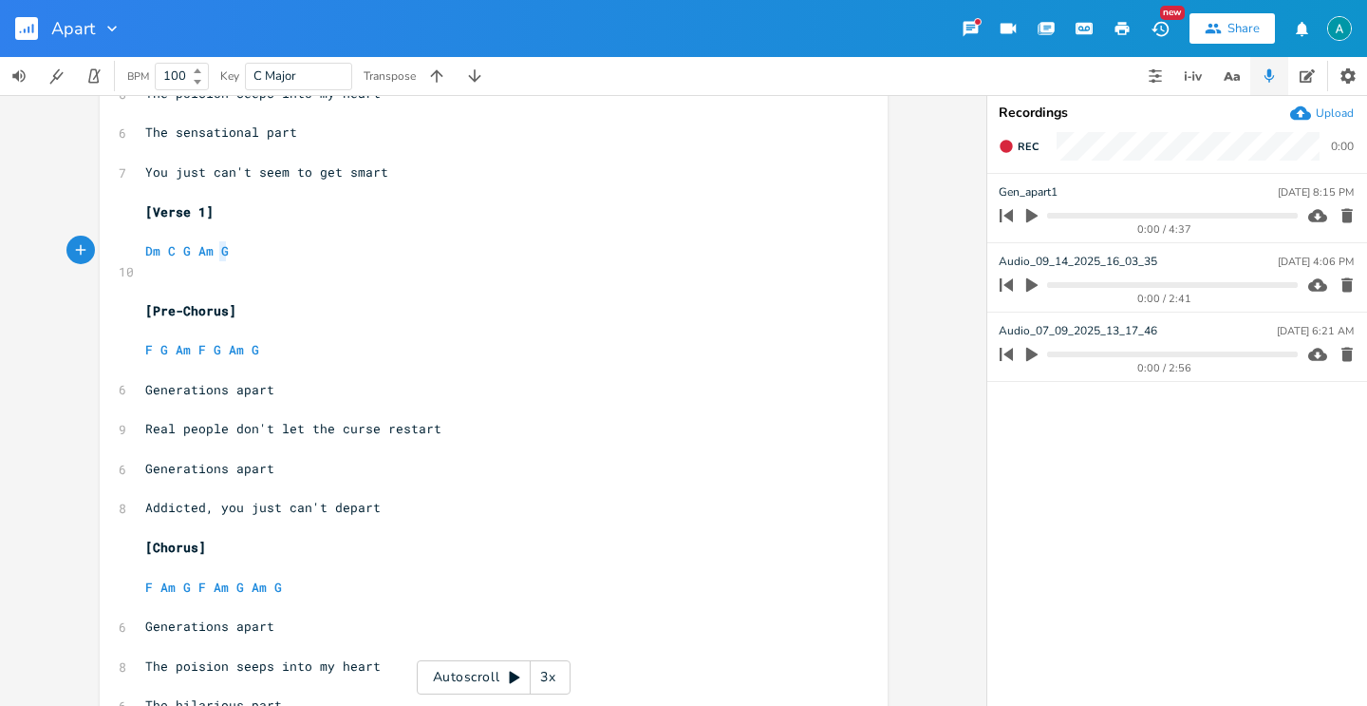
type textarea "Dm C G Am G"
click at [259, 257] on pre "Dm C G Am G" at bounding box center [484, 251] width 686 height 20
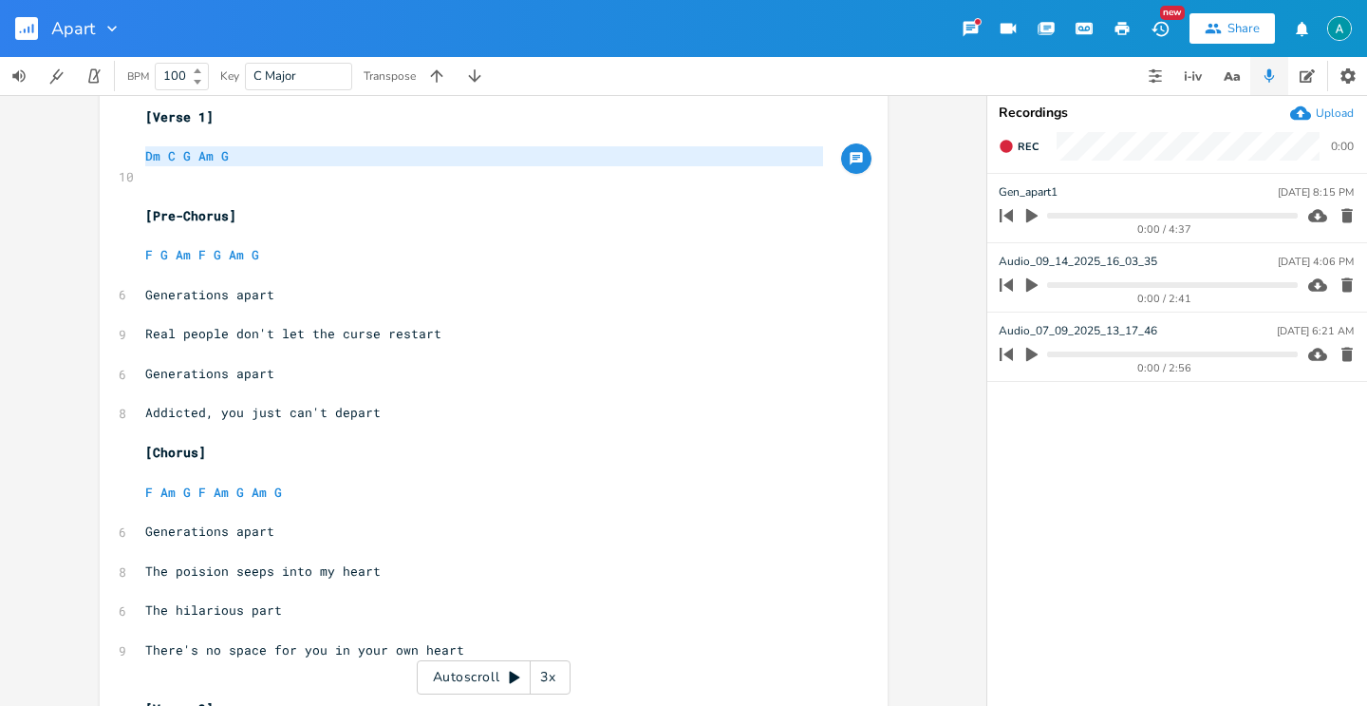
scroll to position [860, 0]
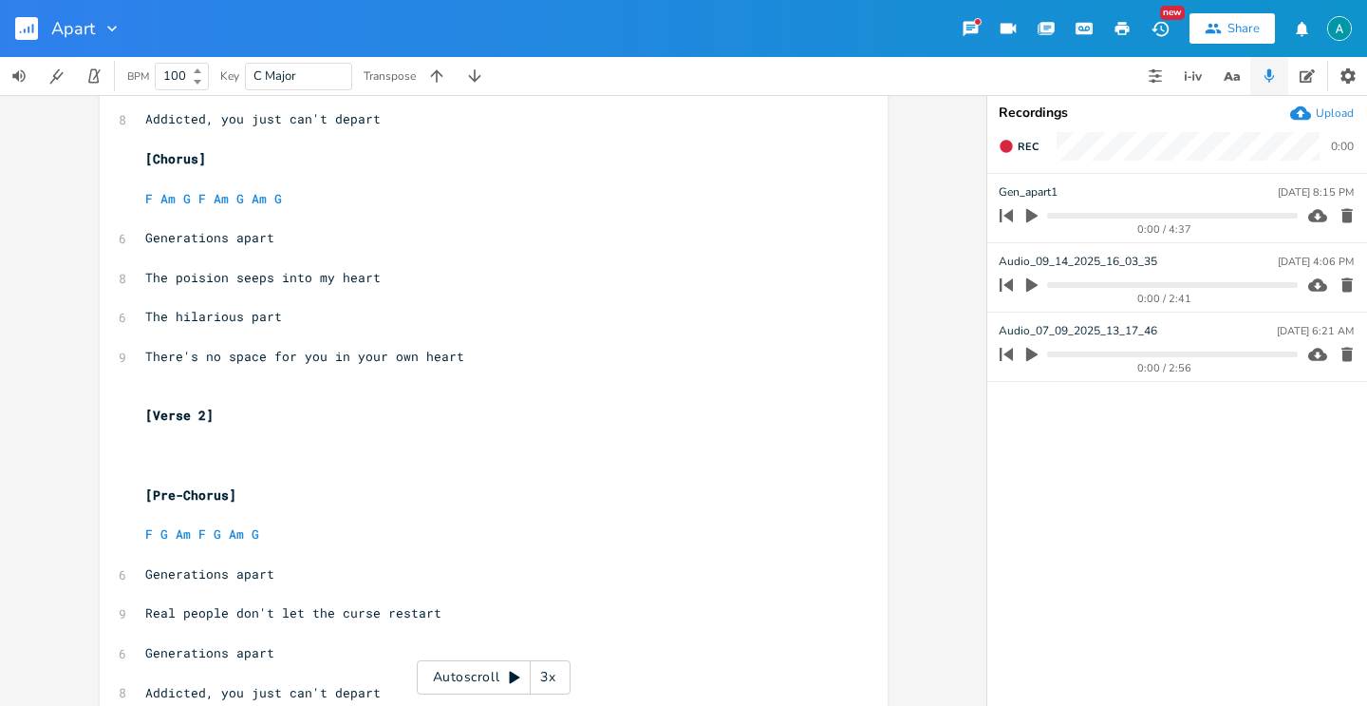
click at [207, 437] on pre "​" at bounding box center [484, 435] width 686 height 20
click at [192, 446] on pre "​" at bounding box center [484, 455] width 686 height 20
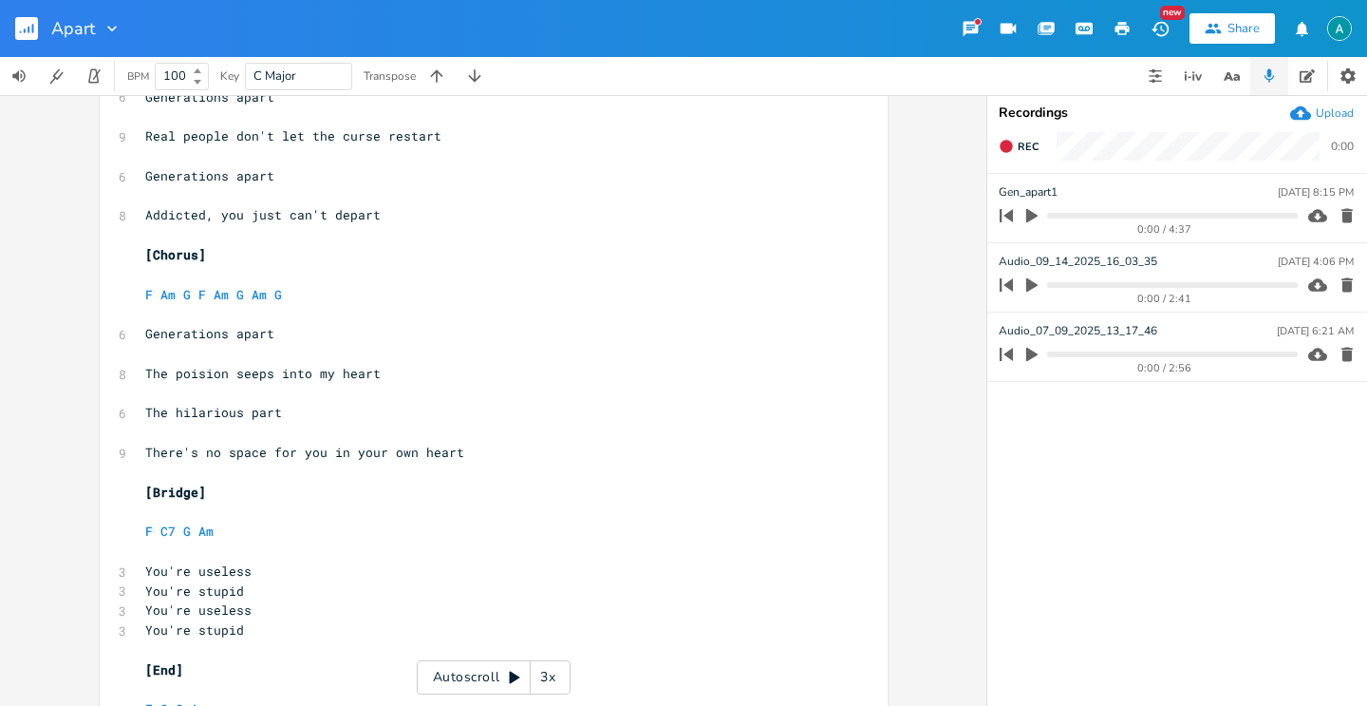
scroll to position [1606, 0]
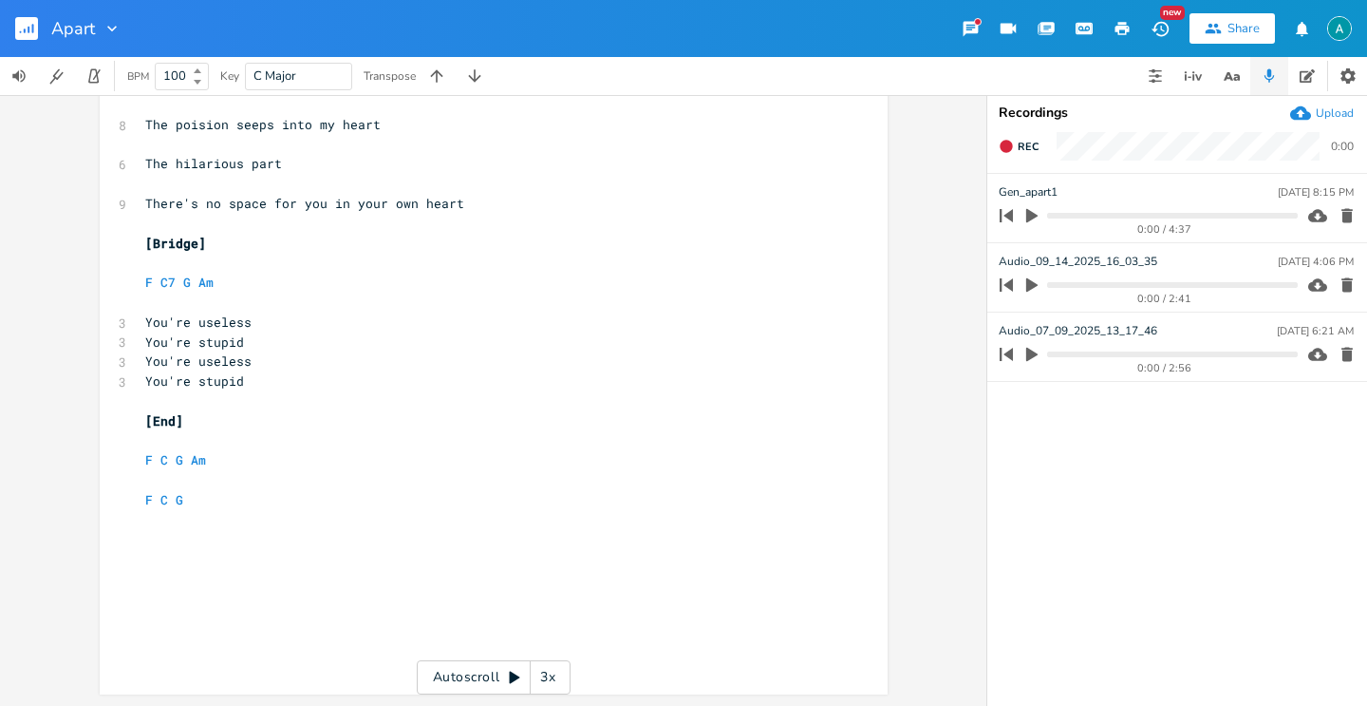
click at [177, 249] on span "[Bridge]" at bounding box center [175, 243] width 61 height 17
type textarea "Outro"
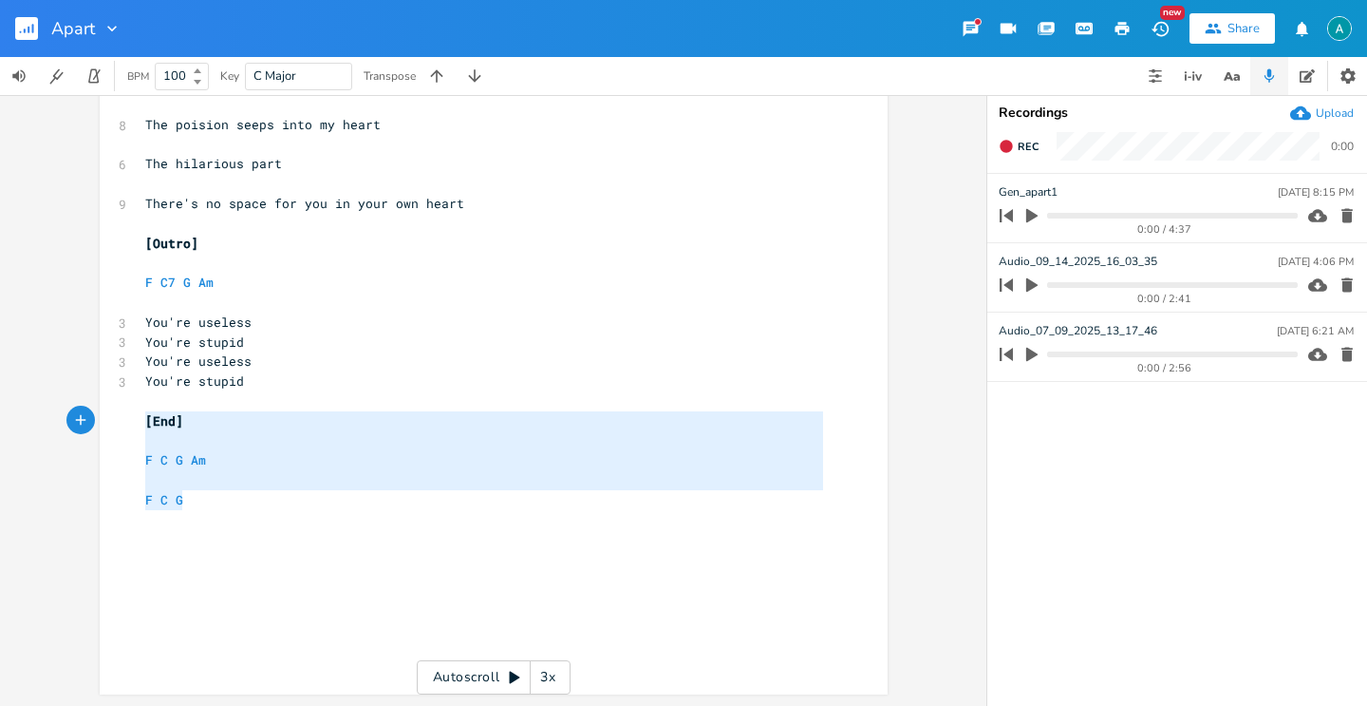
drag, startPoint x: 206, startPoint y: 499, endPoint x: 102, endPoint y: 424, distance: 129.2
type textarea "[End] F C G Am F C G"
click at [260, 438] on pre "​" at bounding box center [484, 441] width 686 height 20
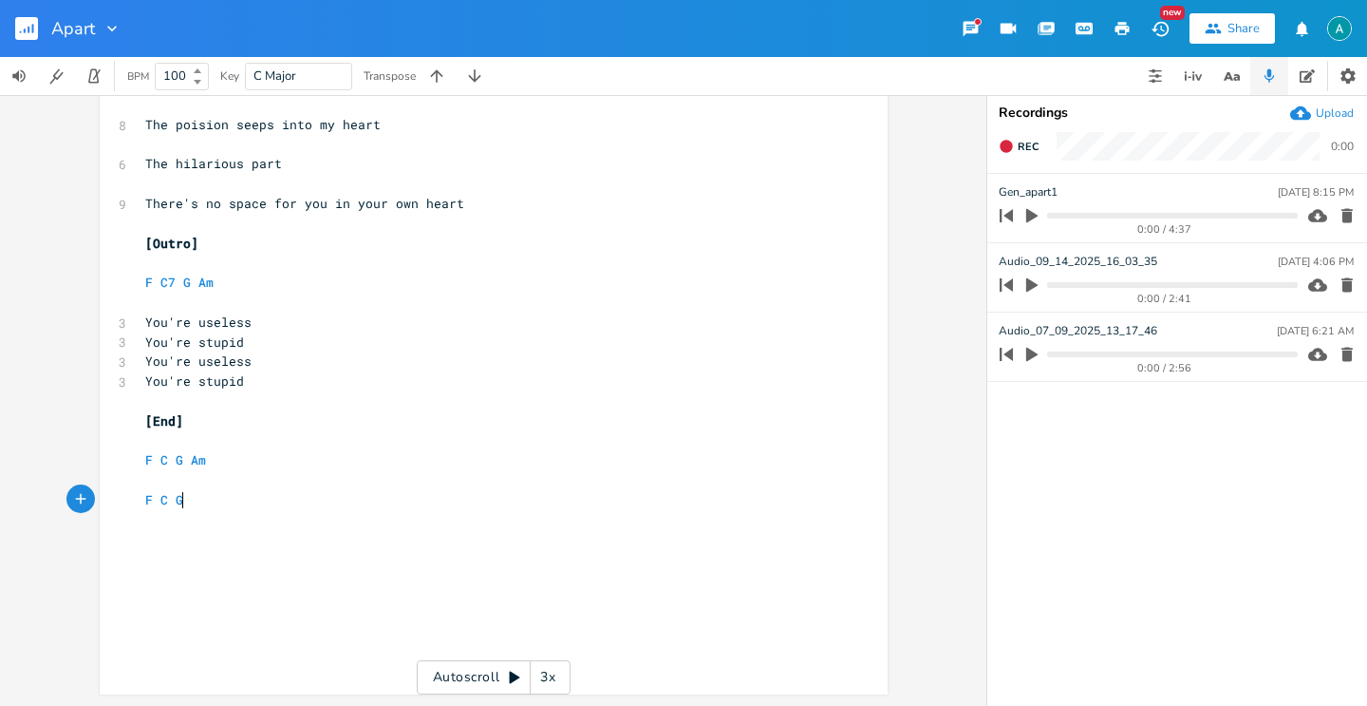
type textarea "[End] F C G Am F C G"
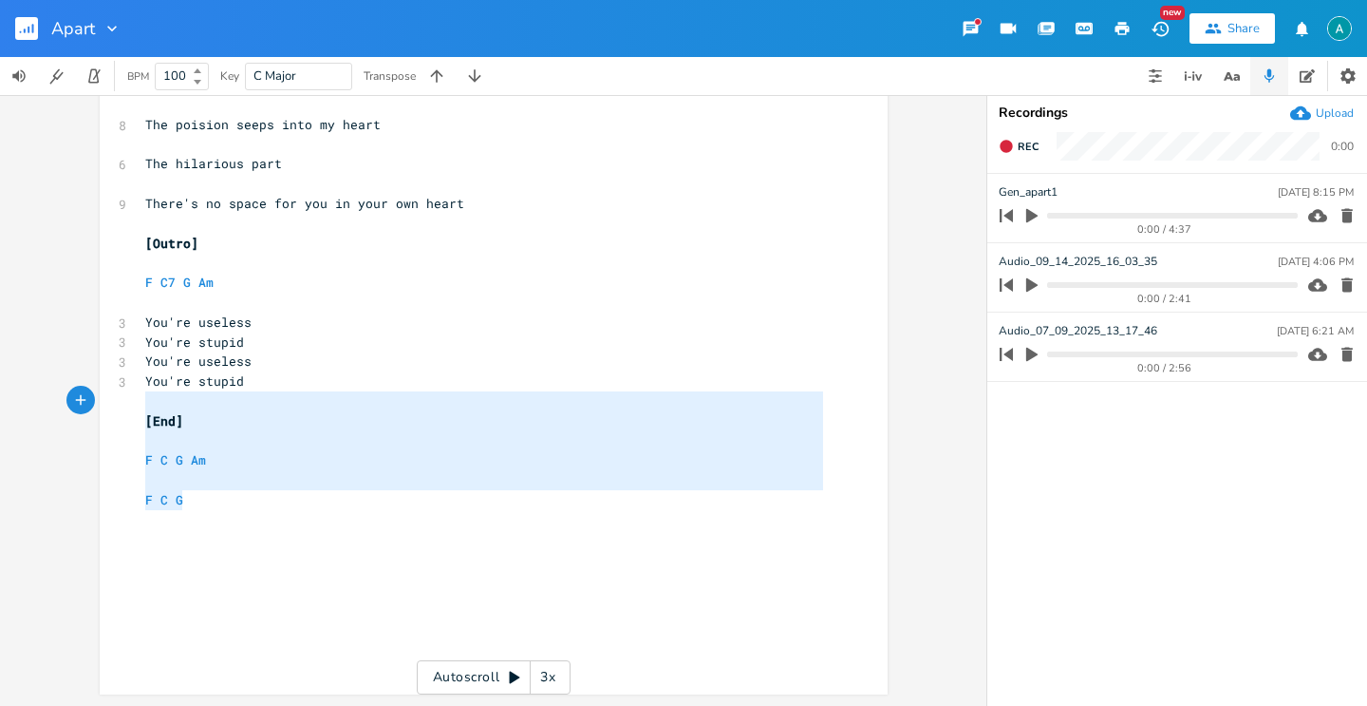
drag, startPoint x: 211, startPoint y: 503, endPoint x: 214, endPoint y: 435, distance: 68.4
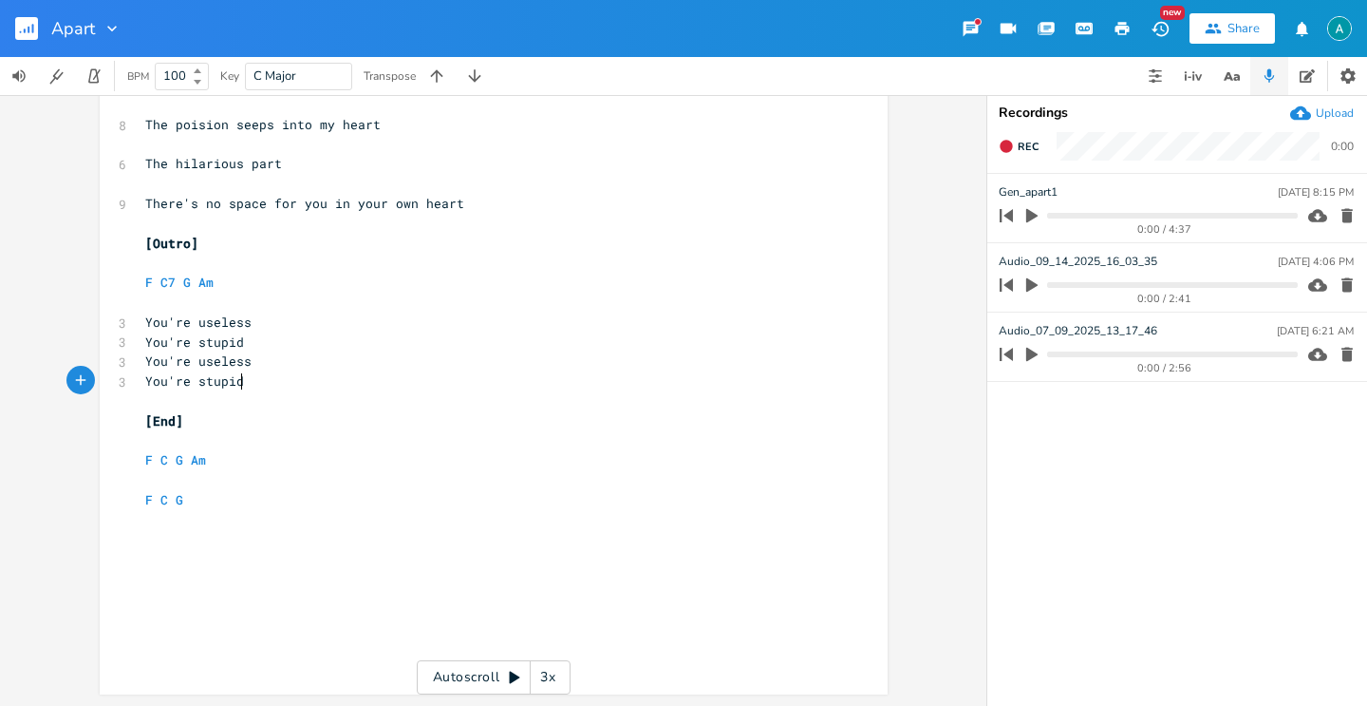
click at [408, 379] on pre "You're stupid" at bounding box center [484, 381] width 686 height 20
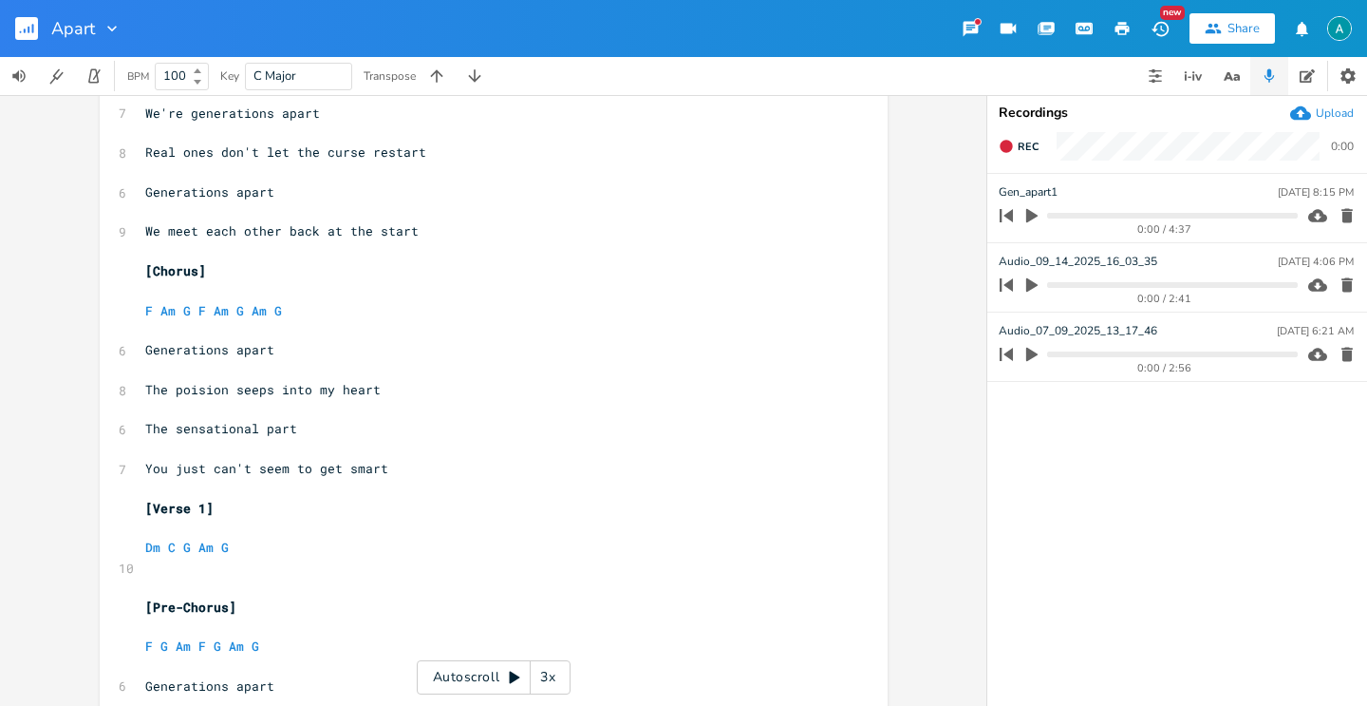
scroll to position [712, 0]
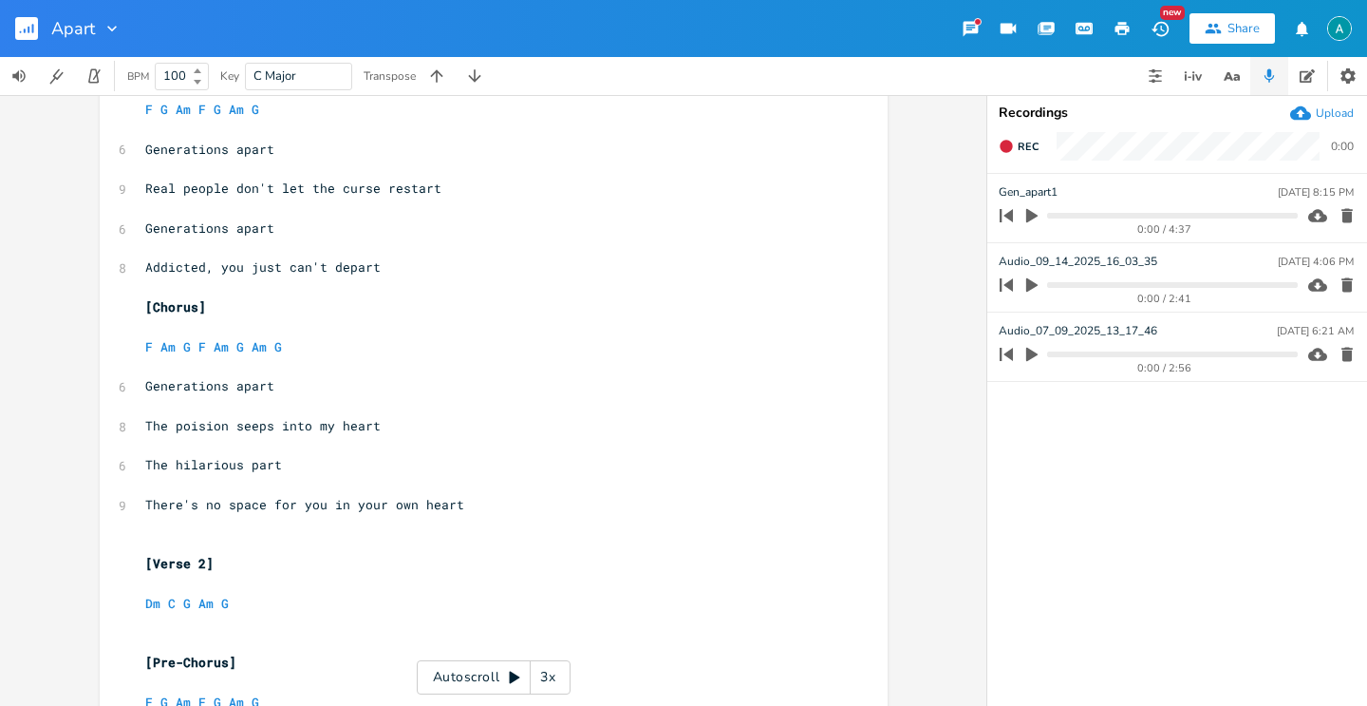
click at [271, 526] on pre "​" at bounding box center [484, 525] width 686 height 20
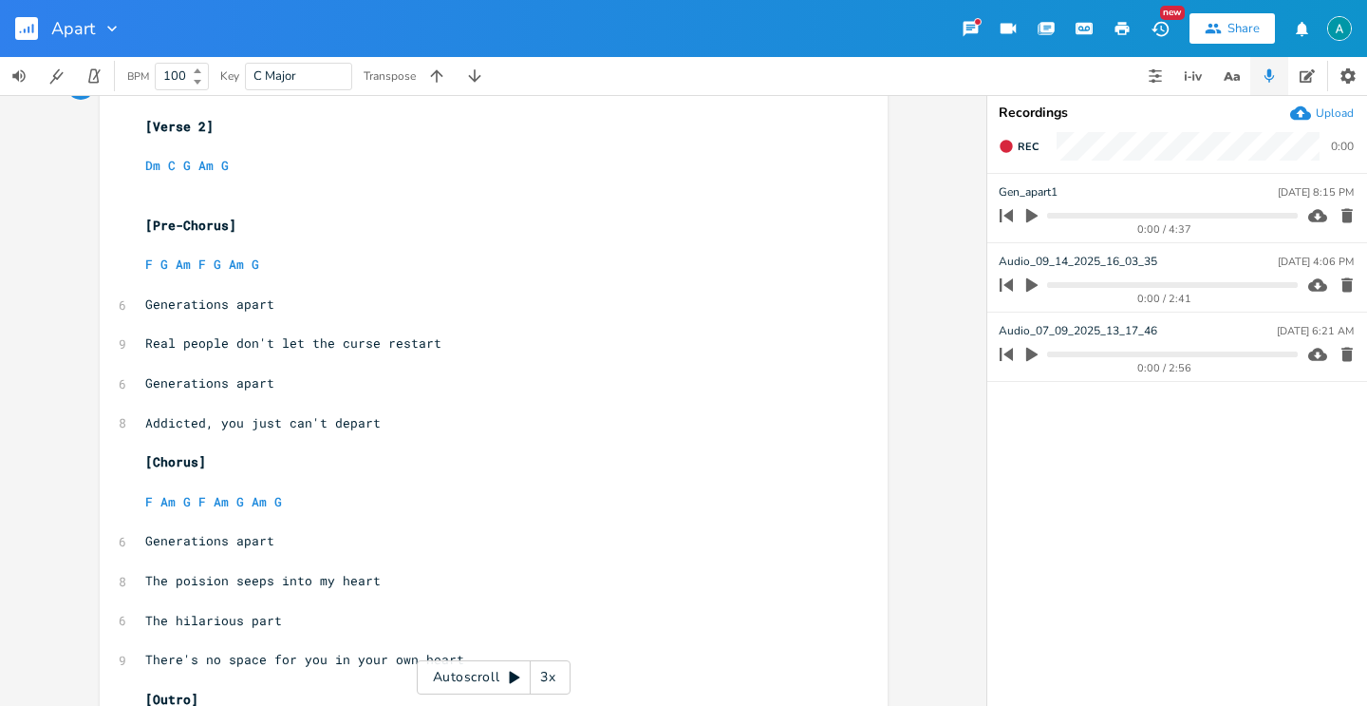
scroll to position [1058, 0]
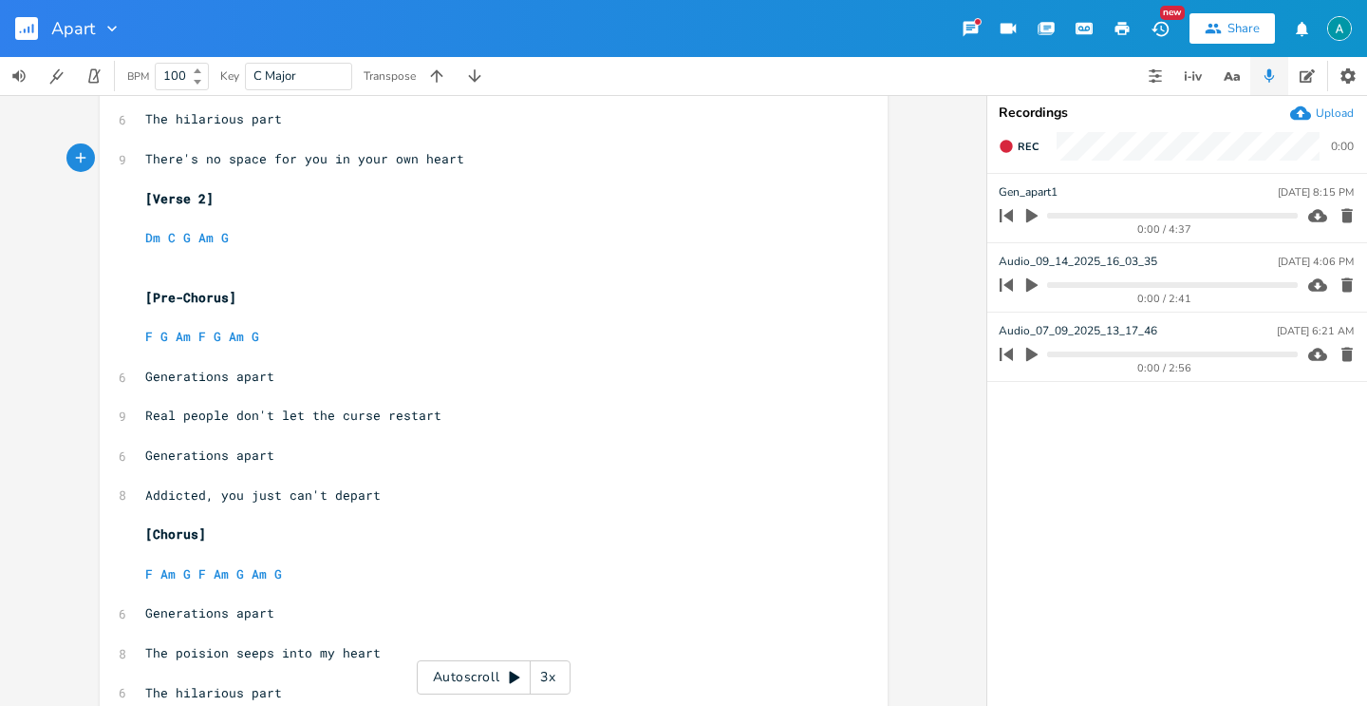
click at [1043, 215] on div "0:00 / 4:37" at bounding box center [1145, 215] width 305 height 30
click at [1032, 217] on icon "button" at bounding box center [1031, 216] width 11 height 14
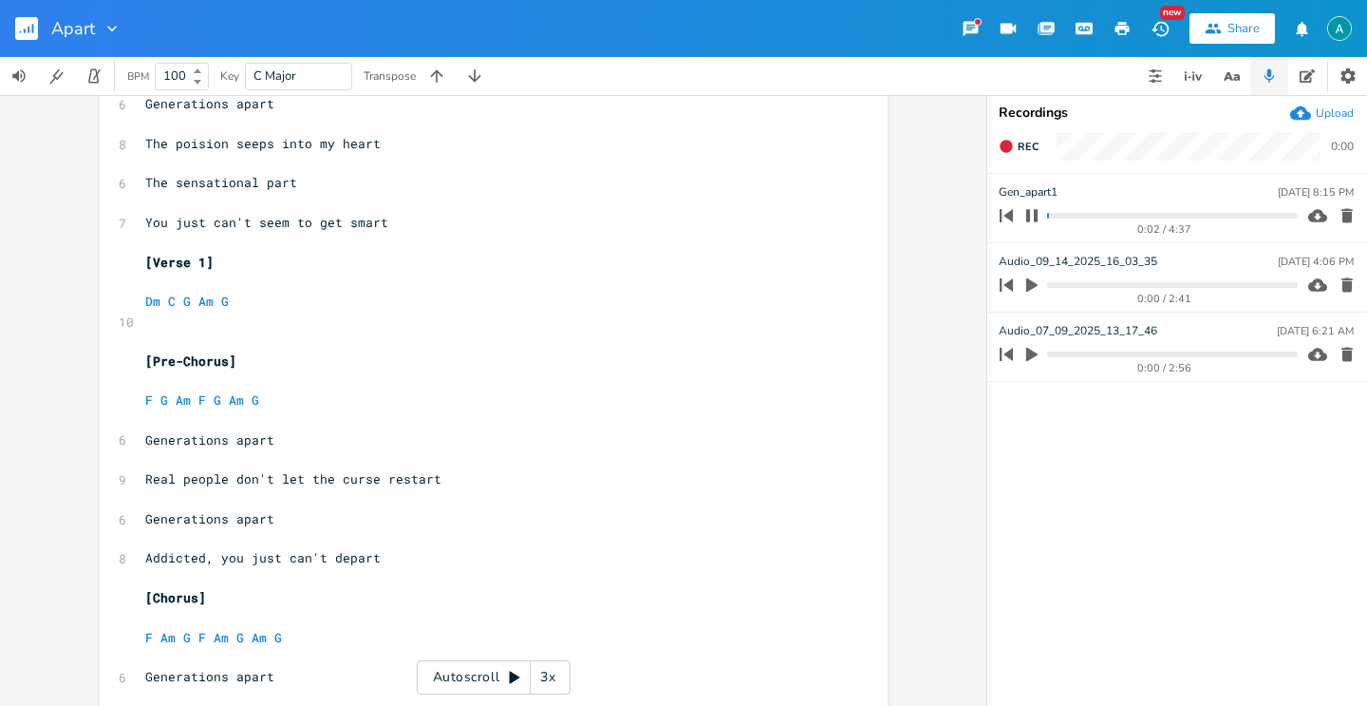
scroll to position [0, 0]
click at [241, 344] on pre "​" at bounding box center [484, 341] width 686 height 20
click at [236, 329] on pre "​" at bounding box center [484, 321] width 686 height 20
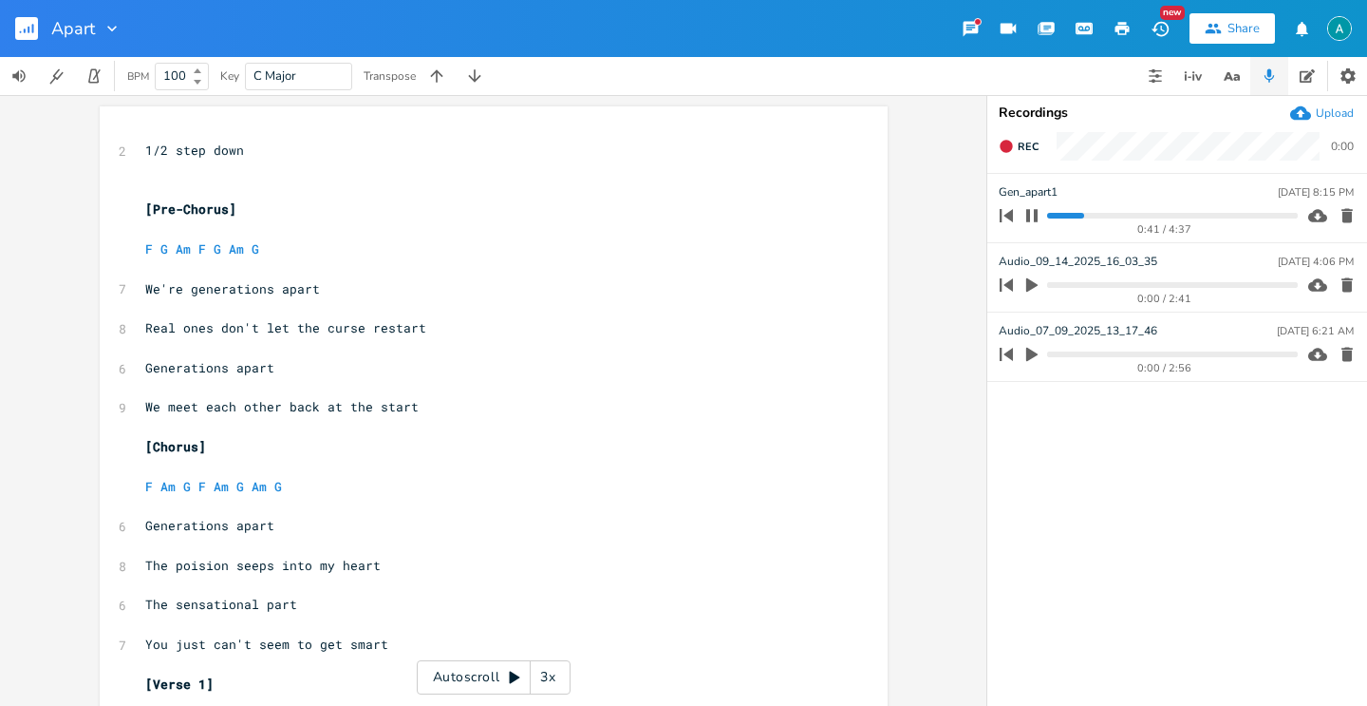
click at [141, 645] on pre "You just can't seem to get smart" at bounding box center [484, 644] width 686 height 20
type textarea "I see"
type textarea "y"
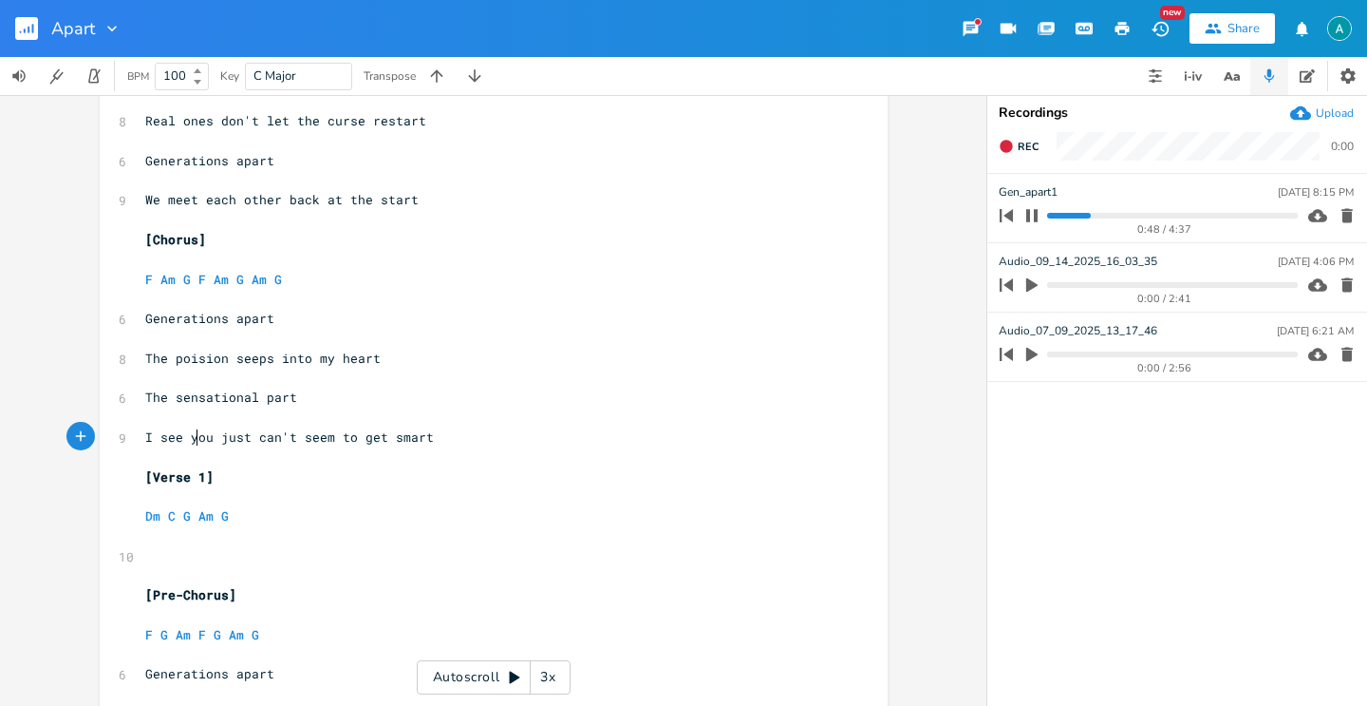
scroll to position [208, 0]
click at [192, 547] on pre "​" at bounding box center [484, 555] width 686 height 20
drag, startPoint x: 1037, startPoint y: 216, endPoint x: 911, endPoint y: 269, distance: 137.0
click at [1033, 216] on icon "button" at bounding box center [1032, 215] width 15 height 15
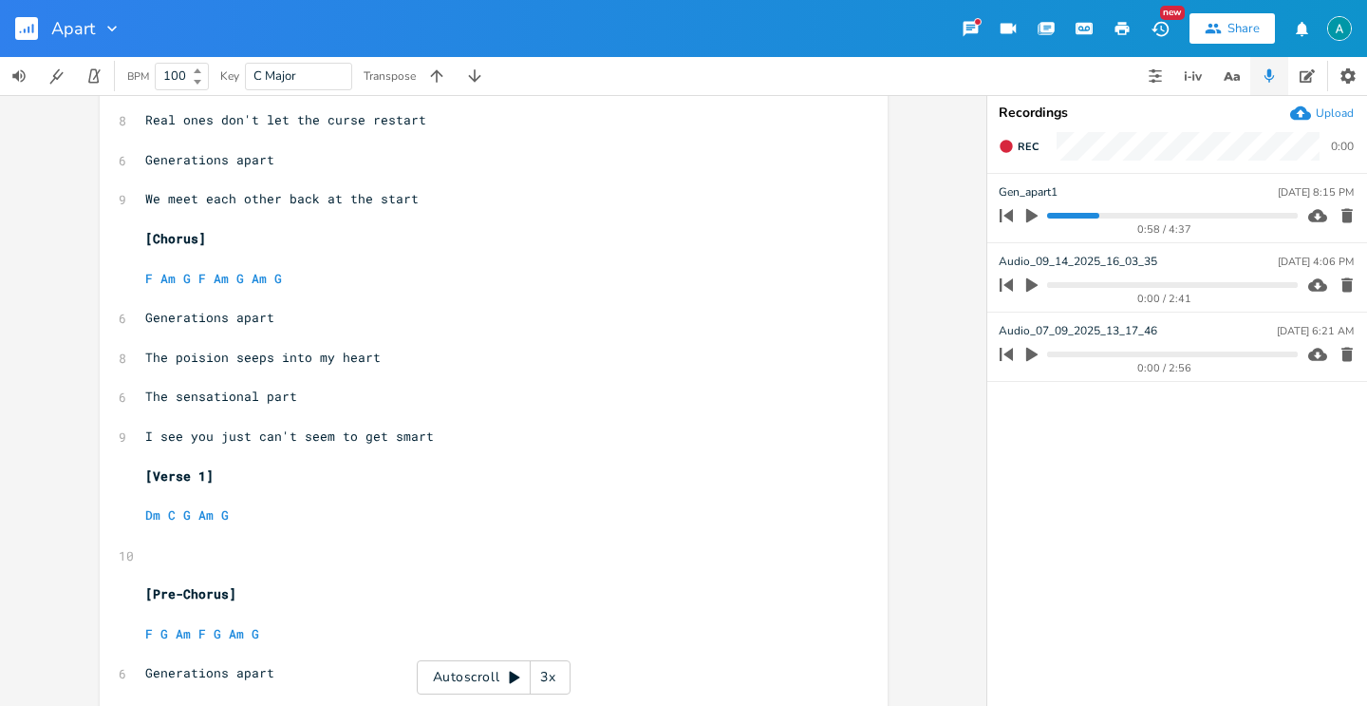
click at [168, 556] on pre "​" at bounding box center [484, 555] width 686 height 20
type textarea "We"
type textarea "And I"
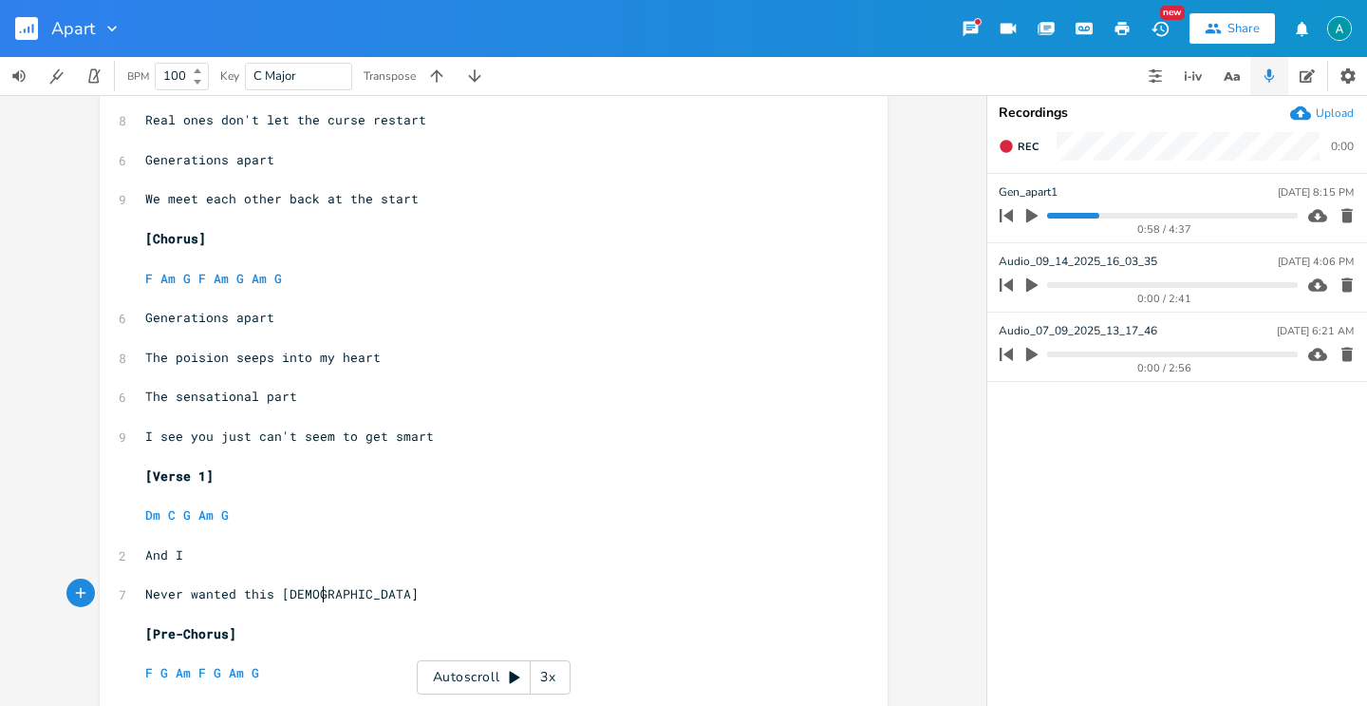
scroll to position [0, 141]
type textarea "Never wanted this jealousy"
click at [1029, 222] on icon "button" at bounding box center [1032, 215] width 17 height 17
click at [1091, 216] on progress at bounding box center [1172, 216] width 250 height 6
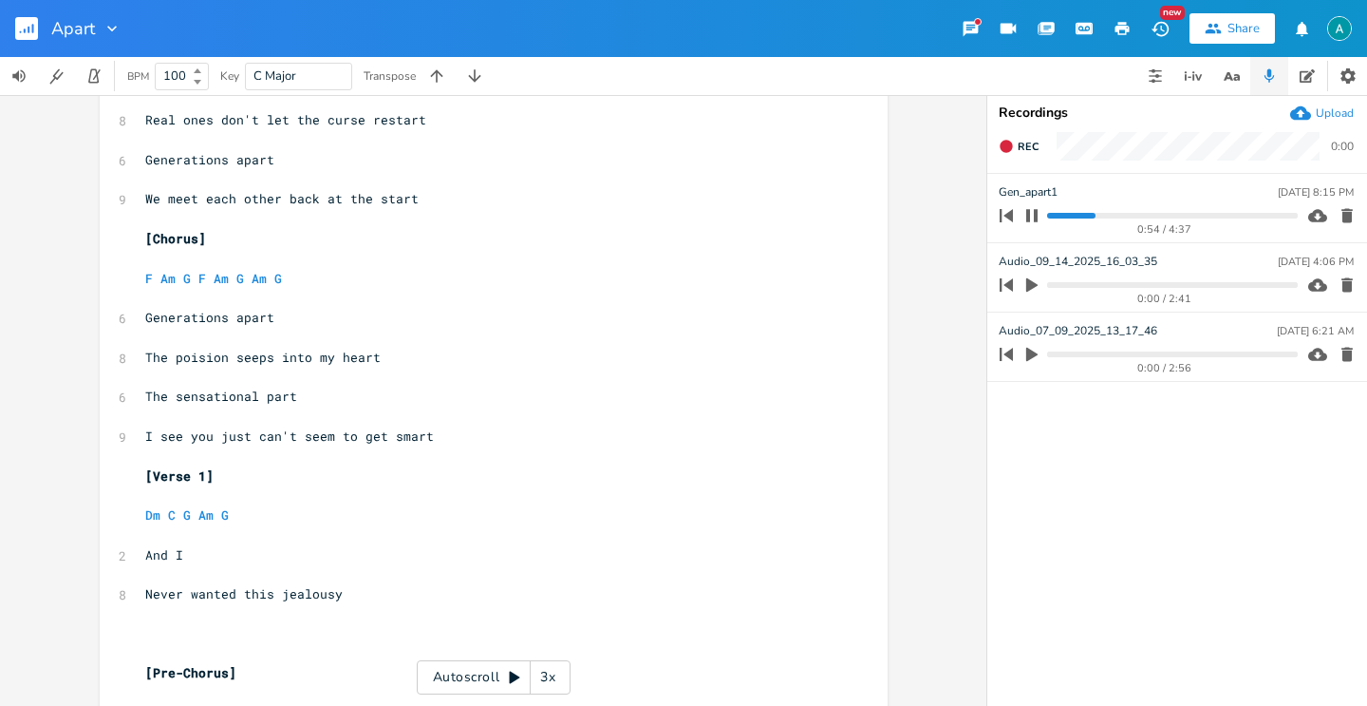
click at [385, 596] on pre "Never wanted this jealousy" at bounding box center [484, 594] width 686 height 20
click at [1029, 216] on icon "button" at bounding box center [1032, 215] width 15 height 15
click at [141, 647] on pre "​" at bounding box center [484, 654] width 686 height 20
click at [168, 634] on pre "​" at bounding box center [484, 634] width 686 height 20
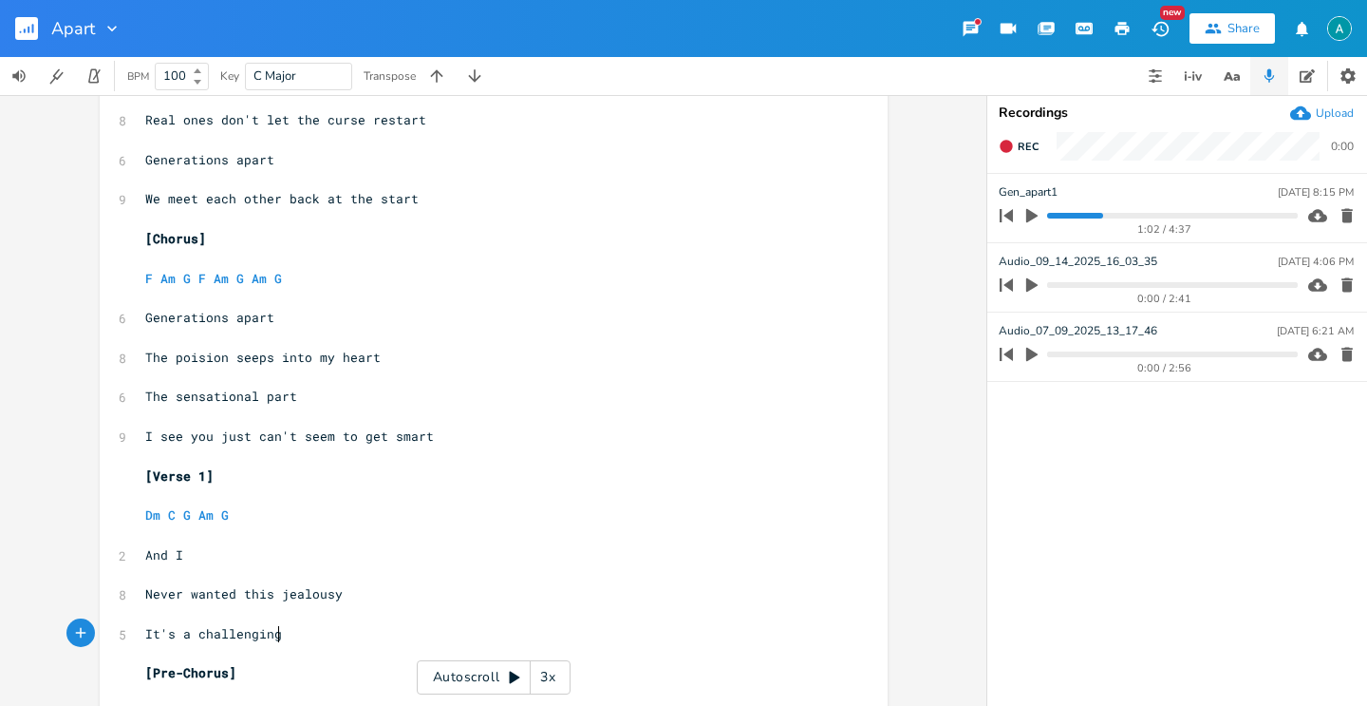
scroll to position [0, 98]
type textarea "It's a challenging force o"
type textarea "to wear"
click at [1038, 219] on icon "button" at bounding box center [1032, 215] width 17 height 17
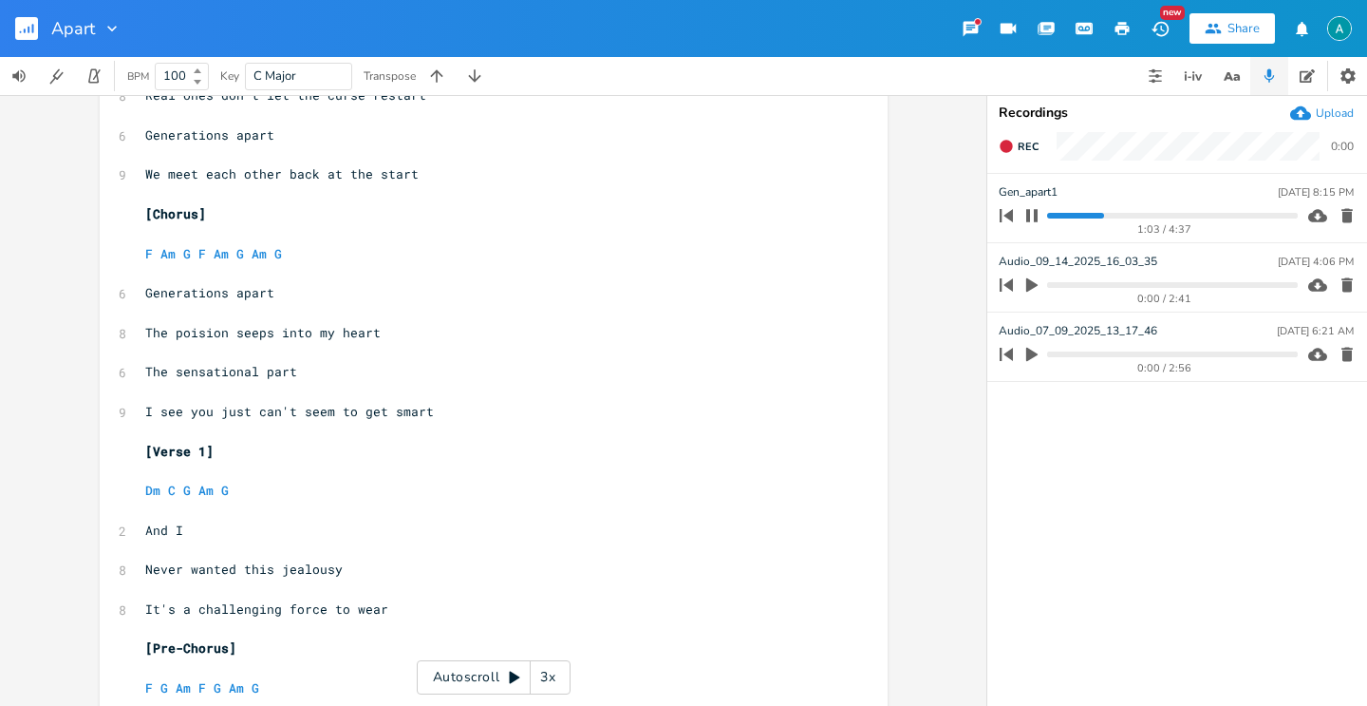
scroll to position [240, 0]
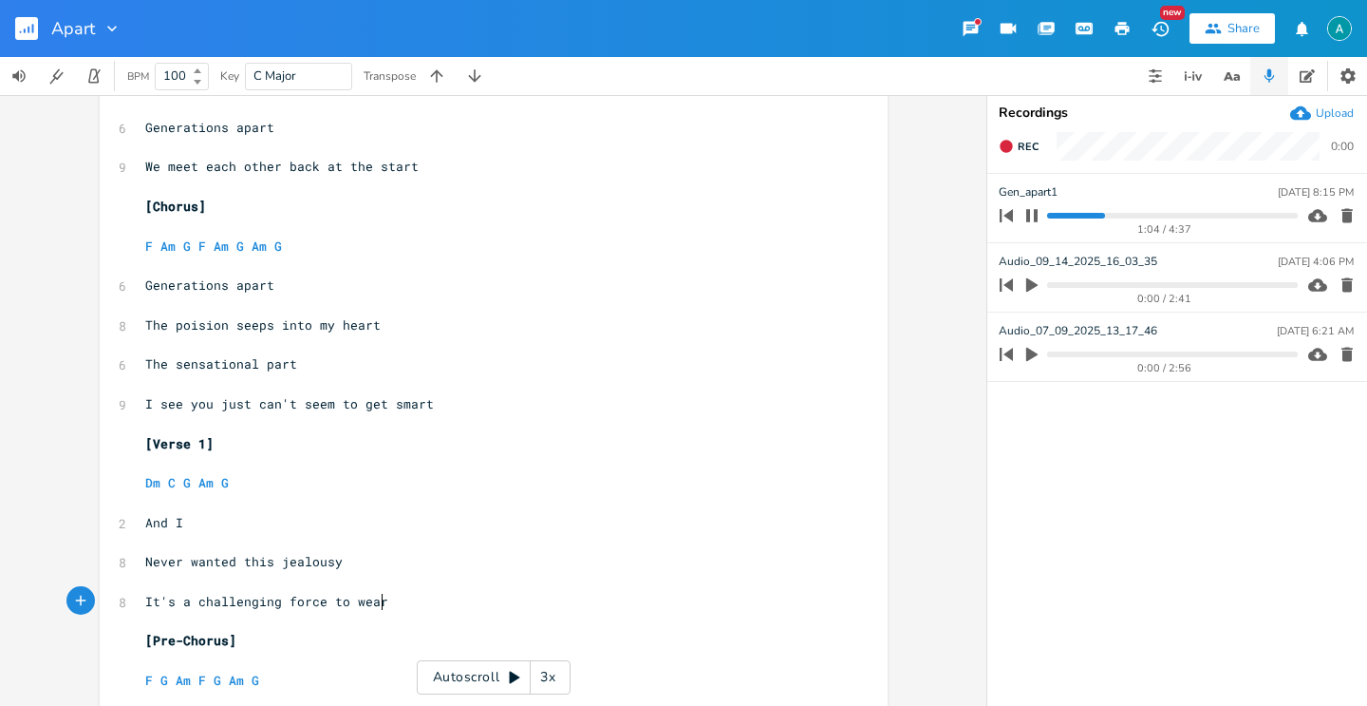
click at [414, 593] on pre "It's a challenging force to wear" at bounding box center [484, 602] width 686 height 20
type textarea "And I"
type textarea "Live with"
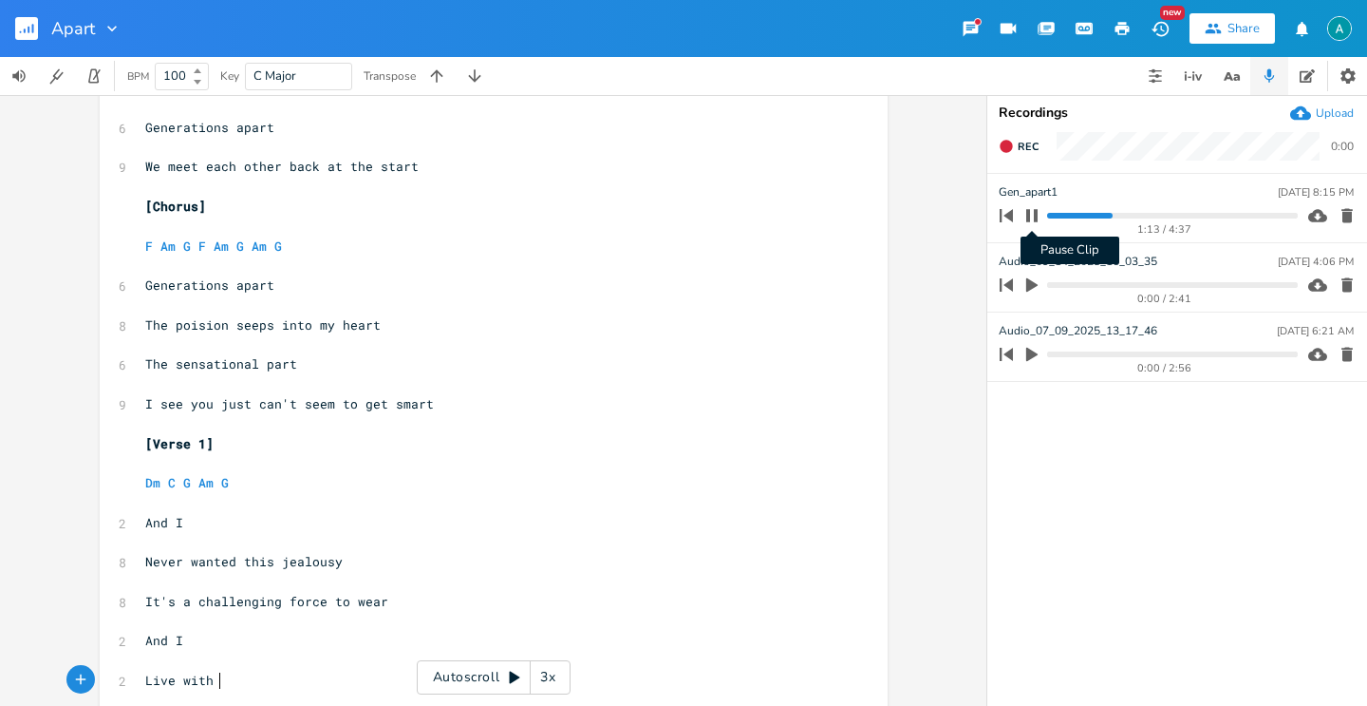
click at [1033, 221] on icon "button" at bounding box center [1032, 215] width 15 height 15
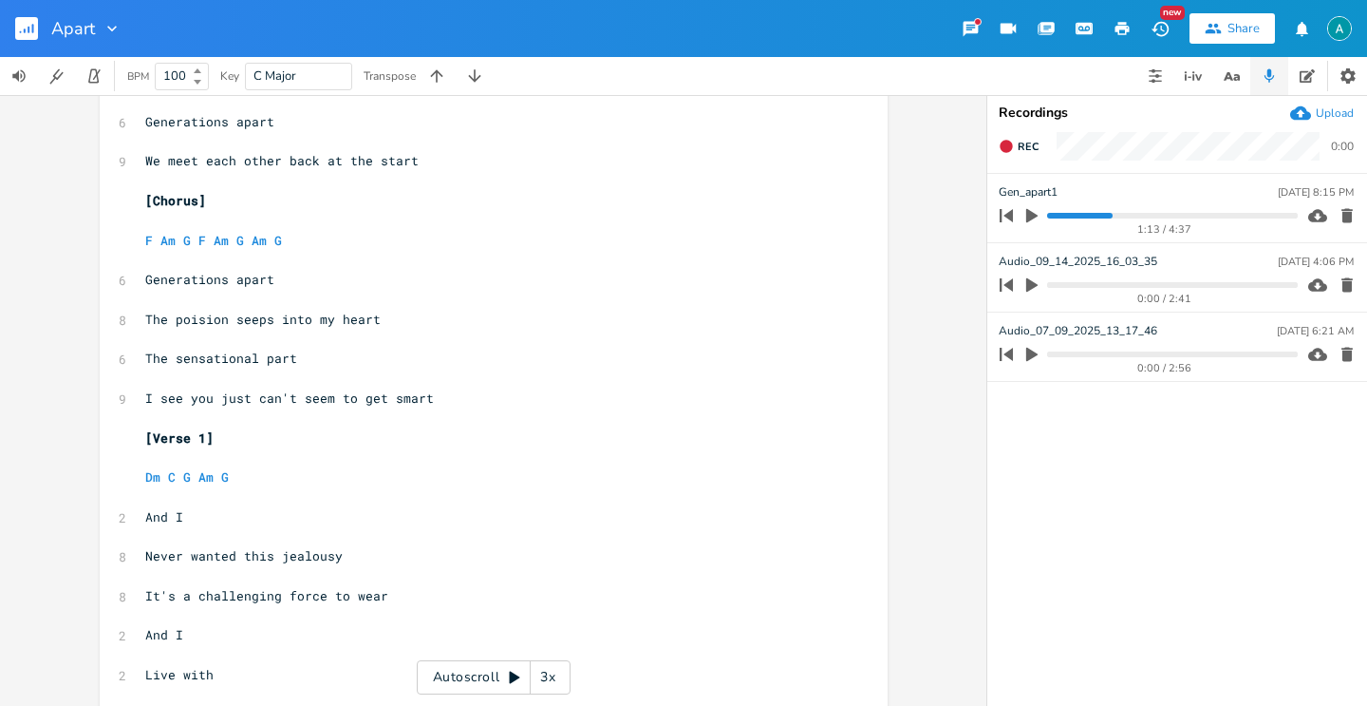
scroll to position [386, 0]
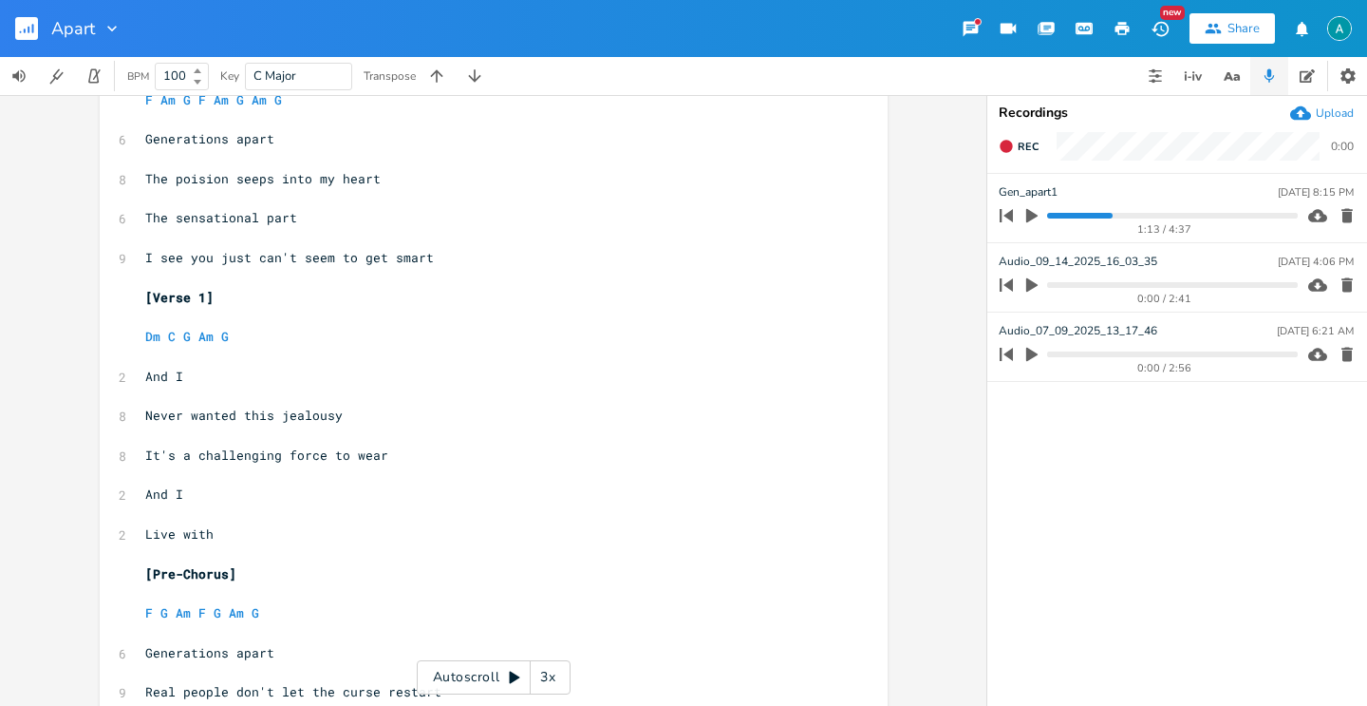
click at [234, 544] on pre "​" at bounding box center [484, 554] width 686 height 20
type textarea "the"
type textarea "curse to see"
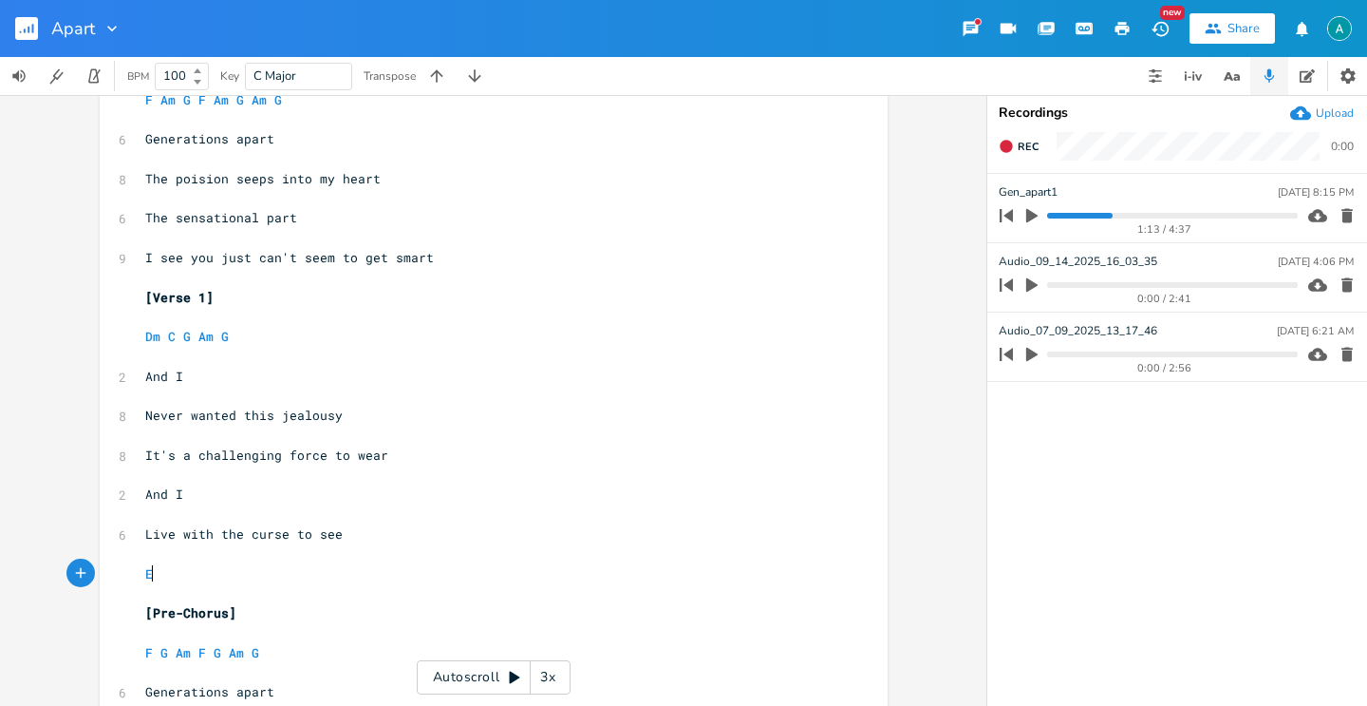
type textarea "Eh"
type textarea "What's breaking your heart"
click at [1244, 83] on button "button" at bounding box center [1232, 76] width 38 height 38
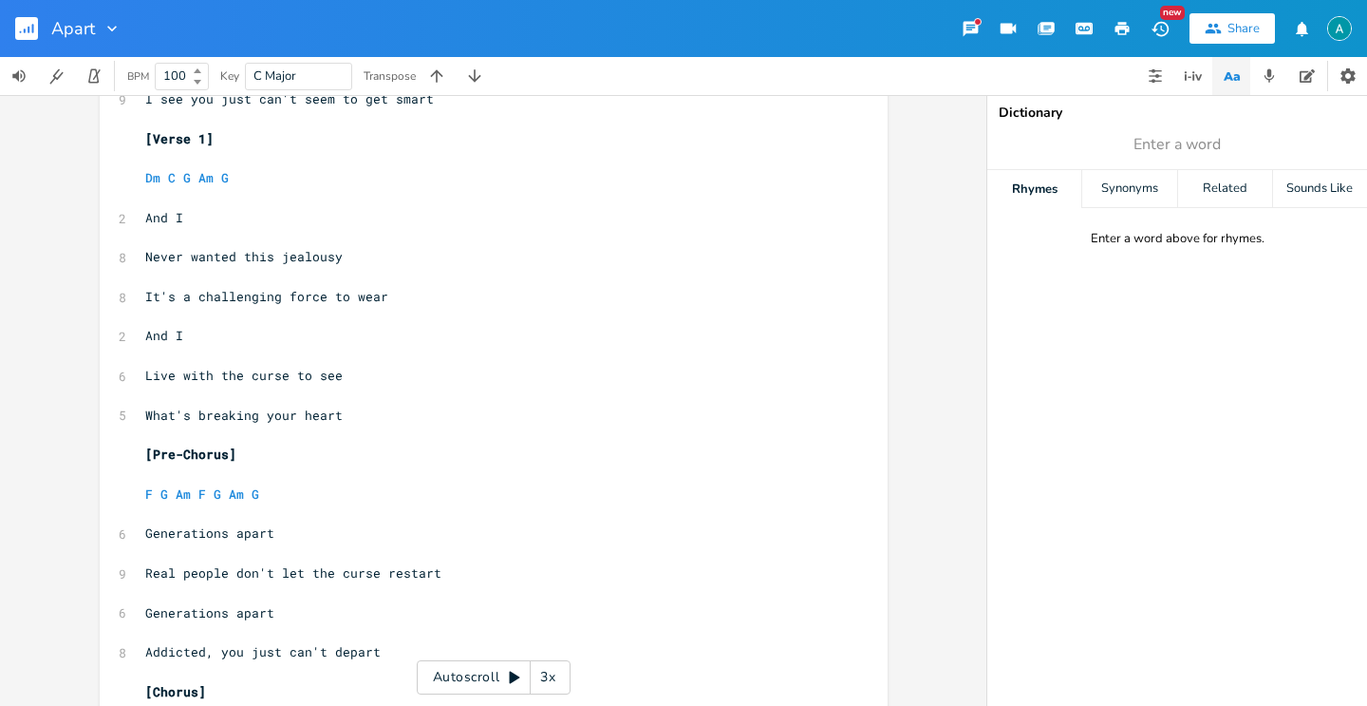
scroll to position [0, 0]
click at [290, 422] on span "What's breaking your heart" at bounding box center [244, 414] width 198 height 17
type input "heart"
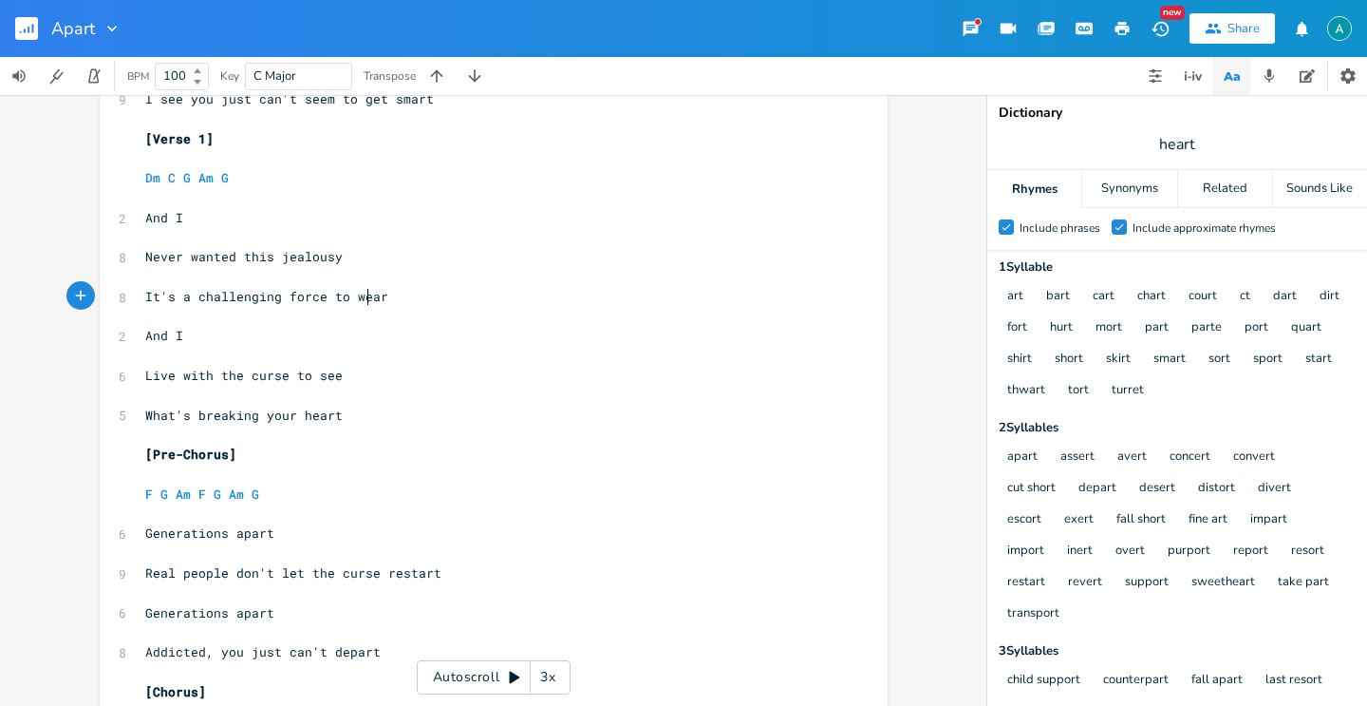
click at [361, 304] on pre "It's a challenging force to wear" at bounding box center [484, 297] width 686 height 20
type textarea "wear"
click at [361, 304] on pre "It's a challenging force to wear" at bounding box center [484, 297] width 686 height 20
click at [180, 302] on span "It's a challenging force to wear" at bounding box center [266, 296] width 243 height 17
type textarea "w"
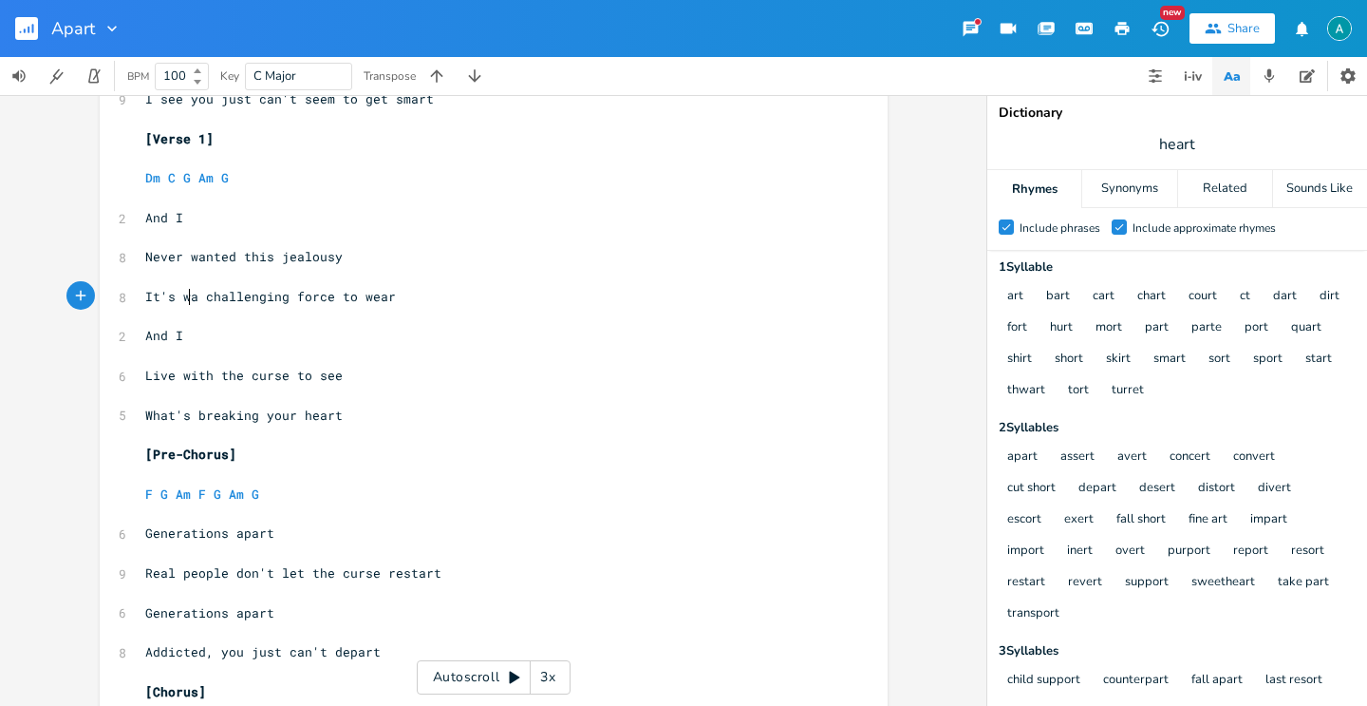
type textarea "s"
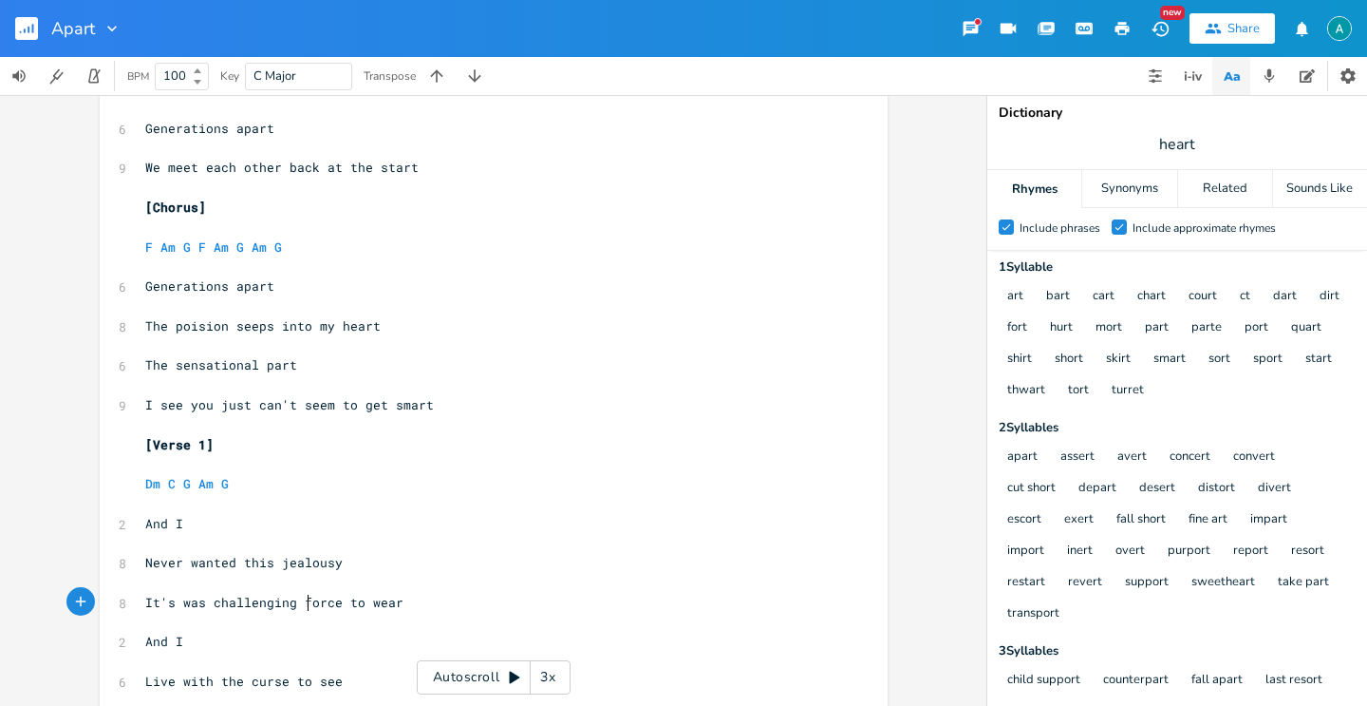
scroll to position [513, 0]
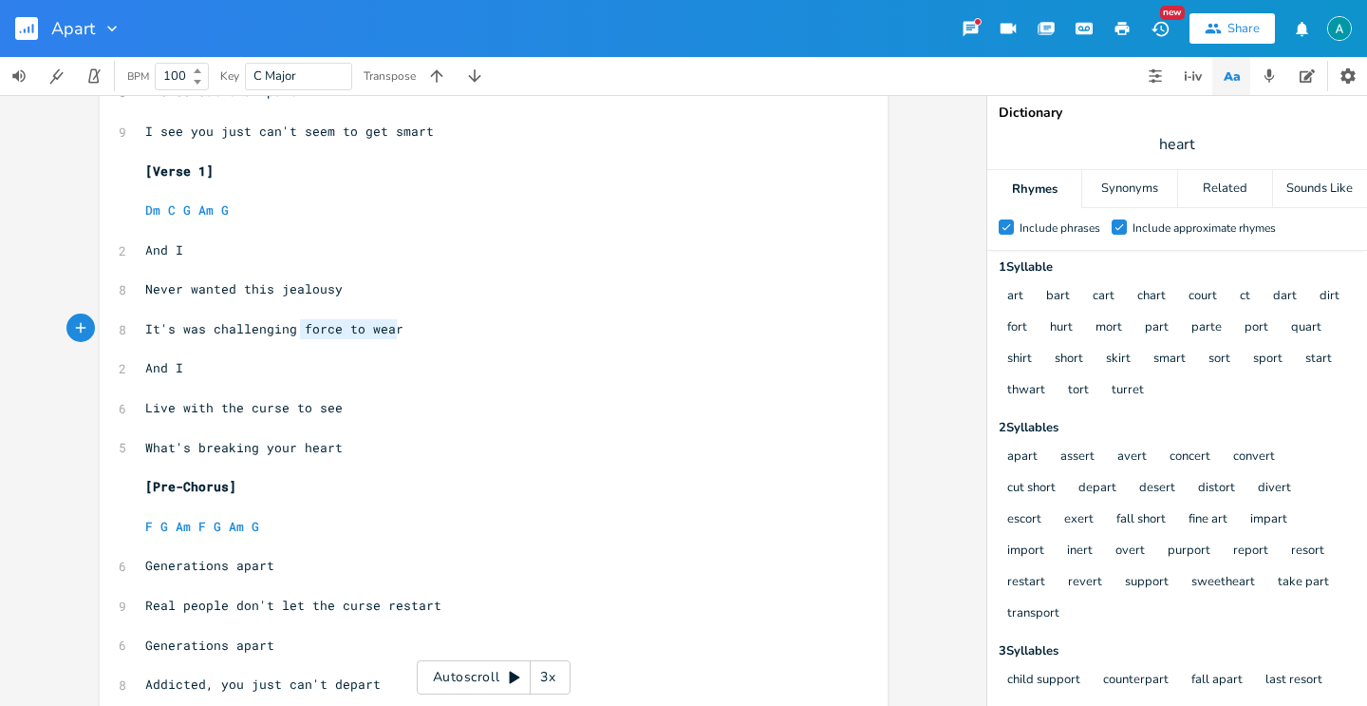
type textarea "at the start"
click at [1230, 66] on icon "button" at bounding box center [1232, 77] width 24 height 24
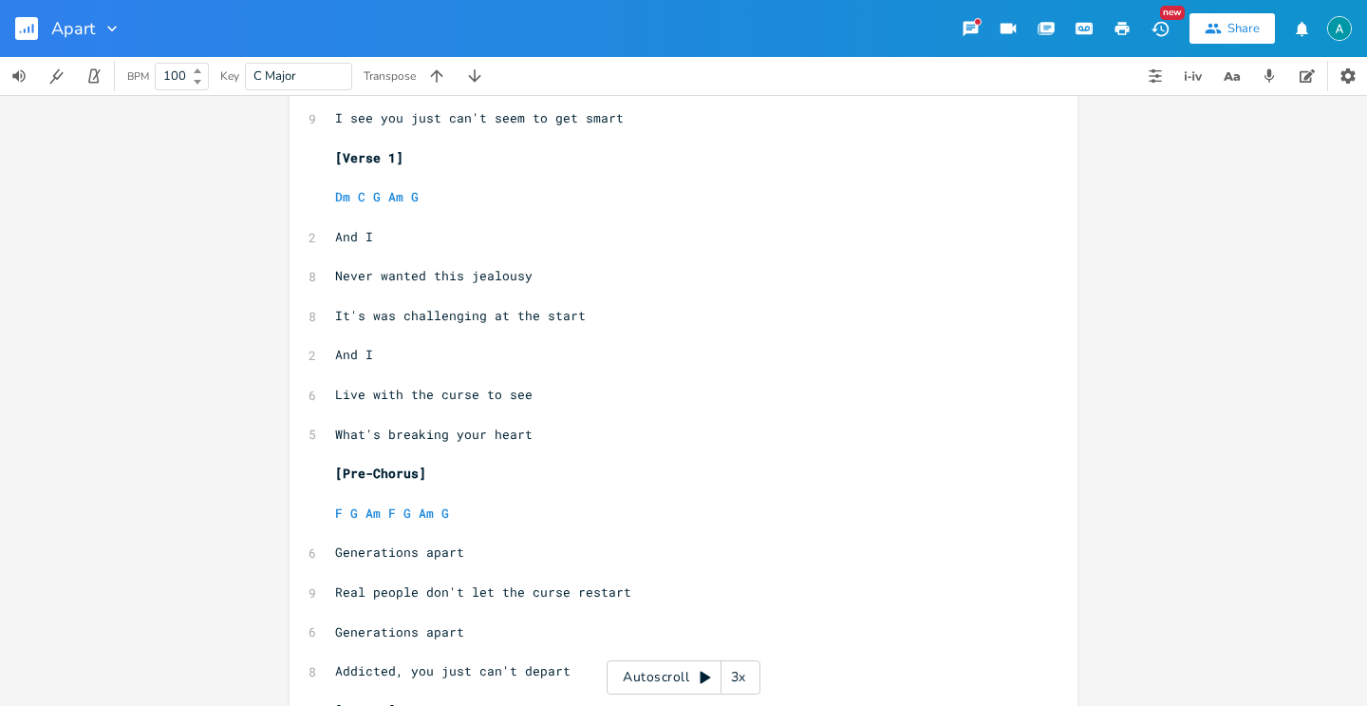
scroll to position [622, 0]
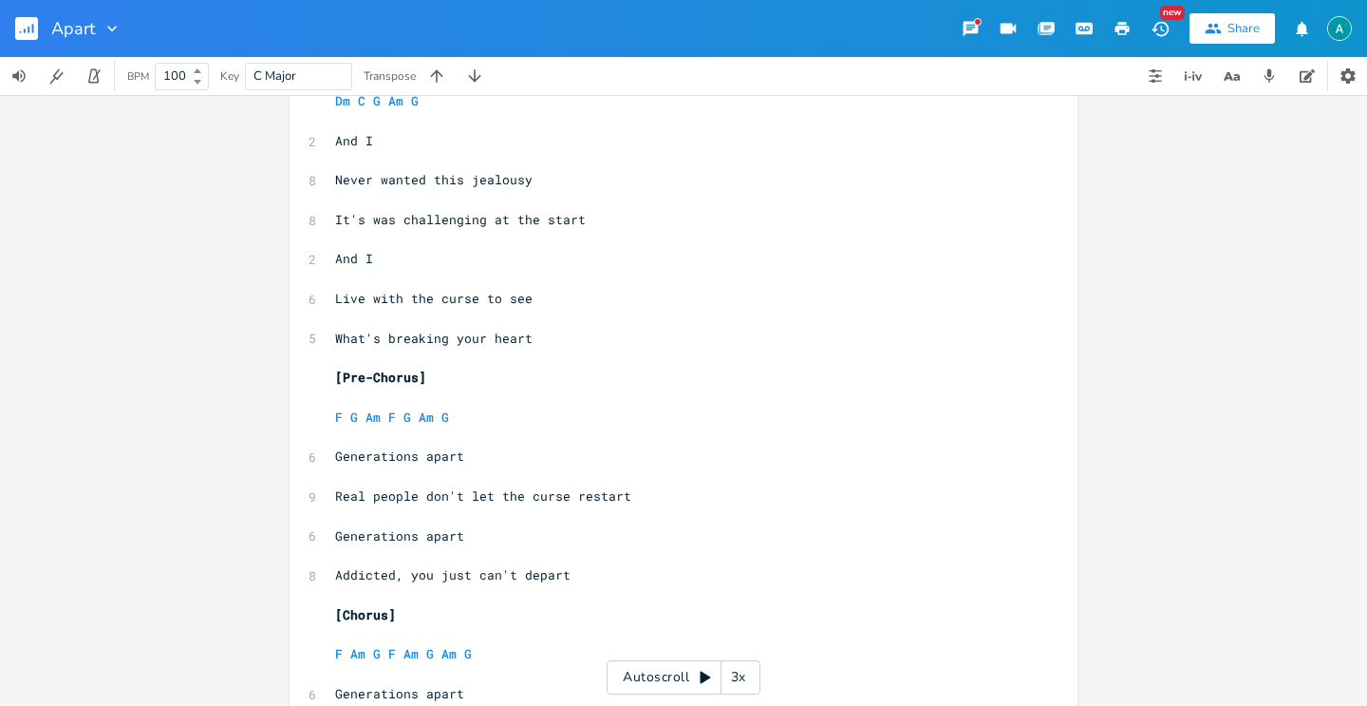
click at [408, 495] on span "Real people don't let the curse restart" at bounding box center [483, 495] width 296 height 17
click at [395, 499] on span "Real people don't let the curse restart" at bounding box center [483, 495] width 296 height 17
type textarea "ones"
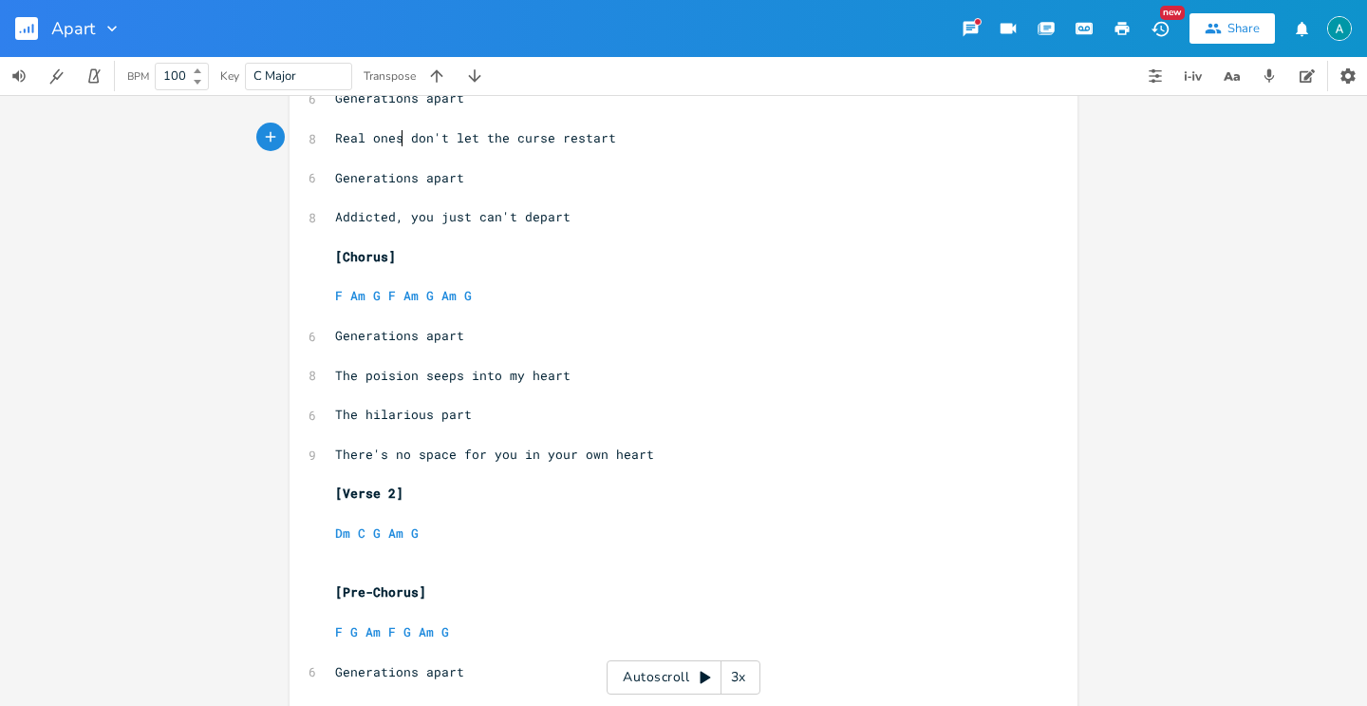
scroll to position [988, 0]
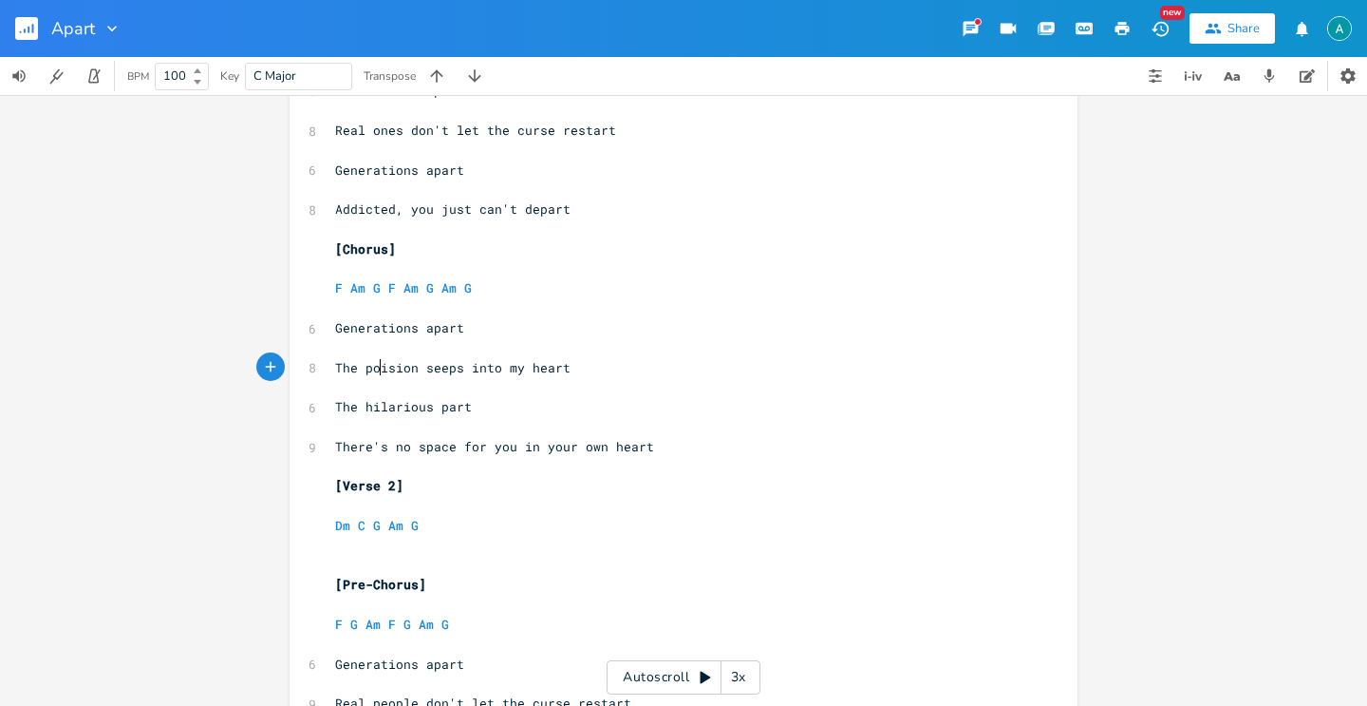
click at [371, 376] on pre "The poision seeps into my heart" at bounding box center [674, 368] width 686 height 20
type textarea "shame lives"
type textarea "d"
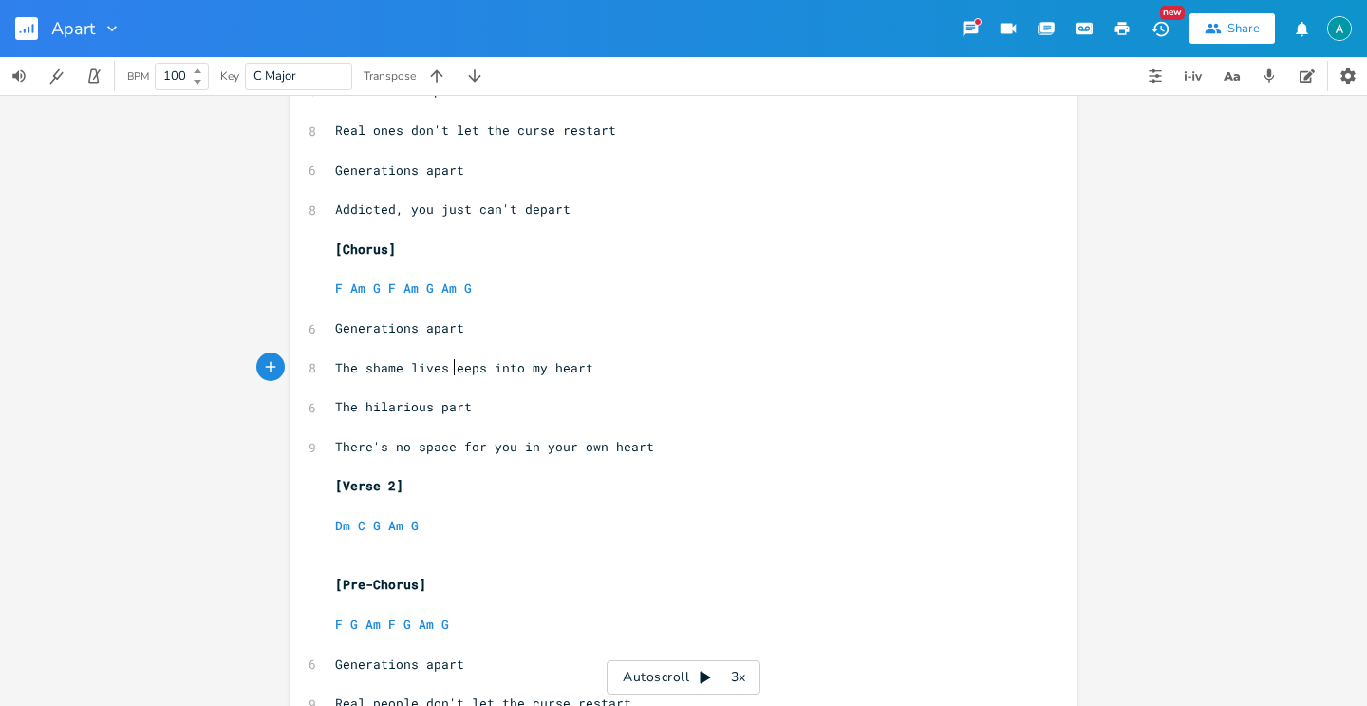
scroll to position [0, 8]
type textarea "shame lives deep"
type textarea "seeps i"
drag, startPoint x: 485, startPoint y: 366, endPoint x: 534, endPoint y: 369, distance: 48.6
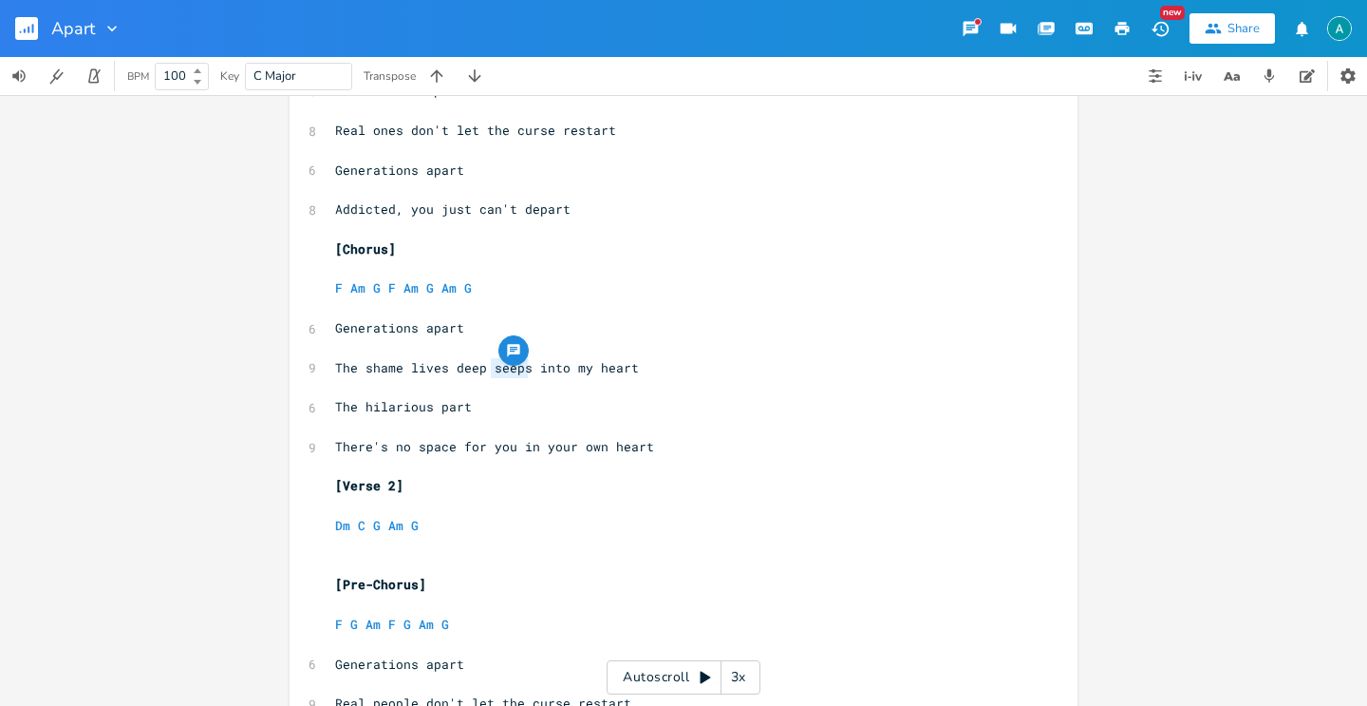
click at [534, 369] on span "The shame lives deep seeps into my heart" at bounding box center [487, 367] width 304 height 17
click at [563, 378] on pre "​" at bounding box center [674, 387] width 686 height 20
type textarea "eeps into"
drag, startPoint x: 559, startPoint y: 364, endPoint x: 486, endPoint y: 364, distance: 73.1
click at [489, 363] on span "The shame lives deep seeps into my heart" at bounding box center [487, 367] width 304 height 17
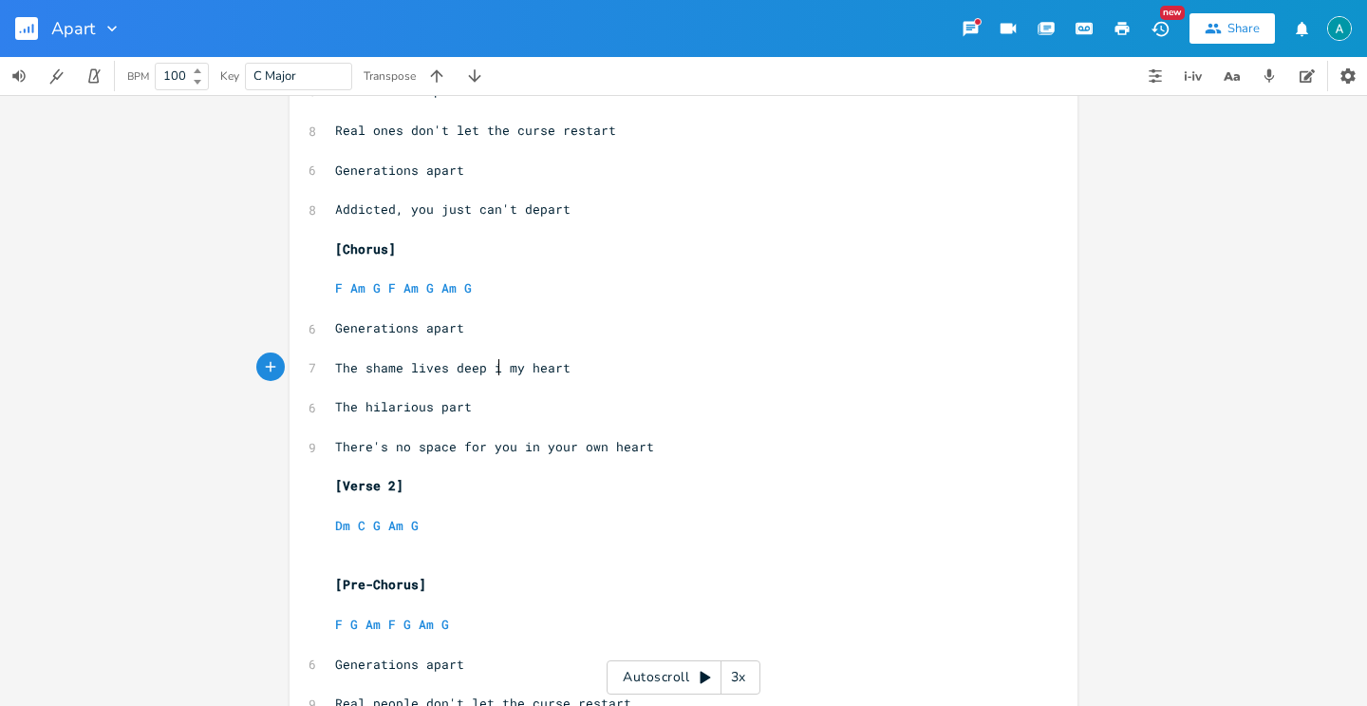
scroll to position [0, 12]
type textarea "in"
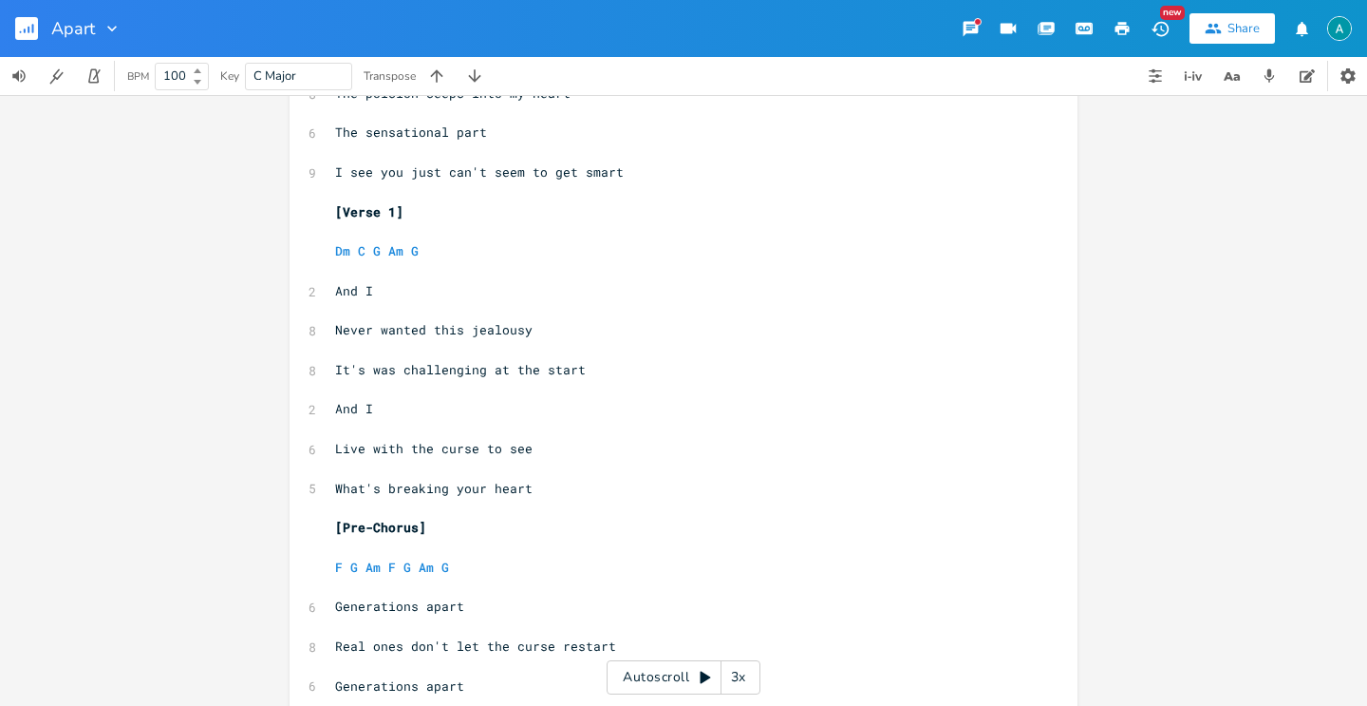
scroll to position [815, 0]
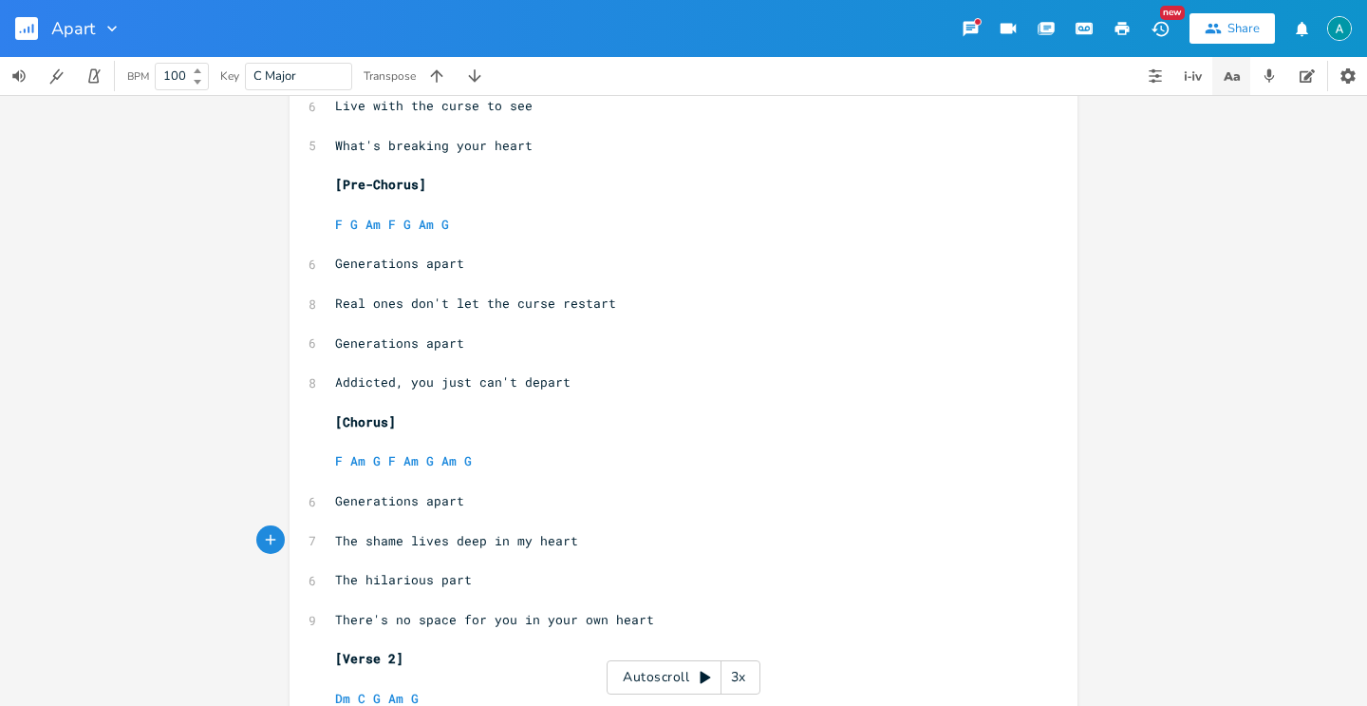
click at [1232, 71] on icon "button" at bounding box center [1232, 77] width 24 height 24
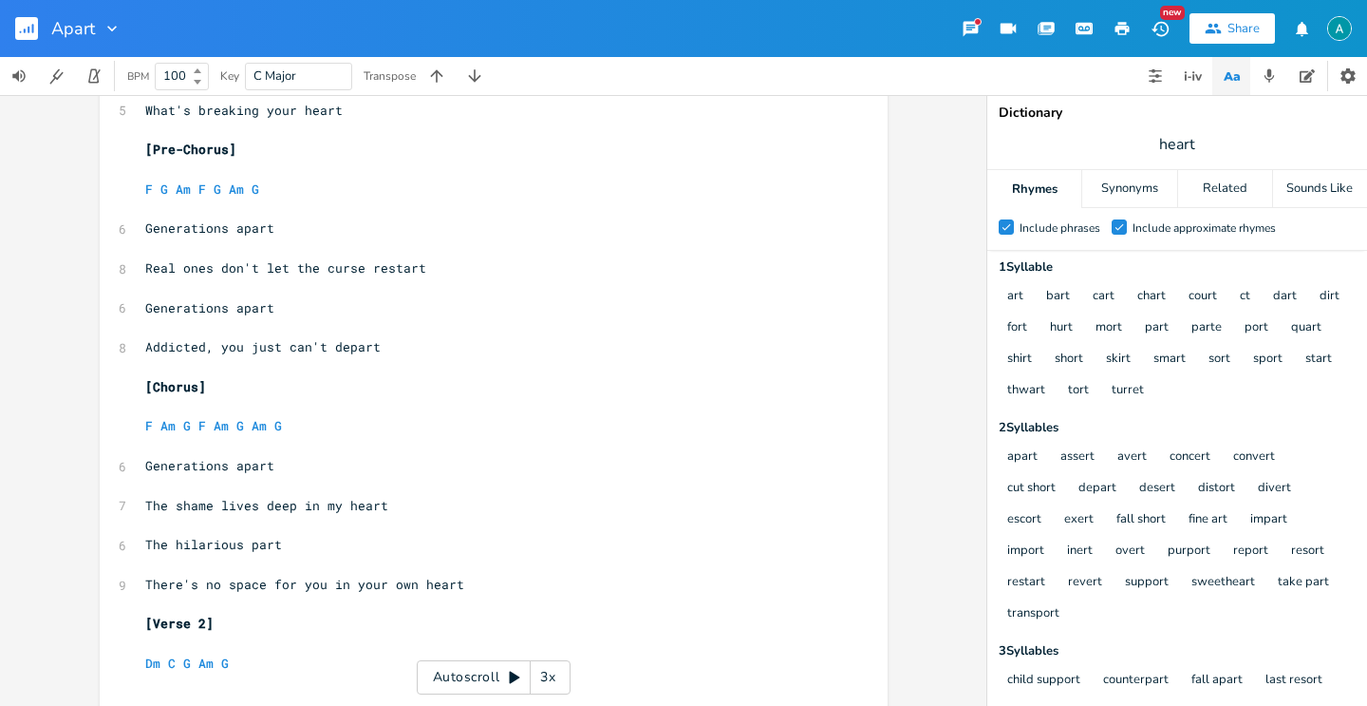
scroll to position [851, 0]
click at [1130, 220] on label "Check Include approximate rhymes" at bounding box center [1194, 228] width 164 height 19
click at [1112, 221] on input "Check Include approximate rhymes" at bounding box center [1112, 227] width 0 height 12
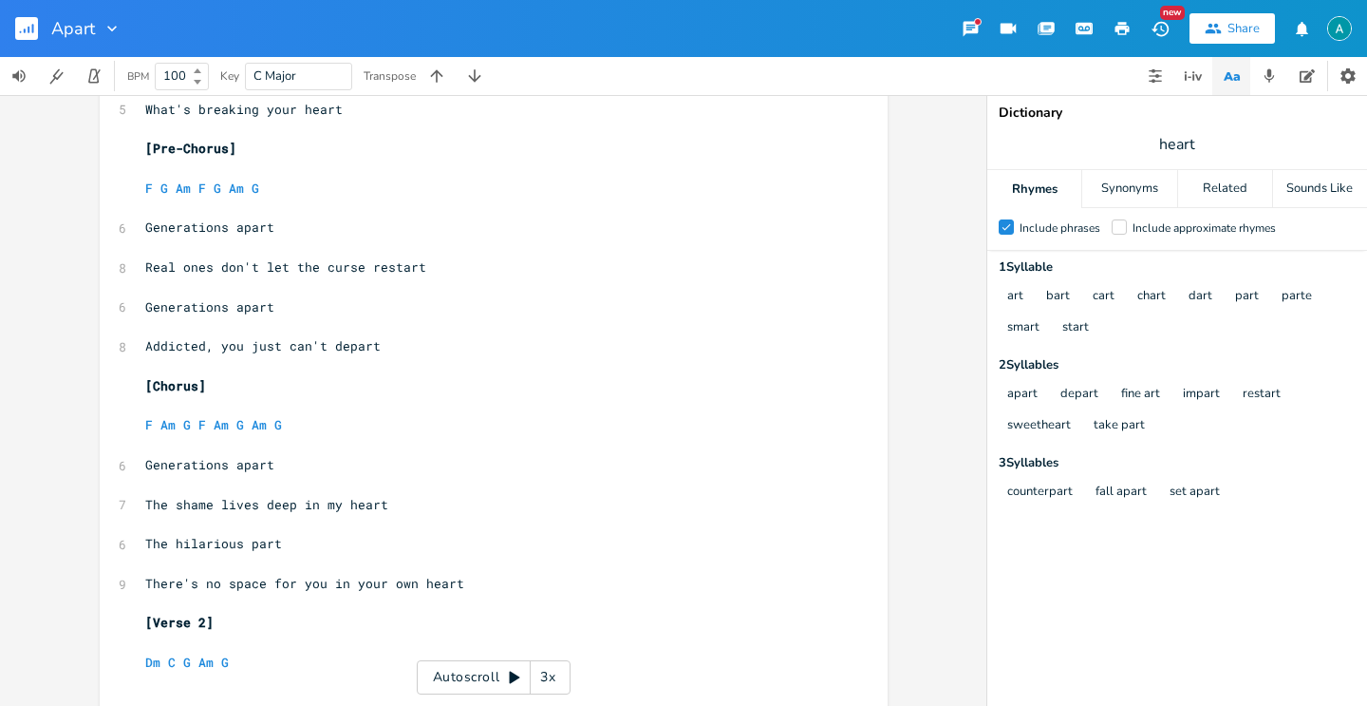
click at [199, 500] on span "The shame lives deep in my heart" at bounding box center [266, 504] width 243 height 17
click at [198, 500] on span "The shame lives deep in my heart" at bounding box center [266, 504] width 243 height 17
type textarea "The shame lives deep in my heart"
click at [198, 500] on span "The shame lives deep in my heart" at bounding box center [266, 504] width 243 height 17
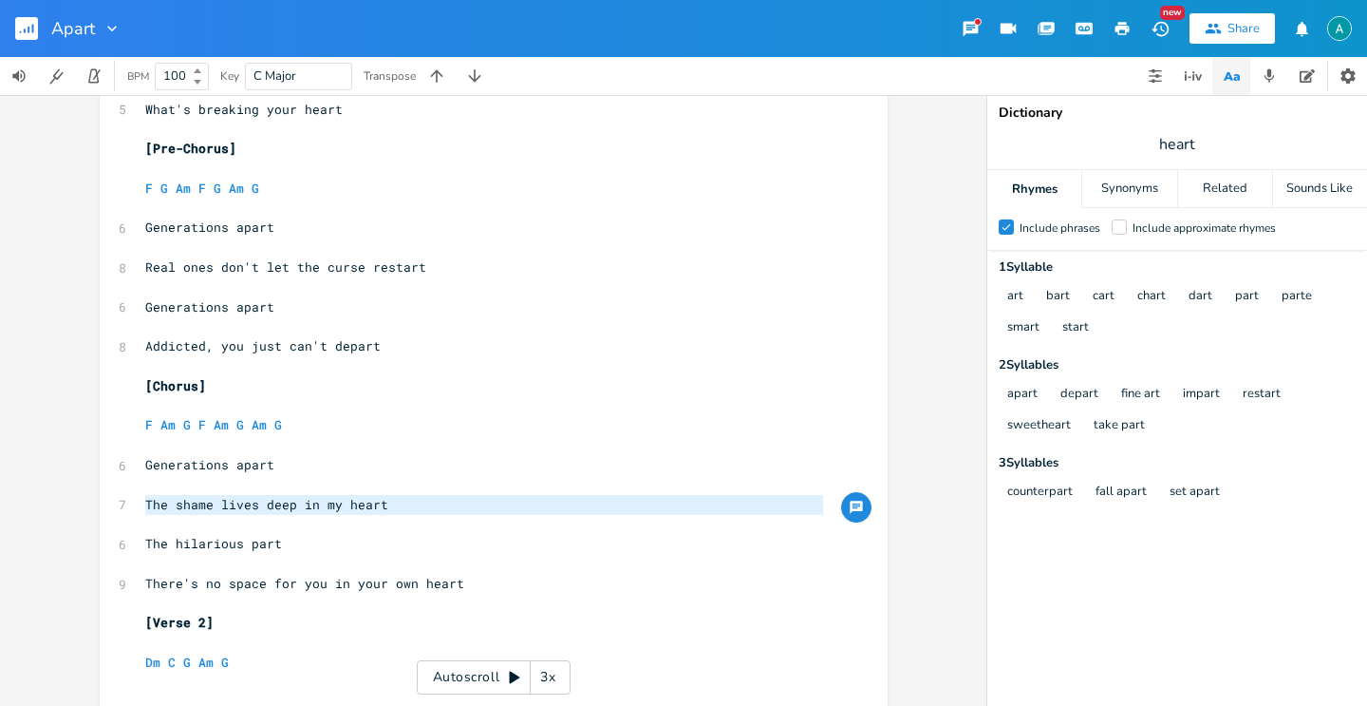
click at [150, 500] on span "The shame lives deep in my heart" at bounding box center [266, 504] width 243 height 17
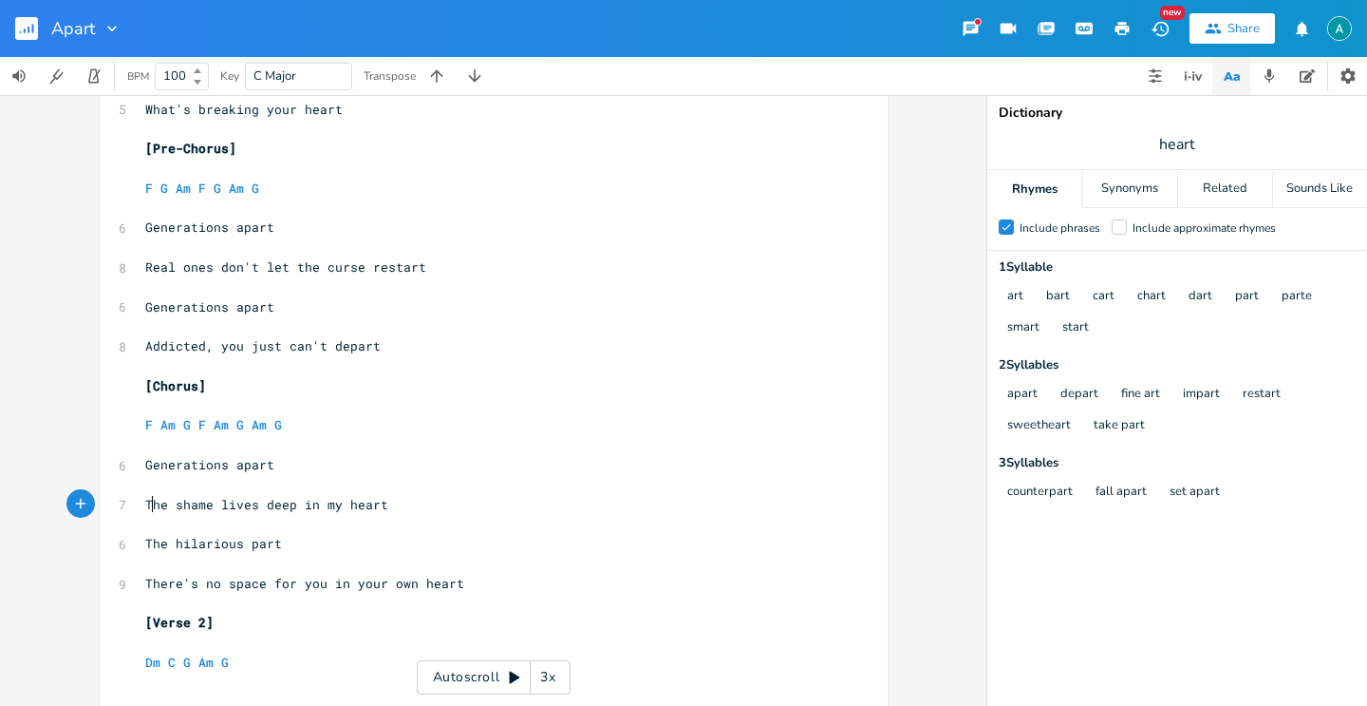
click at [150, 500] on span "The shame lives deep in my heart" at bounding box center [266, 504] width 243 height 17
type textarea "My"
drag, startPoint x: 202, startPoint y: 501, endPoint x: 395, endPoint y: 501, distance: 192.8
click at [397, 500] on div "lives deep in my heart x 2 1/2 step down ​ ​ [Pre-Chorus] ​ F G Am F G Am G ​ 7…" at bounding box center [494, 451] width 788 height 2391
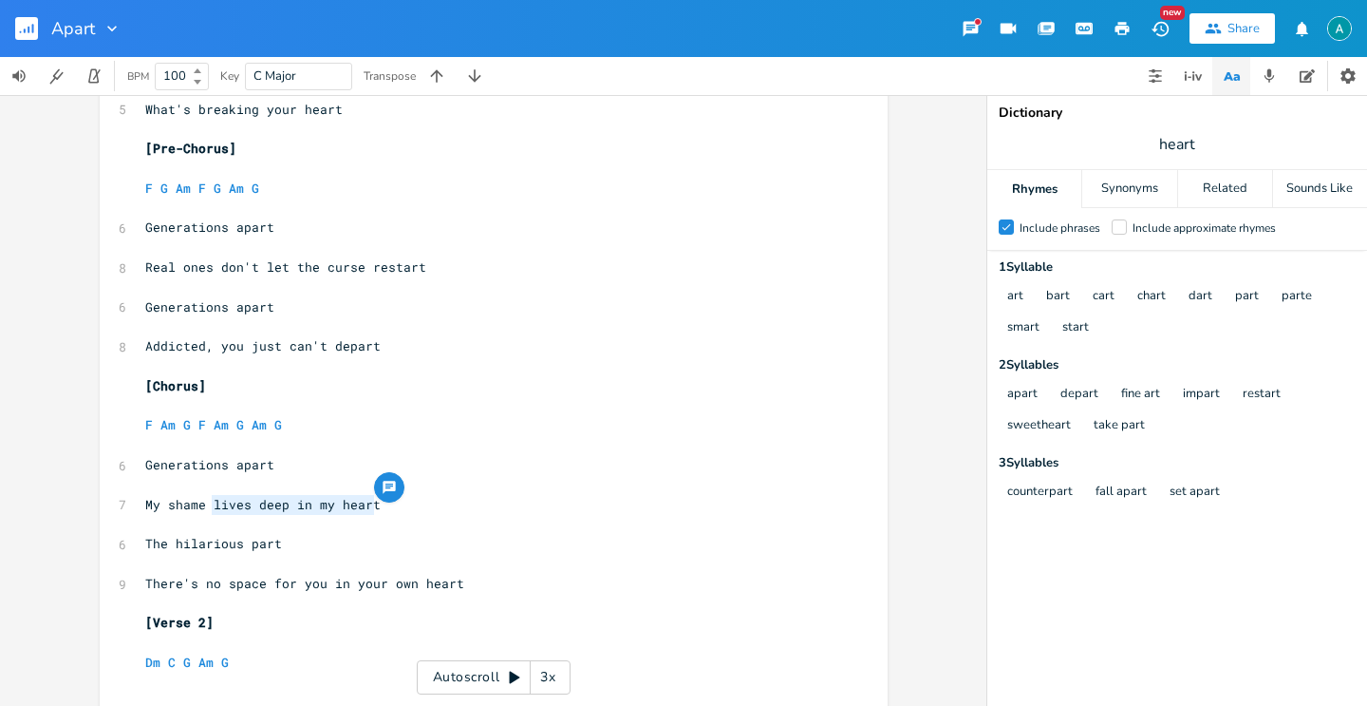
type textarea "o"
type textarea "is off the che"
type textarea "arts"
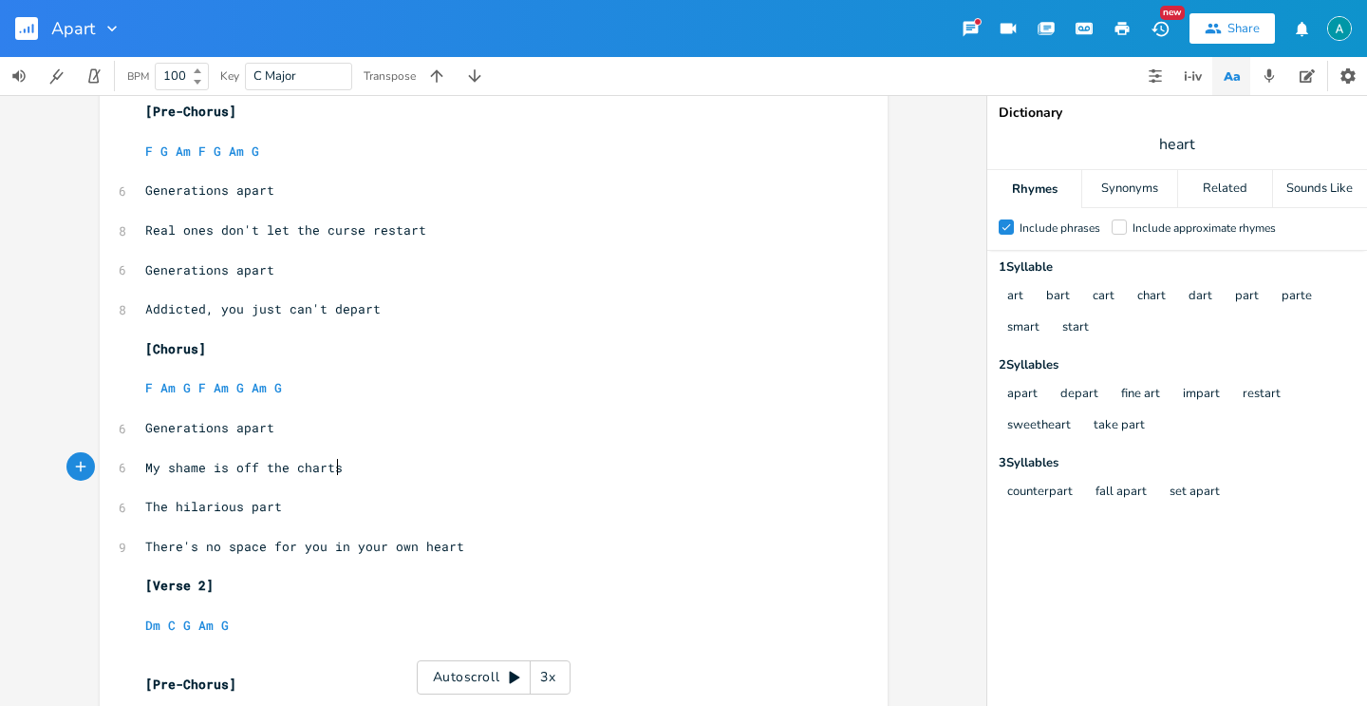
scroll to position [988, 0]
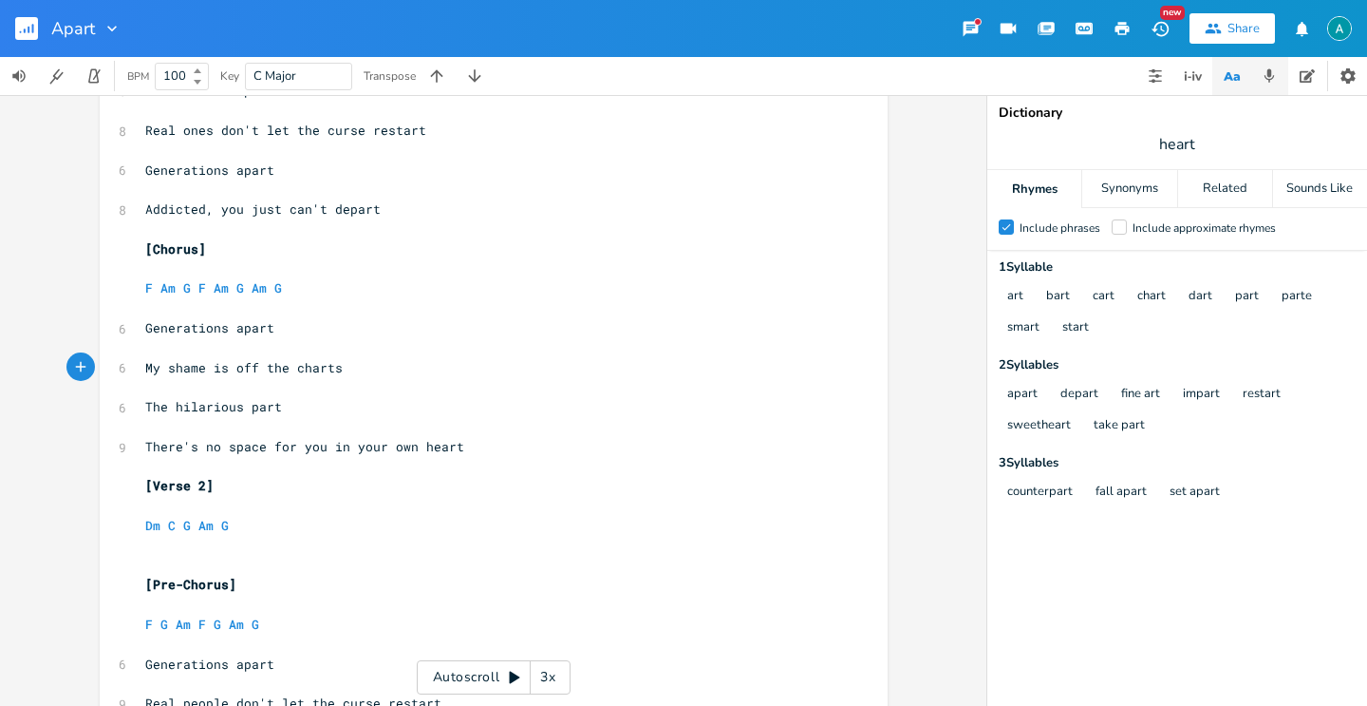
click at [1276, 64] on button "button" at bounding box center [1270, 76] width 38 height 38
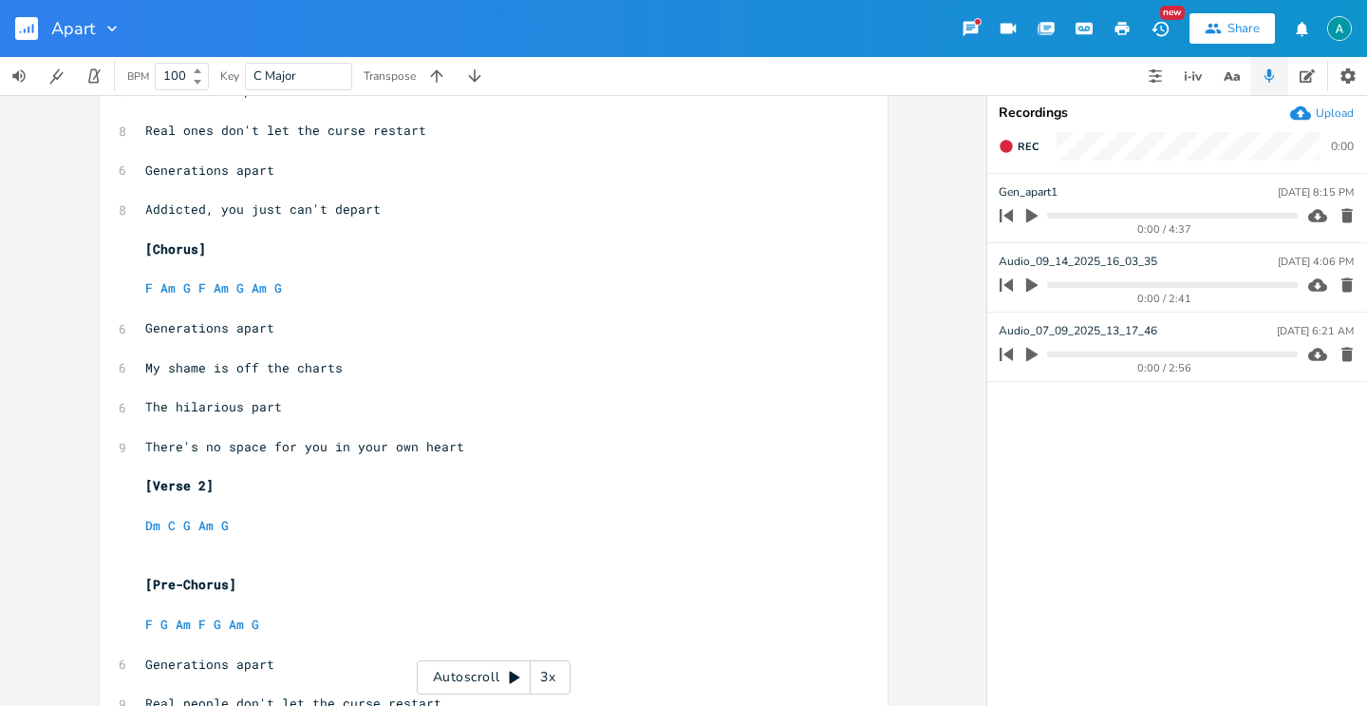
click at [1129, 208] on div "0:00 / 4:37" at bounding box center [1145, 215] width 305 height 30
click at [1124, 210] on div "0:00 / 4:37" at bounding box center [1145, 215] width 305 height 30
click at [1135, 215] on progress at bounding box center [1172, 216] width 250 height 6
click at [1041, 215] on button "Play Clip" at bounding box center [1032, 215] width 25 height 30
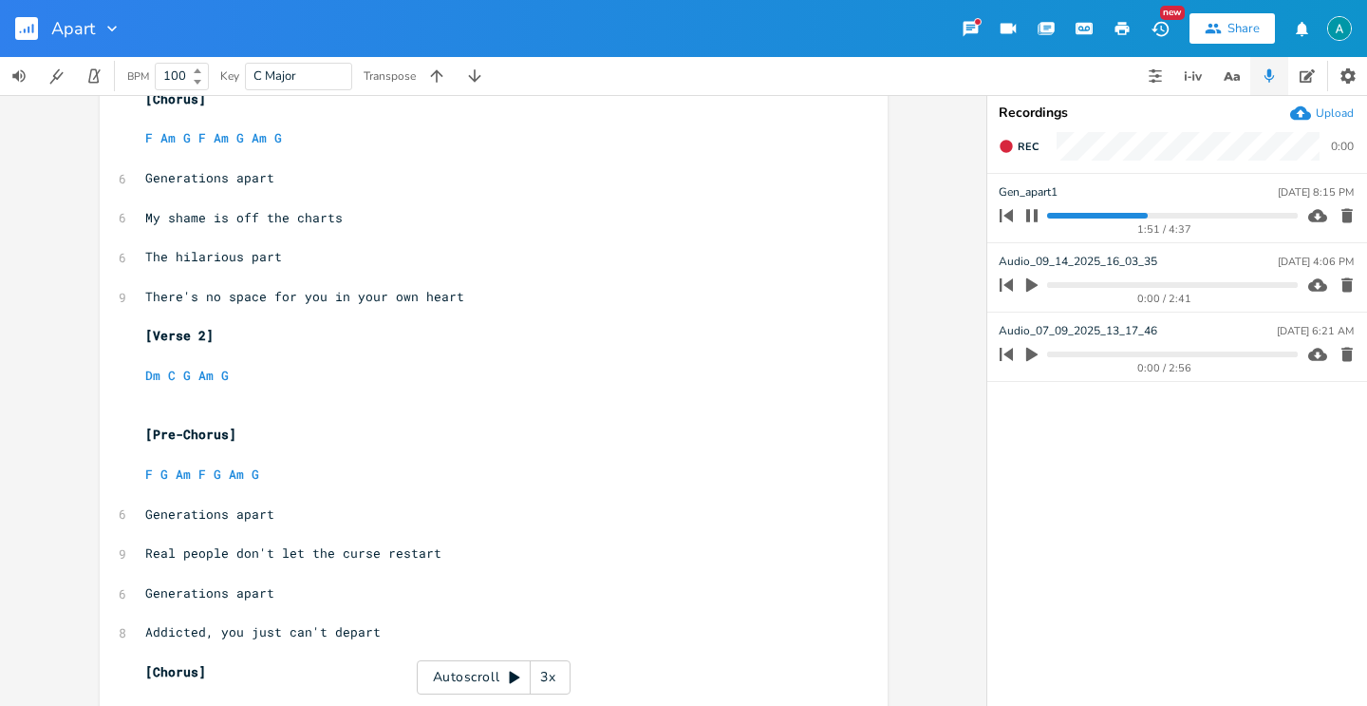
scroll to position [1093, 0]
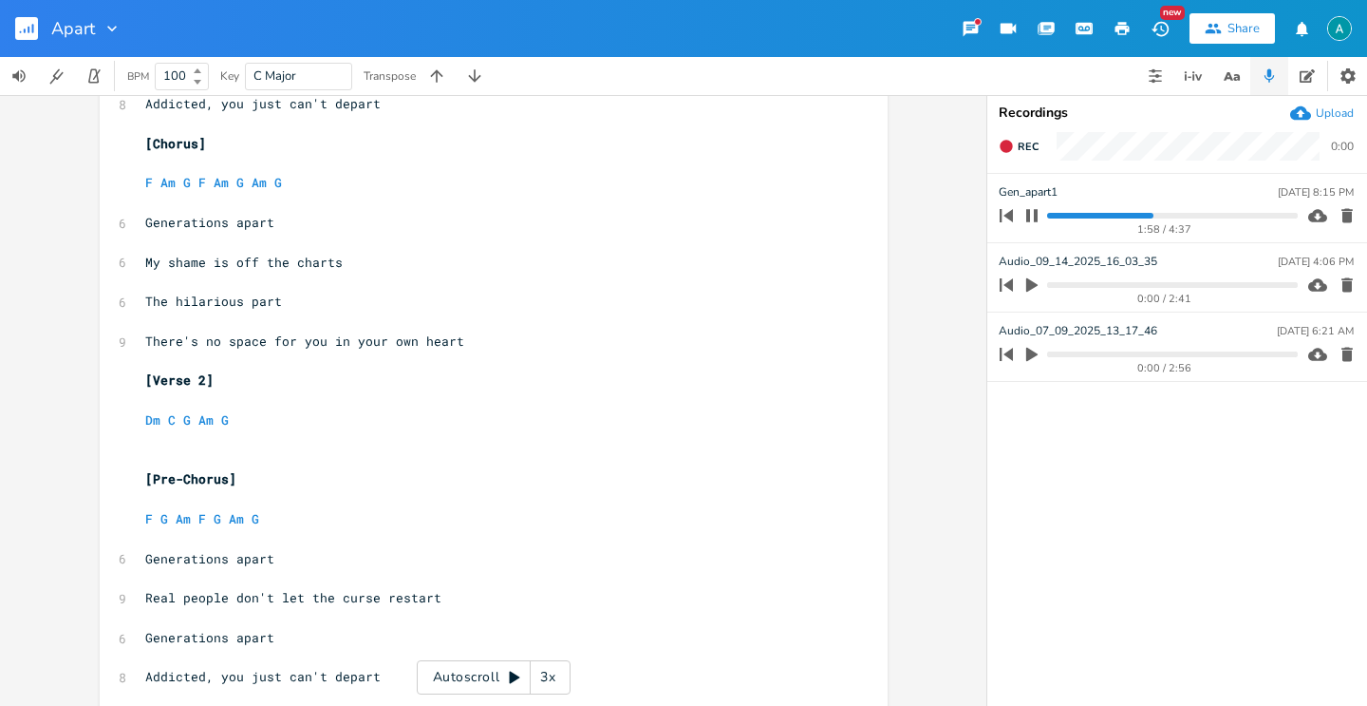
click at [1028, 217] on icon "button" at bounding box center [1031, 215] width 11 height 12
click at [177, 262] on span "My shame is off the charts" at bounding box center [244, 262] width 198 height 17
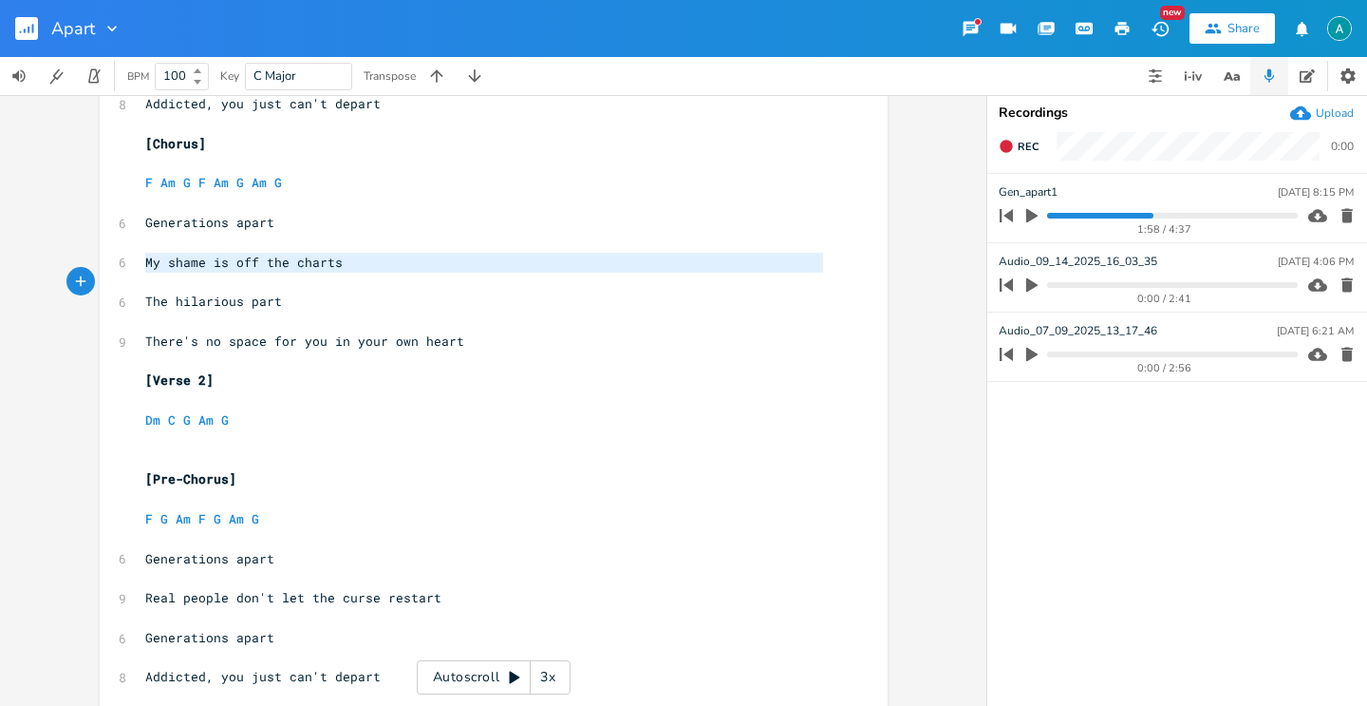
click at [177, 262] on span "My shame is off the charts" at bounding box center [244, 262] width 198 height 17
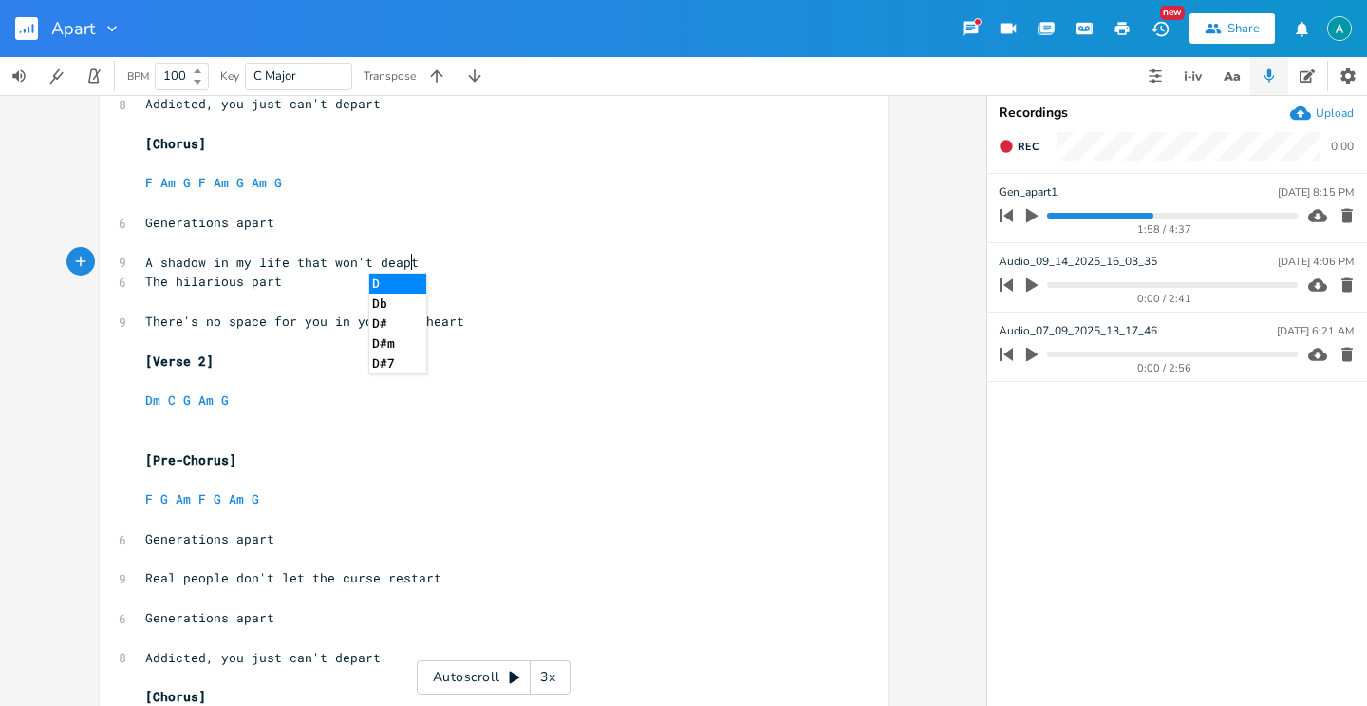
scroll to position [0, 212]
type textarea "A shadow in my life that won't deapt"
type textarea "part"
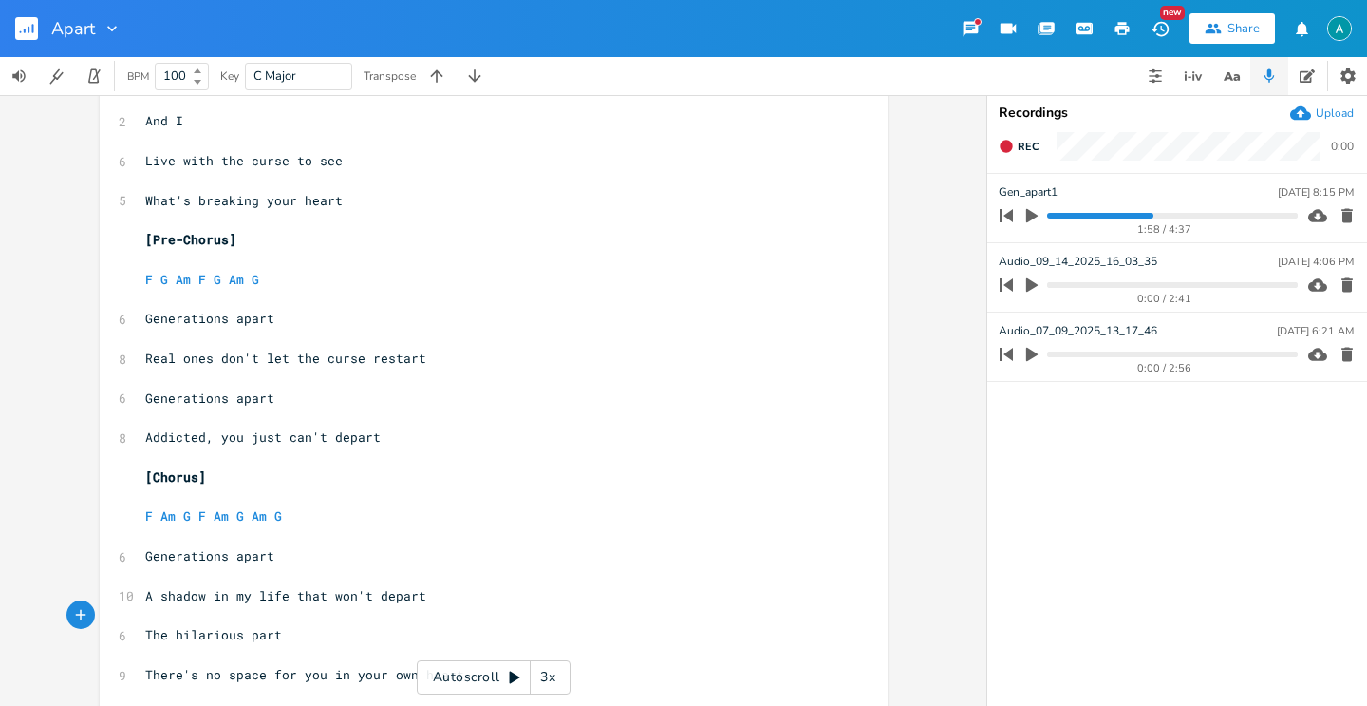
scroll to position [882, 0]
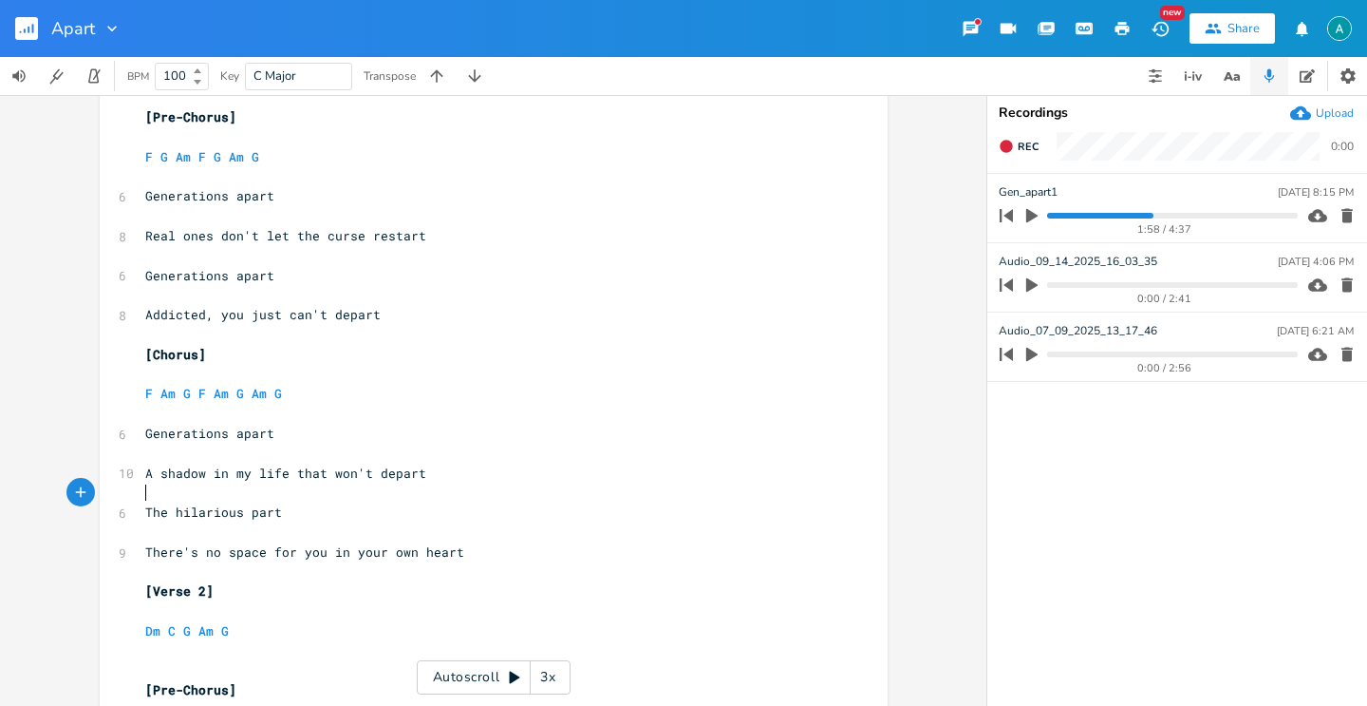
click at [1029, 216] on icon "button" at bounding box center [1031, 216] width 11 height 14
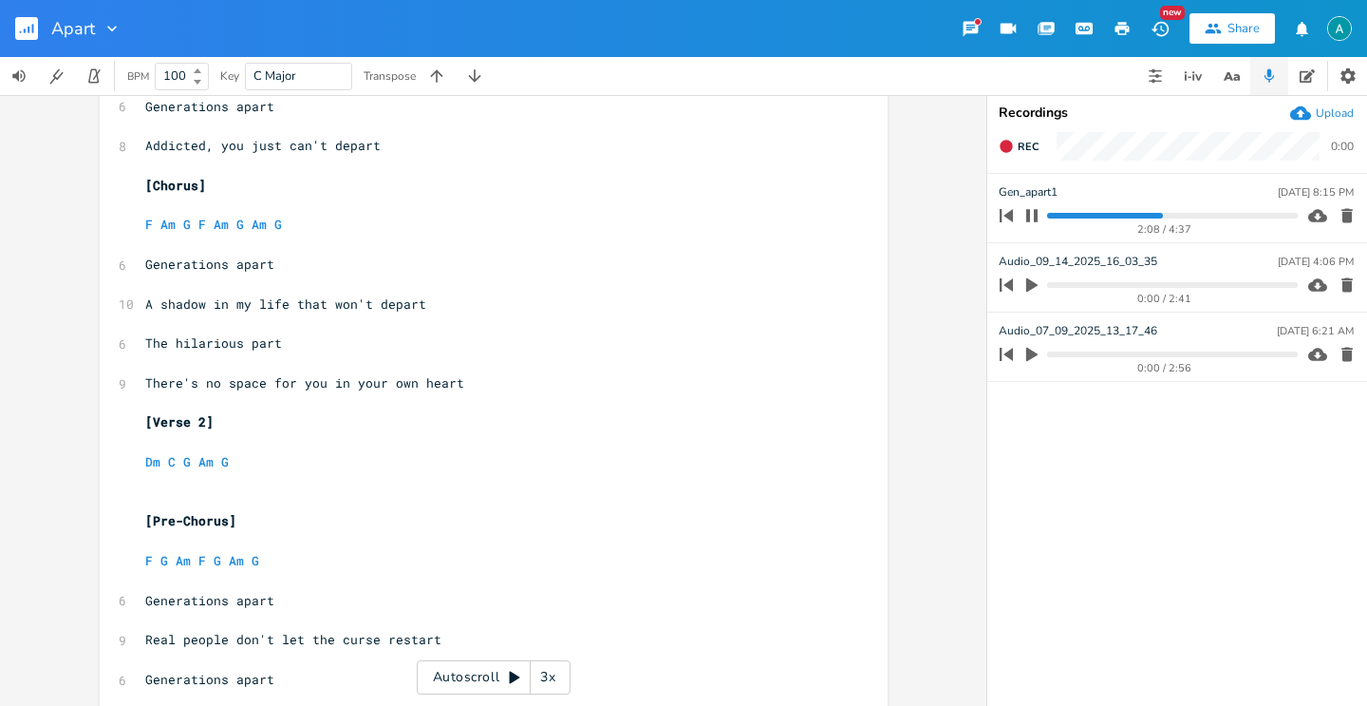
scroll to position [0, 0]
click at [165, 494] on pre "​" at bounding box center [484, 502] width 686 height 20
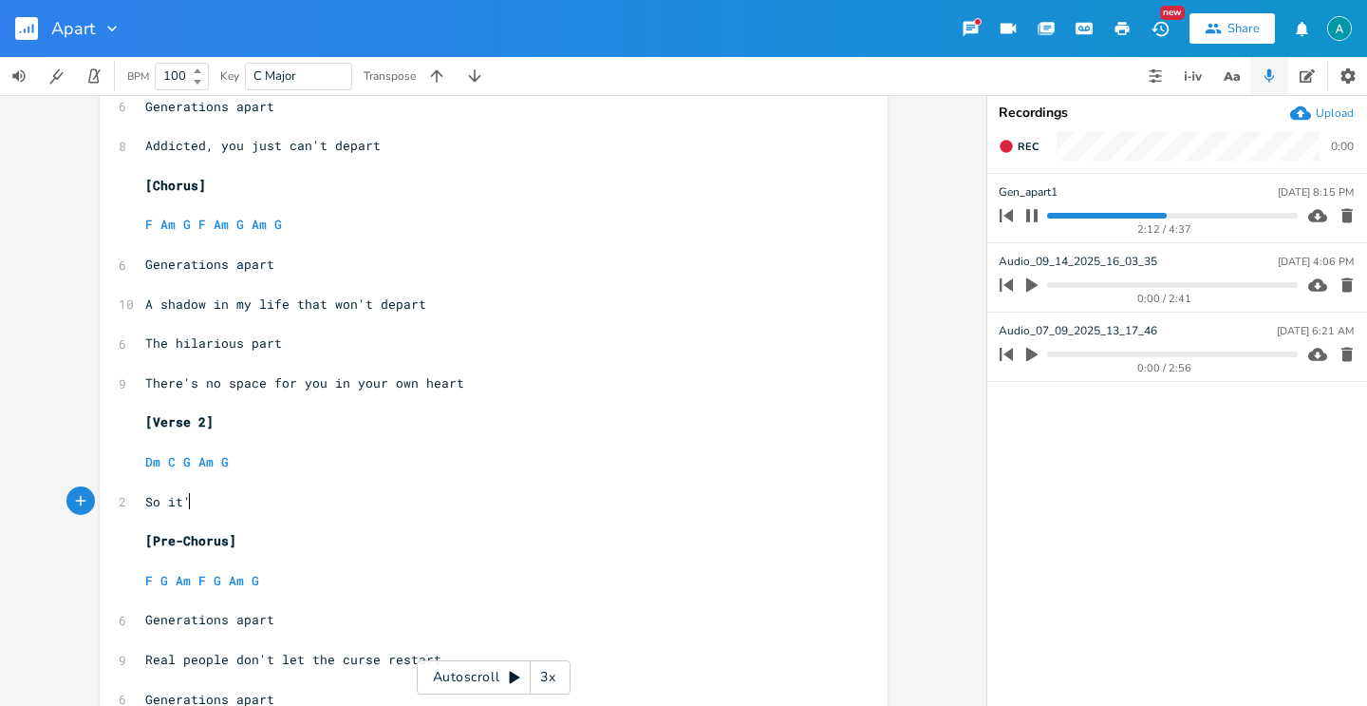
type textarea "So it's"
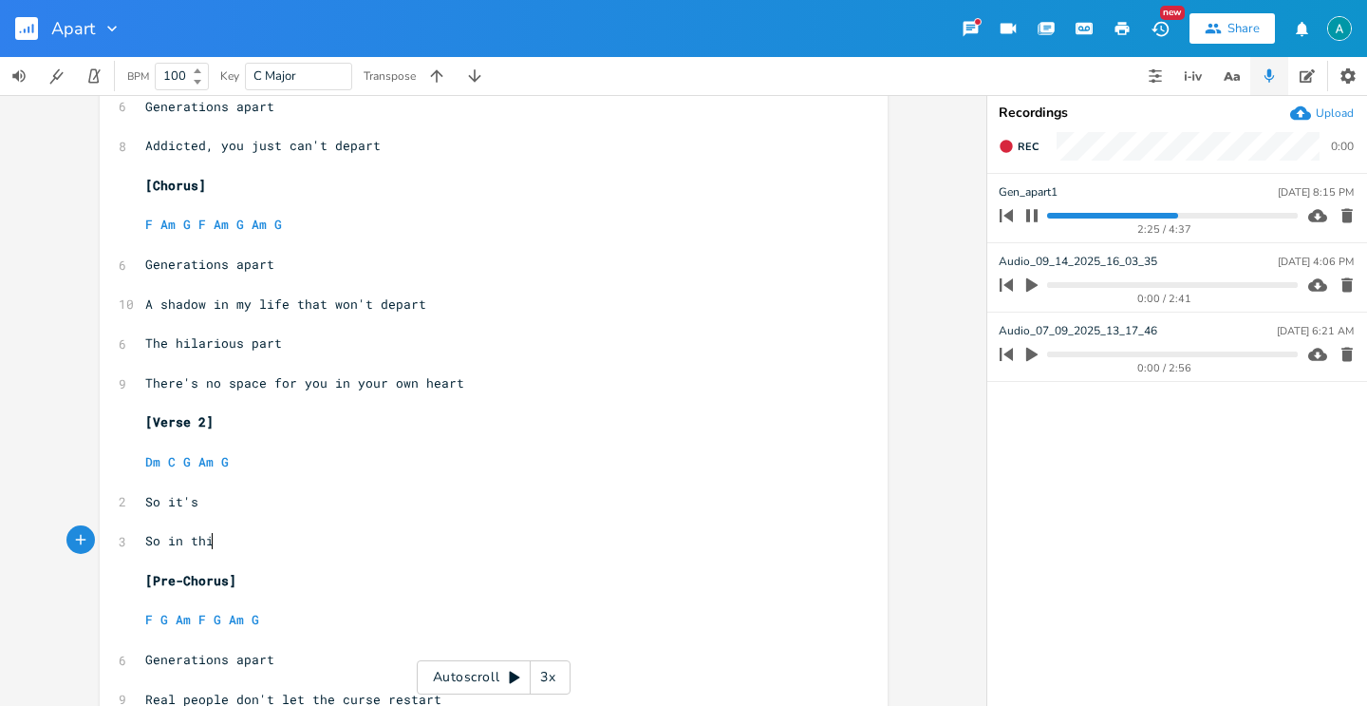
type textarea "So in this"
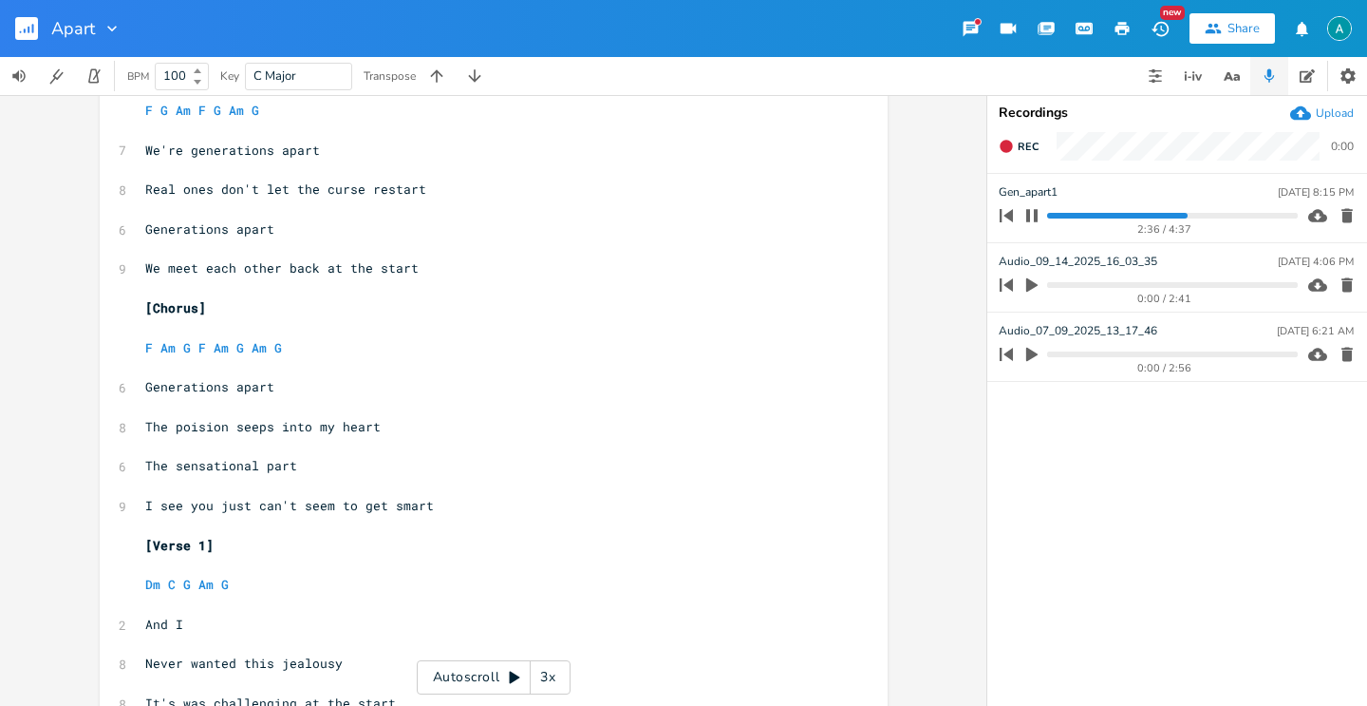
scroll to position [0, 0]
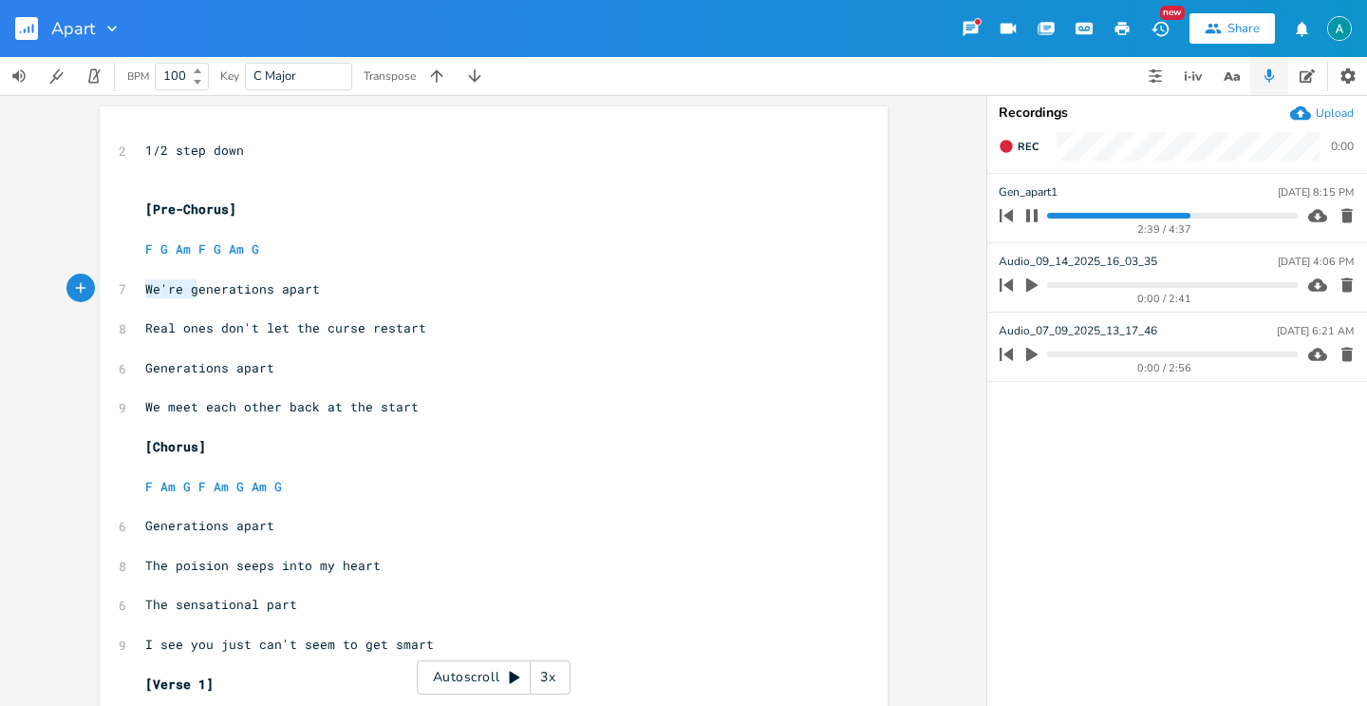
drag, startPoint x: 188, startPoint y: 293, endPoint x: 126, endPoint y: 292, distance: 61.7
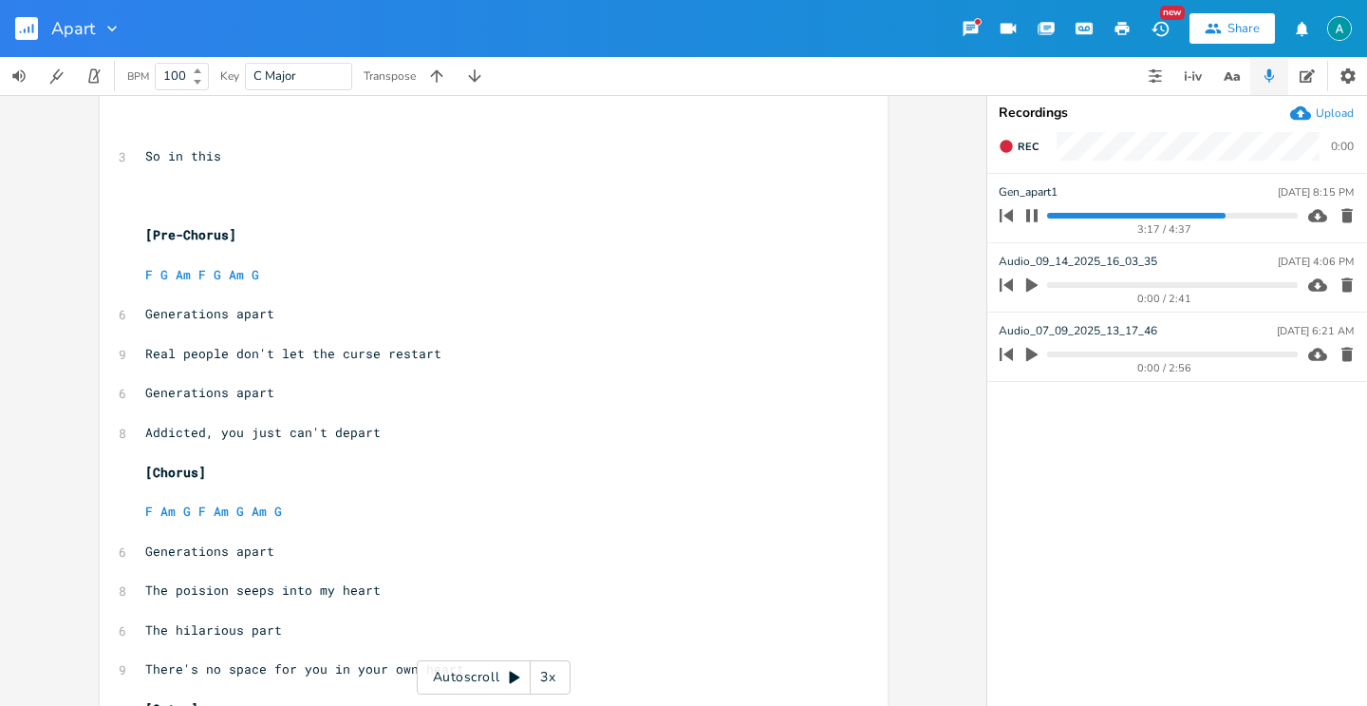
scroll to position [1942, 0]
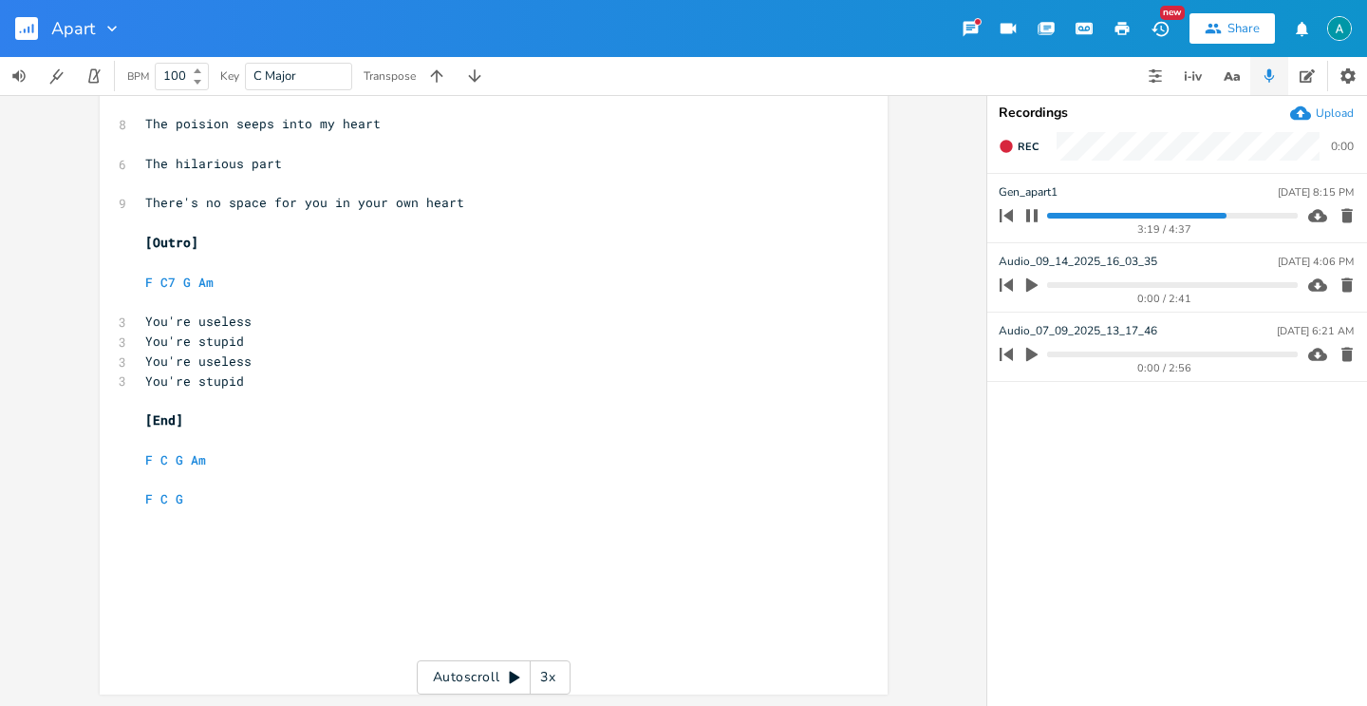
type textarea "G"
click at [1038, 227] on div "3:19 / 4:37" at bounding box center [1165, 229] width 266 height 10
click at [1033, 221] on icon "button" at bounding box center [1032, 215] width 15 height 15
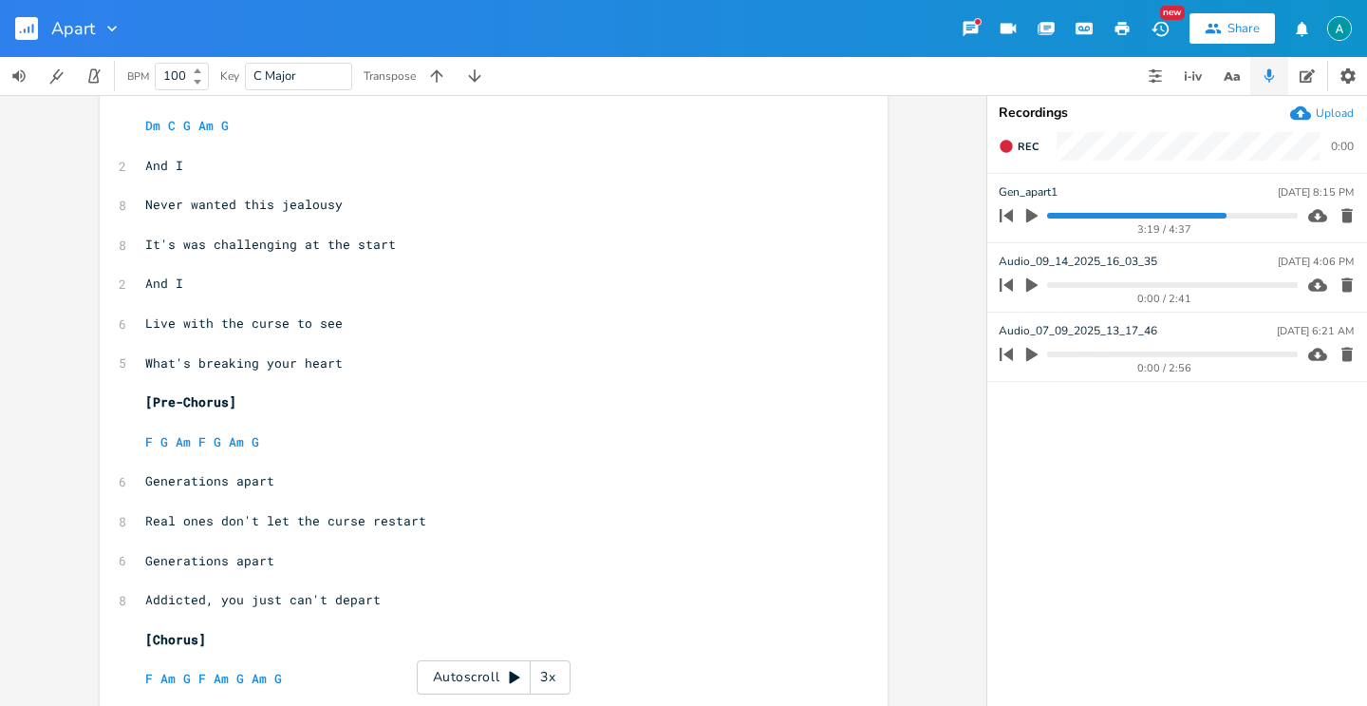
scroll to position [632, 0]
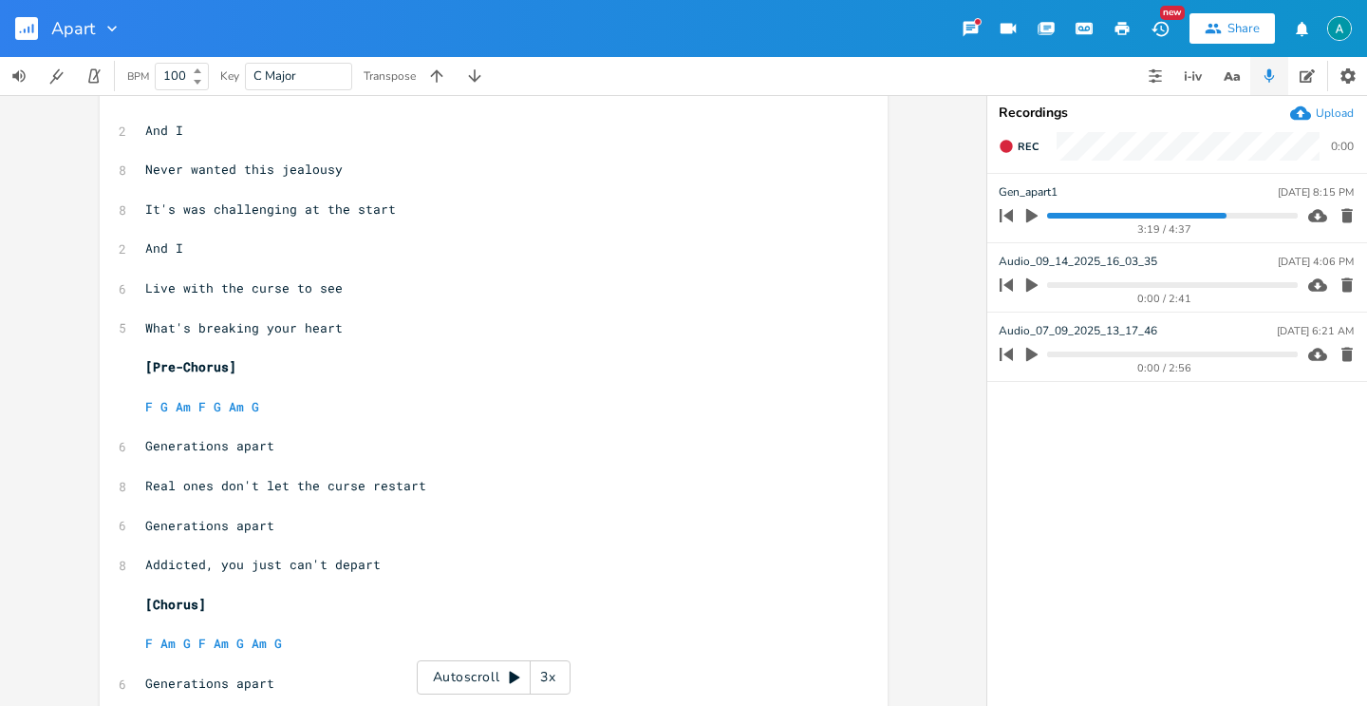
click at [1210, 214] on progress at bounding box center [1172, 216] width 250 height 6
click at [1191, 213] on progress at bounding box center [1172, 216] width 250 height 6
click at [1035, 217] on icon "button" at bounding box center [1032, 215] width 17 height 17
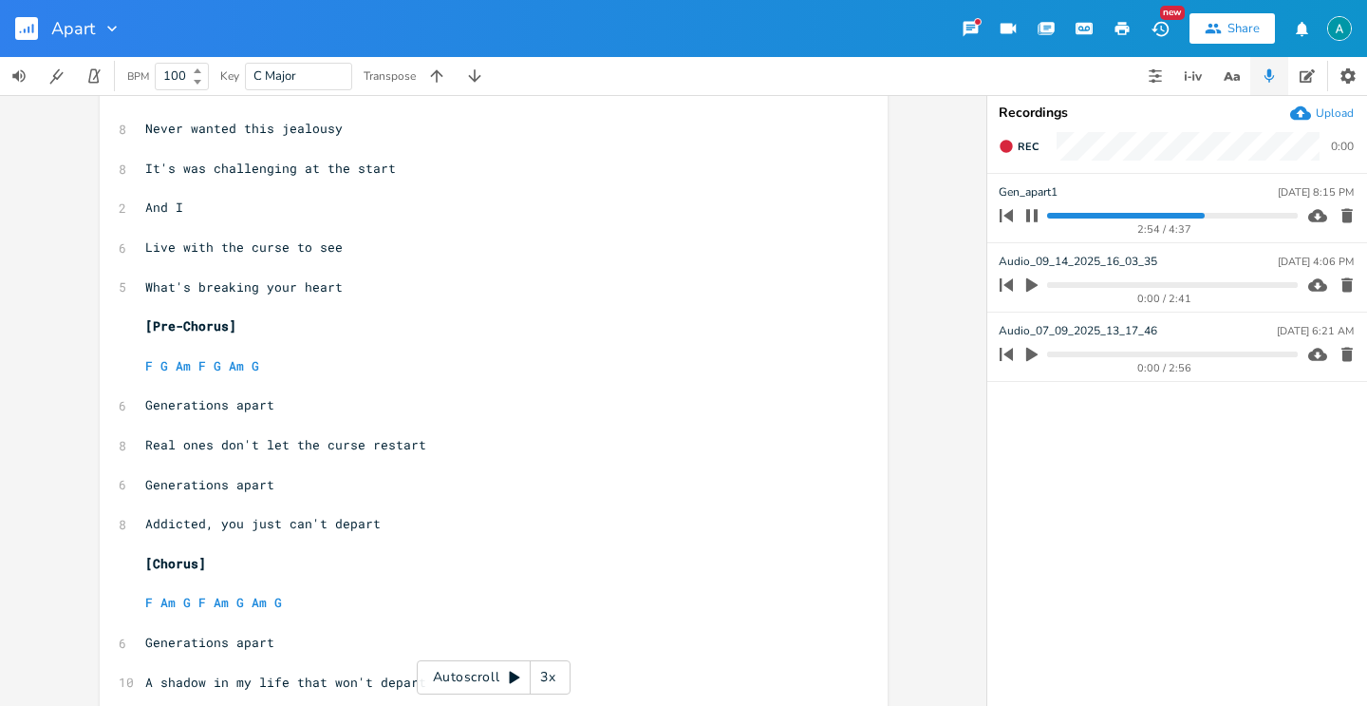
scroll to position [924, 0]
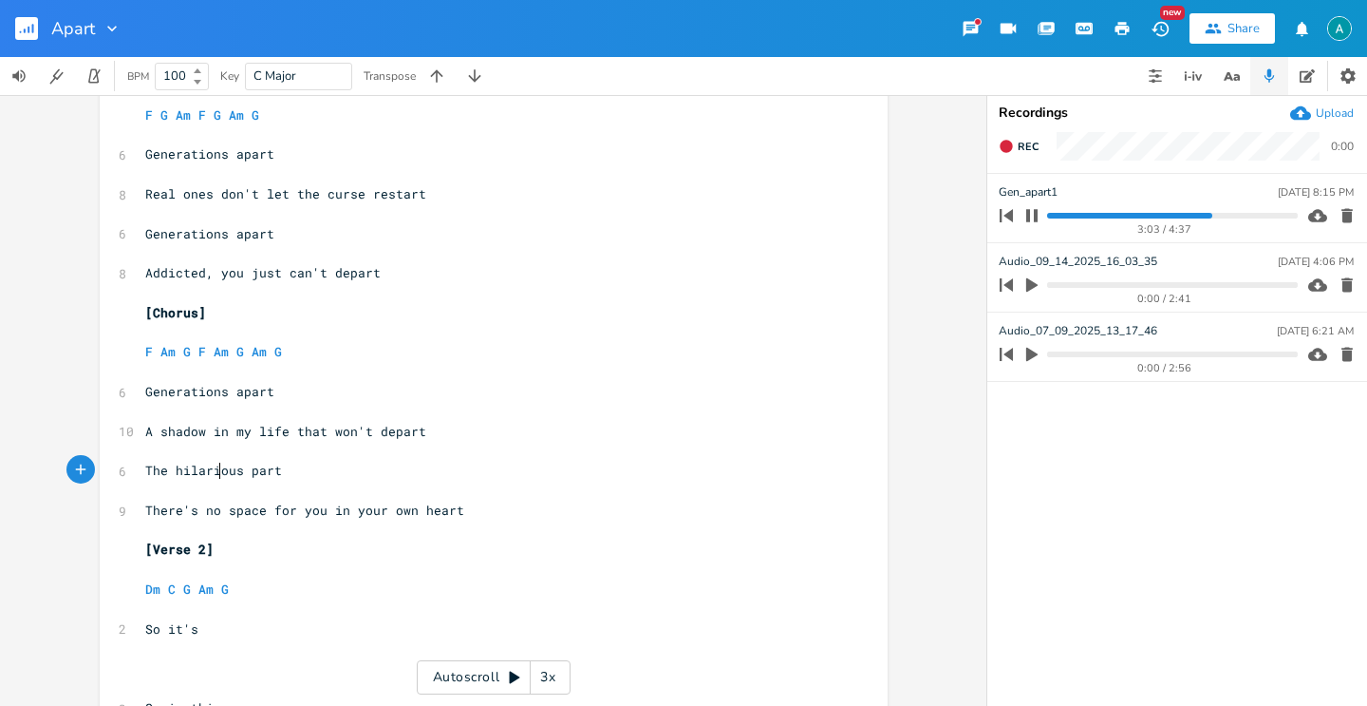
click at [214, 468] on span "The hilarious part" at bounding box center [213, 469] width 137 height 17
type textarea "ironi"
type textarea "c"
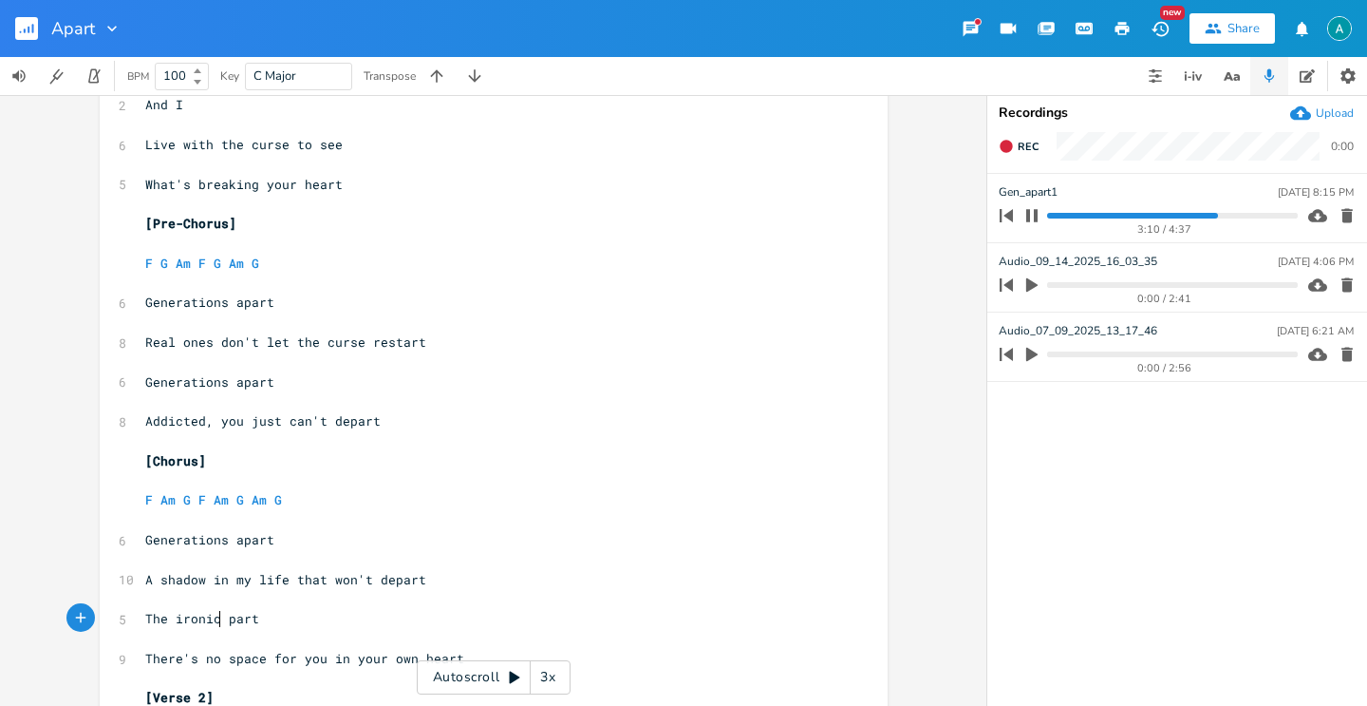
scroll to position [769, 0]
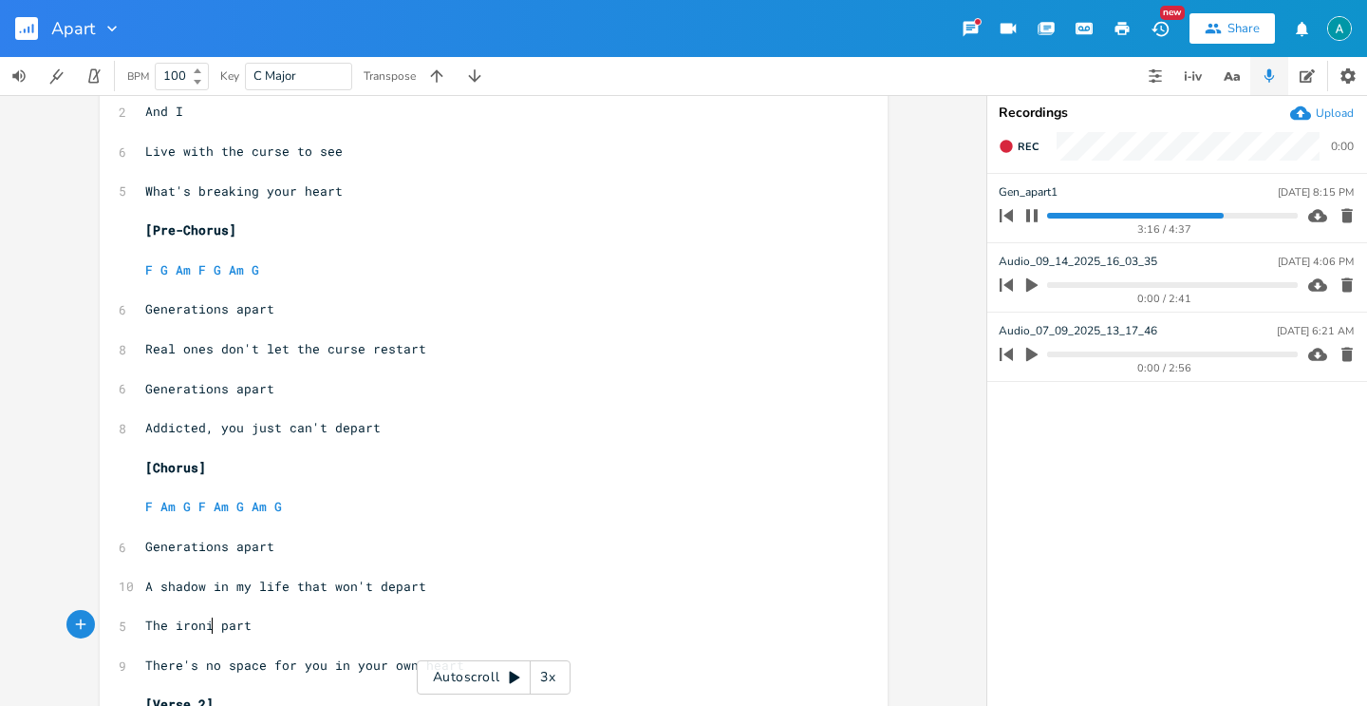
type textarea "ironic"
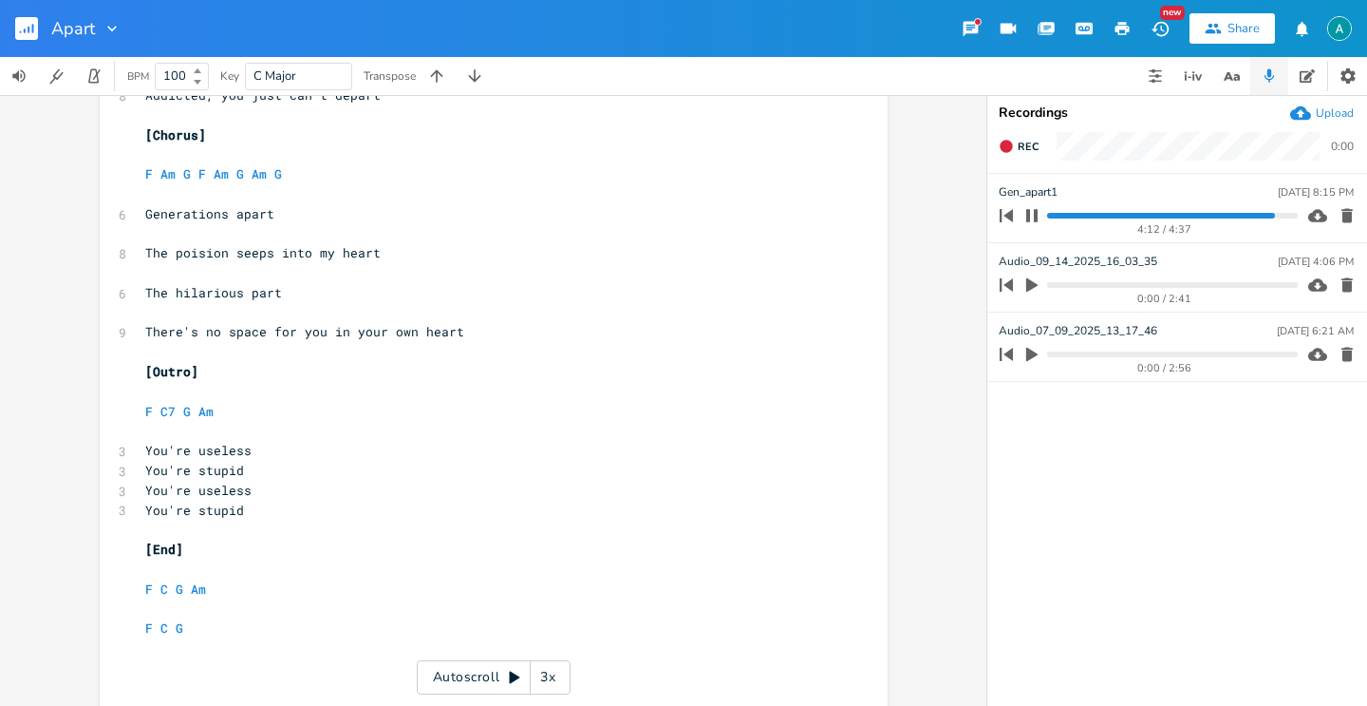
scroll to position [1903, 0]
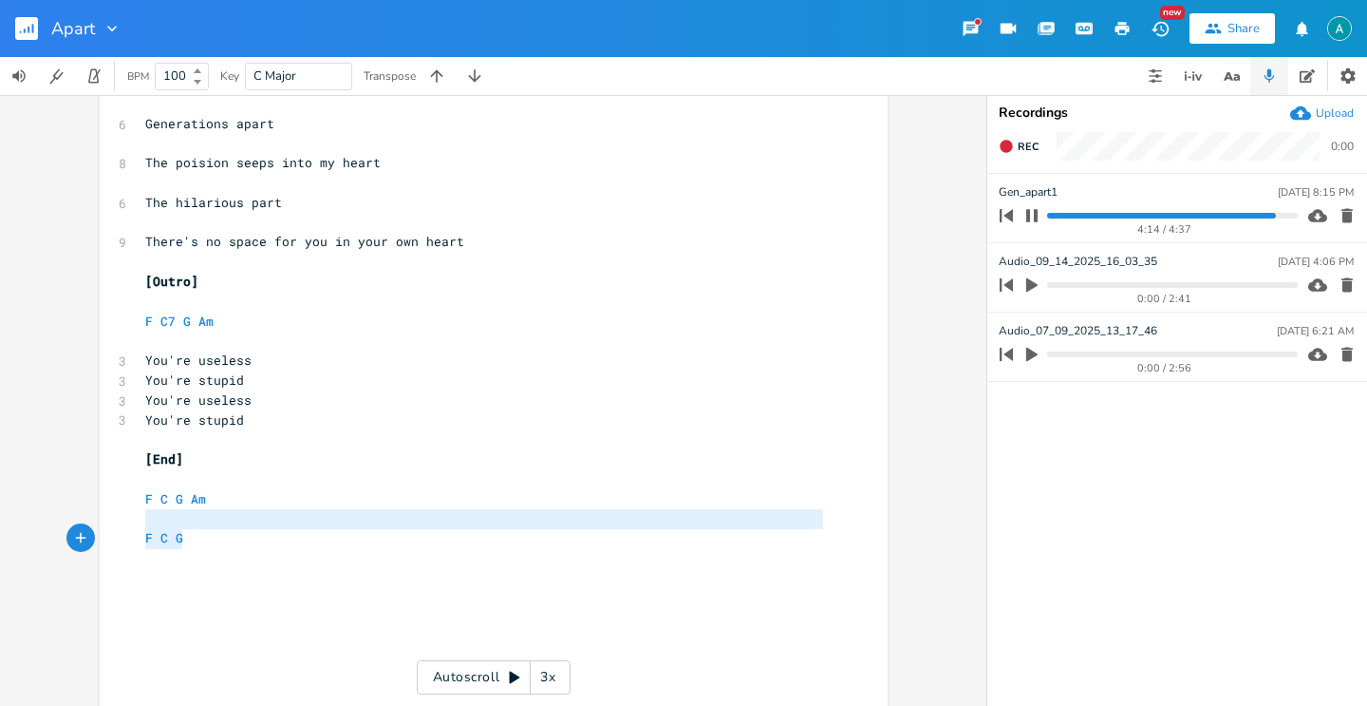
type textarea "F"
drag, startPoint x: 197, startPoint y: 533, endPoint x: 149, endPoint y: 537, distance: 47.7
click at [149, 537] on pre "F C G" at bounding box center [484, 538] width 686 height 20
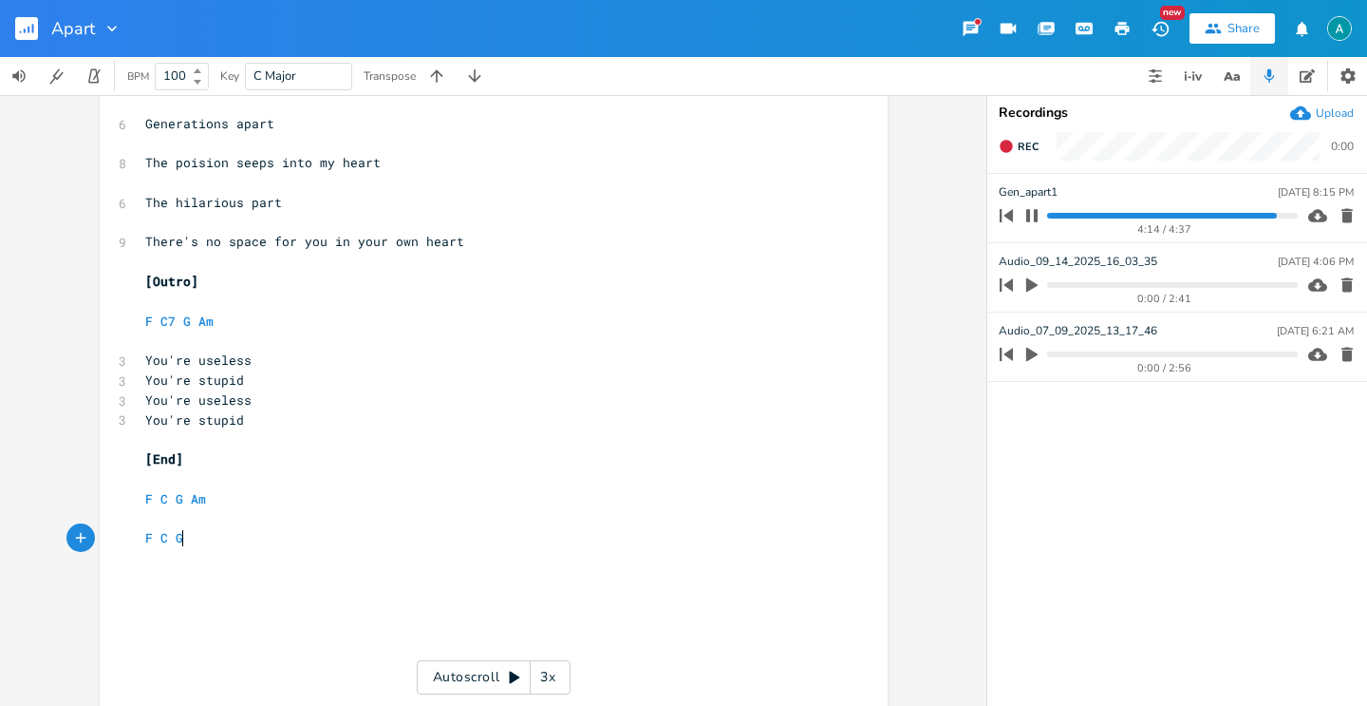
click at [204, 544] on pre "F C G" at bounding box center [484, 538] width 686 height 20
type textarea "F C G"
click at [203, 545] on pre "F C G" at bounding box center [484, 538] width 686 height 20
click at [265, 502] on pre "F C G Am" at bounding box center [484, 499] width 686 height 20
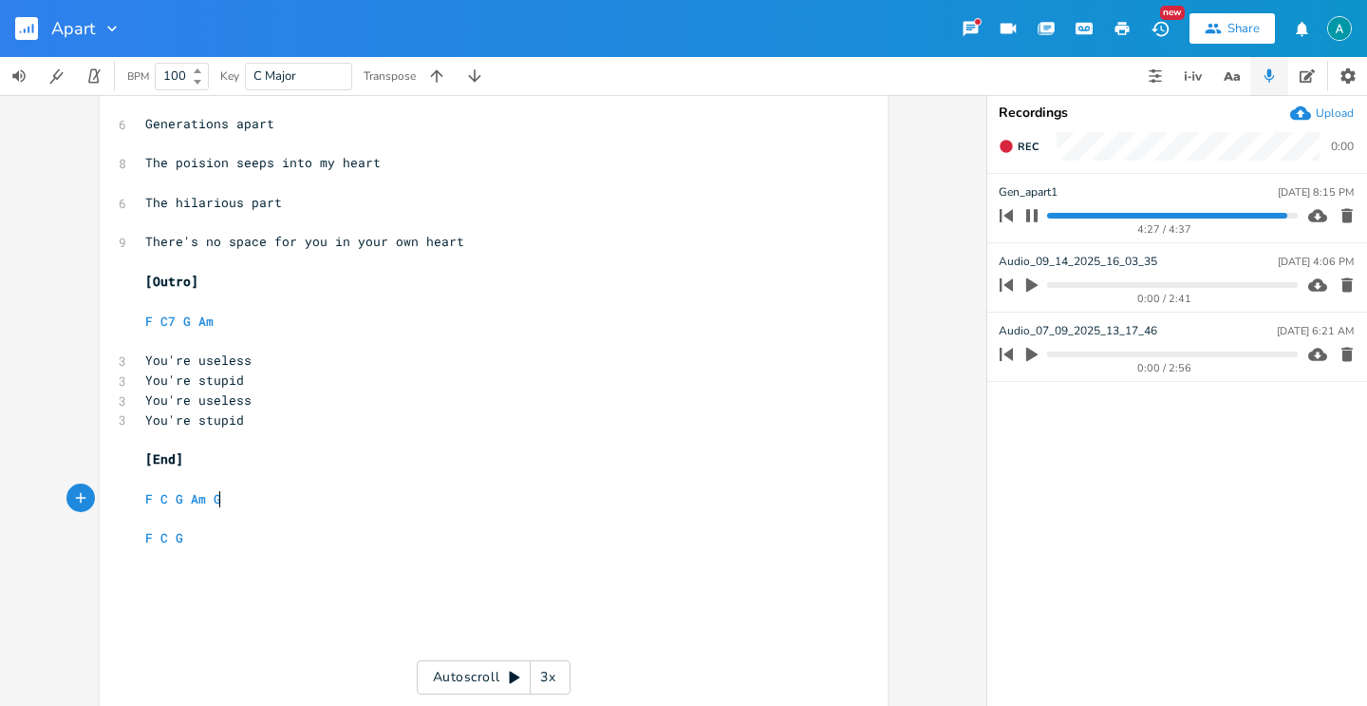
scroll to position [0, 11]
type textarea "G"
click at [241, 539] on pre "F C G" at bounding box center [484, 538] width 686 height 20
click at [253, 487] on pre "​" at bounding box center [484, 479] width 686 height 20
click at [247, 499] on pre "F C G Am Gb" at bounding box center [484, 499] width 686 height 20
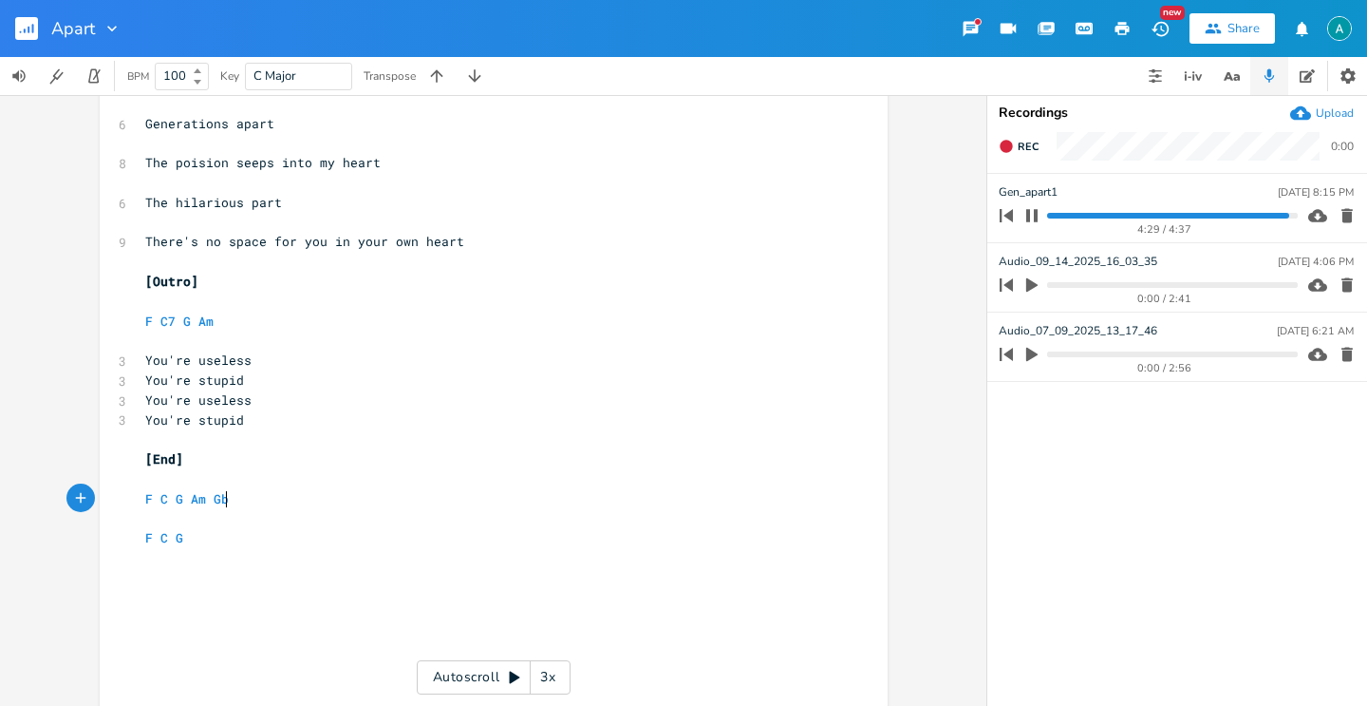
type textarea "Gb"
click at [247, 499] on pre "F C G Am Gb" at bounding box center [484, 499] width 686 height 20
click at [296, 533] on pre "F C G" at bounding box center [484, 538] width 686 height 20
type textarea "F C G"
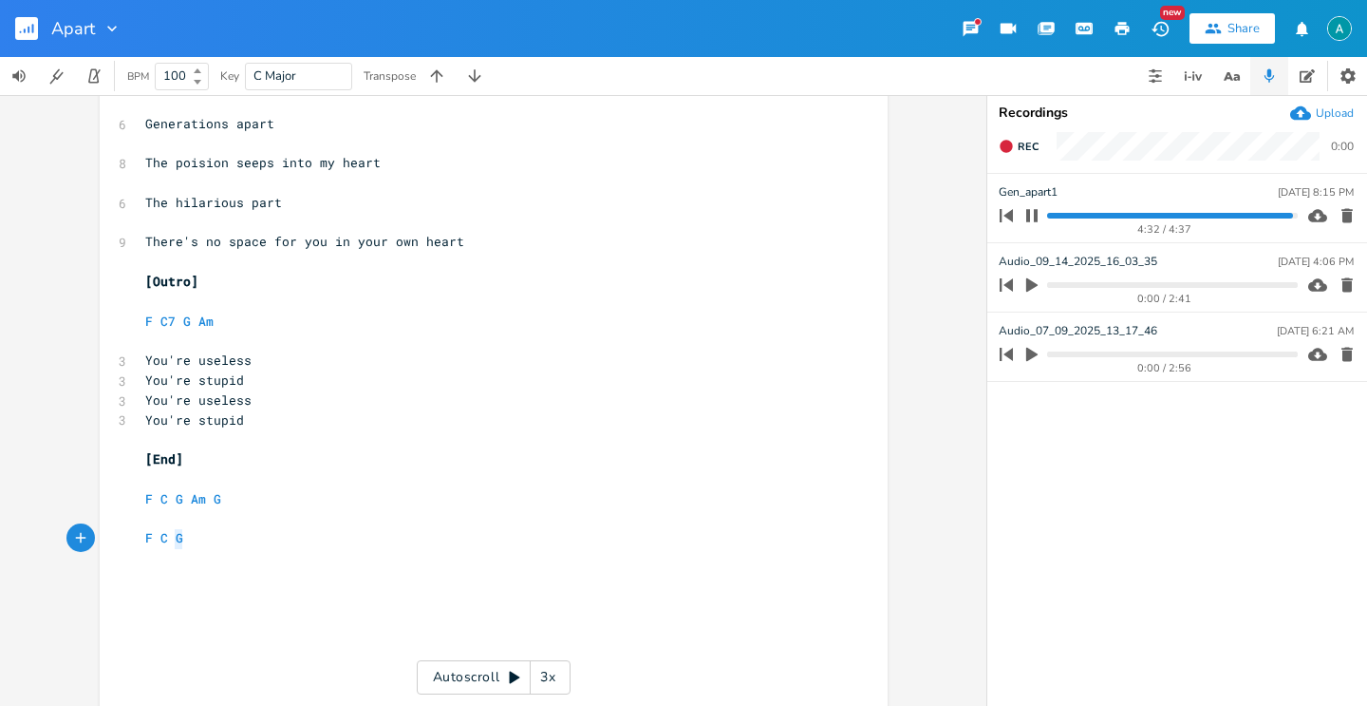
click at [296, 533] on pre "F C G" at bounding box center [484, 538] width 686 height 20
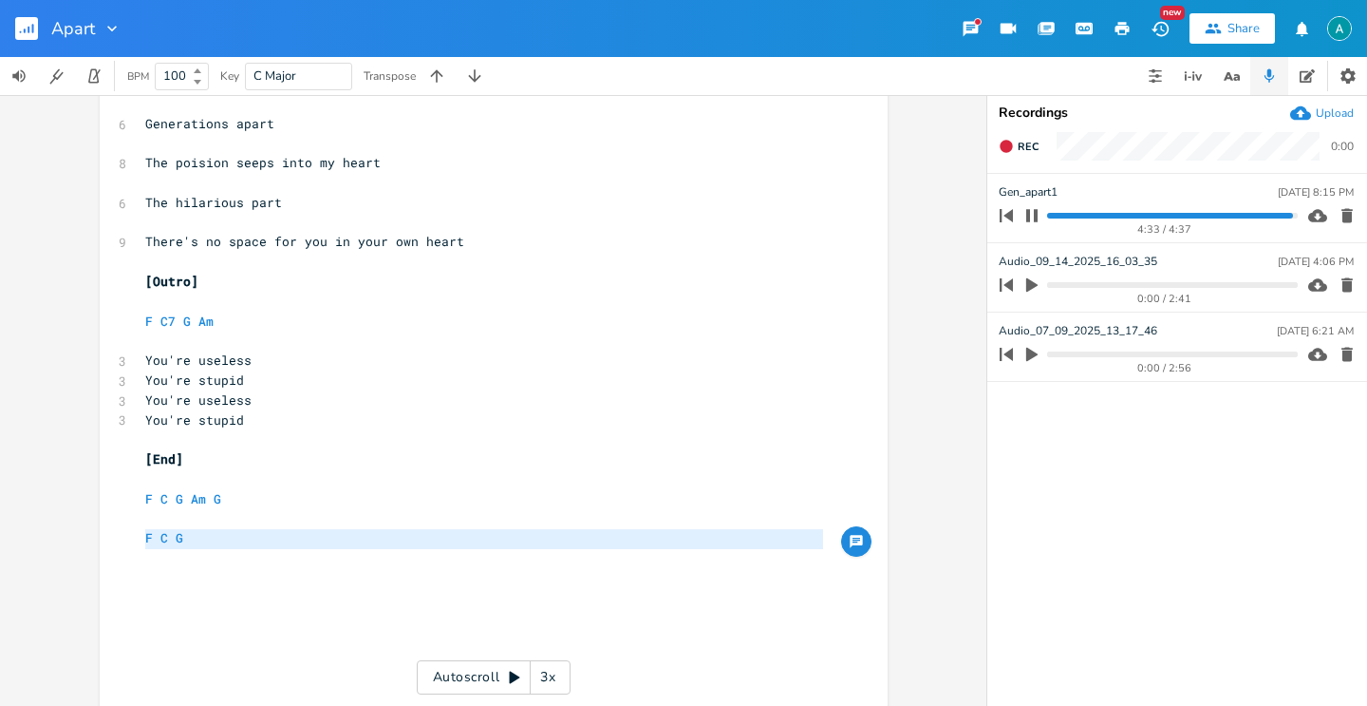
scroll to position [1902, 0]
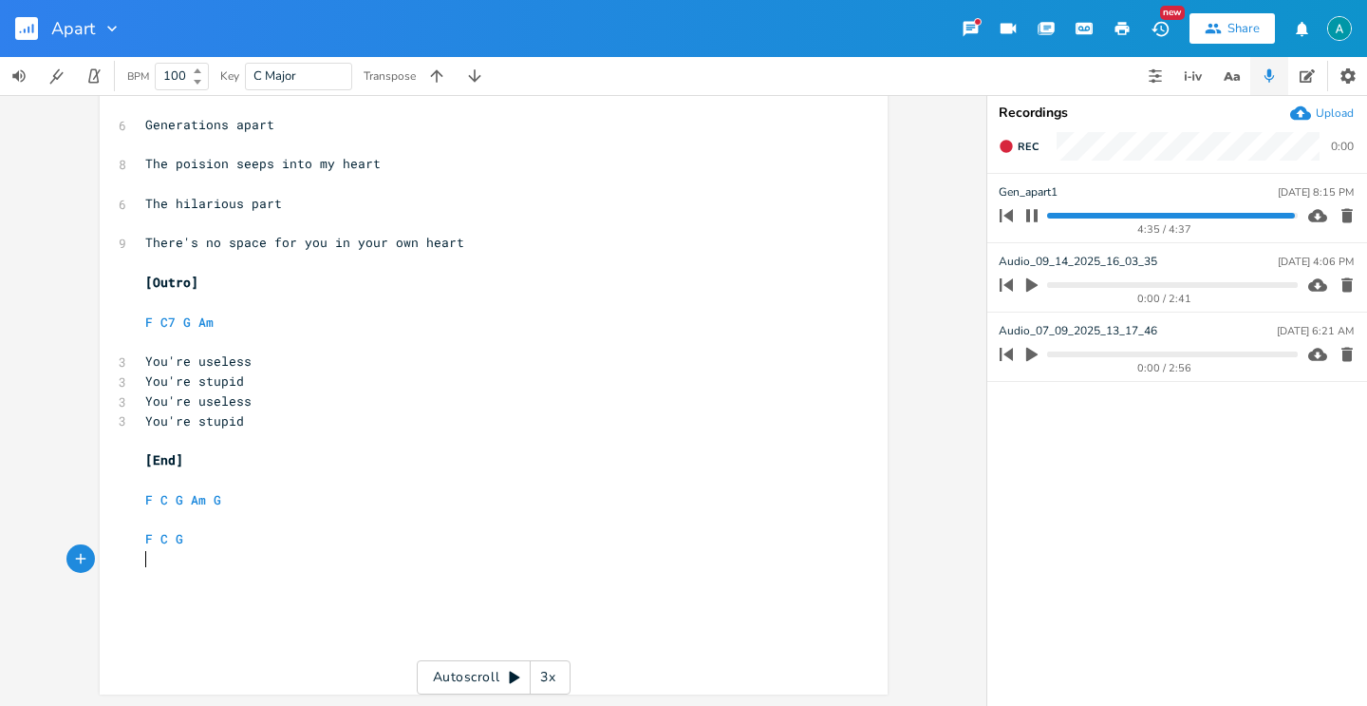
type textarea "F C G"
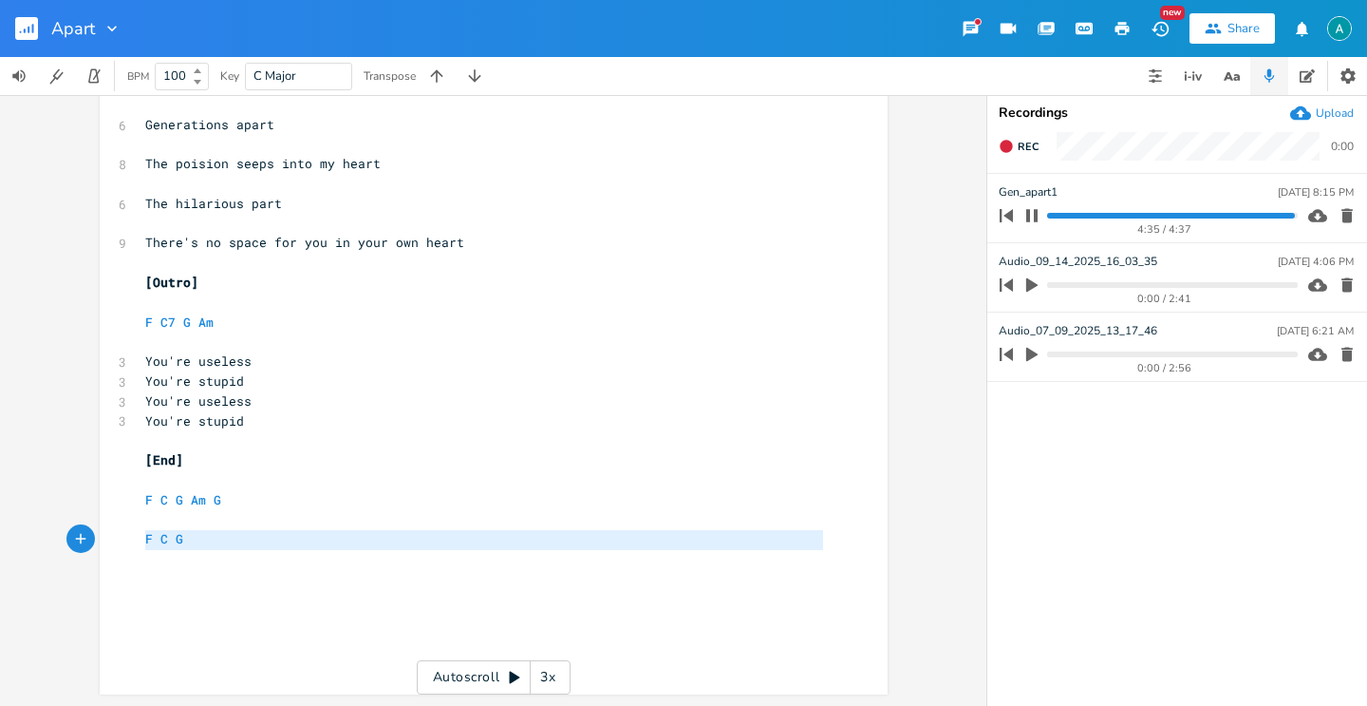
drag, startPoint x: 235, startPoint y: 553, endPoint x: 97, endPoint y: 536, distance: 139.7
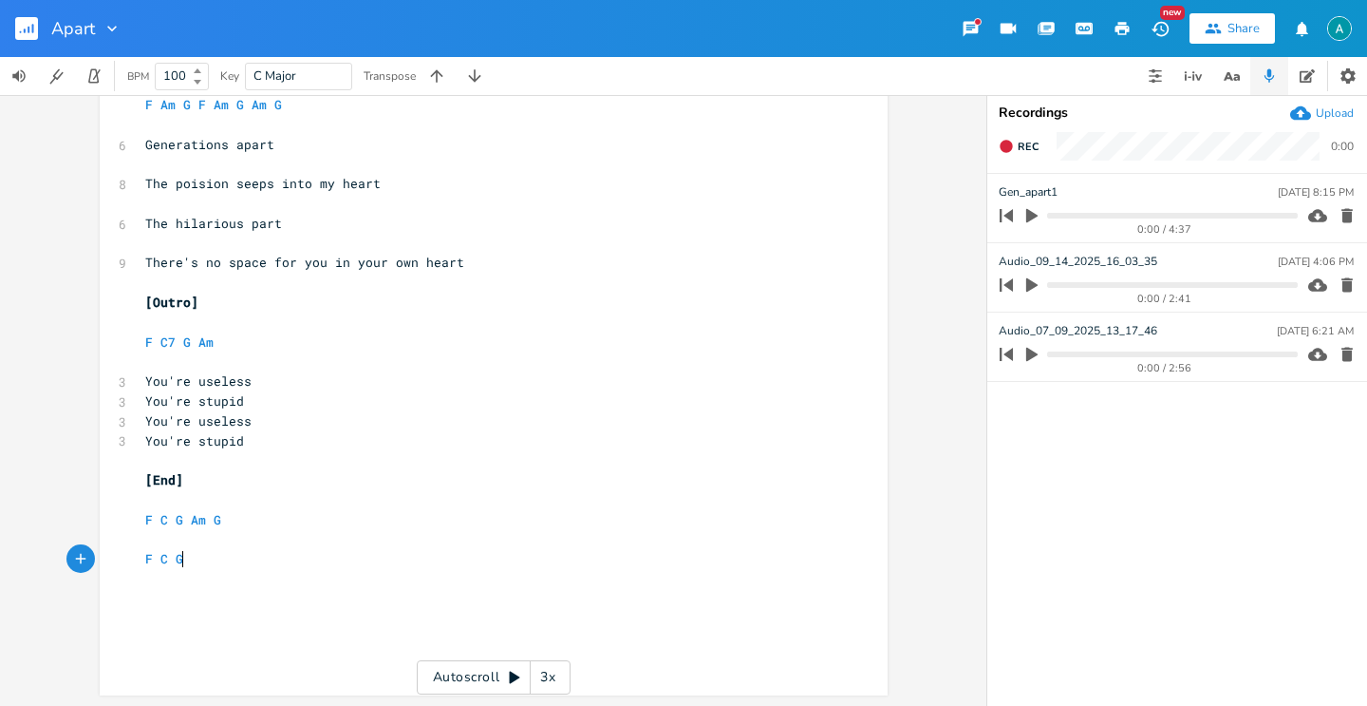
click at [198, 569] on pre "​" at bounding box center [484, 579] width 686 height 20
type textarea "F C G"
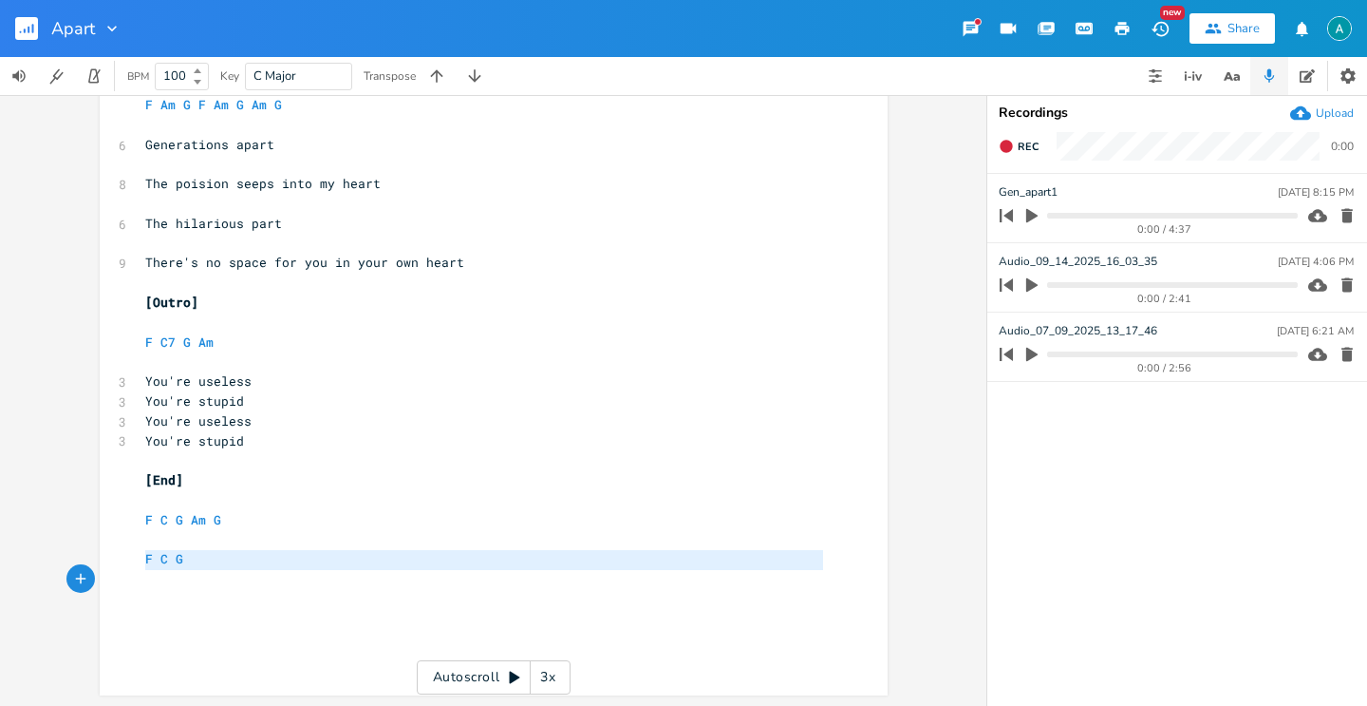
click at [198, 569] on pre "​" at bounding box center [484, 579] width 686 height 20
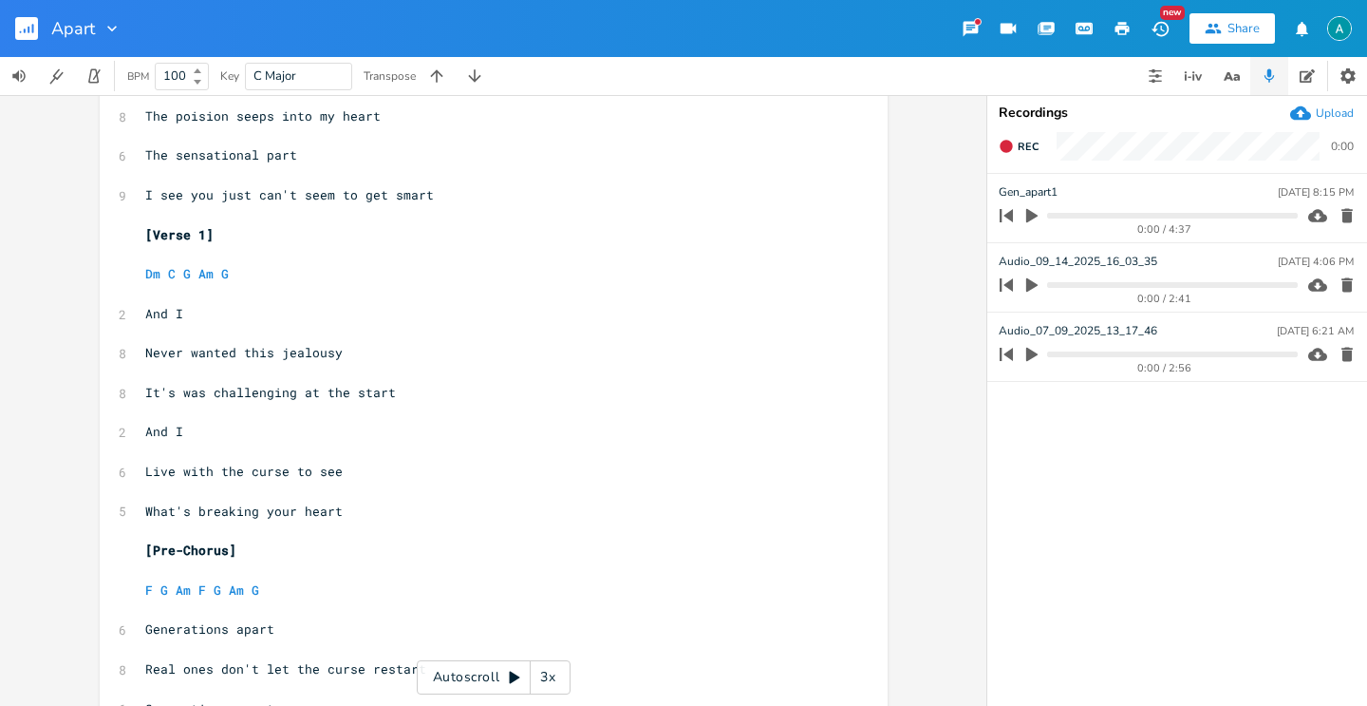
scroll to position [0, 0]
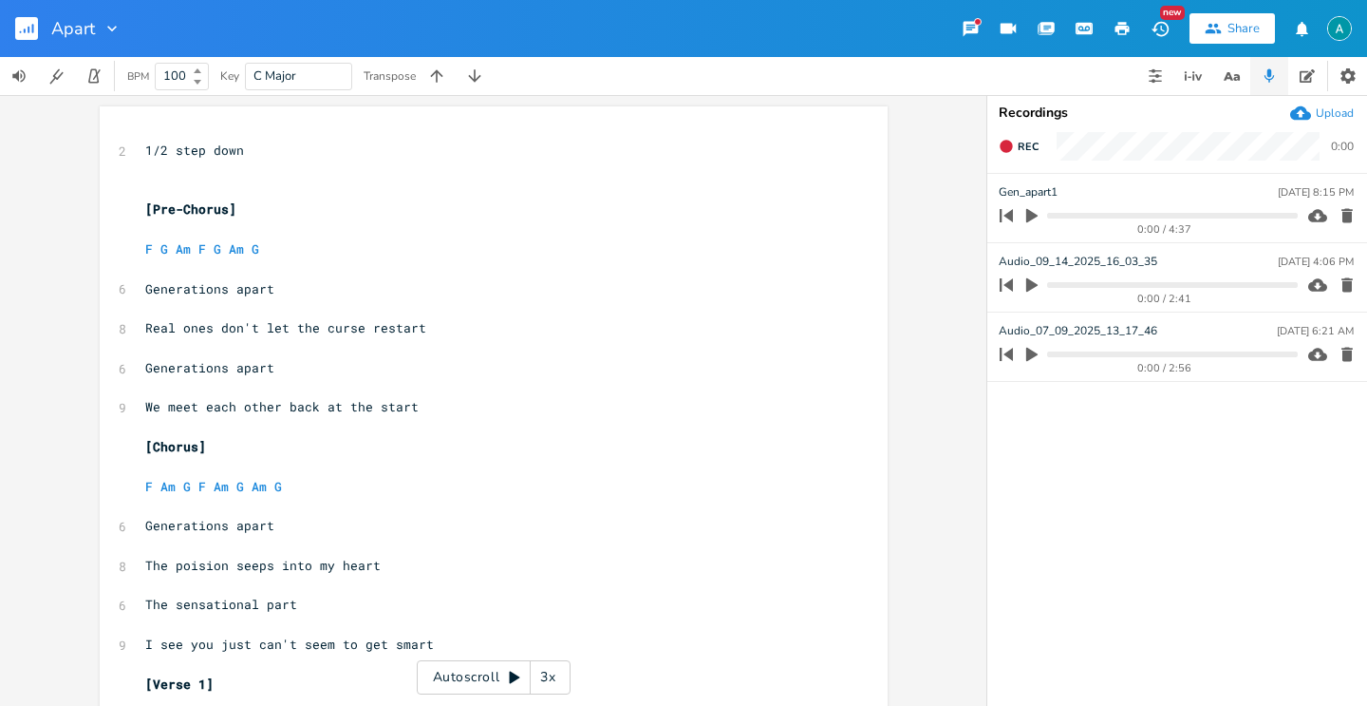
click at [18, 27] on rect "button" at bounding box center [26, 28] width 23 height 23
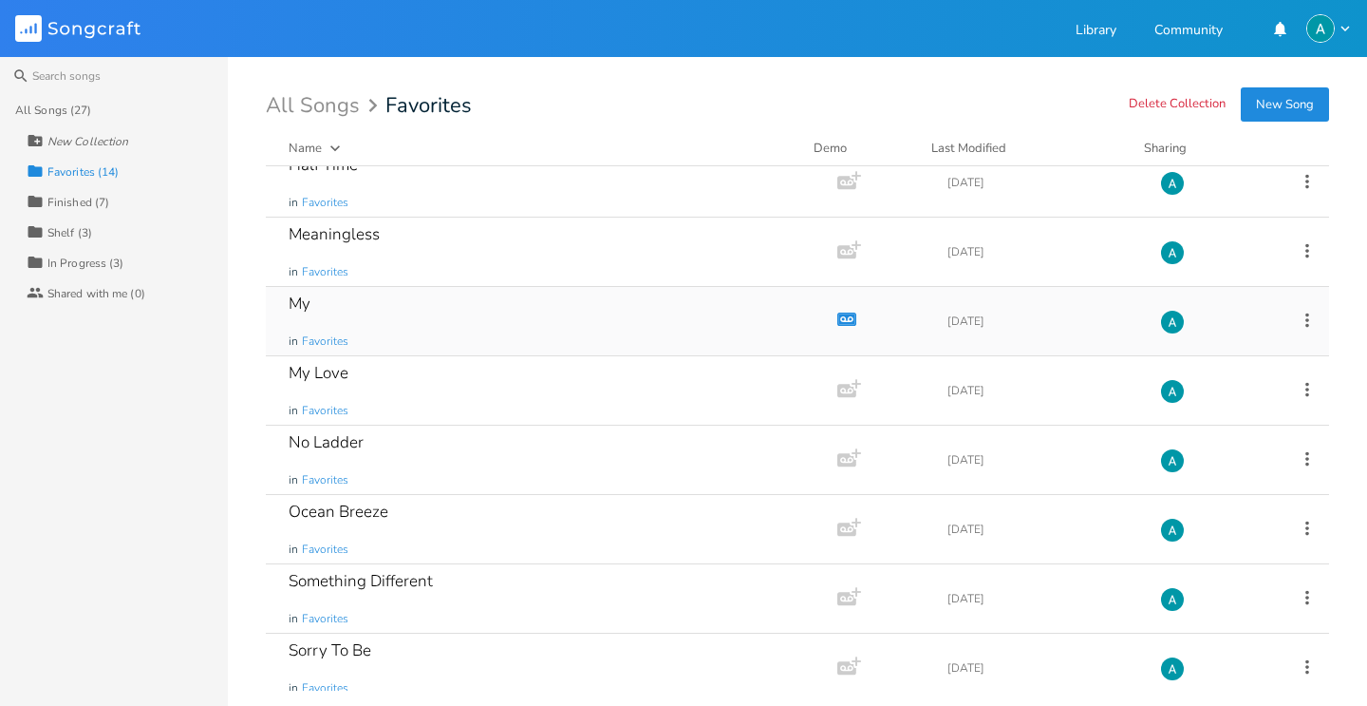
scroll to position [446, 0]
